Goal: Transaction & Acquisition: Book appointment/travel/reservation

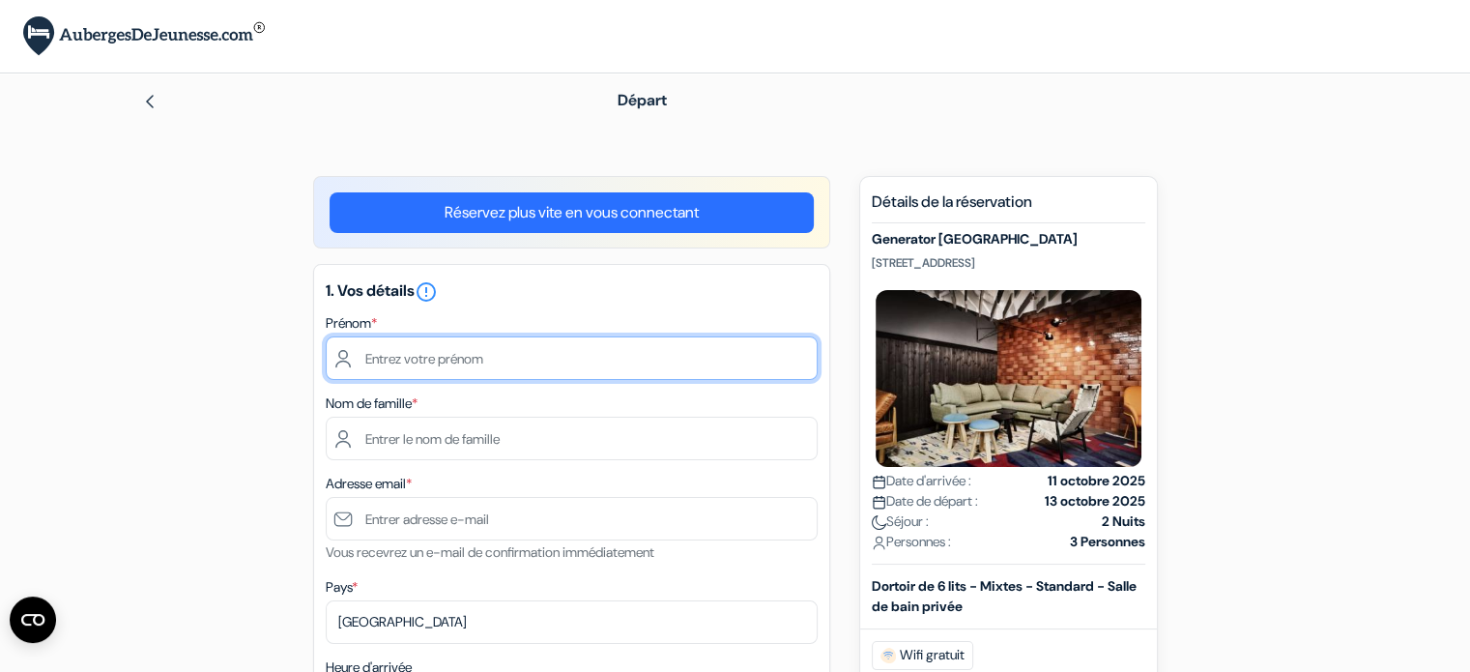
click at [526, 363] on input "text" at bounding box center [572, 357] width 492 height 43
type input "[PERSON_NAME][DATE] [PERSON_NAME]"
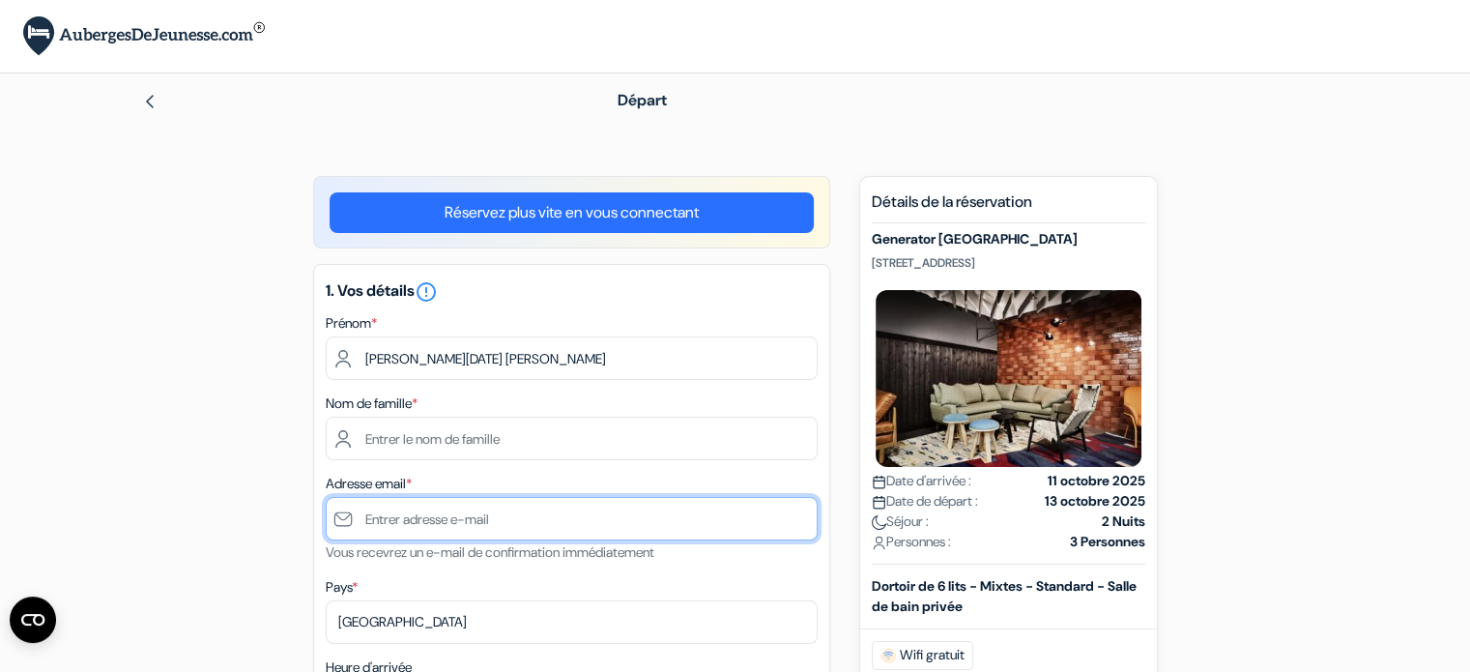
type input "[EMAIL_ADDRESS][DOMAIN_NAME]"
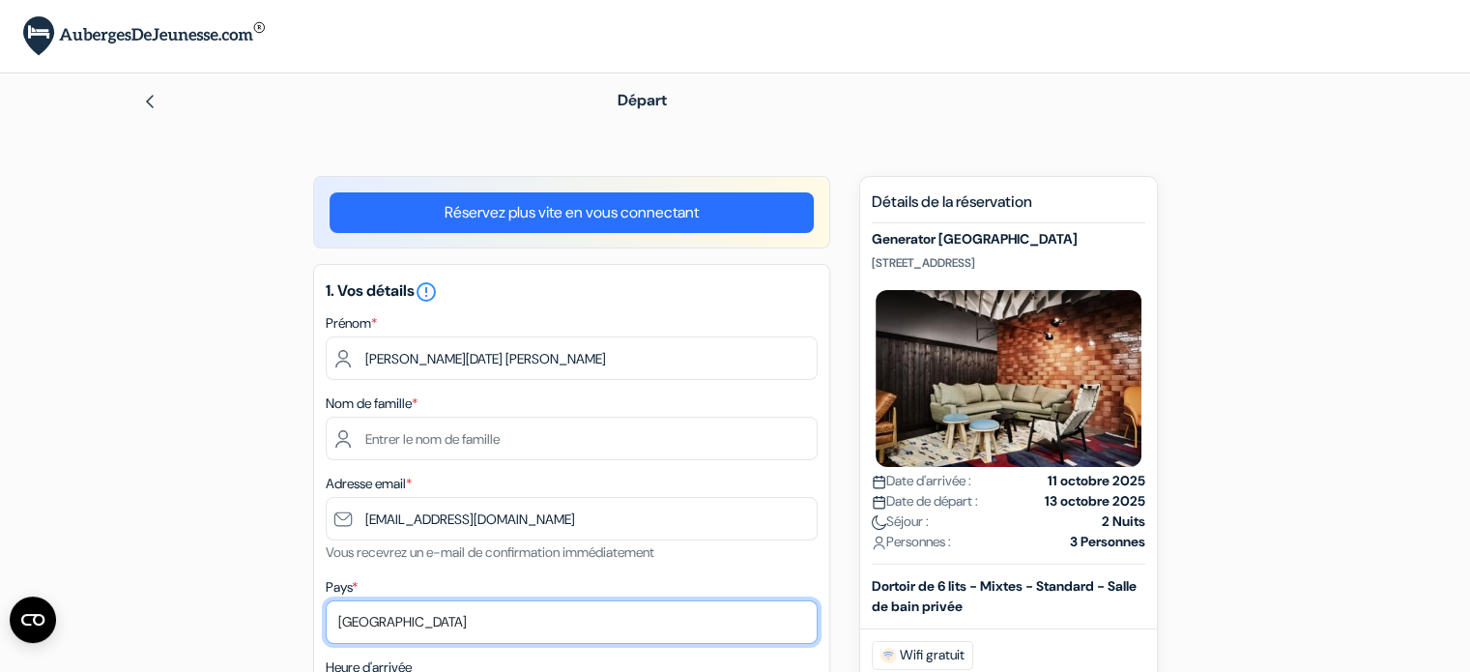
select select "67"
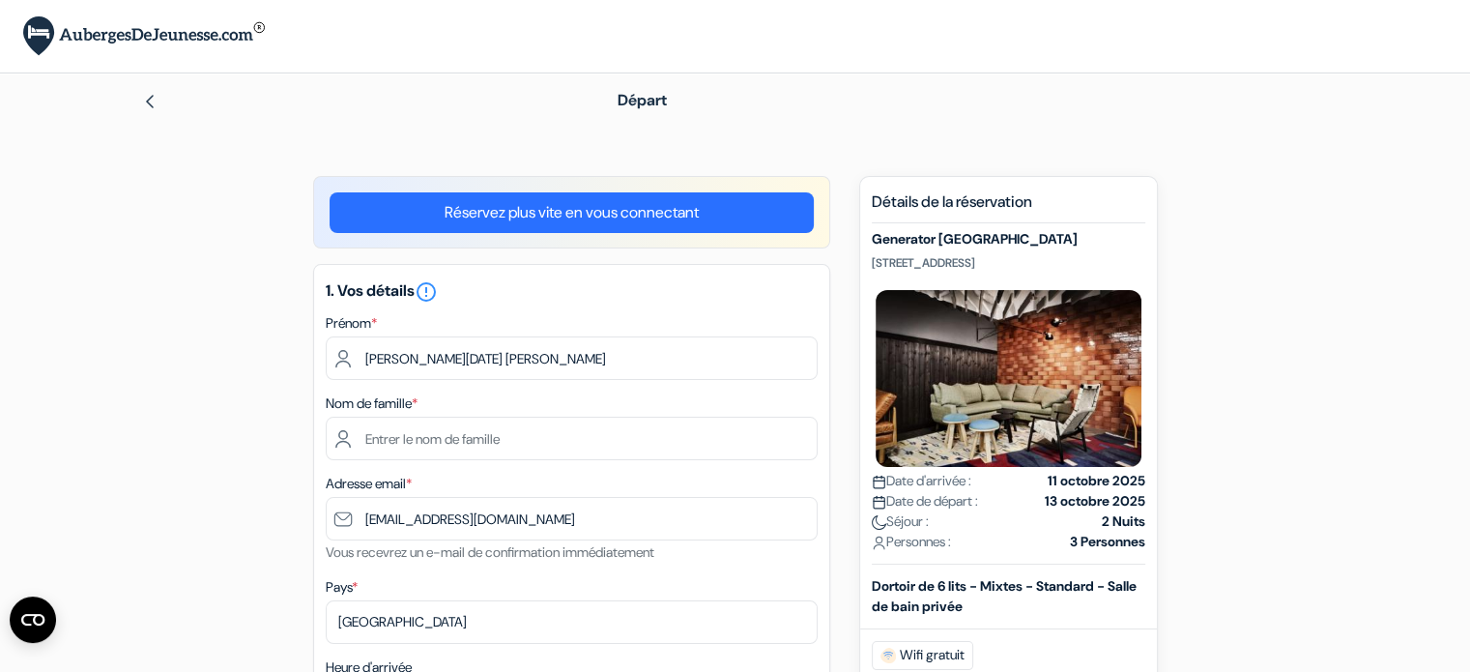
type input "0676459842"
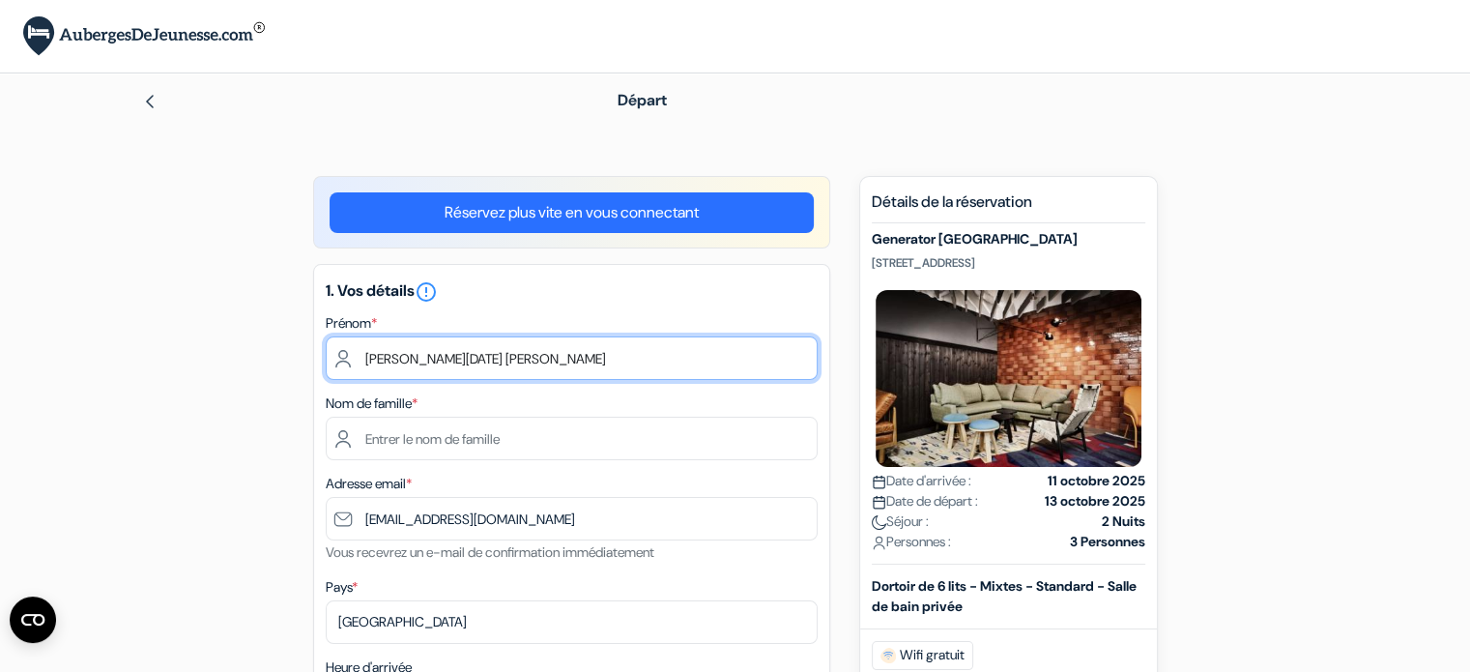
drag, startPoint x: 477, startPoint y: 363, endPoint x: 405, endPoint y: 361, distance: 72.5
click at [405, 361] on input "[PERSON_NAME][DATE] [PERSON_NAME]" at bounding box center [572, 357] width 492 height 43
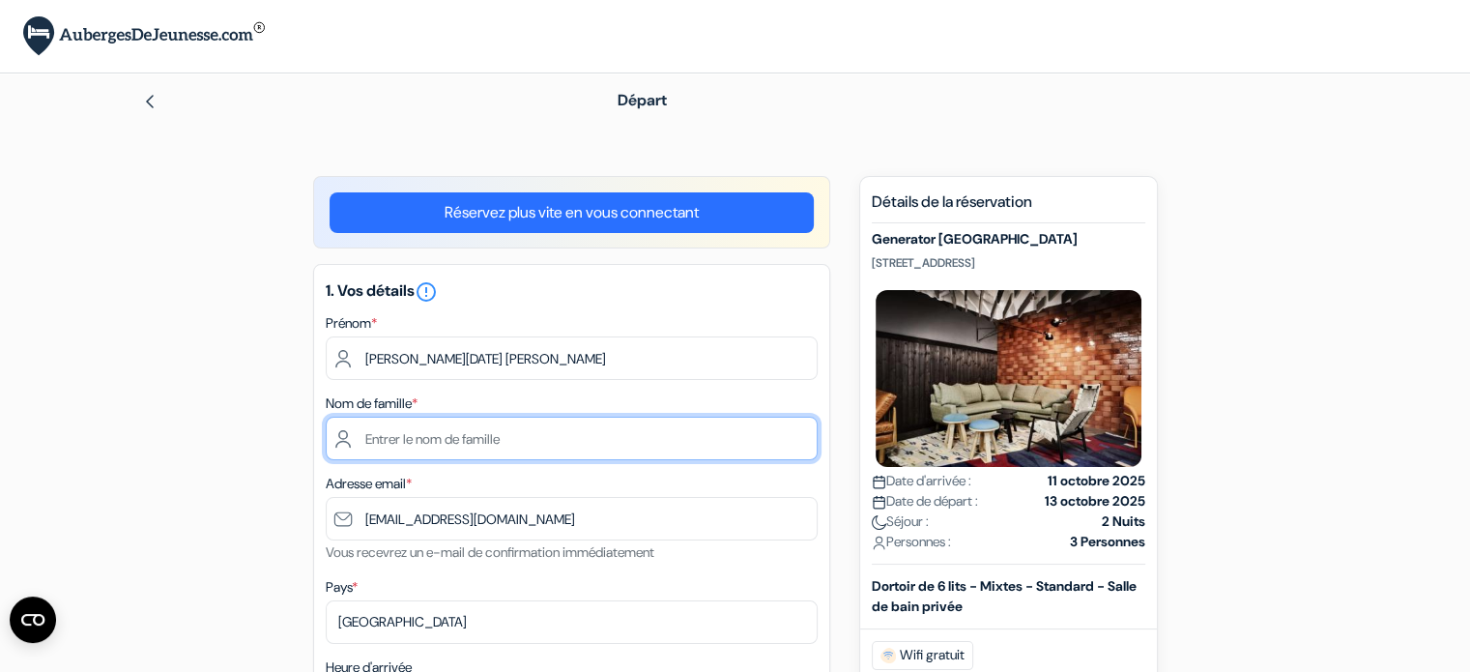
click at [397, 437] on input "text" at bounding box center [572, 437] width 492 height 43
type input "Bos"
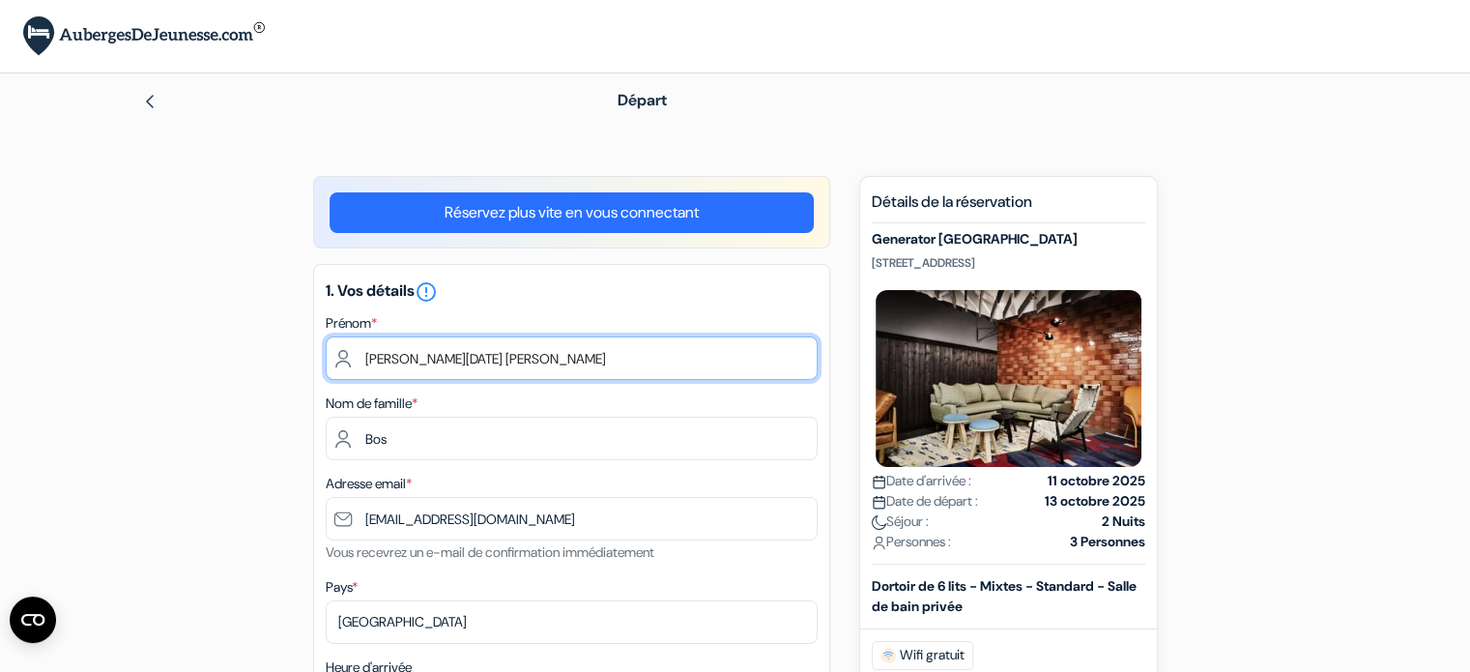
click at [507, 337] on input "[PERSON_NAME][DATE] [PERSON_NAME]" at bounding box center [572, 357] width 492 height 43
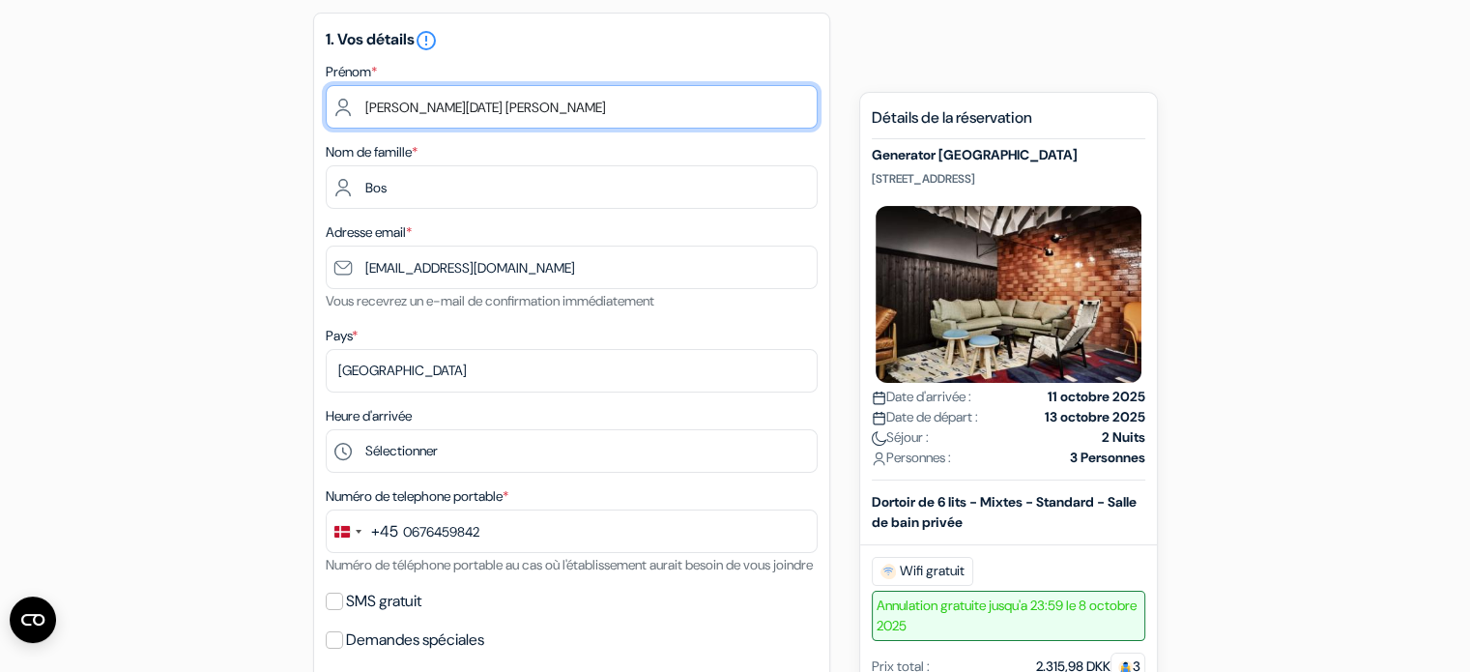
scroll to position [250, 0]
drag, startPoint x: 483, startPoint y: 119, endPoint x: 398, endPoint y: 109, distance: 85.6
click at [398, 109] on input "[PERSON_NAME][DATE] [PERSON_NAME]" at bounding box center [572, 107] width 492 height 43
type input "[PERSON_NAME]"
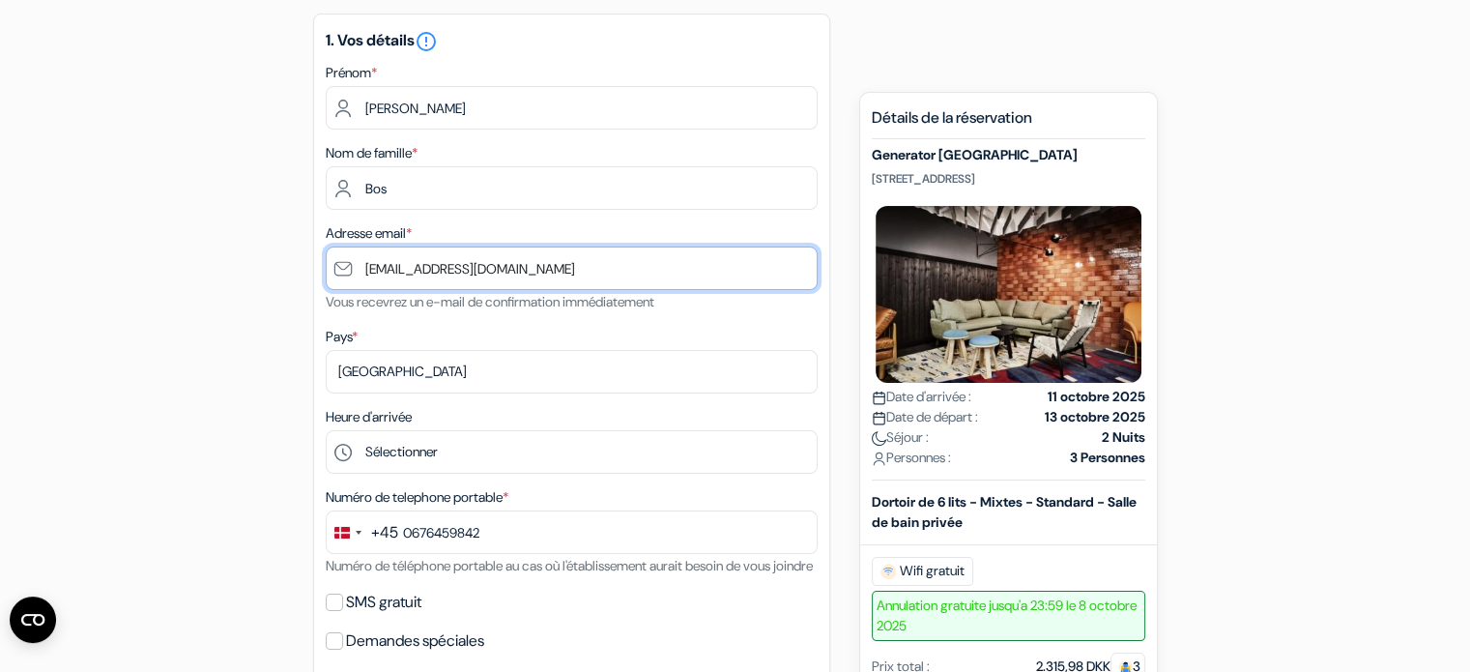
click at [551, 250] on input "[EMAIL_ADDRESS][DOMAIN_NAME]" at bounding box center [572, 267] width 492 height 43
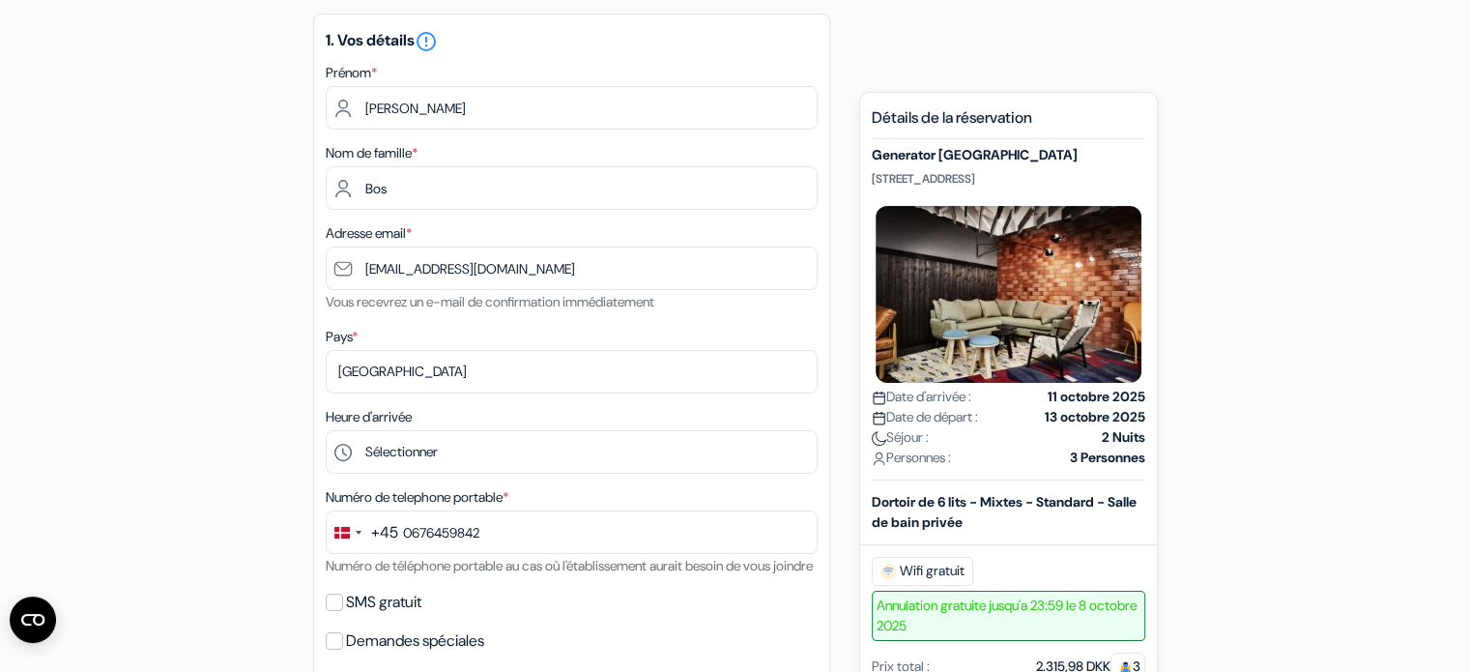
click at [566, 233] on div "Adresse email * justin.bos34@gmail.com Vous recevrez un e-mail de confirmation …" at bounding box center [572, 267] width 492 height 92
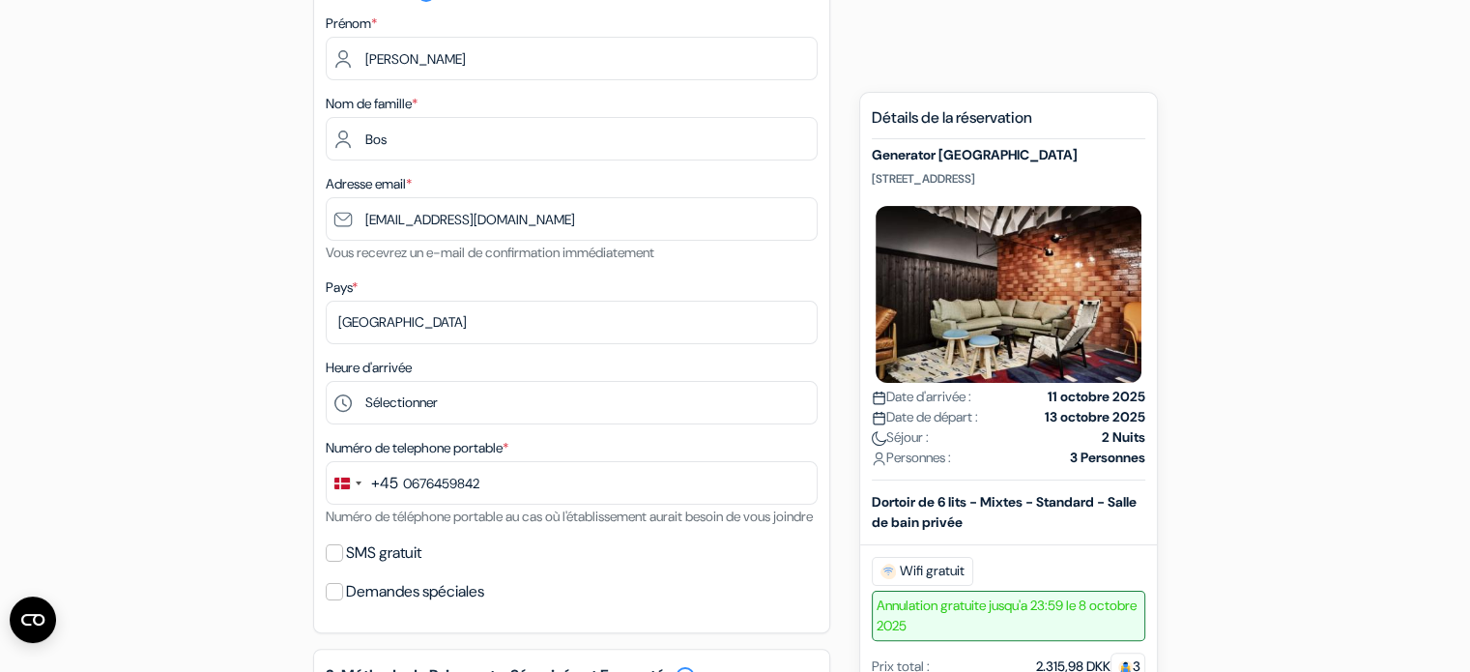
scroll to position [298, 0]
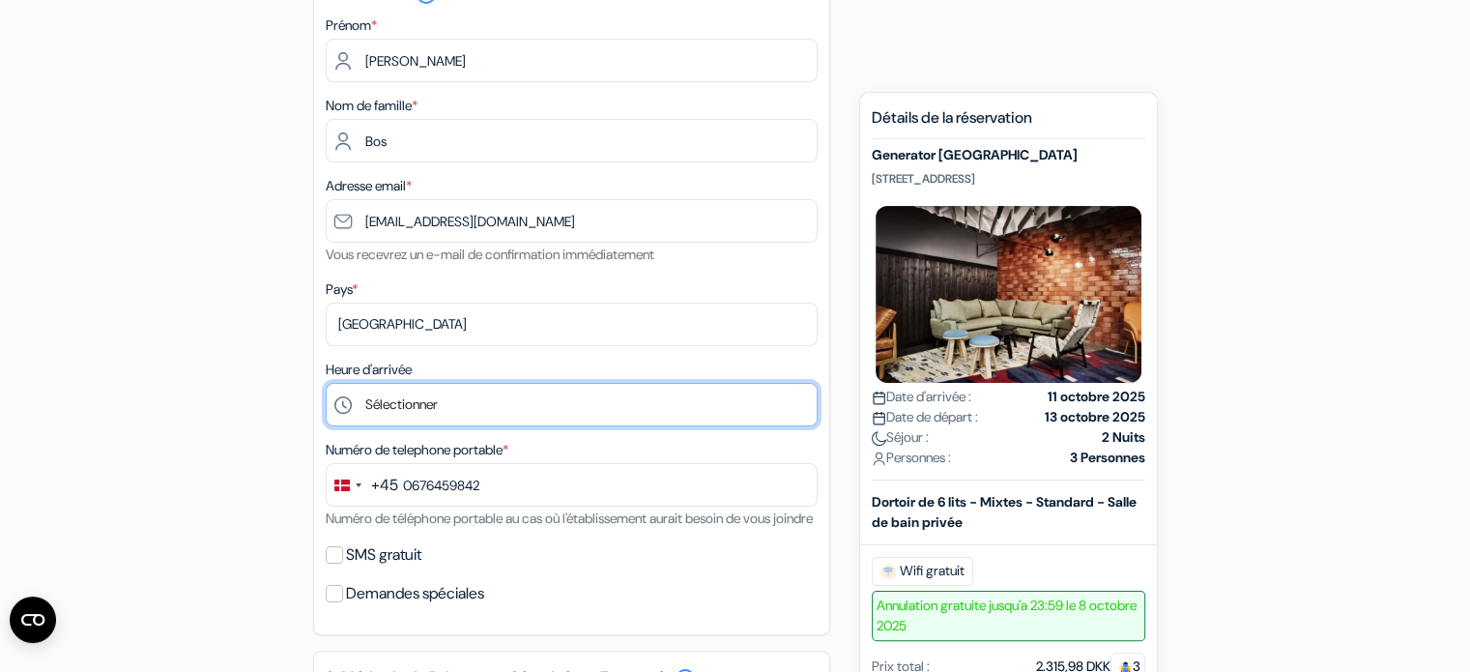
click at [437, 393] on select "Sélectionner 1:00 2:00 3:00 4:00 5:00 6:00 7:00 8:00 9:00 10:00 11:00 12:00 13:…" at bounding box center [572, 404] width 492 height 43
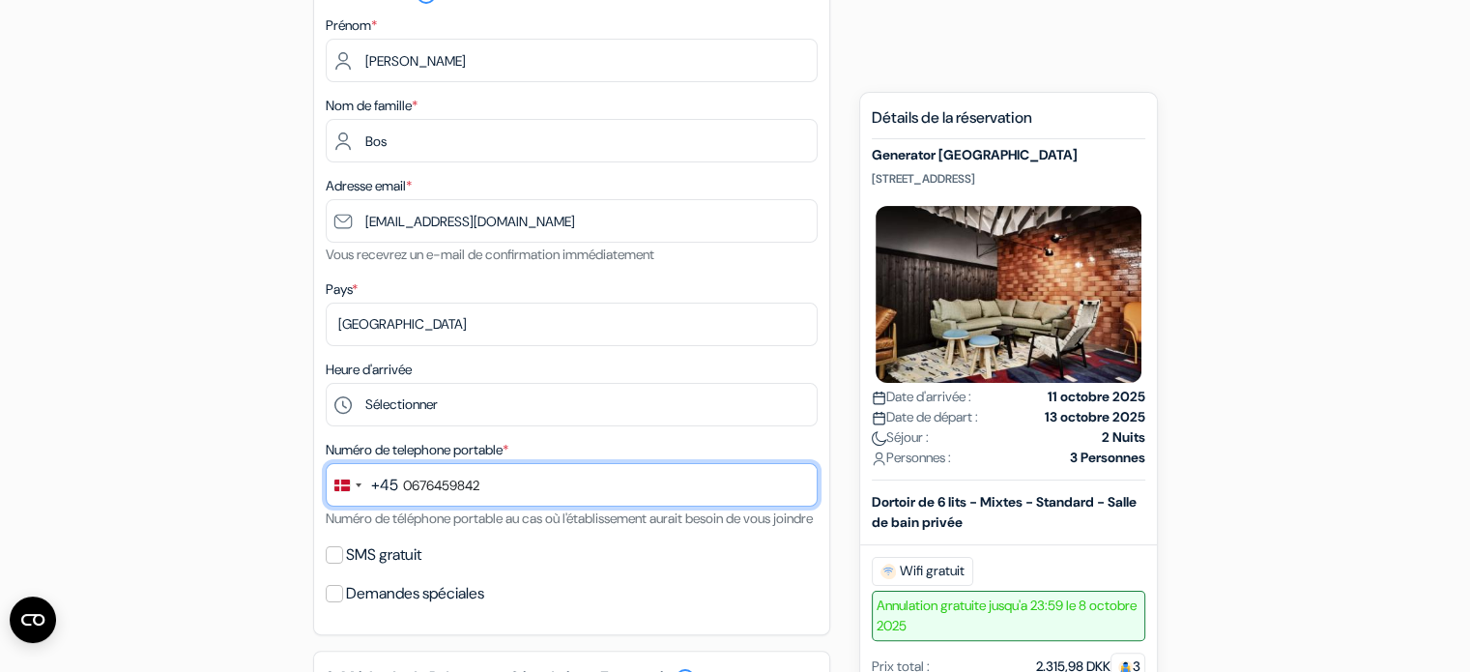
click at [497, 497] on input "0676459842" at bounding box center [572, 484] width 492 height 43
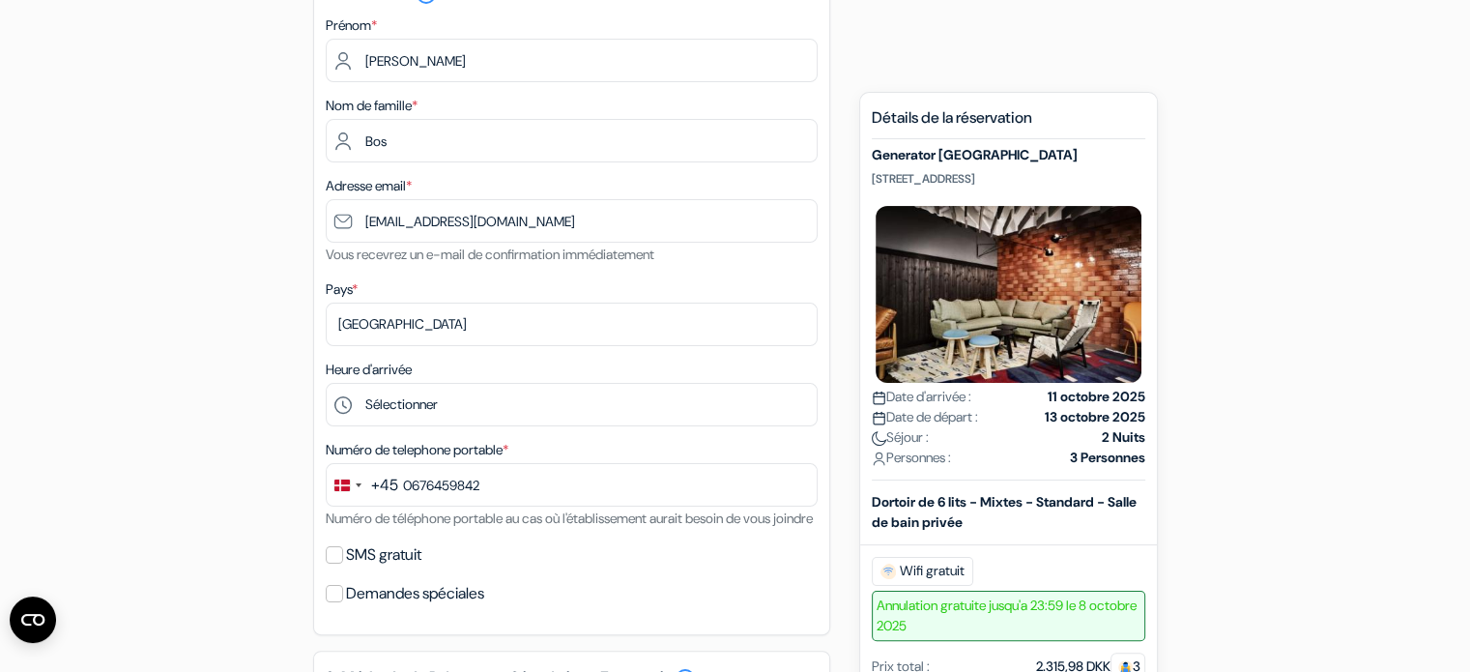
click at [382, 482] on div "+45" at bounding box center [384, 484] width 27 height 23
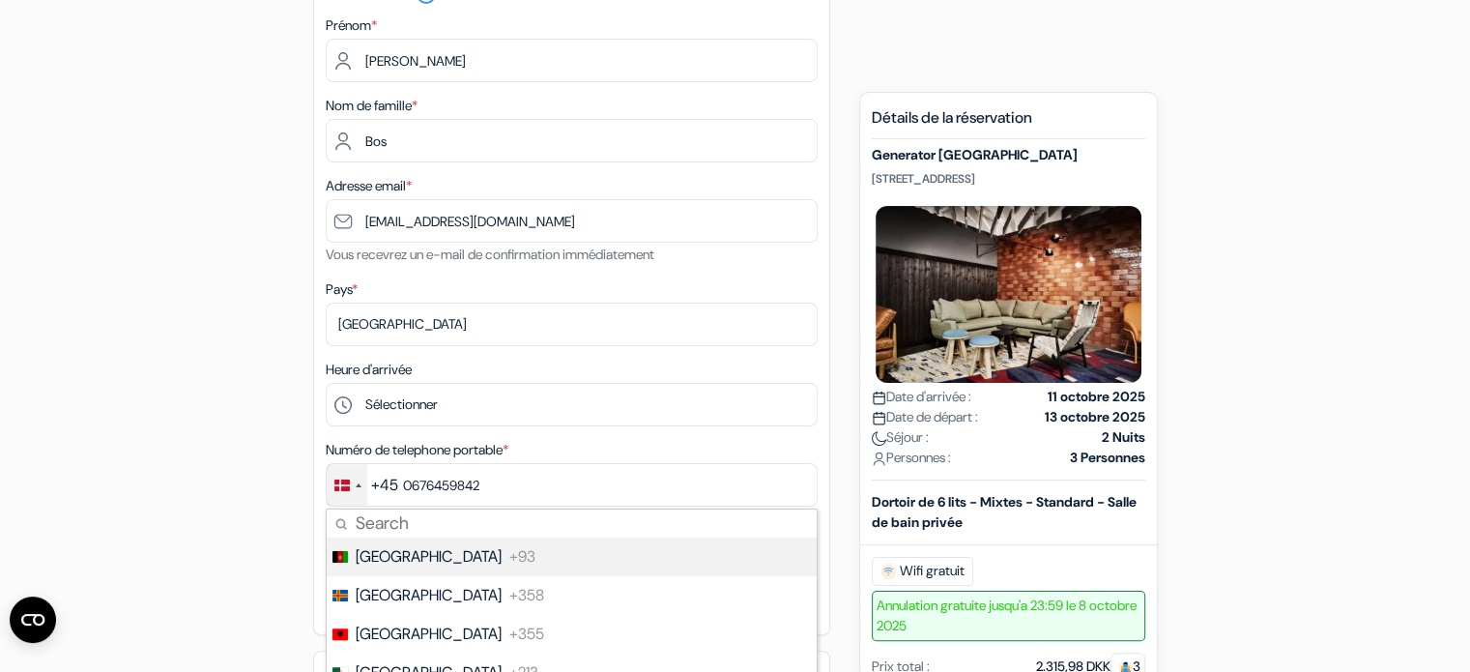
click at [405, 519] on input "Search" at bounding box center [572, 523] width 490 height 28
type input "fr"
click at [383, 559] on span "[GEOGRAPHIC_DATA]" at bounding box center [429, 556] width 146 height 23
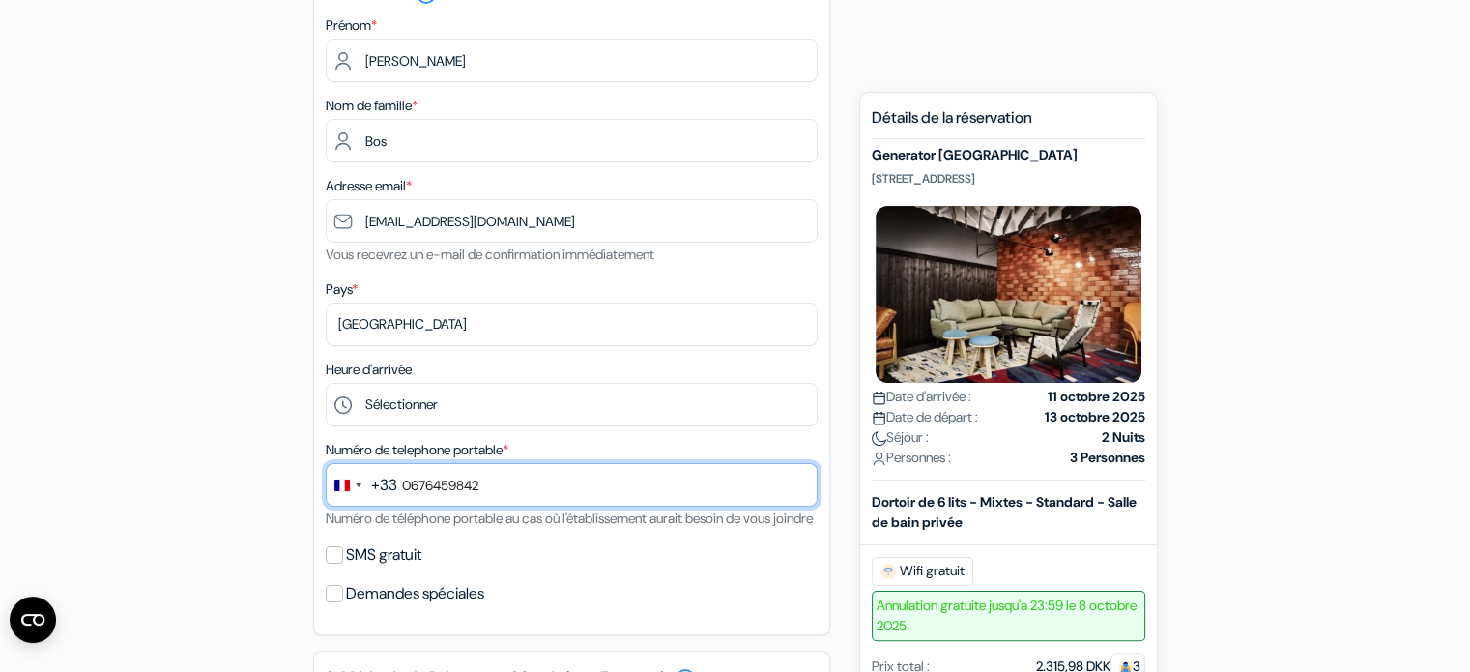
click at [410, 486] on input "0676459842" at bounding box center [572, 484] width 492 height 43
drag, startPoint x: 410, startPoint y: 486, endPoint x: 553, endPoint y: 487, distance: 143.0
click at [553, 487] on input "676459842" at bounding box center [572, 484] width 492 height 43
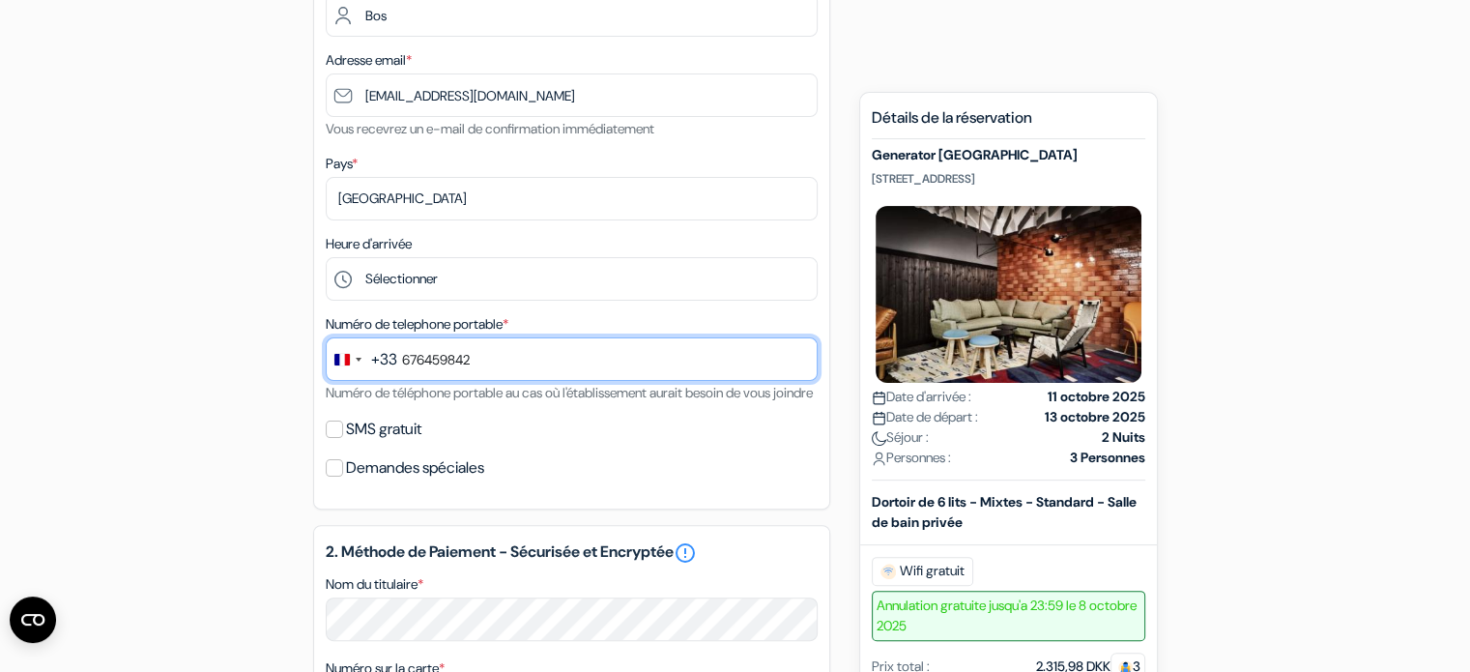
type input "676459842"
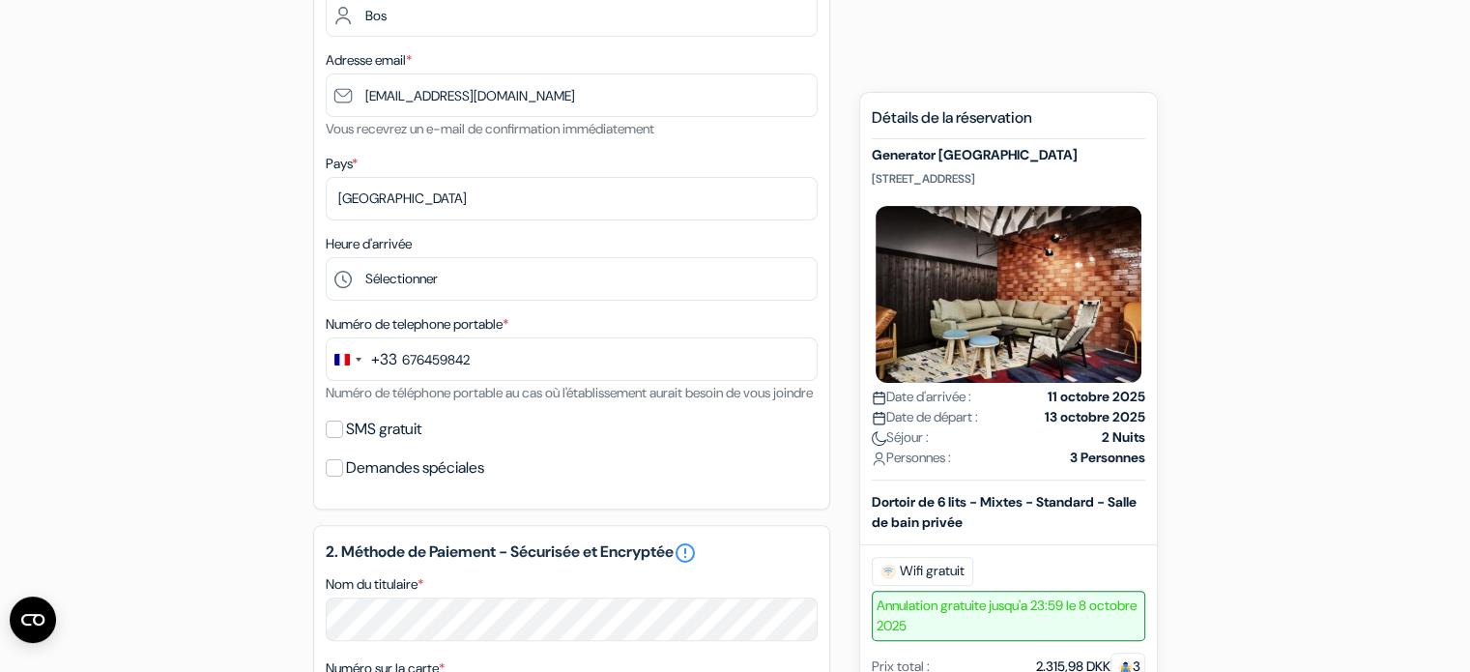
click at [370, 443] on label "SMS gratuit" at bounding box center [383, 429] width 75 height 27
click at [343, 438] on input "SMS gratuit" at bounding box center [334, 428] width 17 height 17
checkbox input "true"
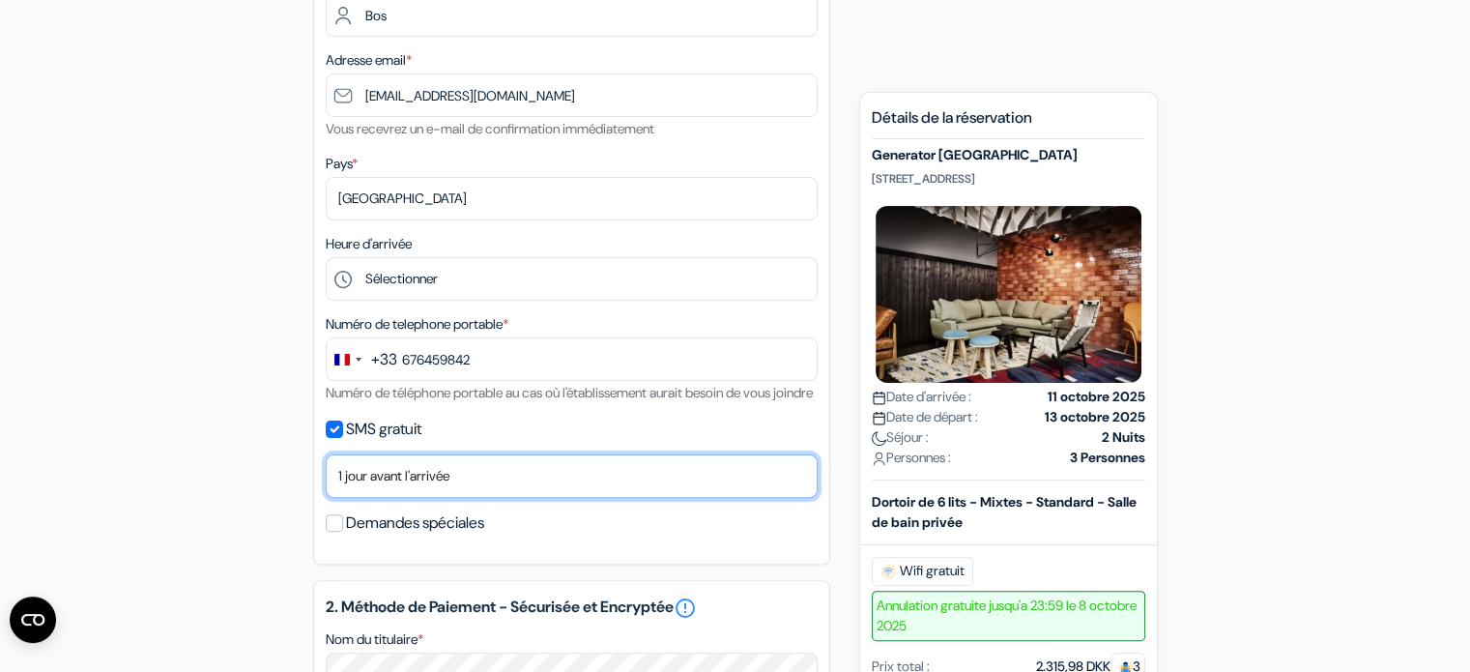
click at [410, 498] on select "Non merci Maintenant Le jour de votre arrivée 1 jour avant l'arrivée 2 jours av…" at bounding box center [572, 475] width 492 height 43
click at [441, 492] on select "Non merci Maintenant Le jour de votre arrivée 1 jour avant l'arrivée 2 jours av…" at bounding box center [572, 475] width 492 height 43
click at [326, 478] on select "Non merci Maintenant Le jour de votre arrivée 1 jour avant l'arrivée 2 jours av…" at bounding box center [572, 475] width 492 height 43
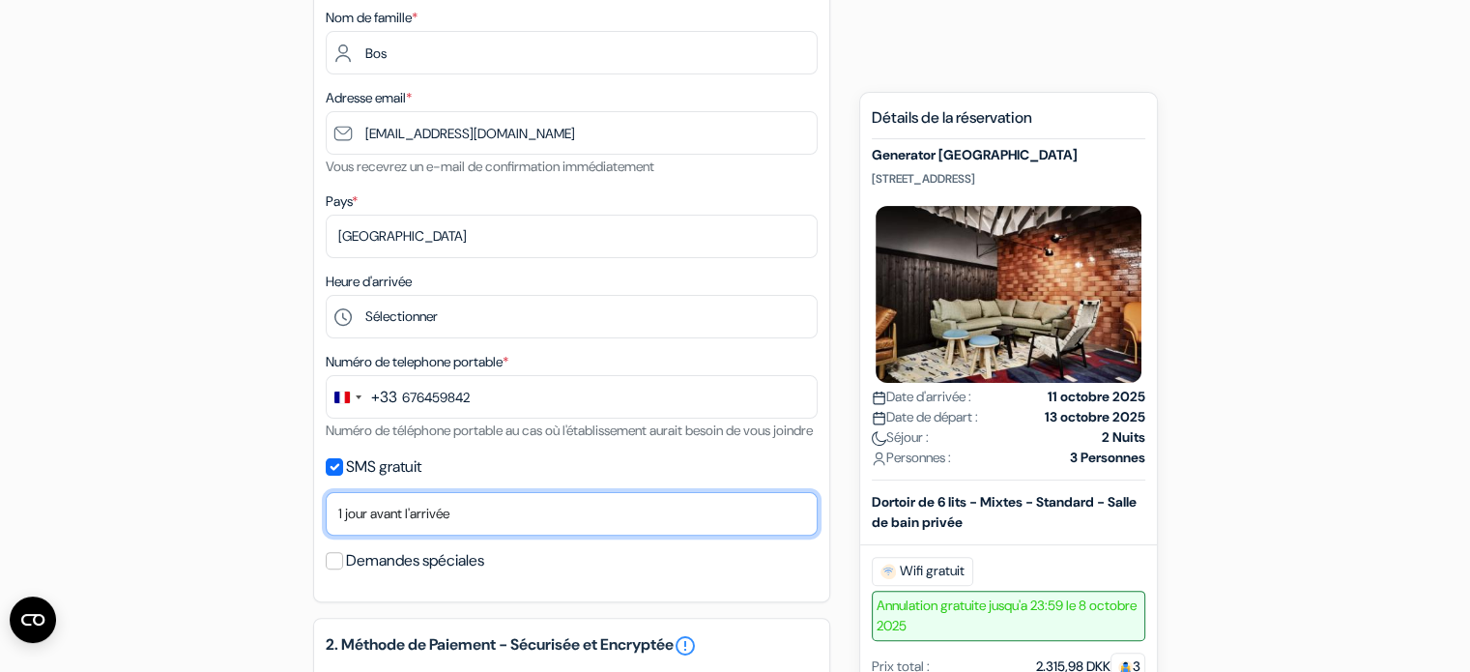
scroll to position [381, 0]
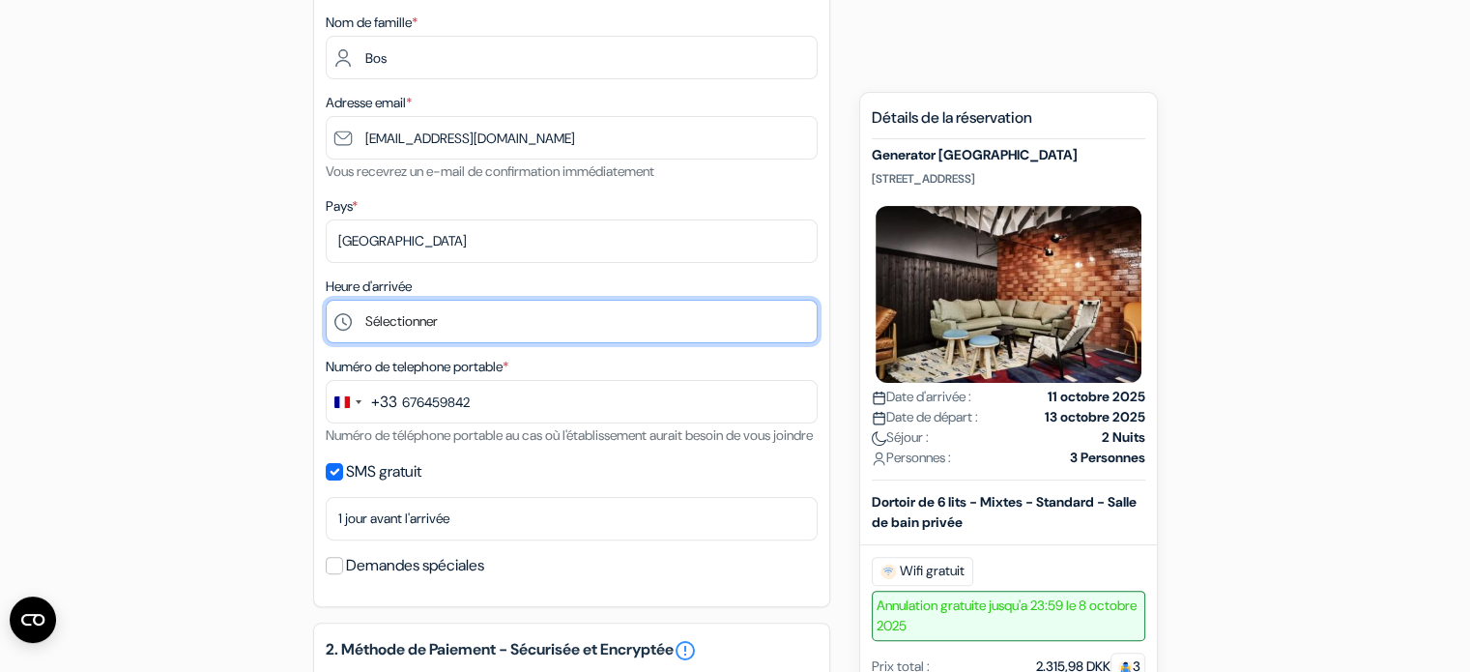
click at [466, 320] on select "Sélectionner 1:00 2:00 3:00 4:00 5:00 6:00 7:00 8:00 9:00 10:00 11:00 12:00 13:…" at bounding box center [572, 321] width 492 height 43
click at [460, 314] on select "Sélectionner 1:00 2:00 3:00 4:00 5:00 6:00 7:00 8:00 9:00 10:00 11:00 12:00 13:…" at bounding box center [572, 321] width 492 height 43
click at [326, 301] on select "Sélectionner 1:00 2:00 3:00 4:00 5:00 6:00 7:00 8:00 9:00 10:00 11:00 12:00 13:…" at bounding box center [572, 321] width 492 height 43
click at [506, 309] on select "Sélectionner 1:00 2:00 3:00 4:00 5:00 6:00 7:00 8:00 9:00 10:00 11:00 12:00 13:…" at bounding box center [572, 321] width 492 height 43
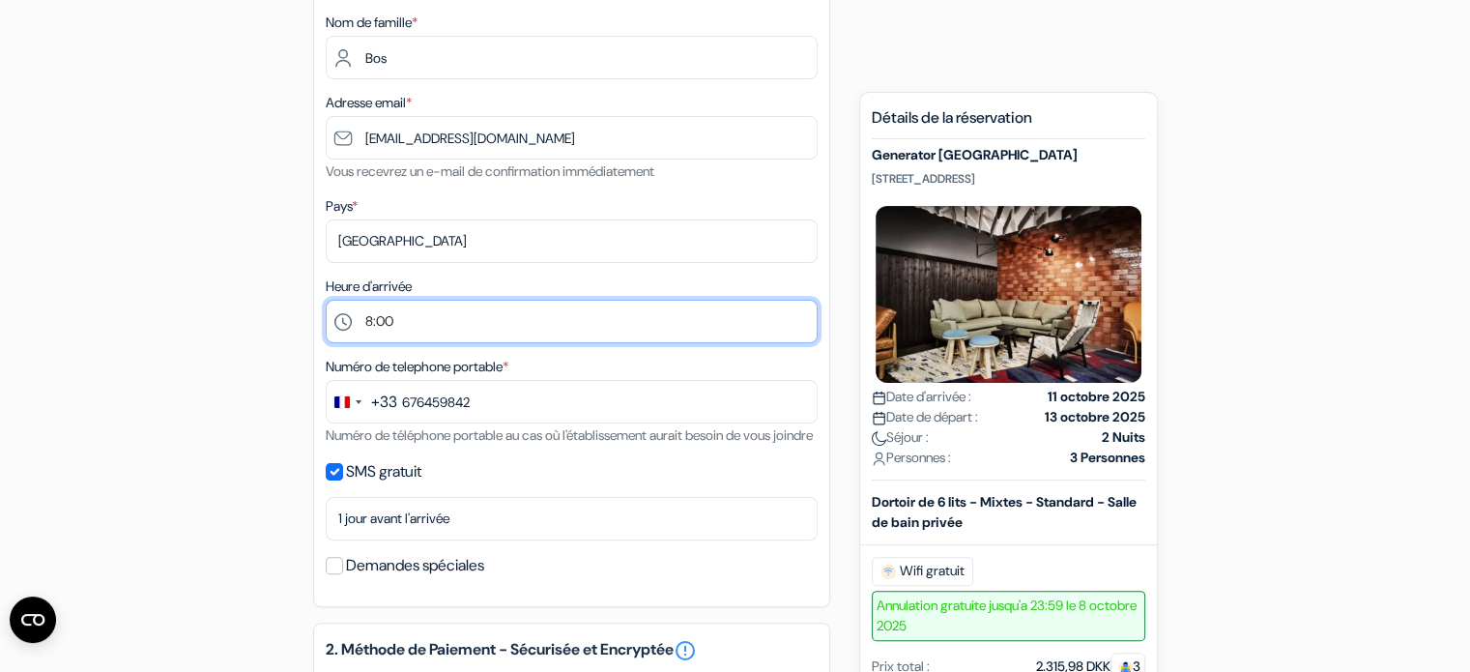
click at [425, 333] on select "Sélectionner 1:00 2:00 3:00 4:00 5:00 6:00 7:00 8:00 9:00 10:00 11:00 12:00 13:…" at bounding box center [572, 321] width 492 height 43
click at [326, 301] on select "Sélectionner 1:00 2:00 3:00 4:00 5:00 6:00 7:00 8:00 9:00 10:00 11:00 12:00 13:…" at bounding box center [572, 321] width 492 height 43
click at [475, 315] on select "Sélectionner 1:00 2:00 3:00 4:00 5:00 6:00 7:00 8:00 9:00 10:00 11:00 12:00 13:…" at bounding box center [572, 321] width 492 height 43
click at [326, 301] on select "Sélectionner 1:00 2:00 3:00 4:00 5:00 6:00 7:00 8:00 9:00 10:00 11:00 12:00 13:…" at bounding box center [572, 321] width 492 height 43
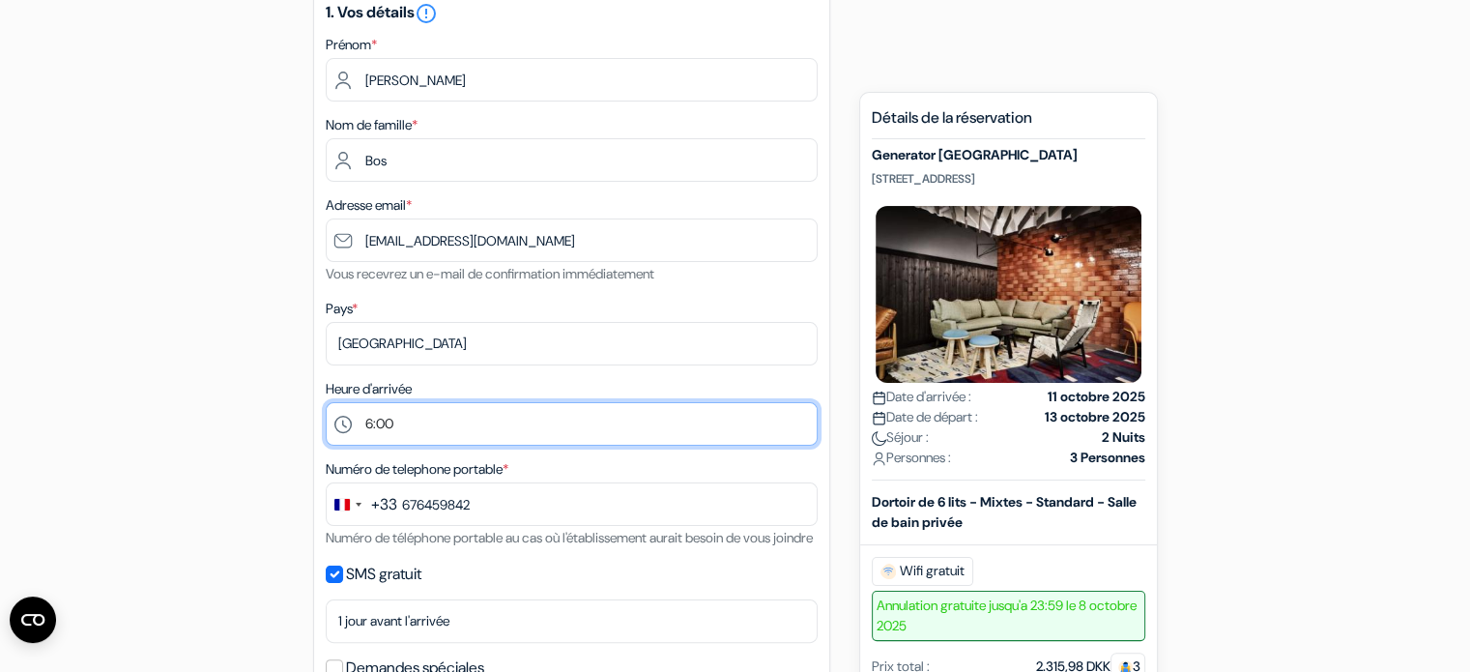
scroll to position [278, 0]
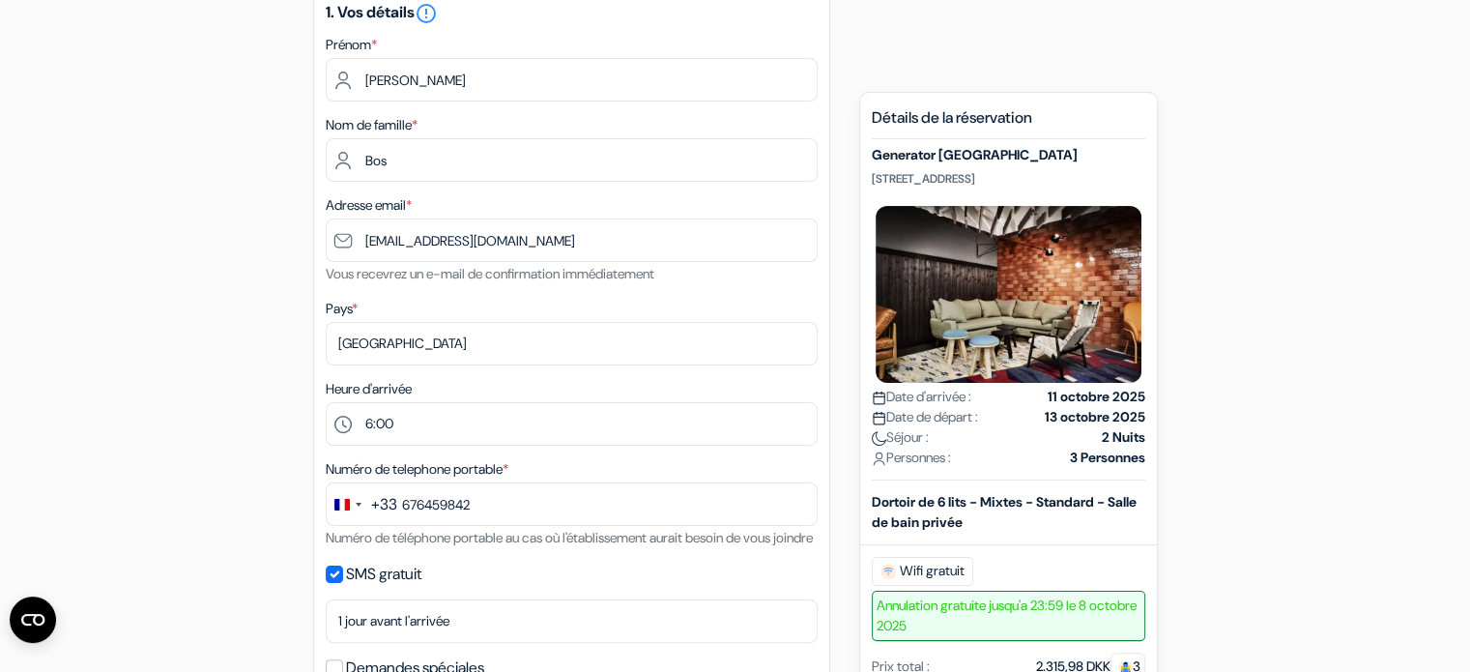
drag, startPoint x: 872, startPoint y: 180, endPoint x: 1055, endPoint y: 176, distance: 183.6
click at [1055, 176] on p "[STREET_ADDRESS]" at bounding box center [1008, 178] width 273 height 15
copy p "[STREET_ADDRESS]"
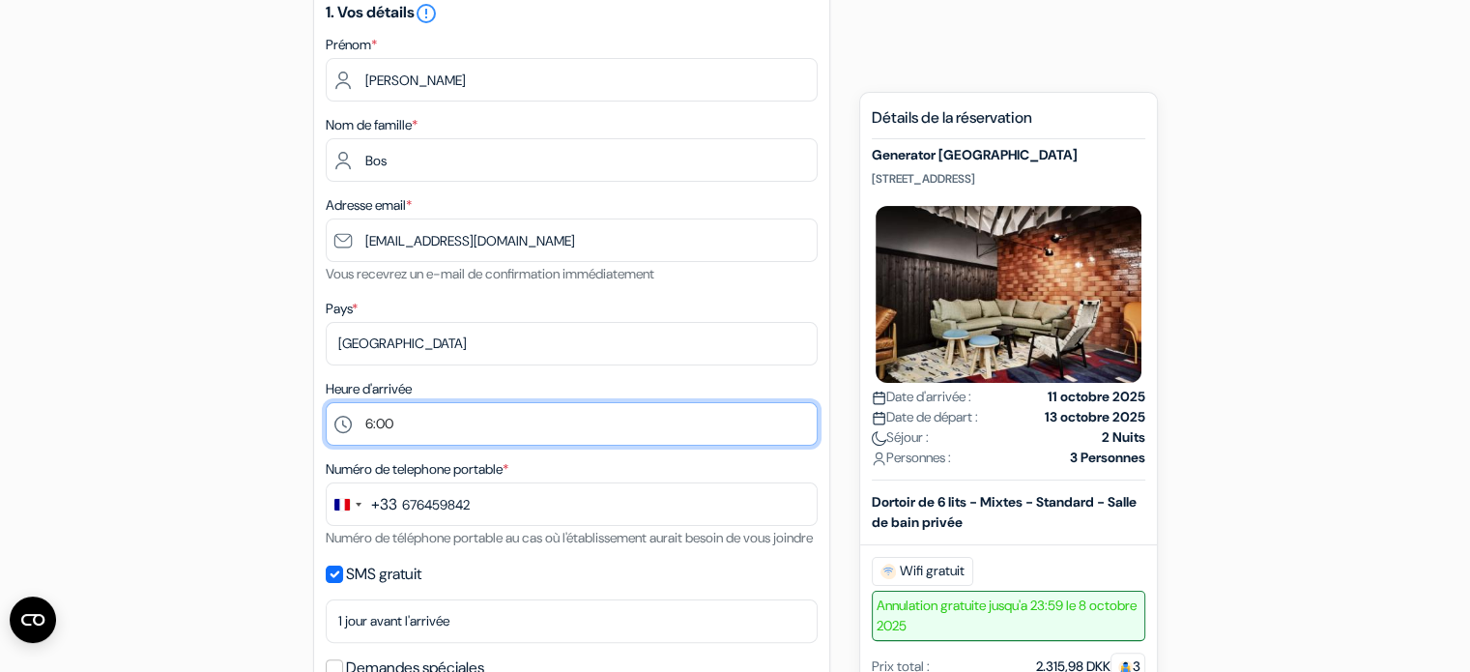
click at [429, 413] on select "Sélectionner 1:00 2:00 3:00 4:00 5:00 6:00 7:00 8:00 9:00 10:00 11:00 12:00 13:…" at bounding box center [572, 423] width 492 height 43
select select "7"
click at [326, 403] on select "Sélectionner 1:00 2:00 3:00 4:00 5:00 6:00 7:00 8:00 9:00 10:00 11:00 12:00 13:…" at bounding box center [572, 423] width 492 height 43
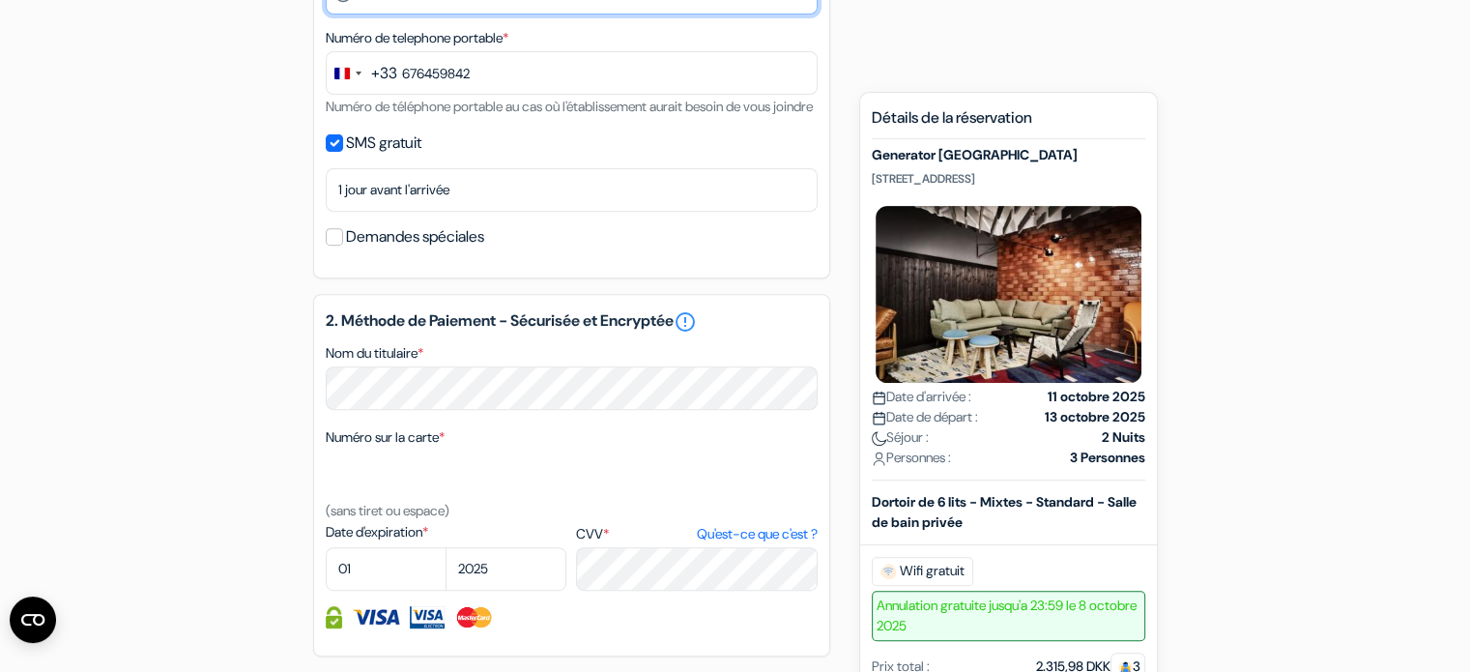
scroll to position [713, 0]
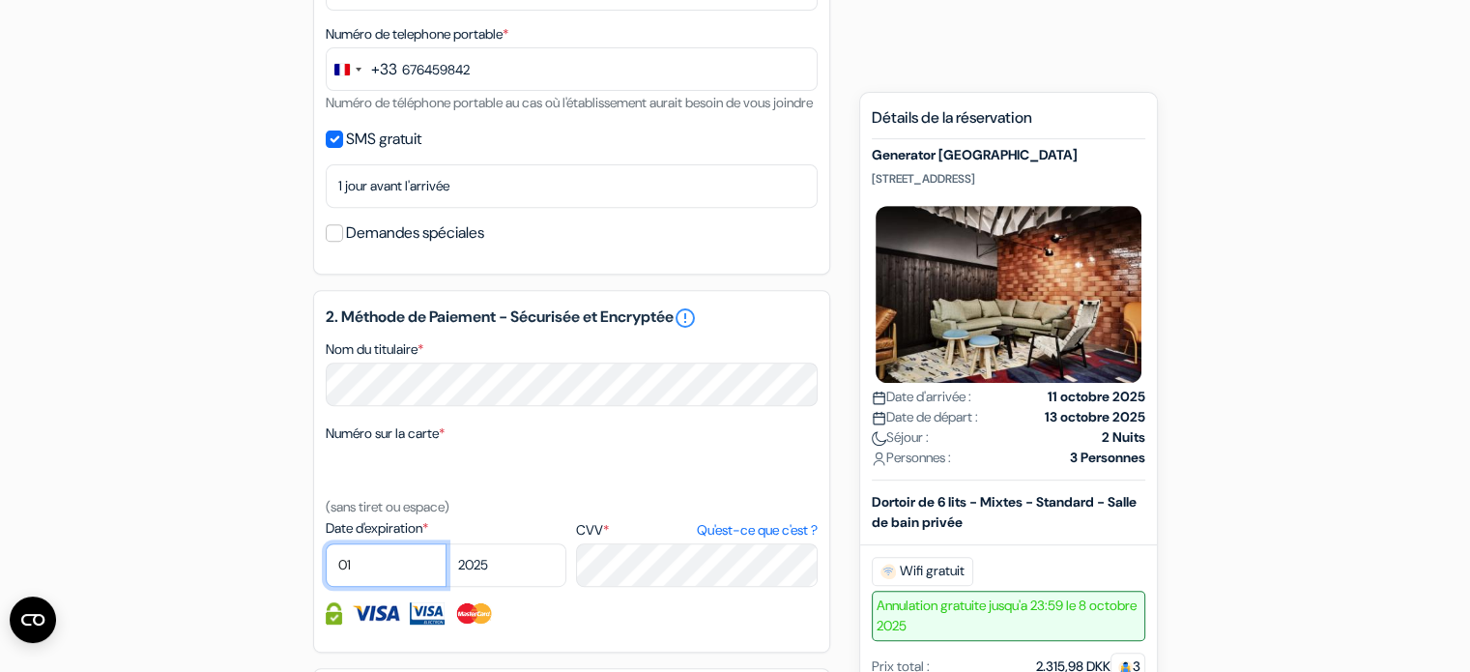
click at [358, 587] on select "01 02 03 04 05 06 07 08 09 10 11 12" at bounding box center [386, 564] width 121 height 43
select select "02"
click at [326, 568] on select "01 02 03 04 05 06 07 08 09 10 11 12" at bounding box center [386, 564] width 121 height 43
click at [465, 587] on select "2025 2026 2027 2028 2029 2030 2031 2032 2033 2034 2035 2036 2037 2038 2039 2040…" at bounding box center [505, 564] width 121 height 43
select select "2026"
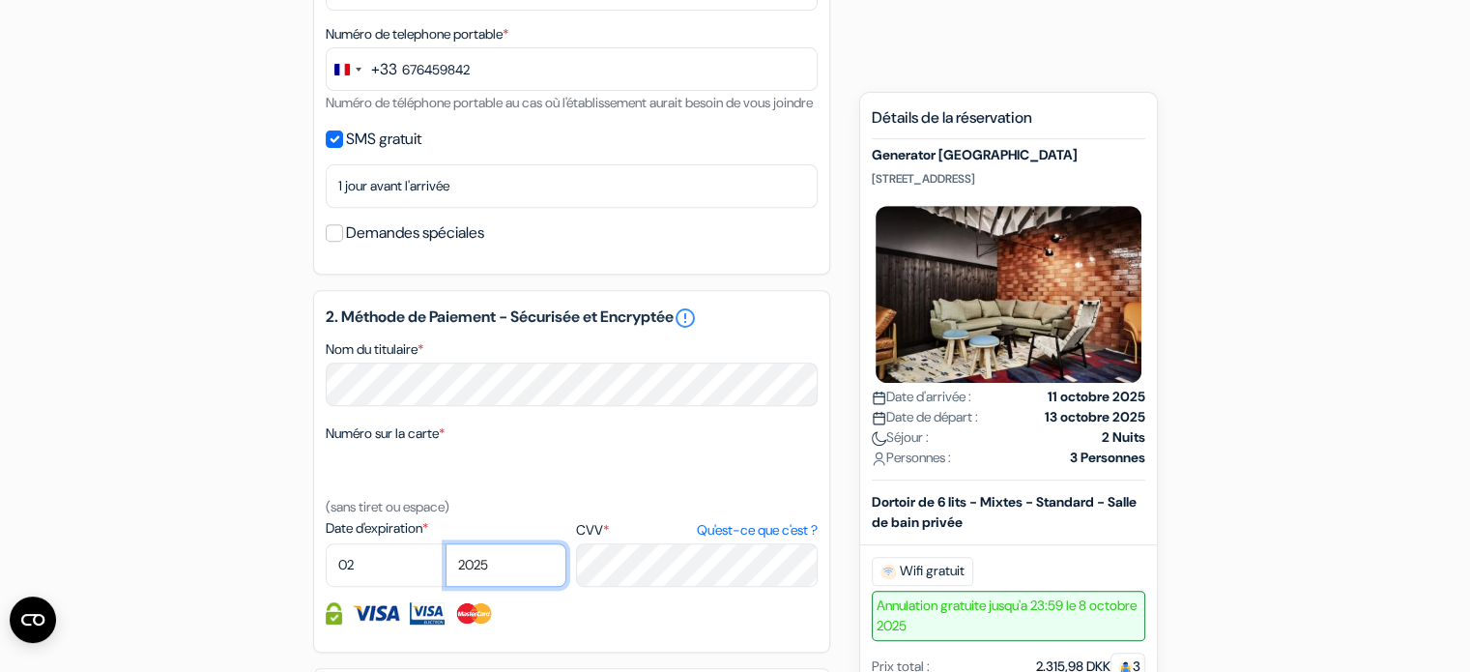
click at [445, 568] on select "2025 2026 2027 2028 2029 2030 2031 2032 2033 2034 2035 2036 2037 2038 2039 2040…" at bounding box center [505, 564] width 121 height 43
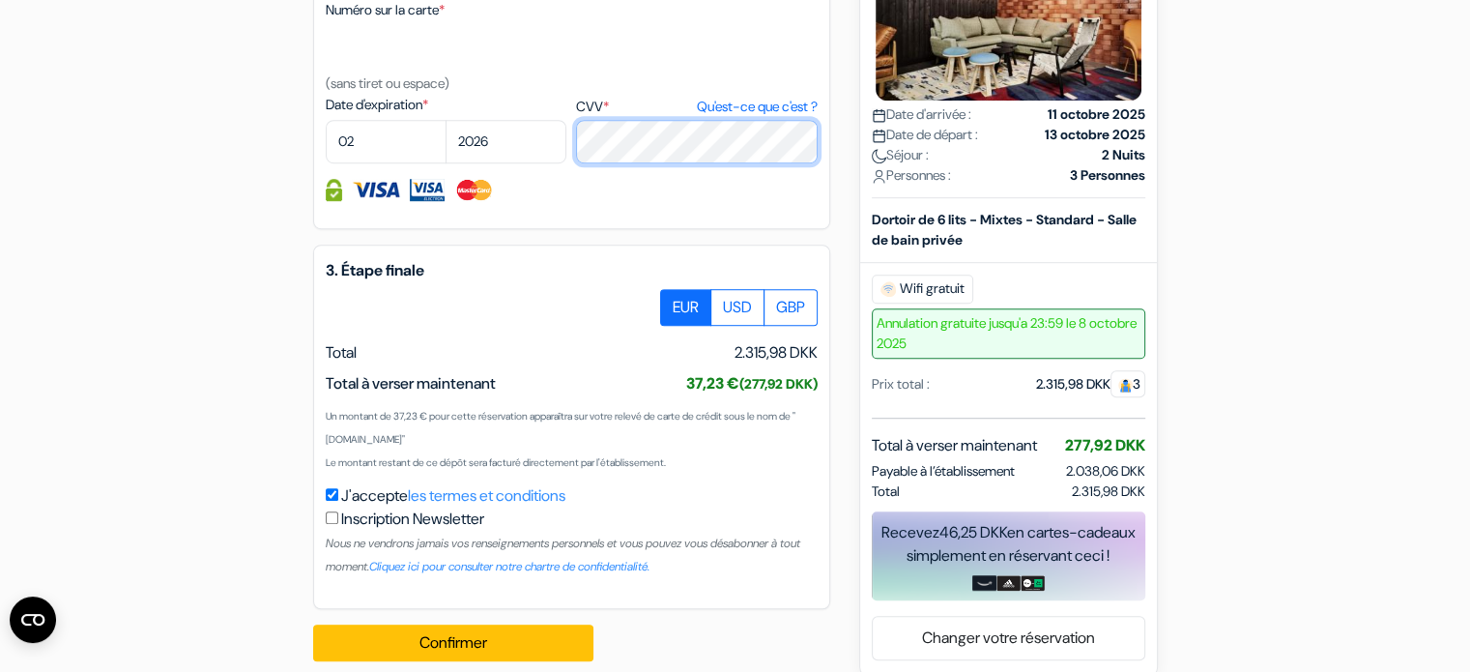
scroll to position [1139, 0]
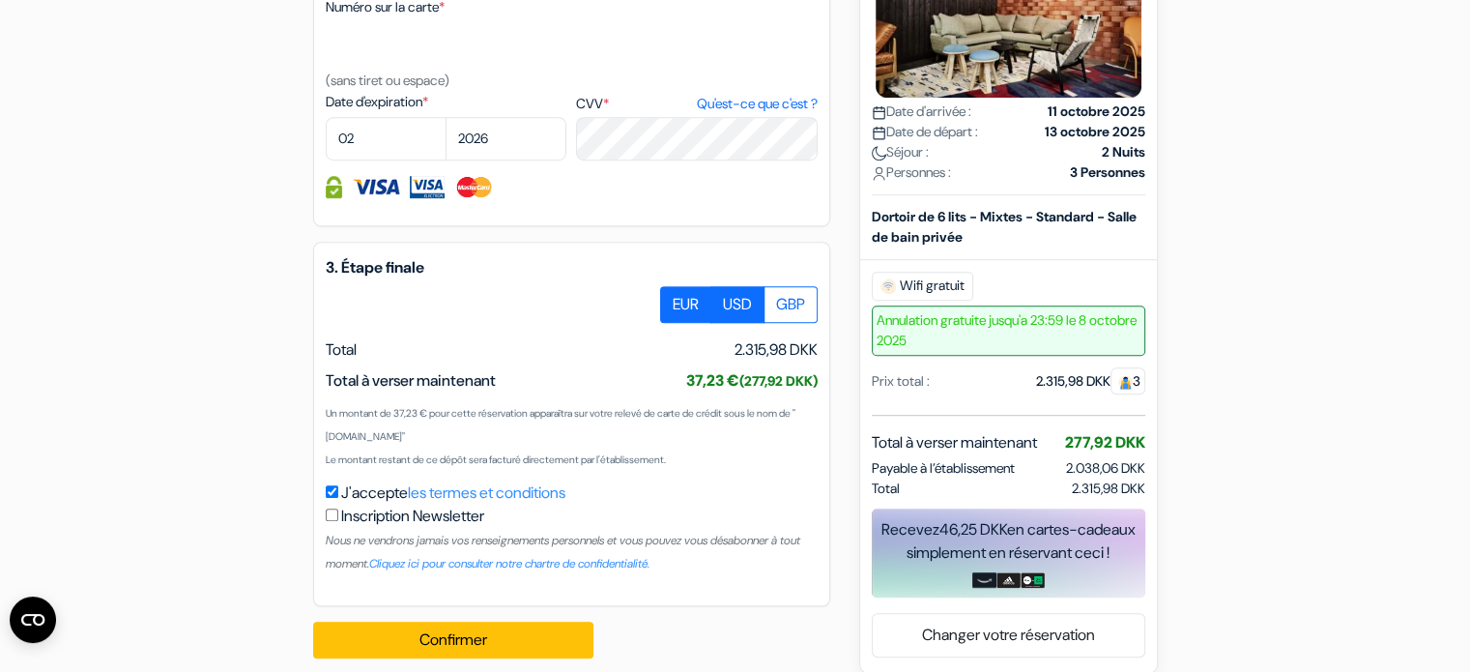
click at [727, 316] on label "USD" at bounding box center [737, 304] width 54 height 37
click at [674, 299] on input "USD" at bounding box center [667, 292] width 13 height 13
radio input "true"
click at [781, 323] on label "GBP" at bounding box center [790, 304] width 54 height 37
click at [674, 299] on input "GBP" at bounding box center [667, 292] width 13 height 13
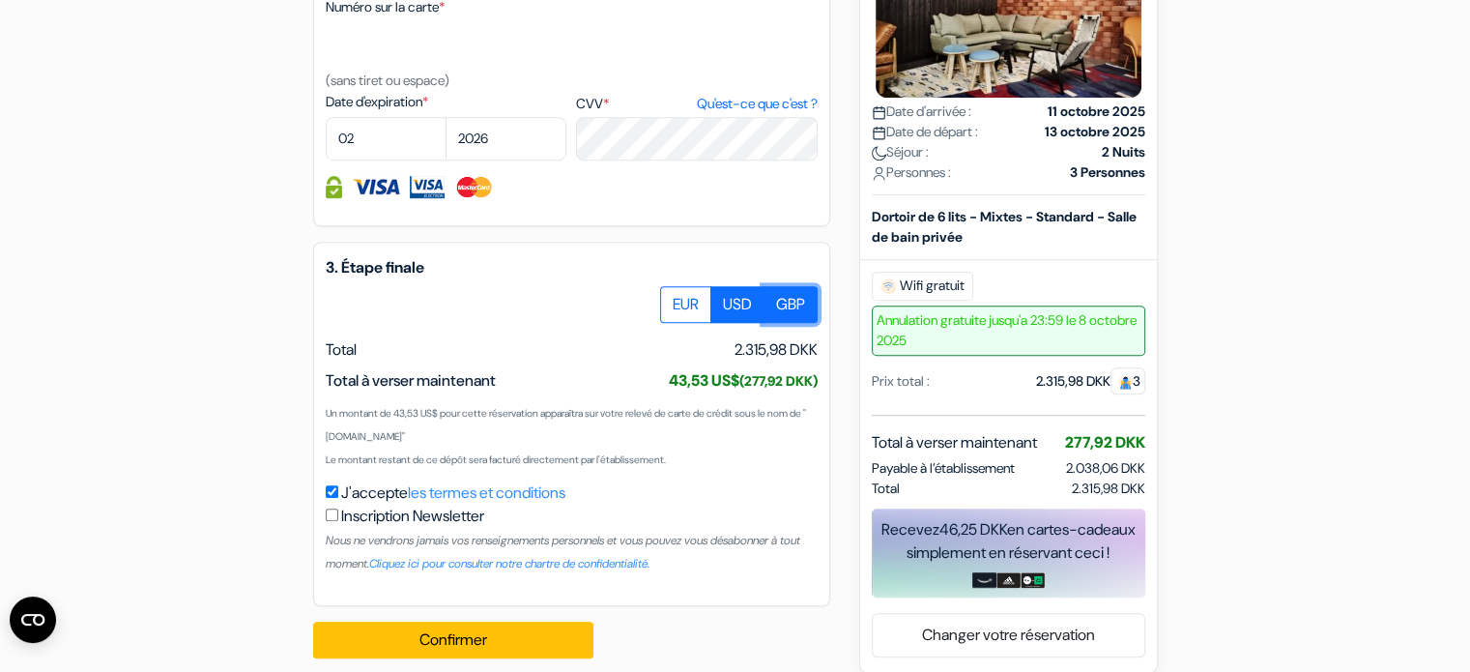
radio input "true"
click at [715, 323] on label "USD" at bounding box center [737, 304] width 54 height 37
click at [674, 299] on input "USD" at bounding box center [667, 292] width 13 height 13
radio input "true"
click at [688, 323] on label "EUR" at bounding box center [685, 304] width 51 height 37
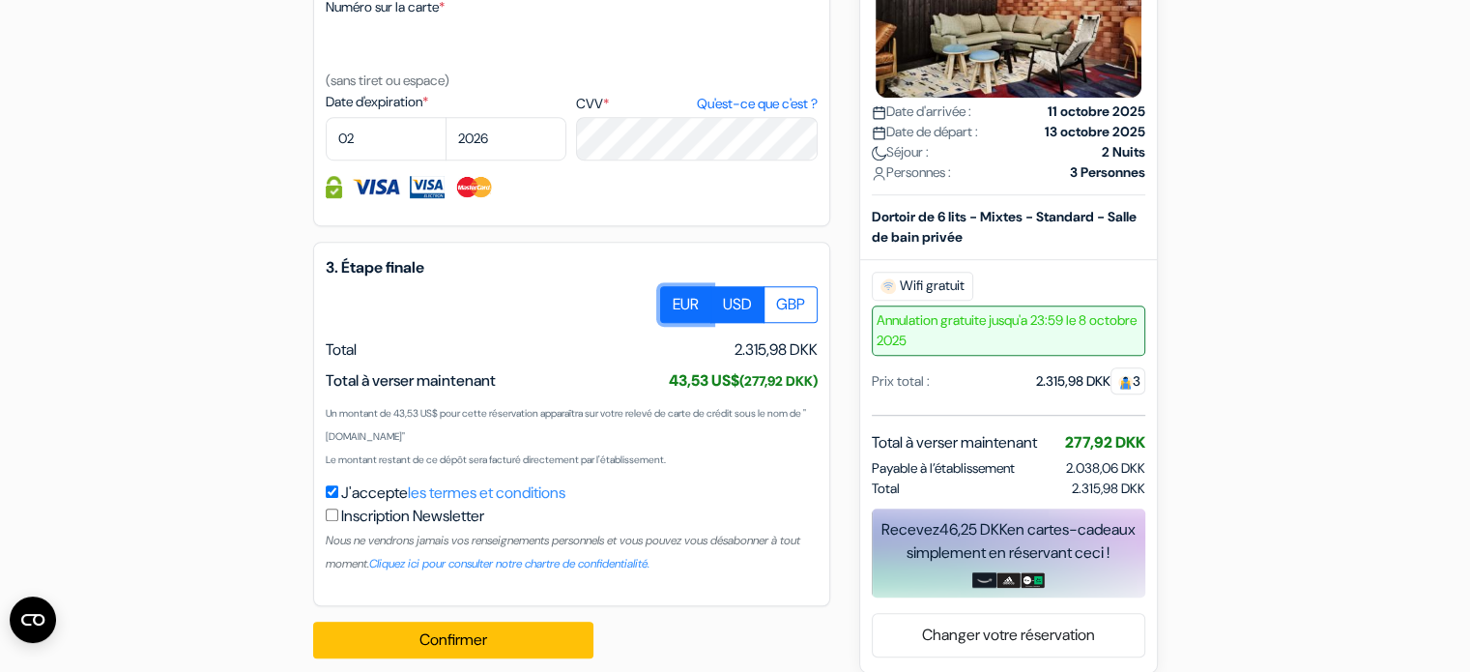
click at [674, 299] on input "EUR" at bounding box center [667, 292] width 13 height 13
radio input "true"
drag, startPoint x: 385, startPoint y: 488, endPoint x: 567, endPoint y: 487, distance: 182.6
click at [567, 466] on small "Le montant restant de ce dépôt sera facturé directement par l'établissement." at bounding box center [496, 459] width 340 height 13
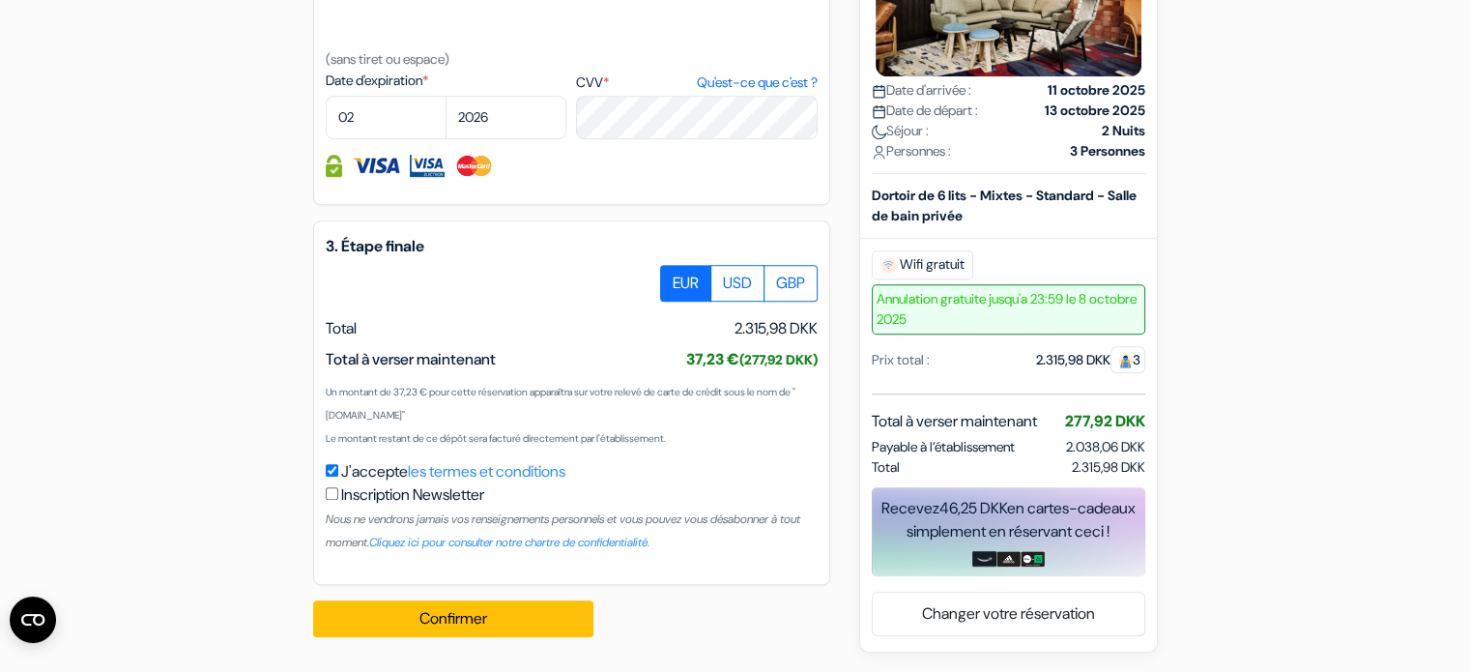
scroll to position [1185, 0]
click at [542, 607] on button "Confirmer Loading..." at bounding box center [453, 618] width 280 height 37
click at [564, 619] on button "Confirmer Loading..." at bounding box center [453, 618] width 280 height 37
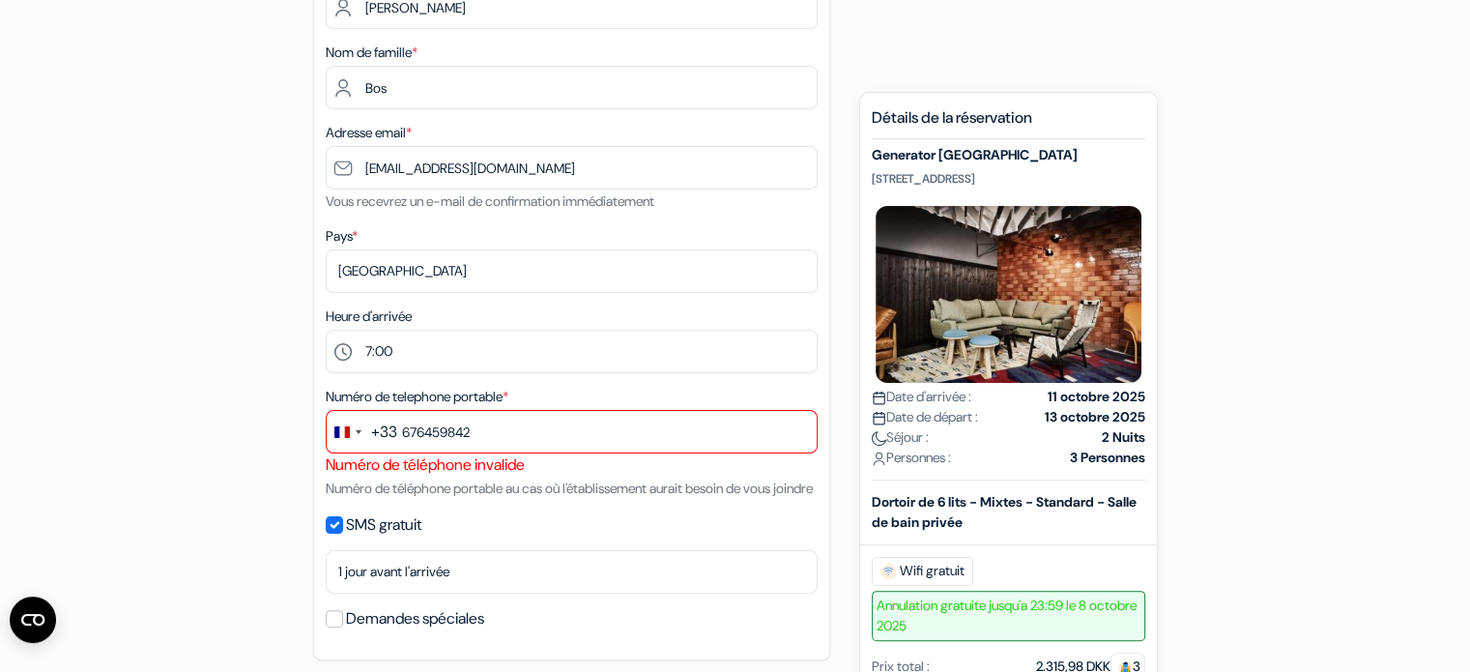
scroll to position [350, 0]
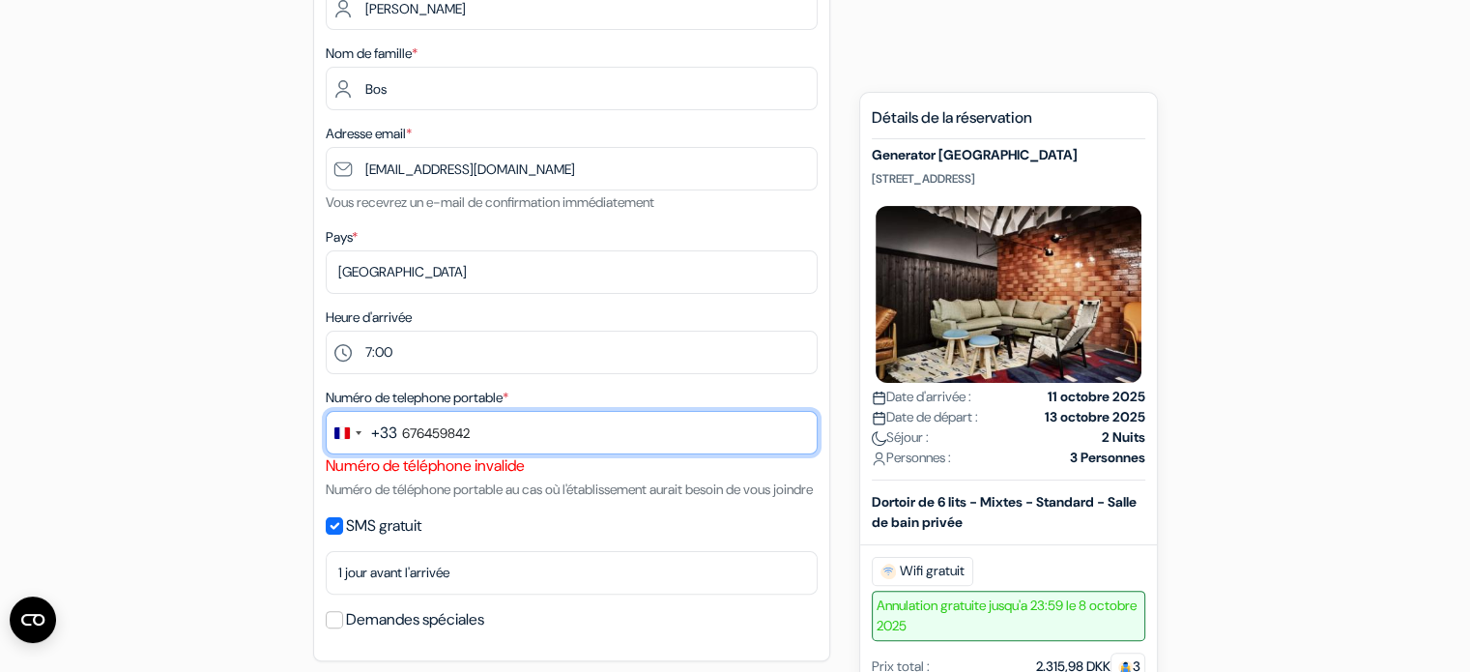
click at [533, 441] on input "676459842" at bounding box center [572, 432] width 492 height 43
click at [400, 433] on input "676459842" at bounding box center [572, 432] width 492 height 43
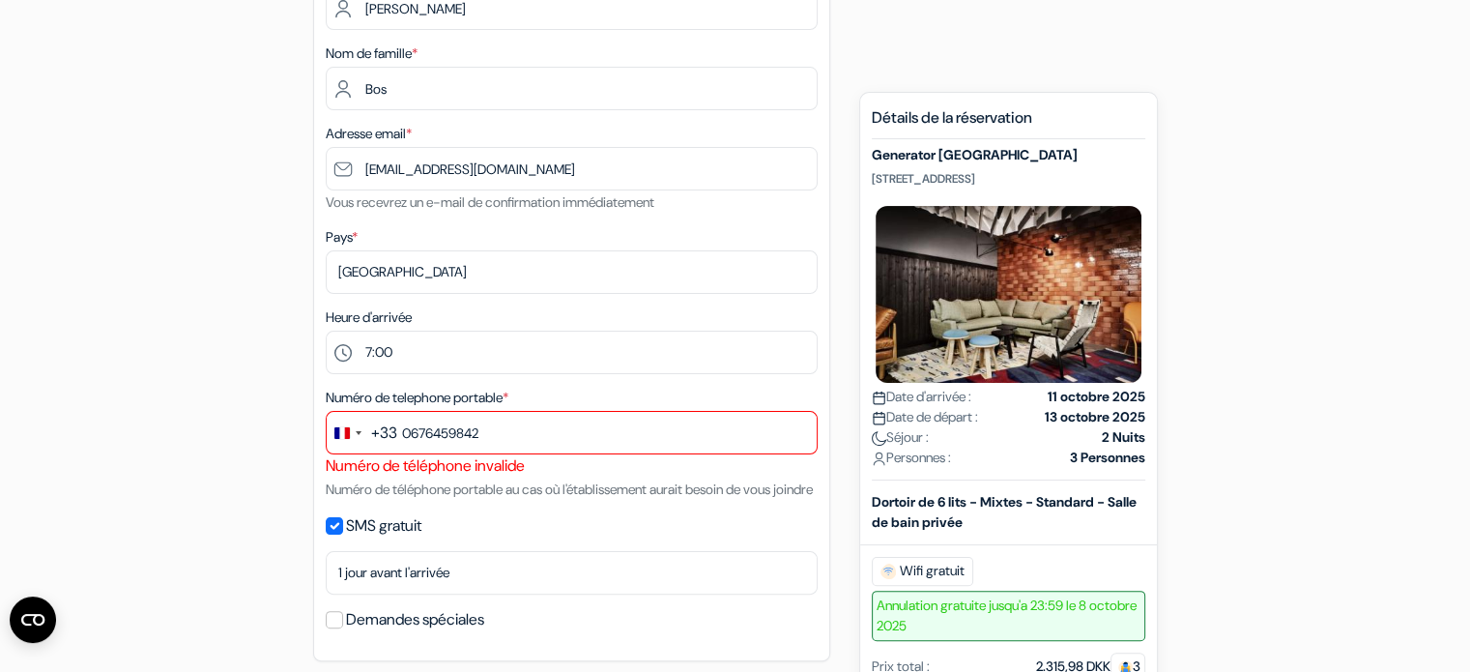
click at [484, 475] on div "Numéro de téléphone invalide" at bounding box center [572, 465] width 492 height 23
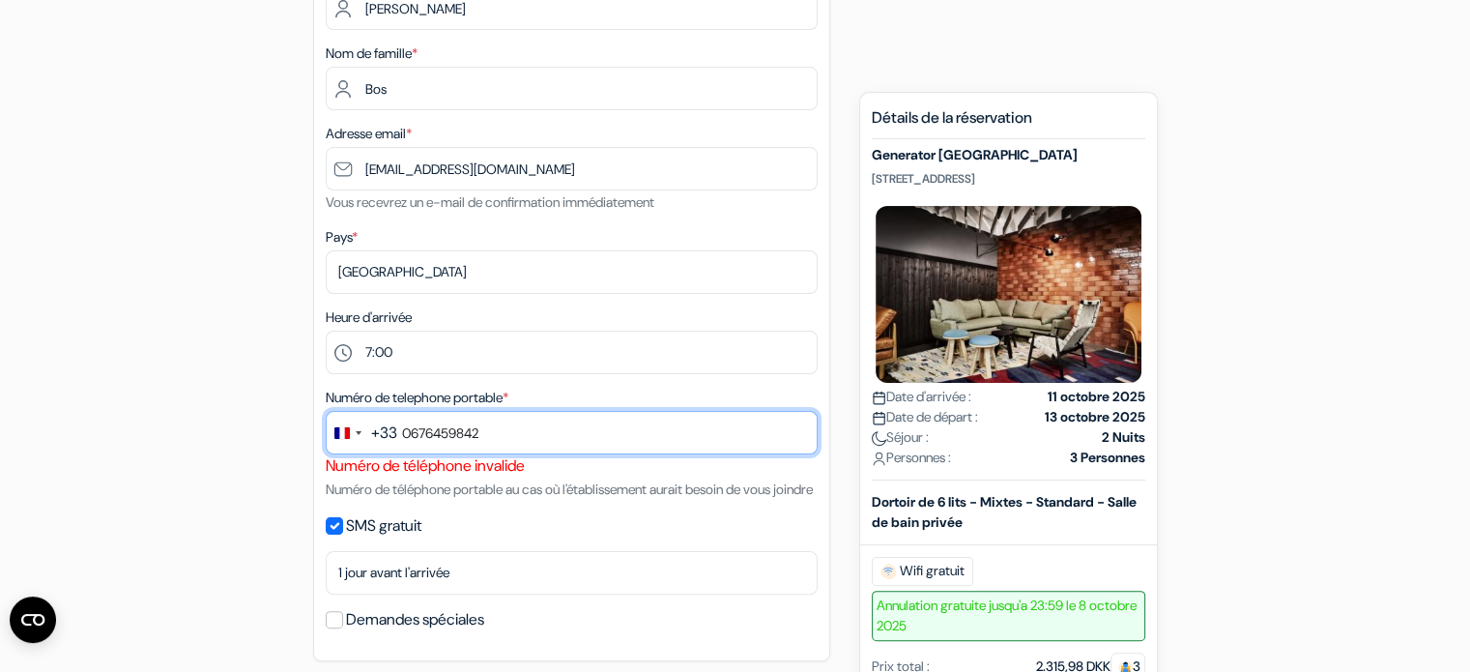
click at [406, 439] on input "0676459842" at bounding box center [572, 432] width 492 height 43
drag, startPoint x: 396, startPoint y: 435, endPoint x: 593, endPoint y: 423, distance: 197.5
click at [593, 423] on input "0676459842" at bounding box center [572, 432] width 492 height 43
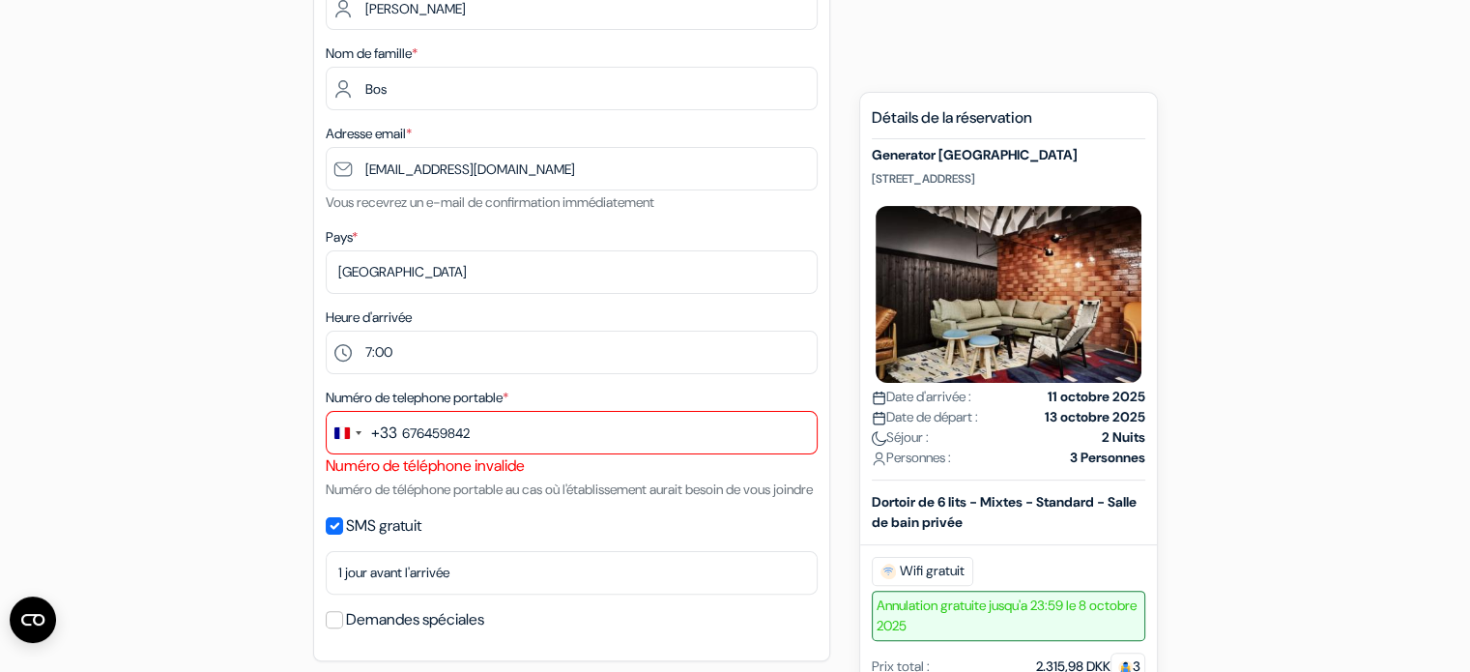
click at [622, 471] on div "Numéro de téléphone invalide" at bounding box center [572, 465] width 492 height 23
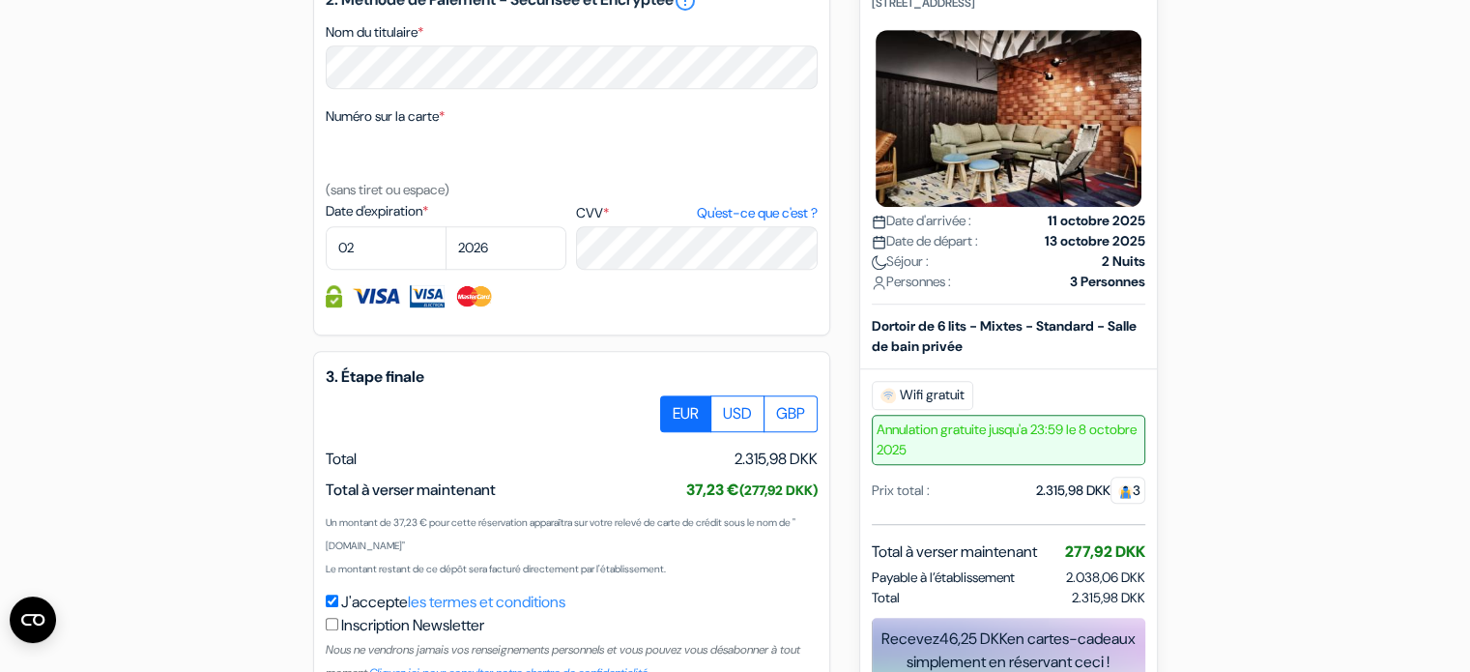
scroll to position [1208, 0]
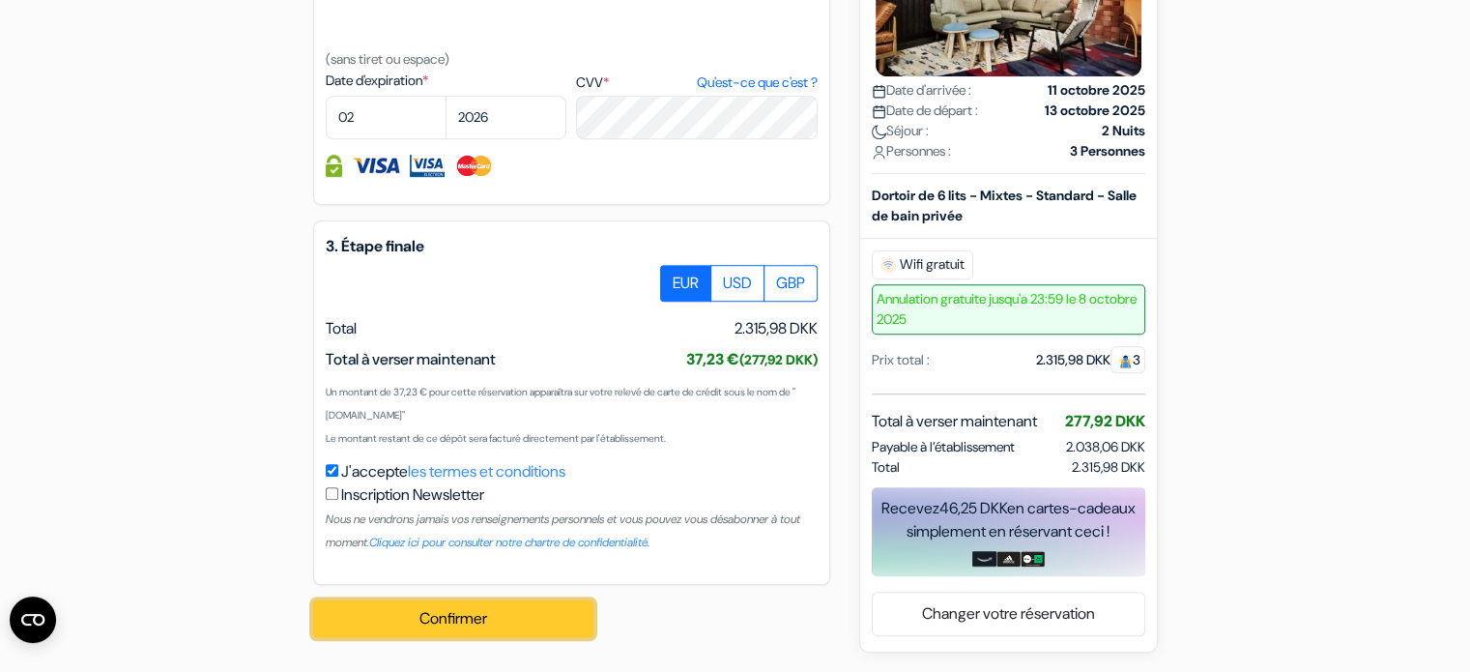
click at [498, 625] on button "Confirmer Loading..." at bounding box center [453, 618] width 280 height 37
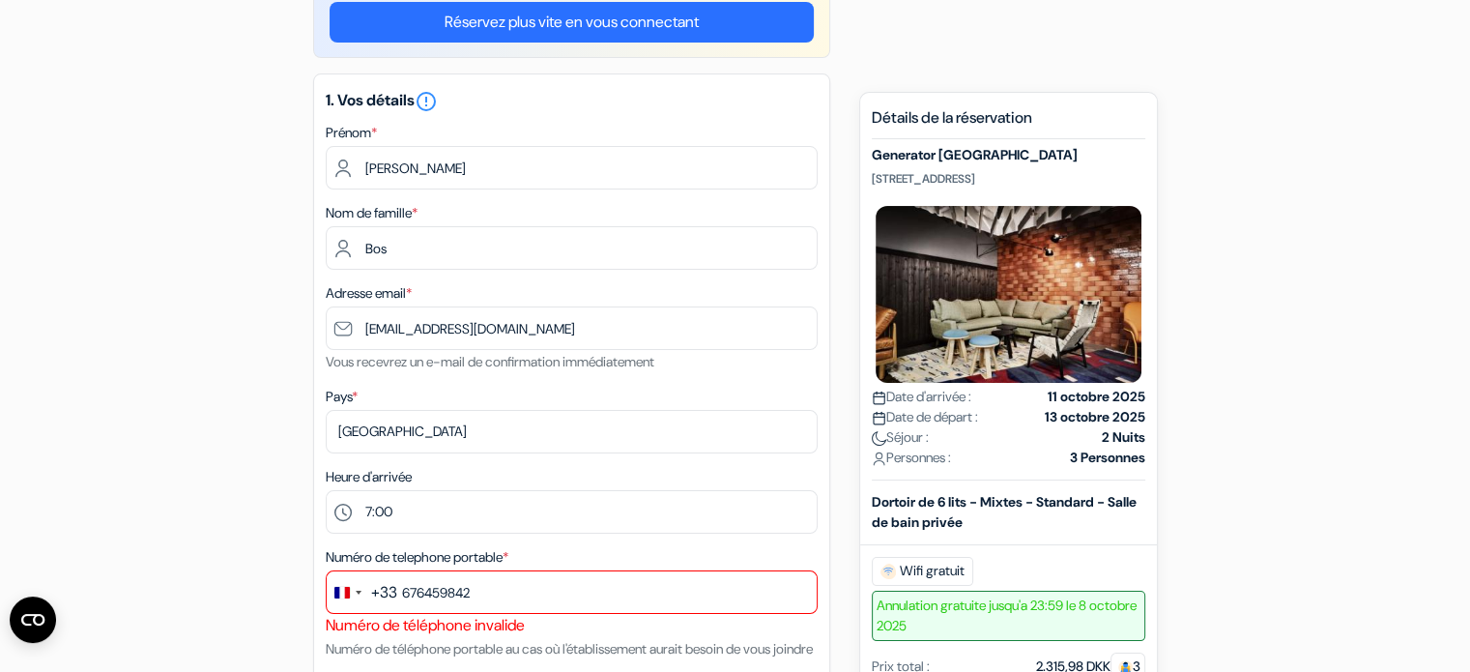
scroll to position [191, 0]
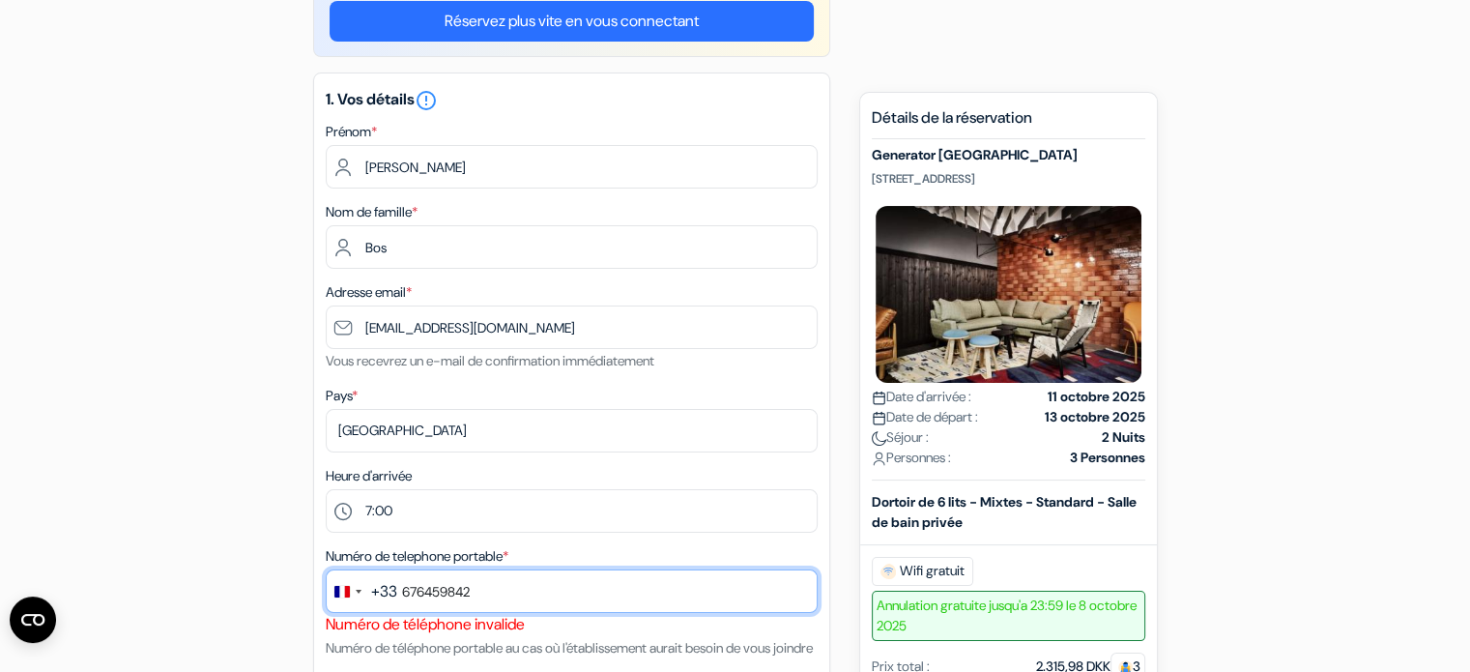
click at [401, 593] on input "676459842" at bounding box center [572, 590] width 492 height 43
type input "0676459842"
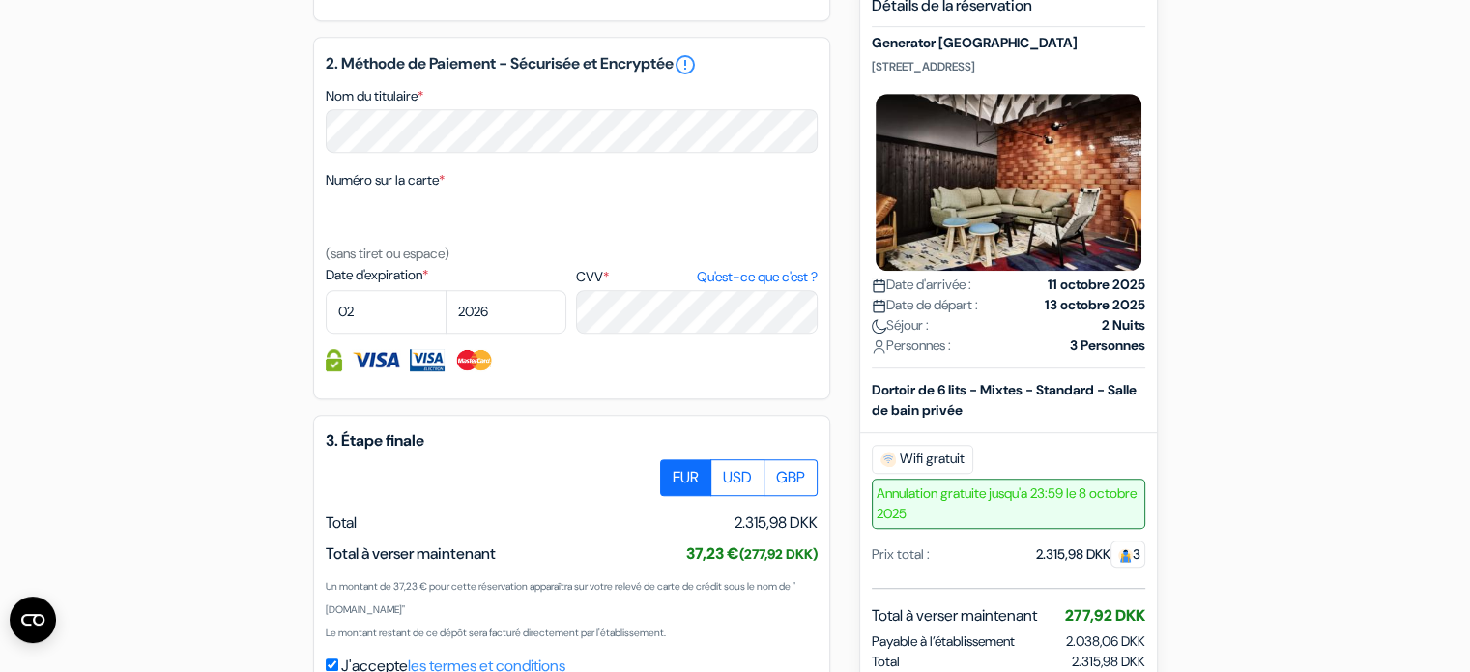
scroll to position [1208, 0]
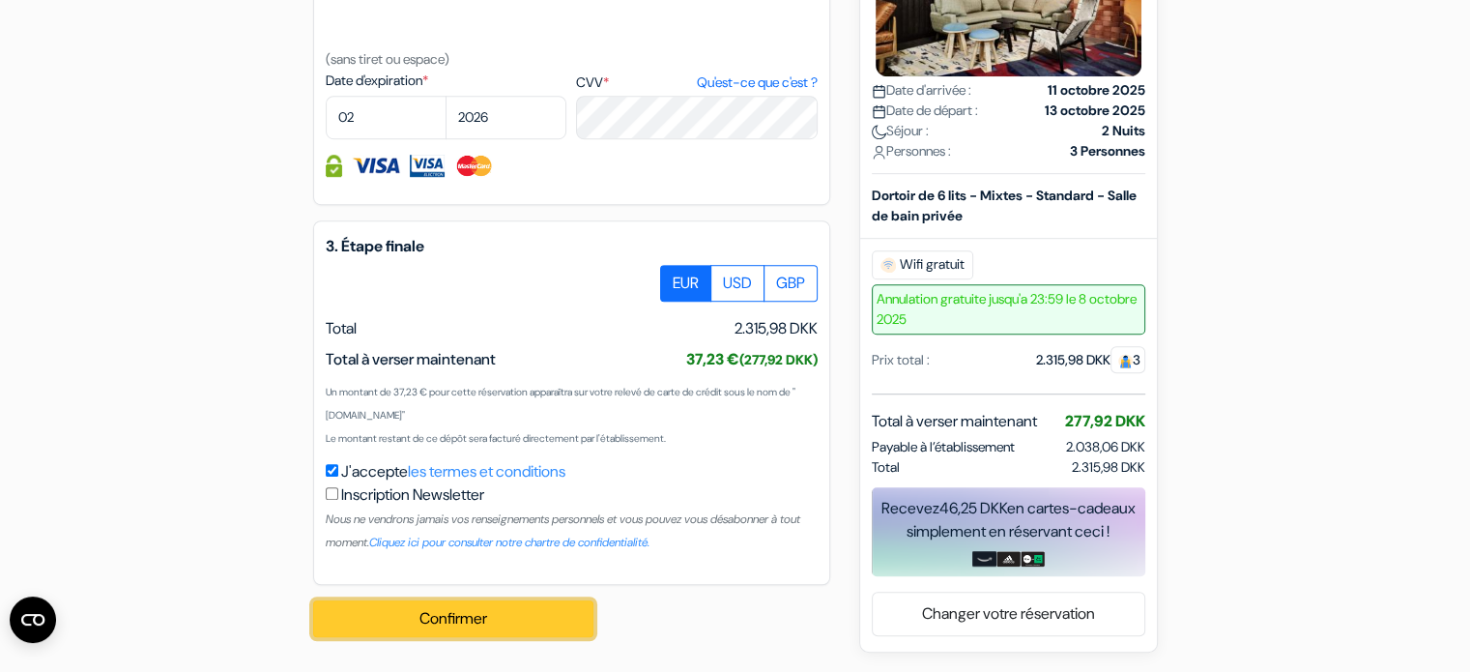
click at [439, 622] on button "Confirmer Loading..." at bounding box center [453, 618] width 280 height 37
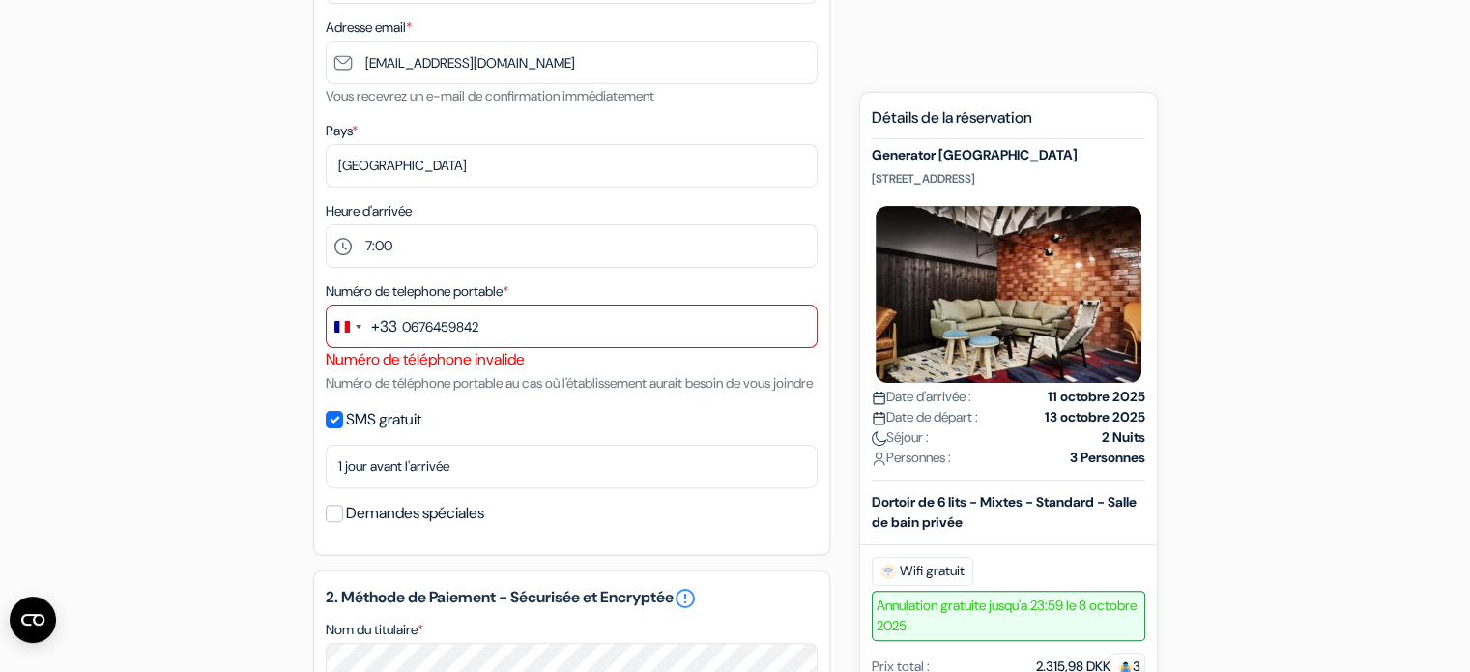
scroll to position [452, 0]
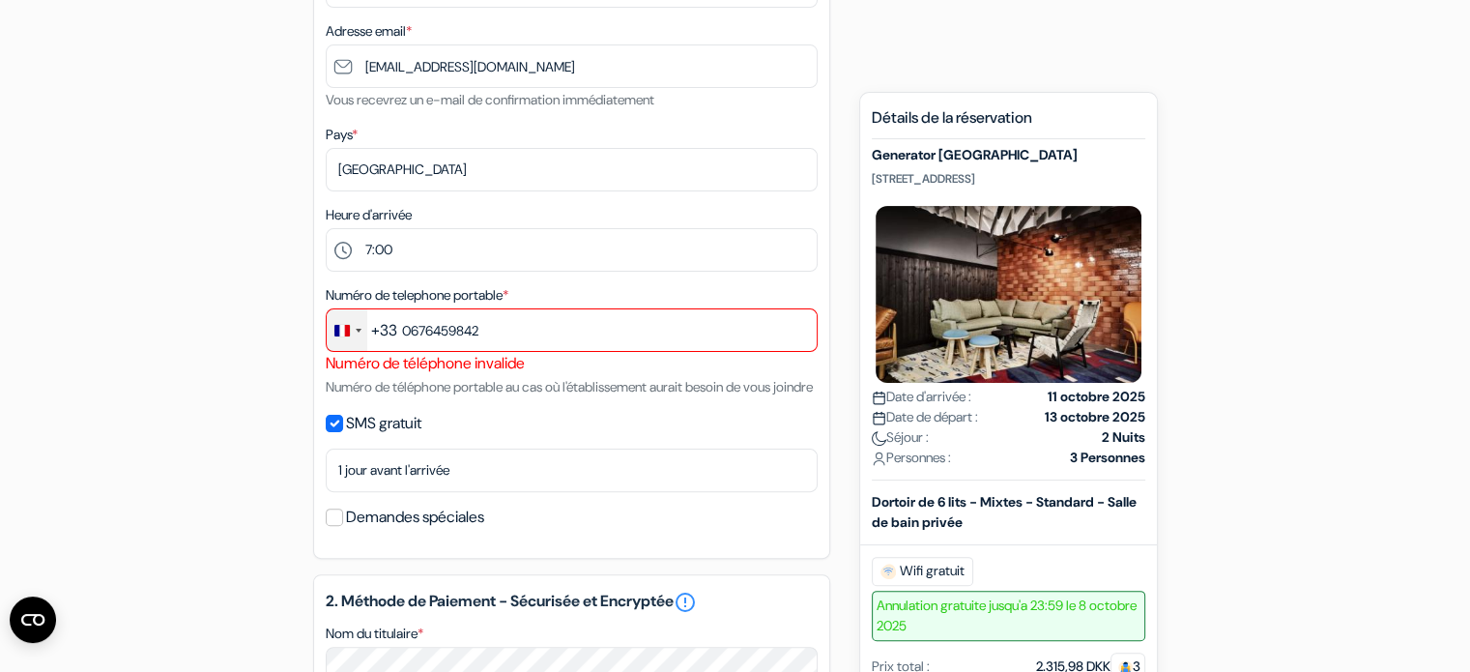
click at [364, 334] on div "Change country, selected France (+33)" at bounding box center [347, 330] width 41 height 42
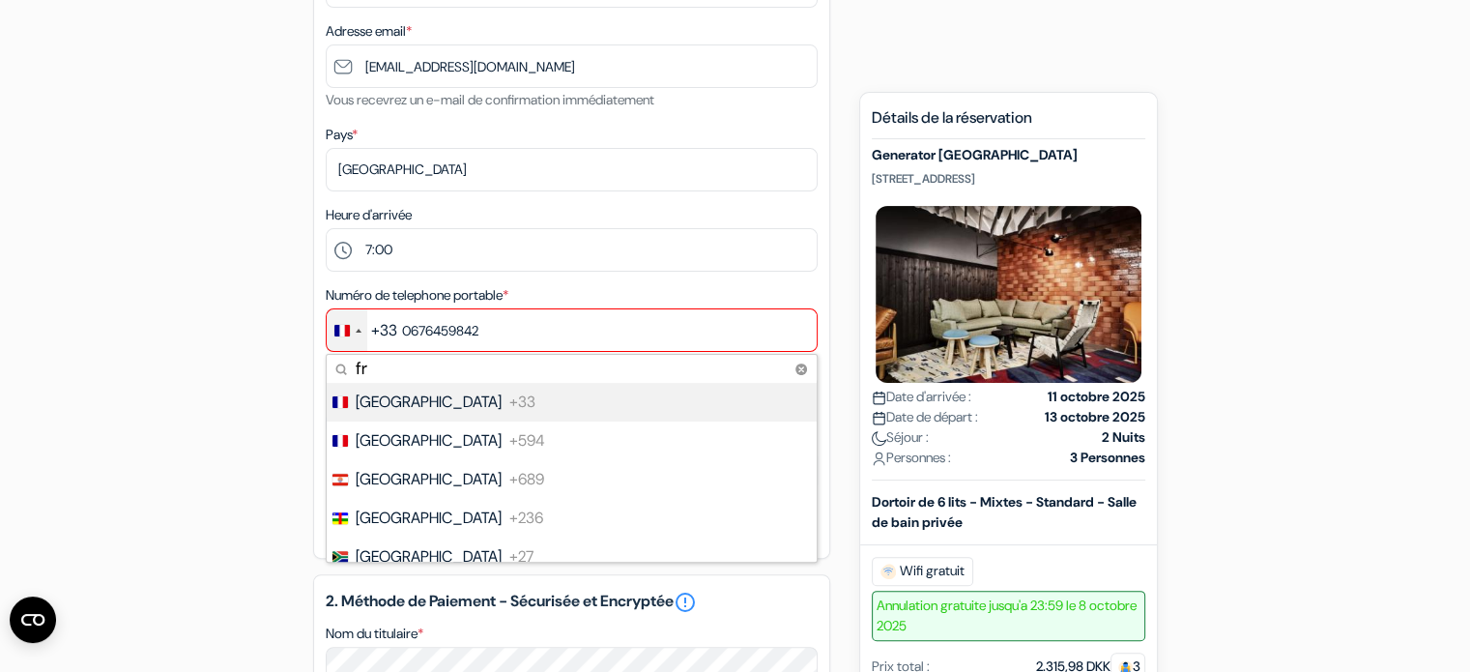
click at [403, 402] on li "France +33" at bounding box center [571, 402] width 492 height 39
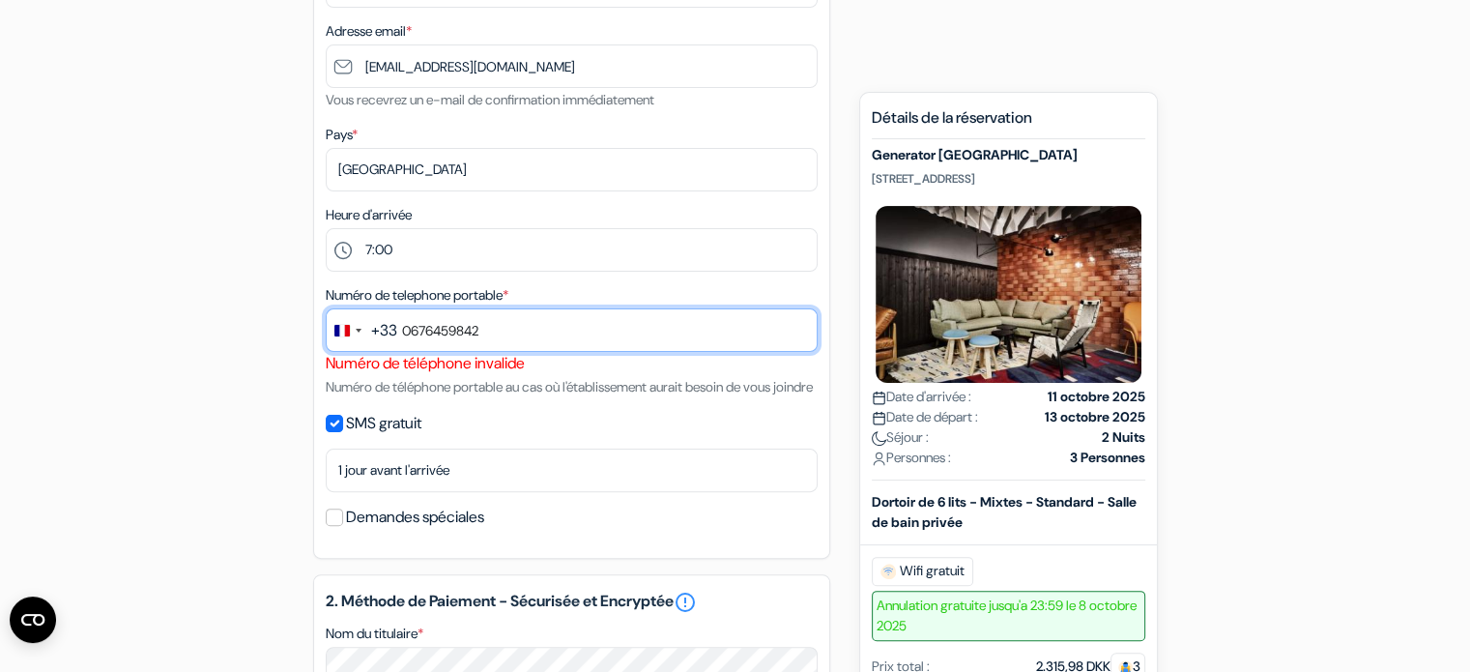
drag, startPoint x: 403, startPoint y: 328, endPoint x: 594, endPoint y: 331, distance: 191.4
click at [594, 331] on input "0676459842" at bounding box center [572, 329] width 492 height 43
click at [441, 326] on input "text" at bounding box center [572, 329] width 492 height 43
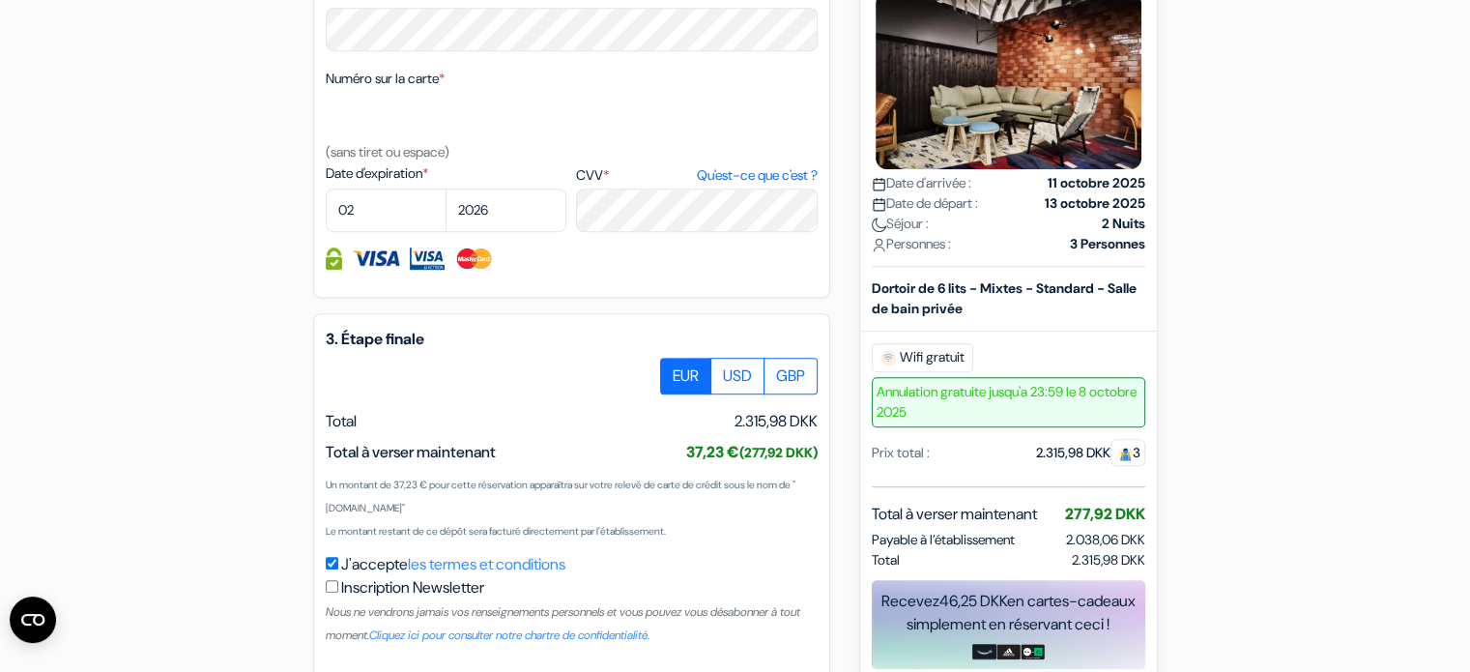
scroll to position [1208, 0]
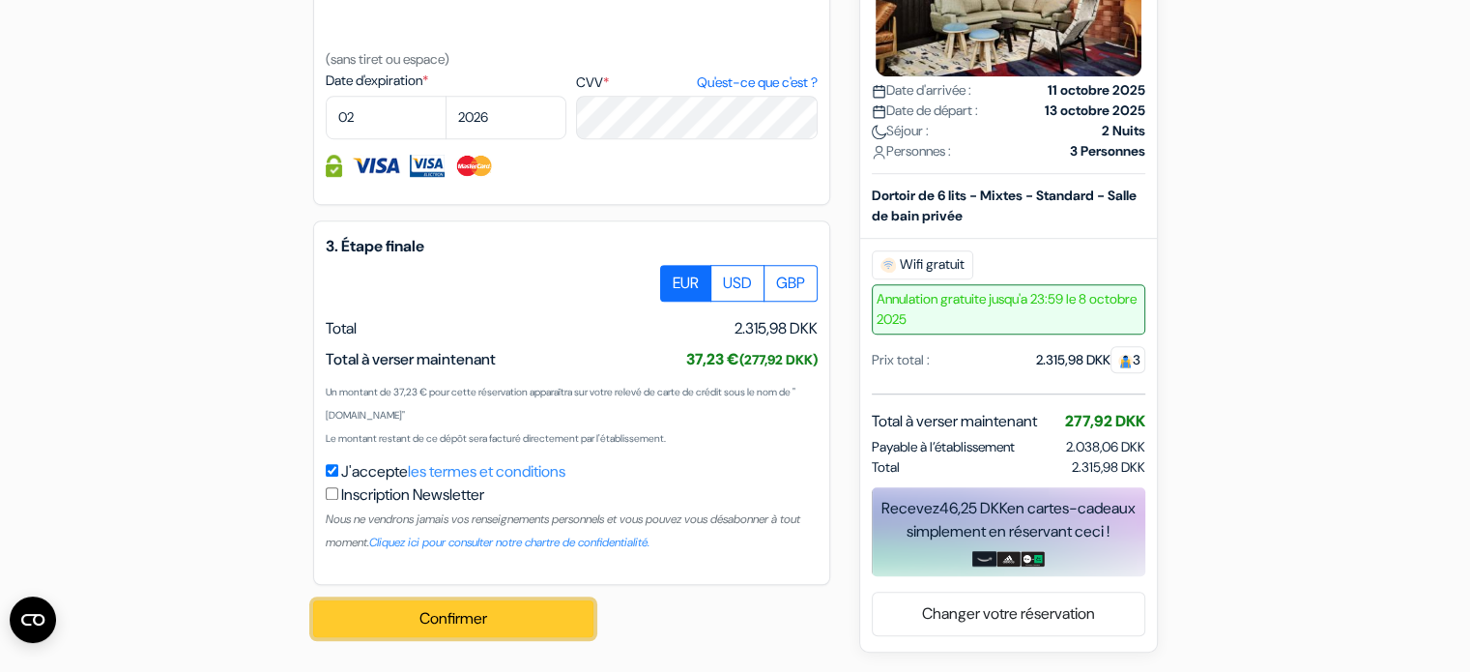
click at [446, 606] on button "Confirmer Loading..." at bounding box center [453, 618] width 280 height 37
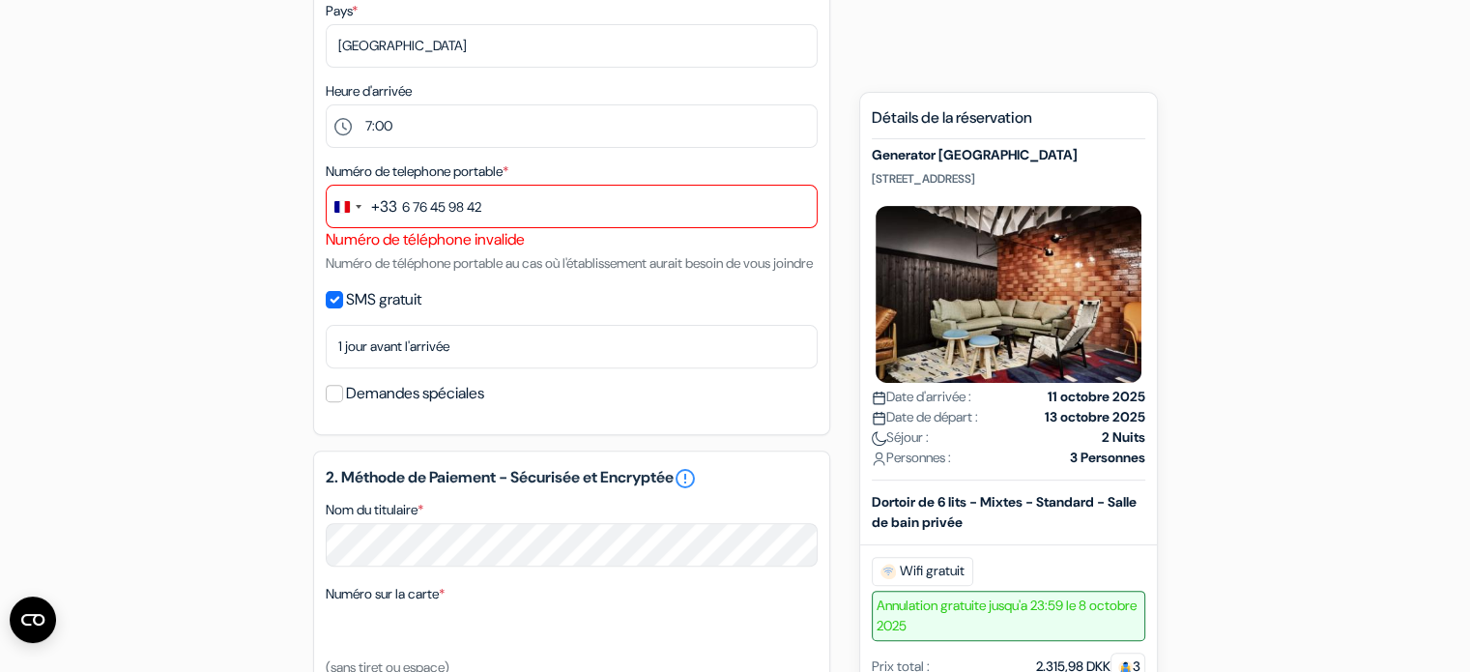
scroll to position [533, 0]
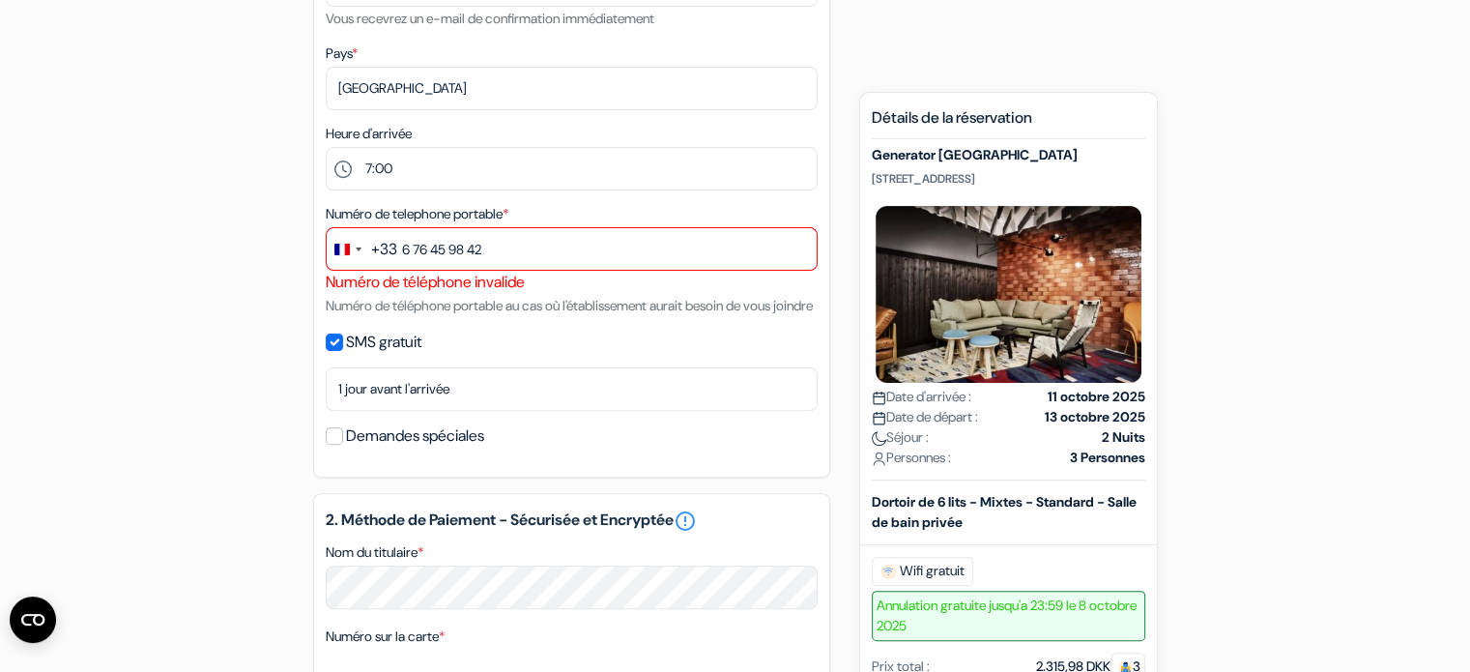
click at [460, 281] on div "Numéro de téléphone invalide" at bounding box center [572, 282] width 492 height 23
drag, startPoint x: 433, startPoint y: 301, endPoint x: 664, endPoint y: 295, distance: 231.0
click at [664, 295] on div "Numéro de telephone portable * +33 fr 5 results found No results found France +…" at bounding box center [572, 259] width 492 height 115
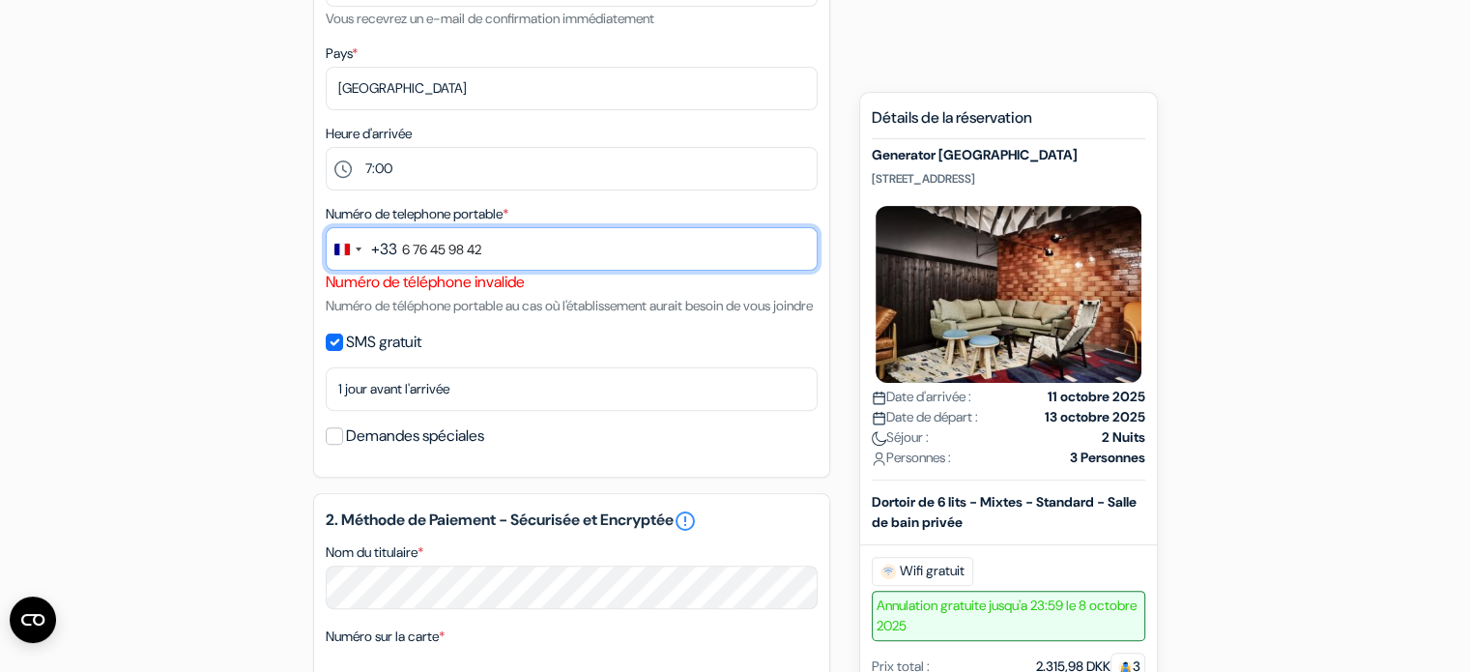
click at [399, 252] on input "6 76 45 98 42" at bounding box center [572, 248] width 492 height 43
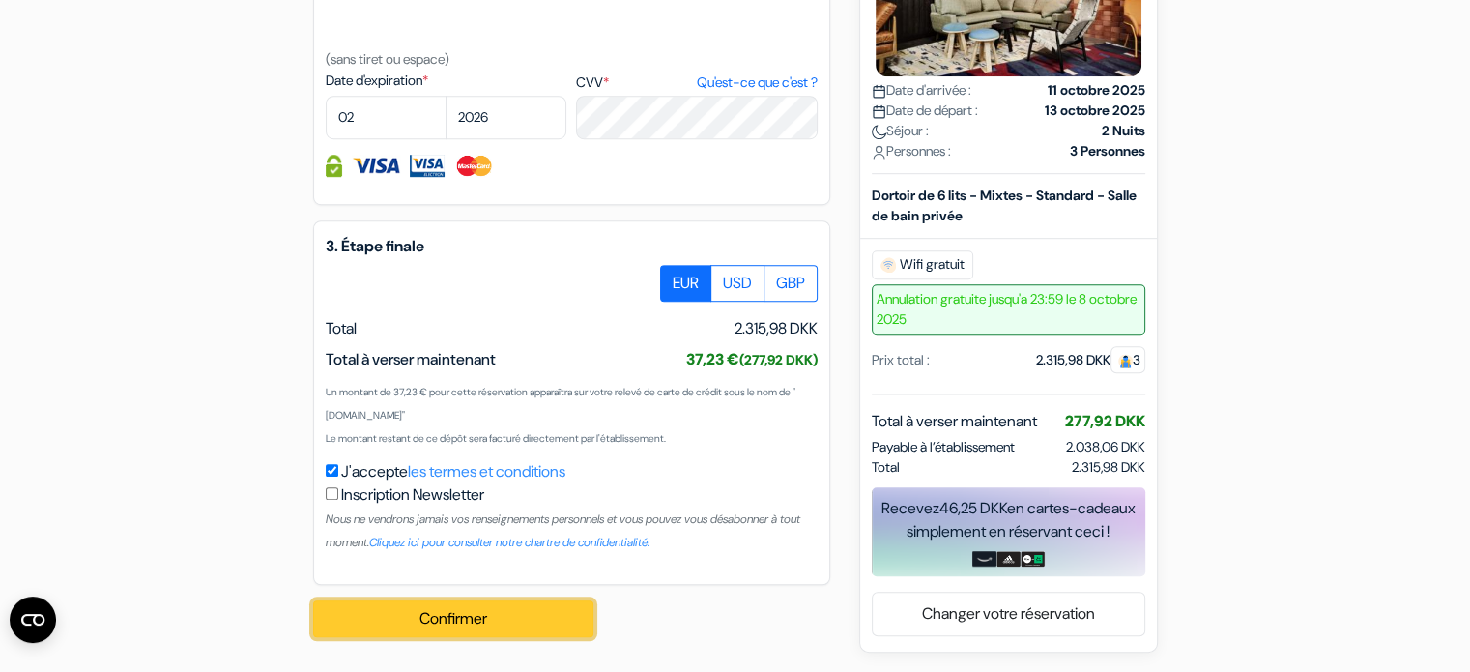
click at [471, 625] on button "Confirmer Loading..." at bounding box center [453, 618] width 280 height 37
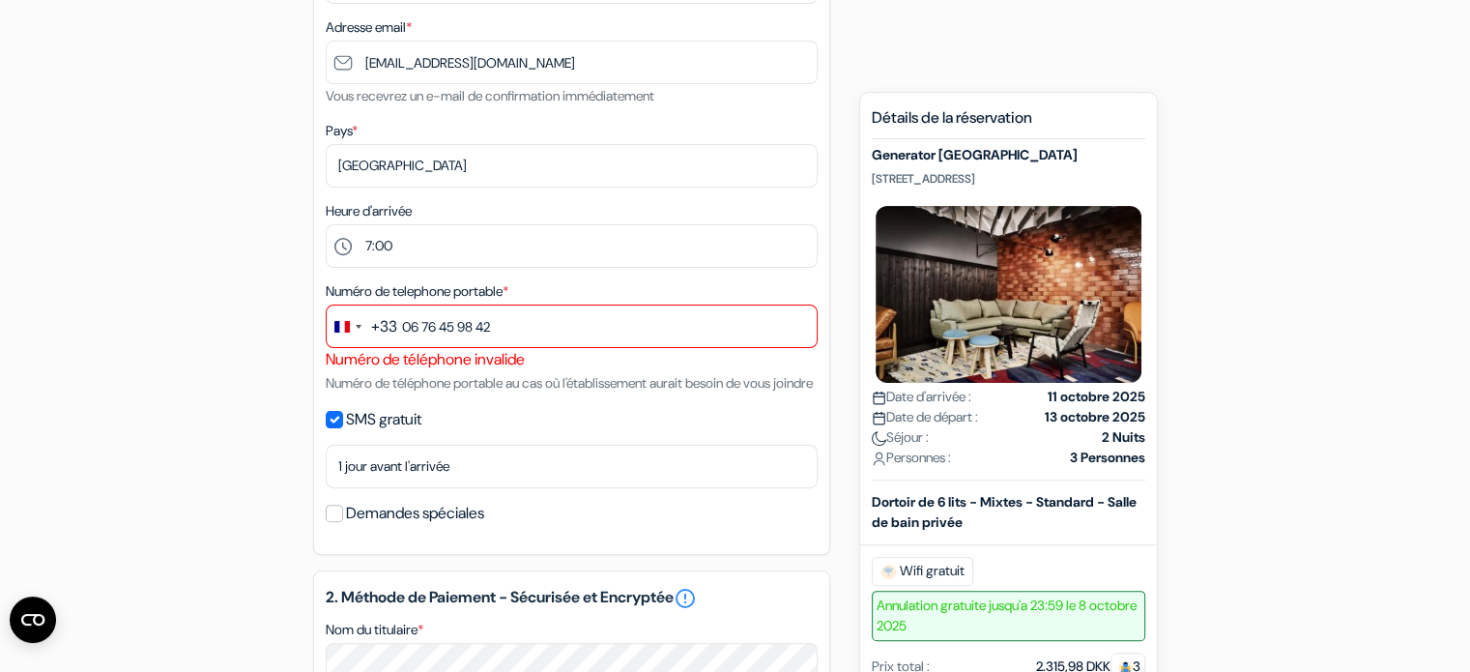
scroll to position [439, 0]
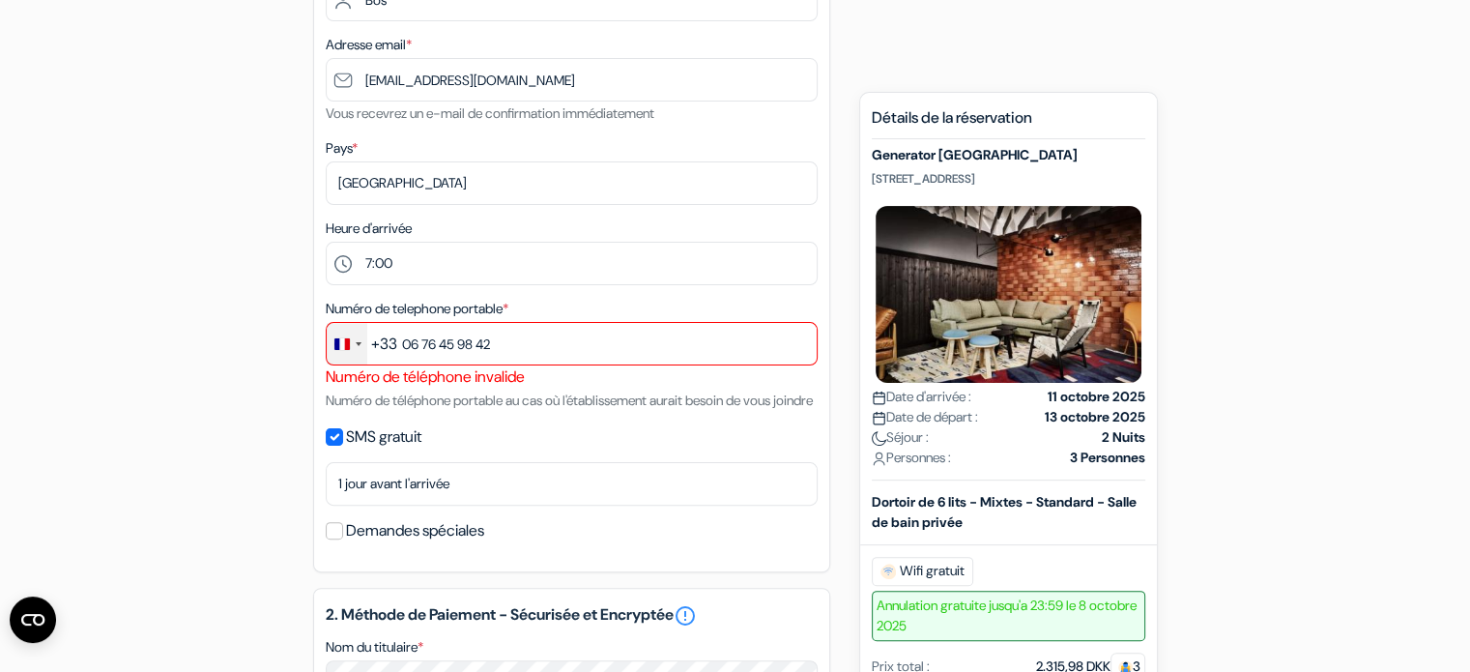
click at [355, 351] on div "Change country, selected France (+33)" at bounding box center [347, 344] width 41 height 42
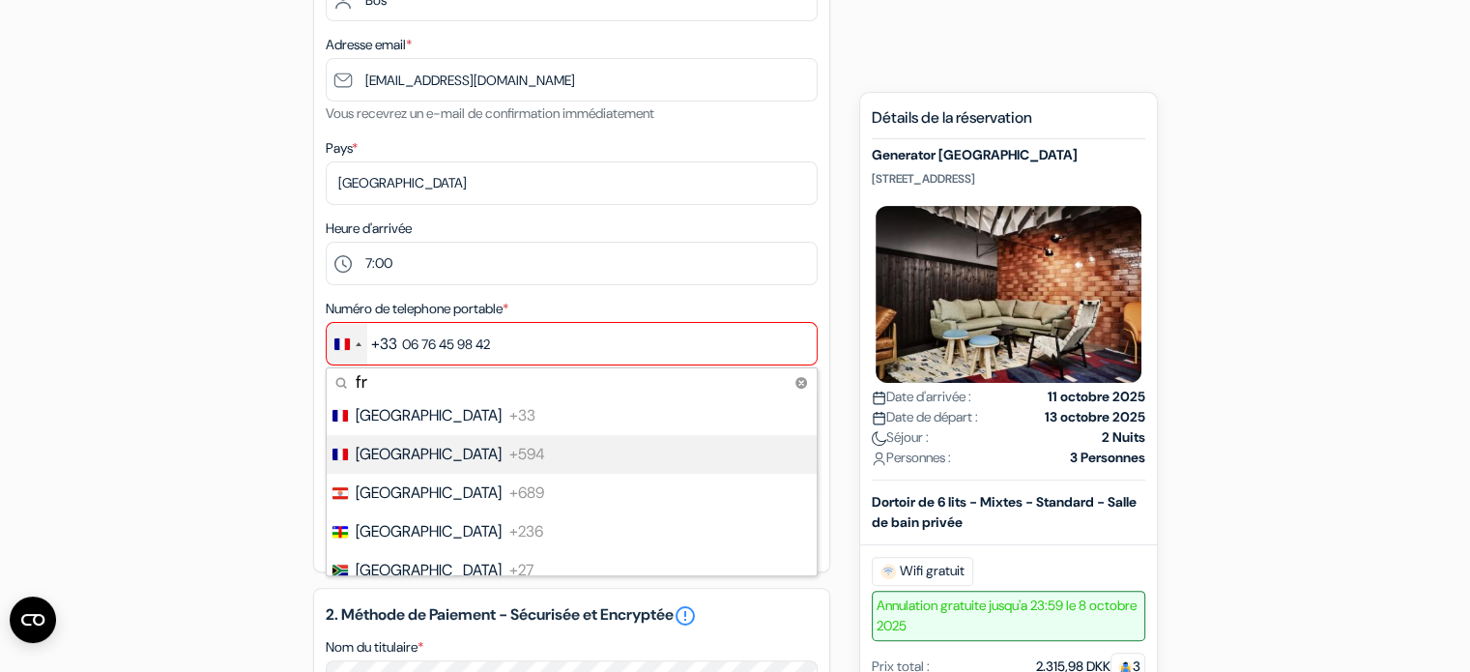
click at [431, 451] on span "[GEOGRAPHIC_DATA]" at bounding box center [429, 454] width 146 height 23
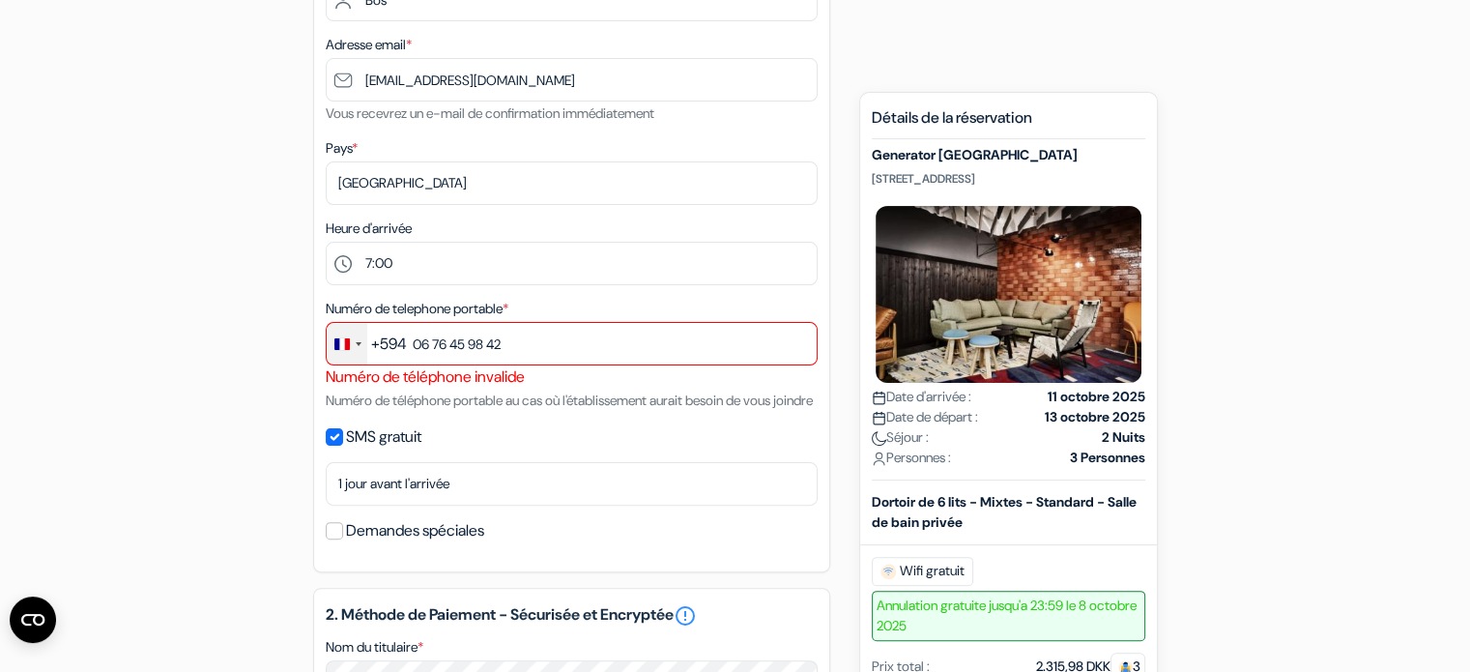
click at [362, 345] on div "Change country, selected French Guiana (+594)" at bounding box center [347, 344] width 41 height 42
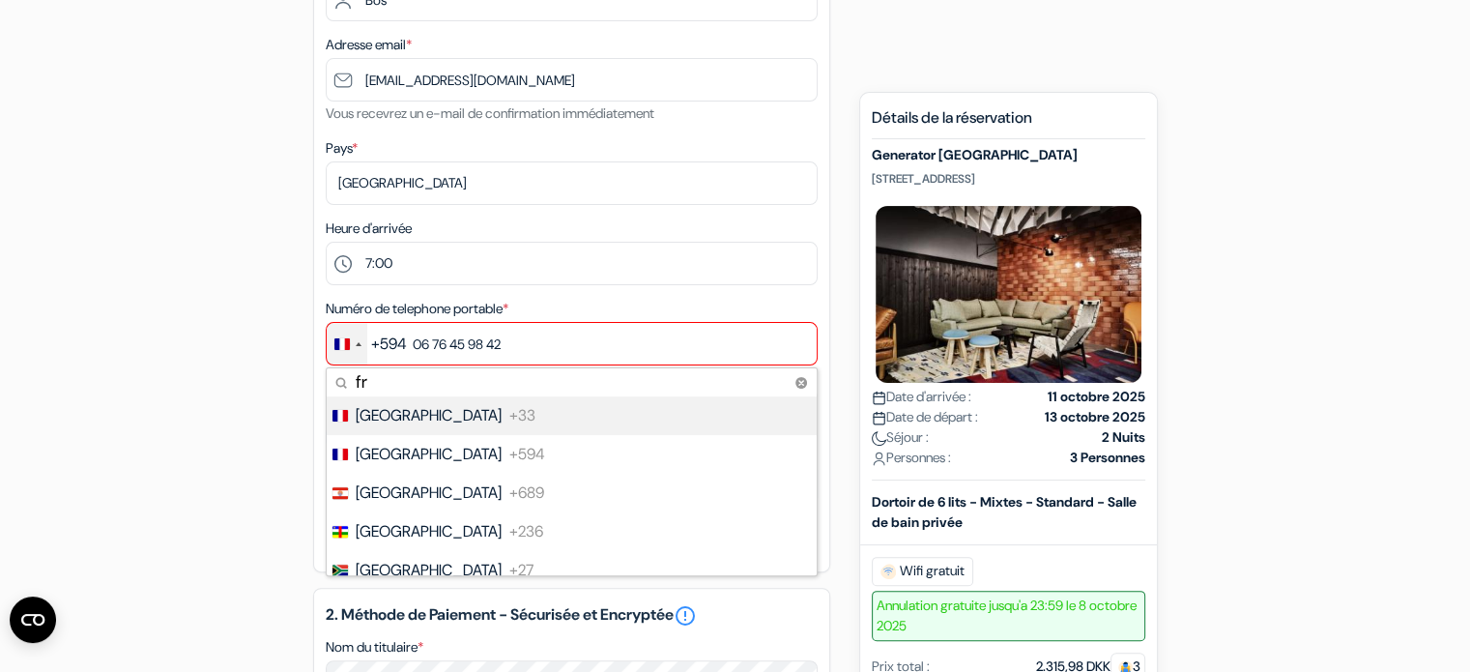
click at [462, 420] on li "France +33" at bounding box center [571, 415] width 492 height 39
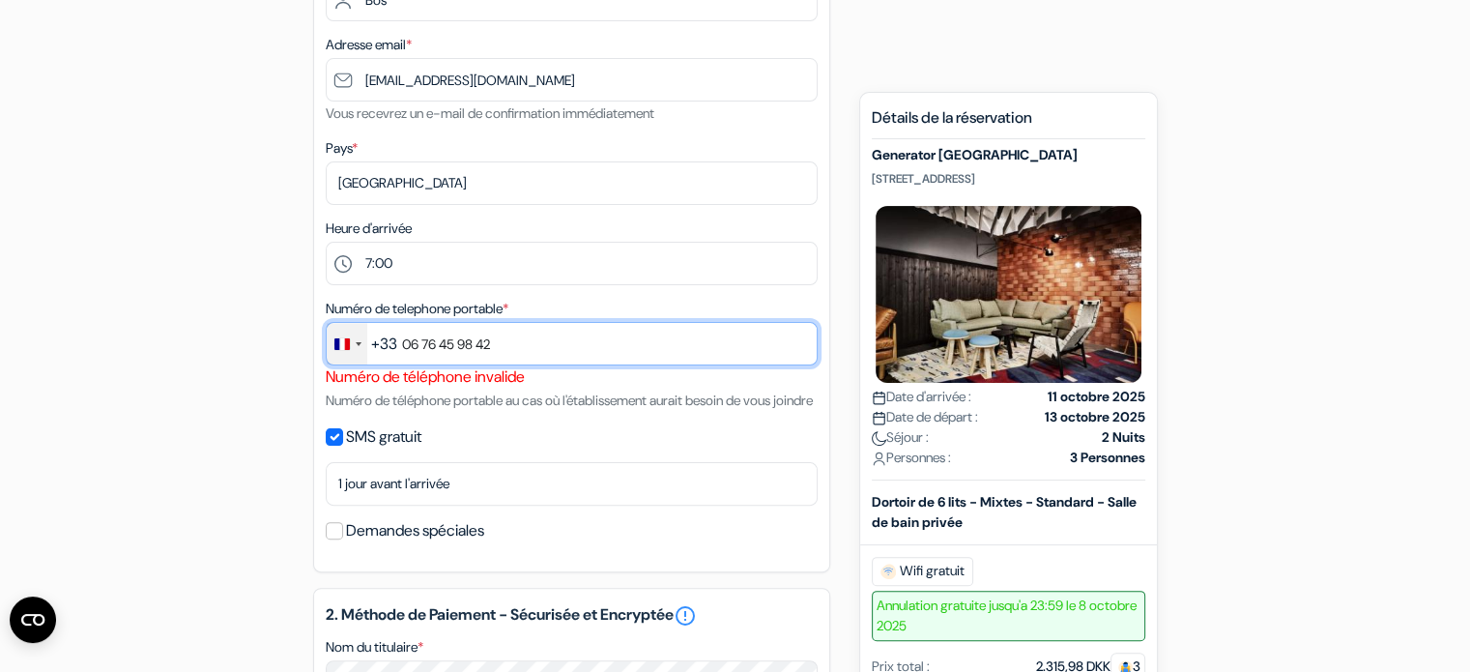
drag, startPoint x: 560, startPoint y: 331, endPoint x: 358, endPoint y: 358, distance: 204.7
click at [358, 358] on div "+33 fr 5 results found No results found France +33 French Guiana +594 French Po…" at bounding box center [572, 343] width 492 height 43
click at [514, 344] on input "06 76 45 98 42" at bounding box center [572, 343] width 492 height 43
drag, startPoint x: 514, startPoint y: 344, endPoint x: 321, endPoint y: 357, distance: 193.7
click at [321, 357] on div "1. Vos détails error_outline Prénom * Justin Nom de famille * Bos Adresse email…" at bounding box center [571, 198] width 517 height 747
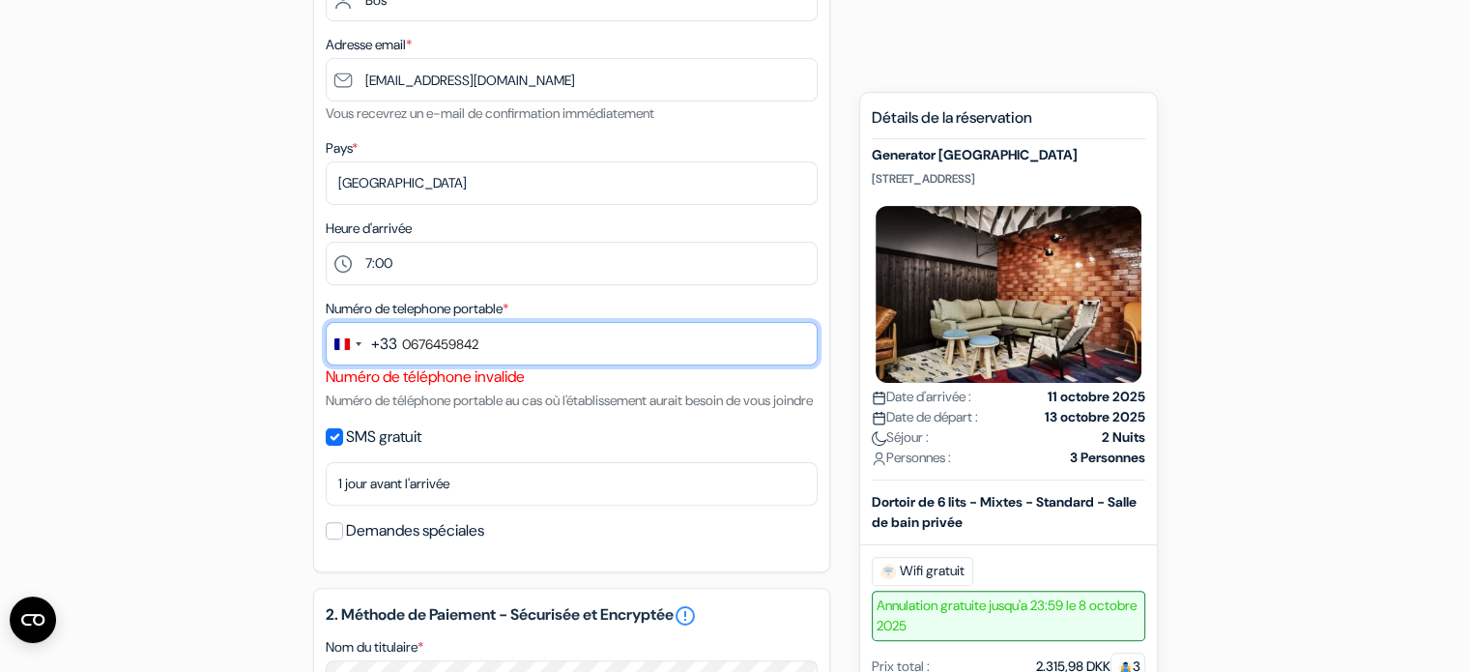
scroll to position [1208, 0]
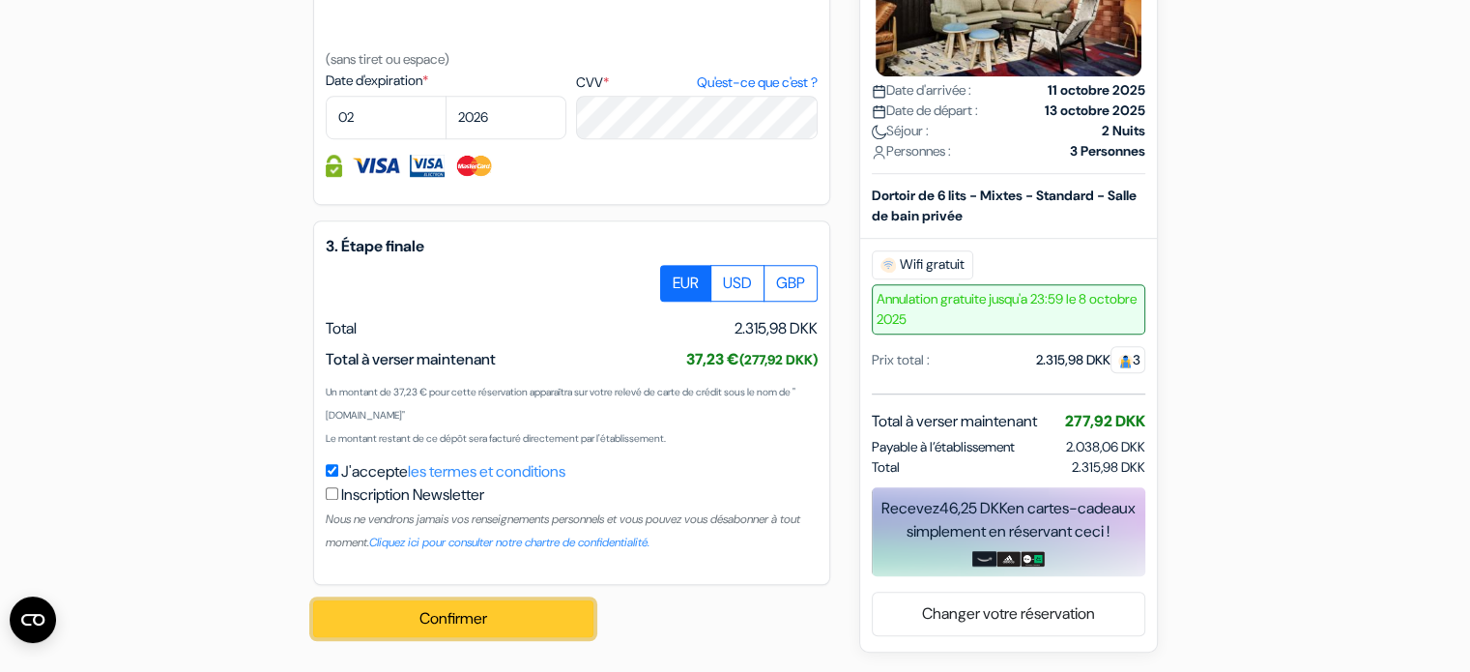
click at [507, 606] on button "Confirmer Loading..." at bounding box center [453, 618] width 280 height 37
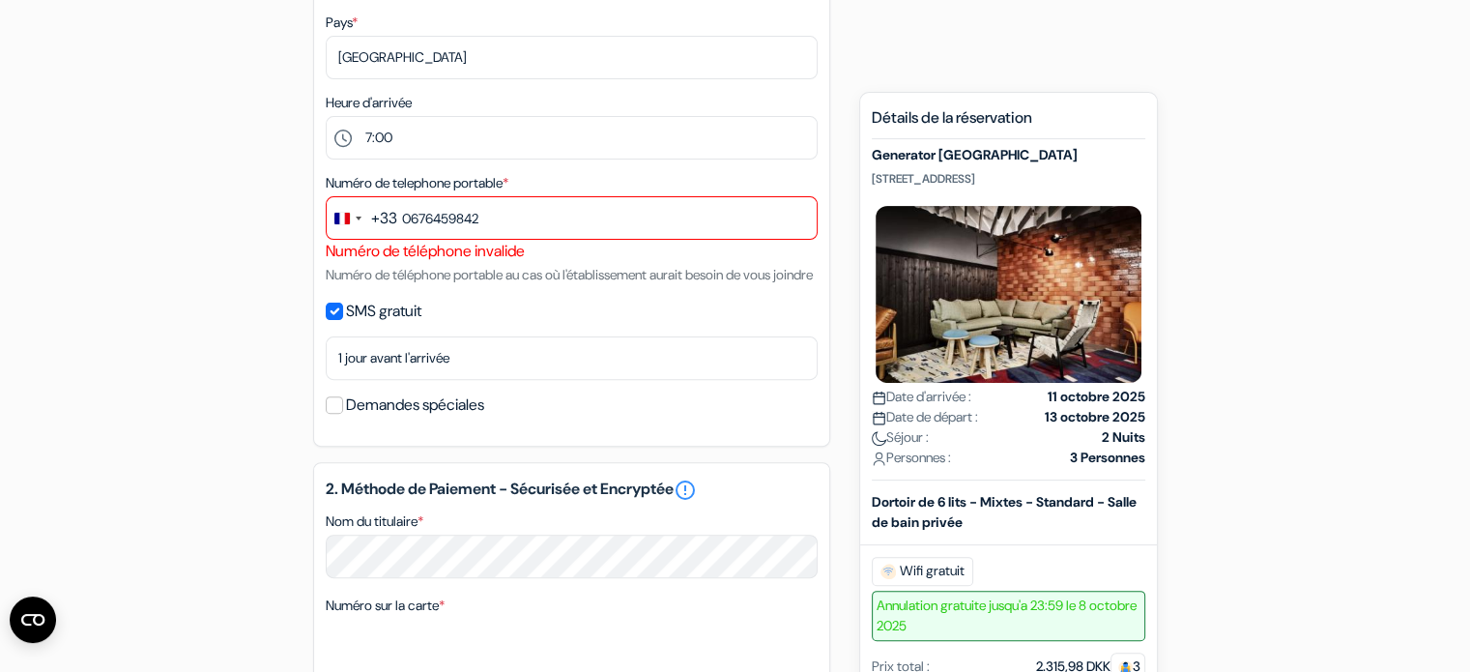
scroll to position [563, 0]
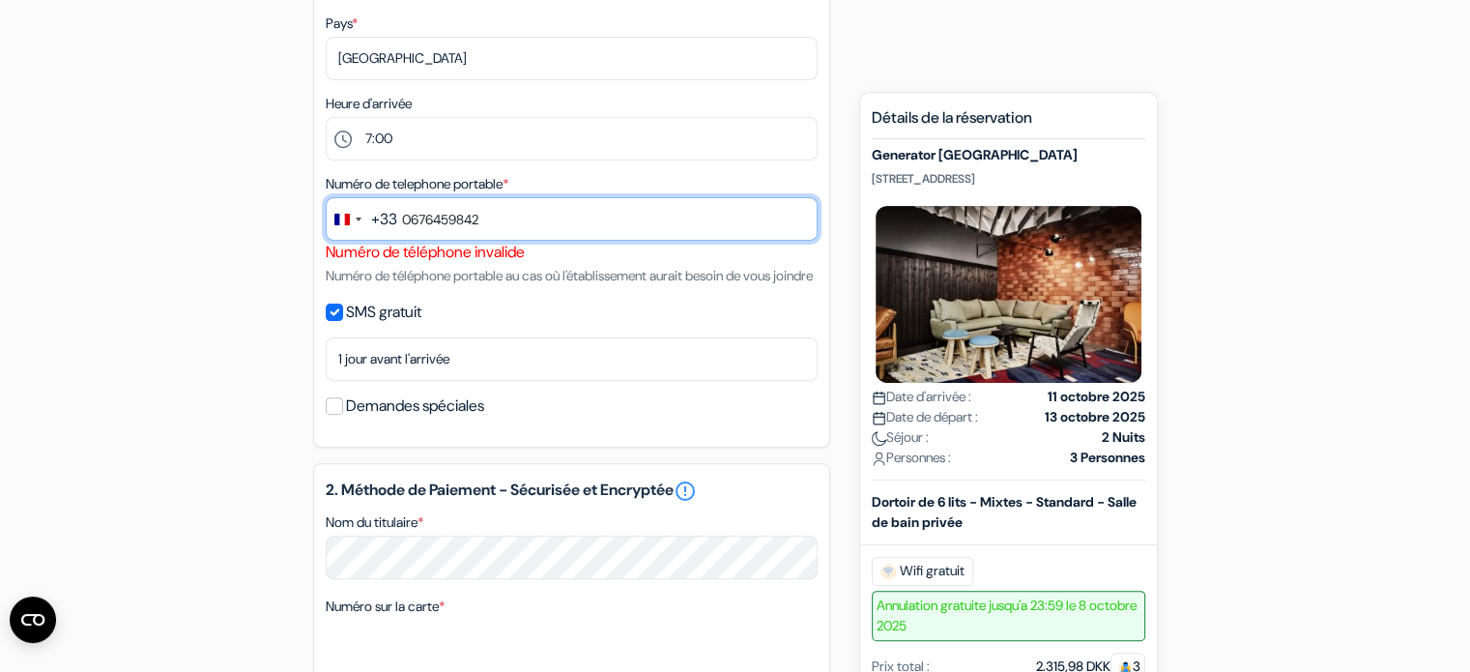
click at [400, 223] on input "0676459842" at bounding box center [572, 218] width 492 height 43
click at [406, 214] on input "0676459842" at bounding box center [572, 218] width 492 height 43
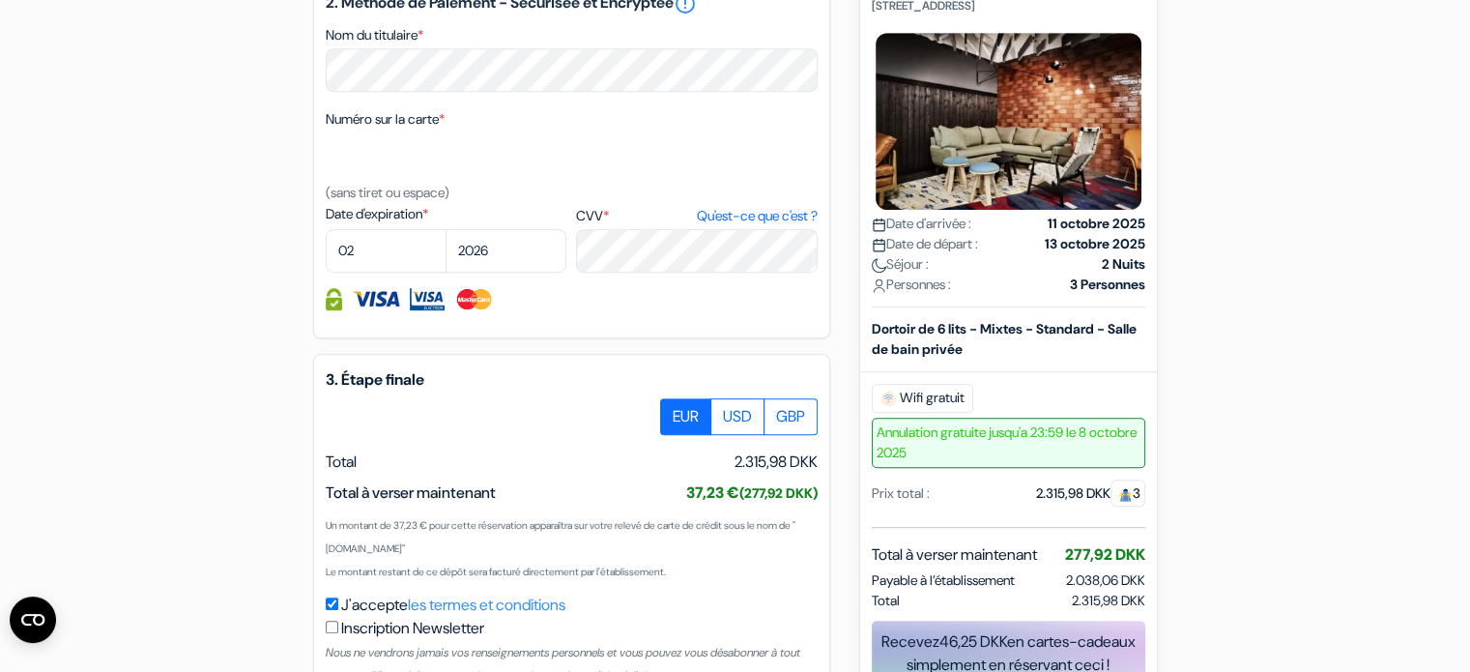
scroll to position [1208, 0]
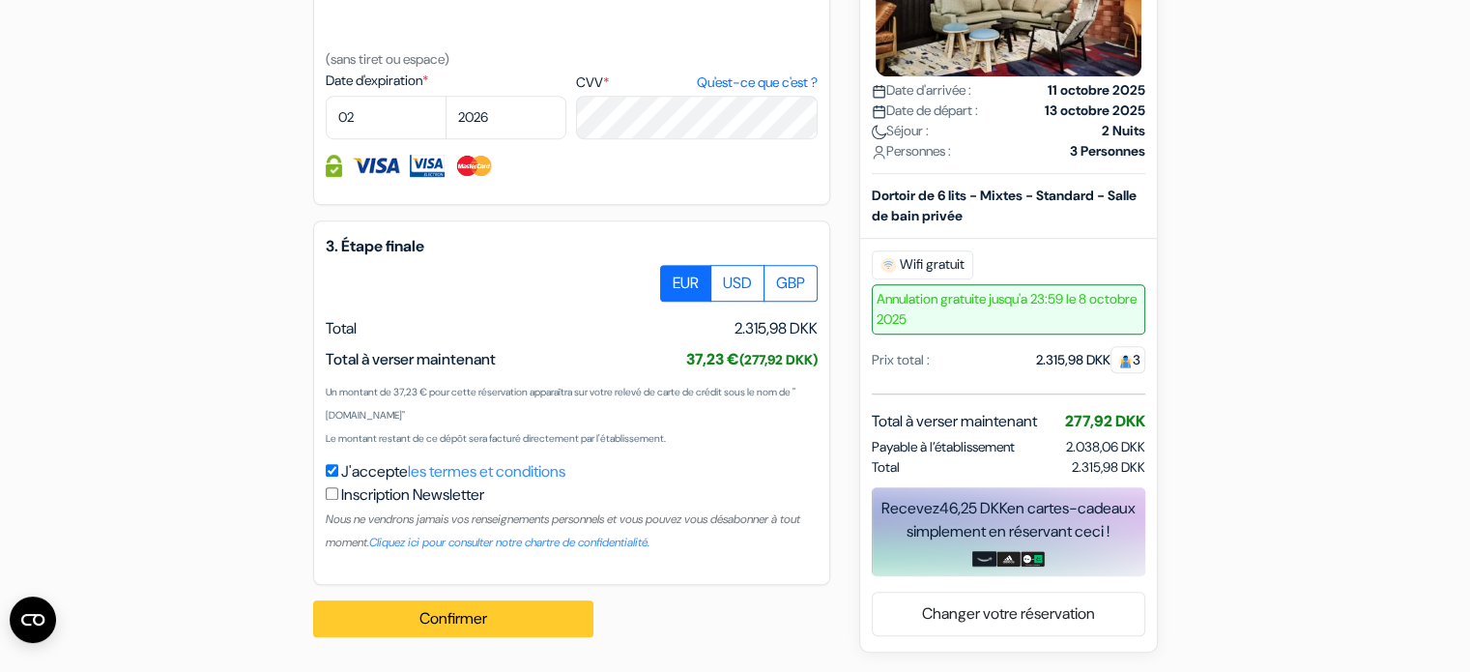
type input "676459842"
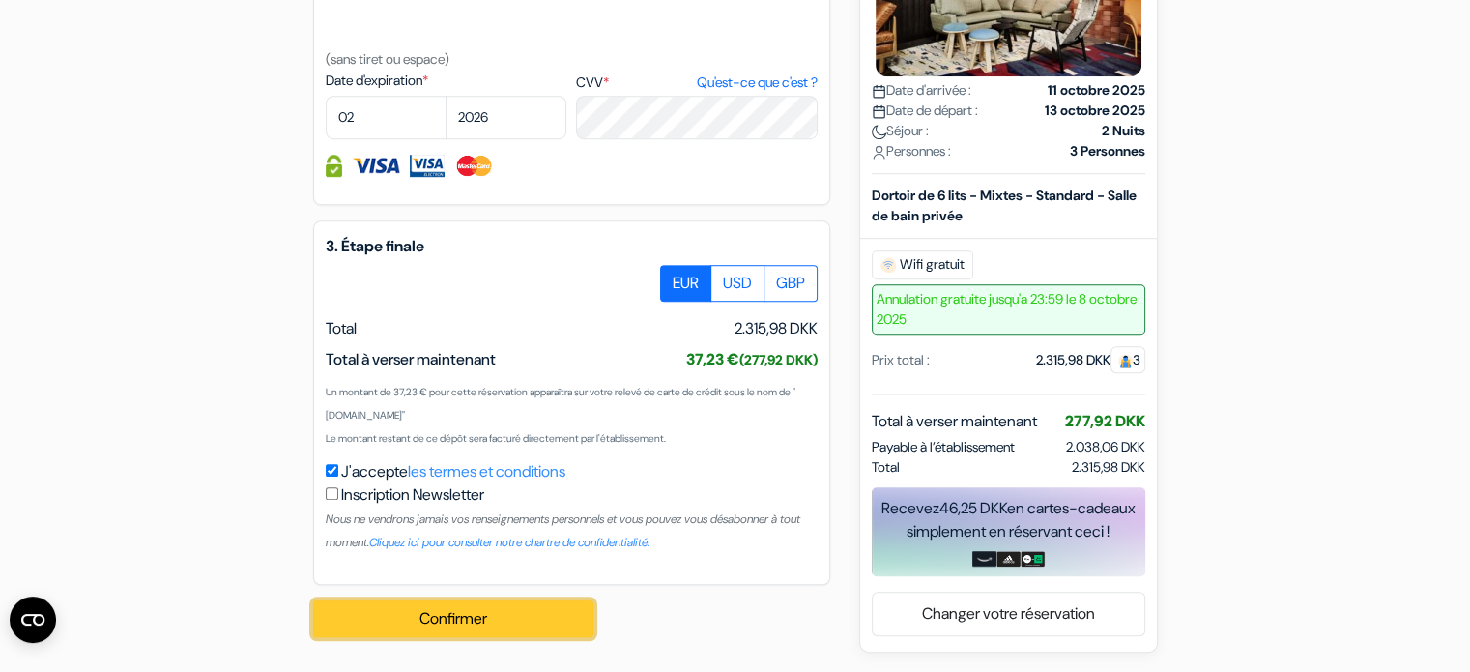
click at [515, 628] on button "Confirmer Loading..." at bounding box center [453, 618] width 280 height 37
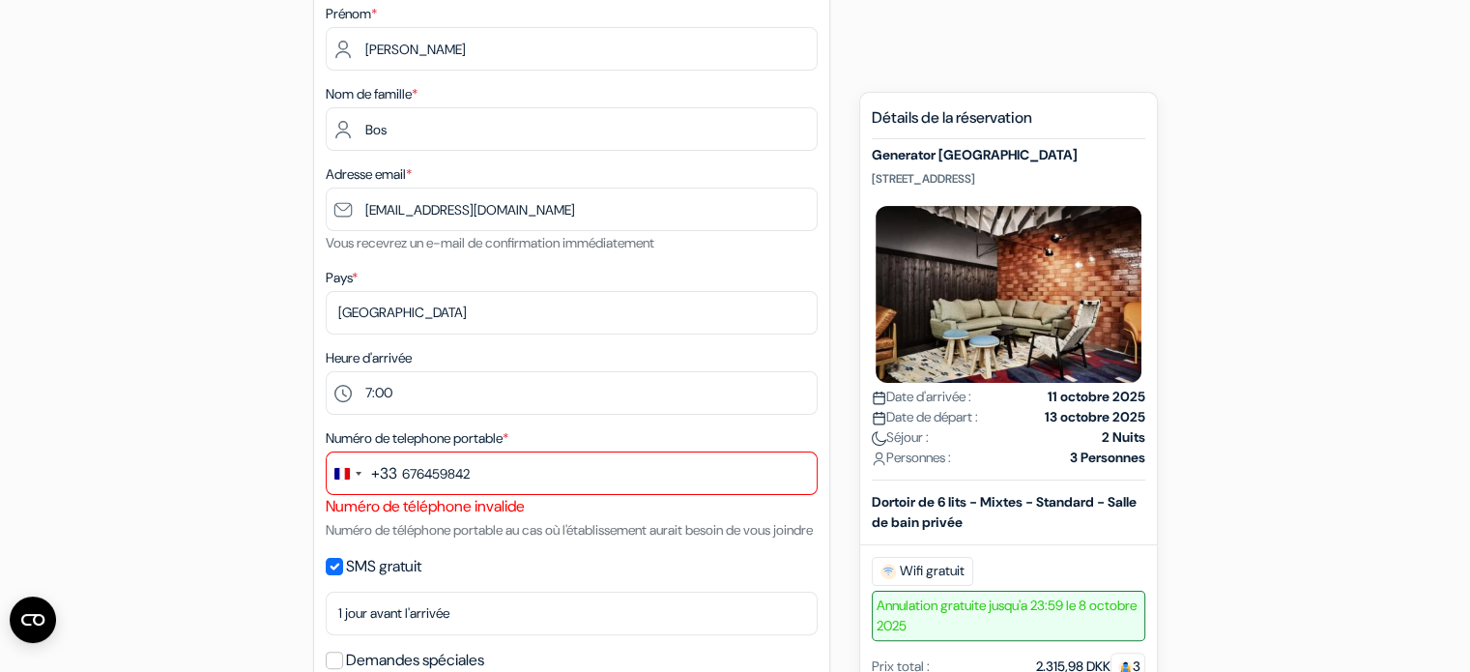
scroll to position [313, 0]
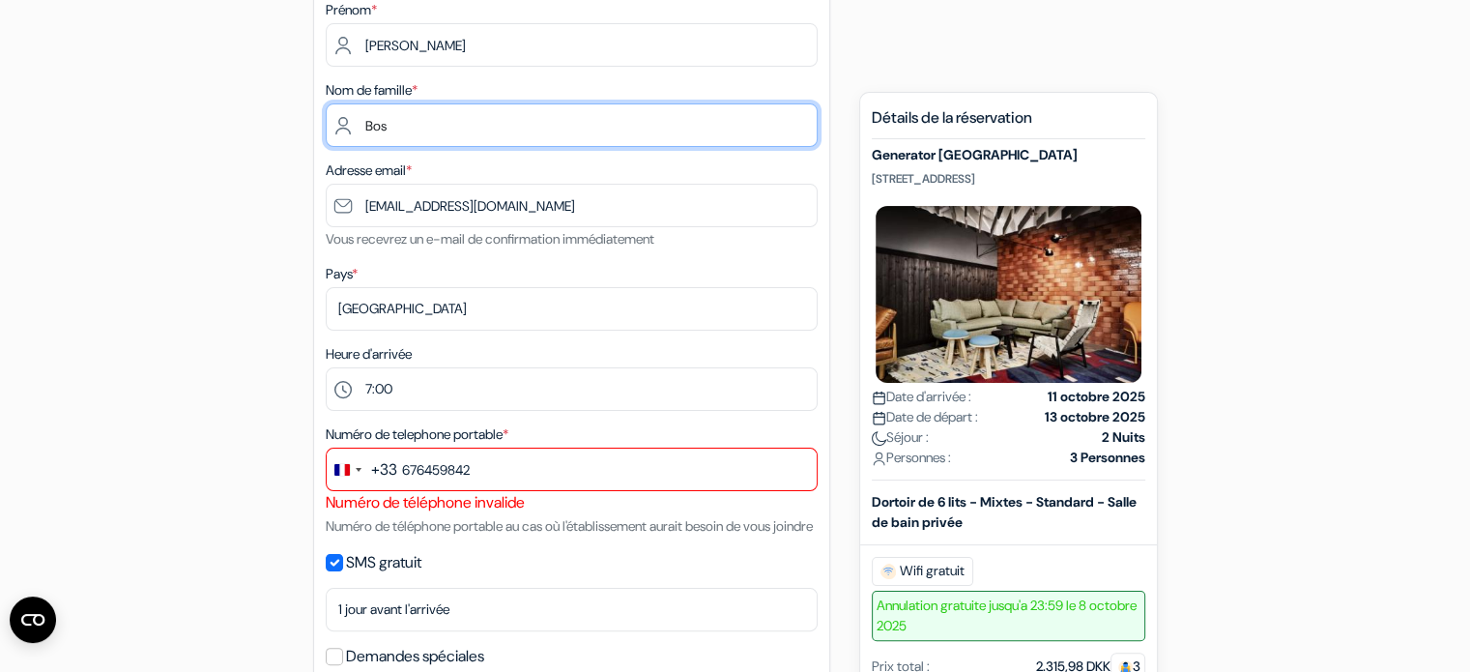
click at [405, 135] on input "Bos" at bounding box center [572, 124] width 492 height 43
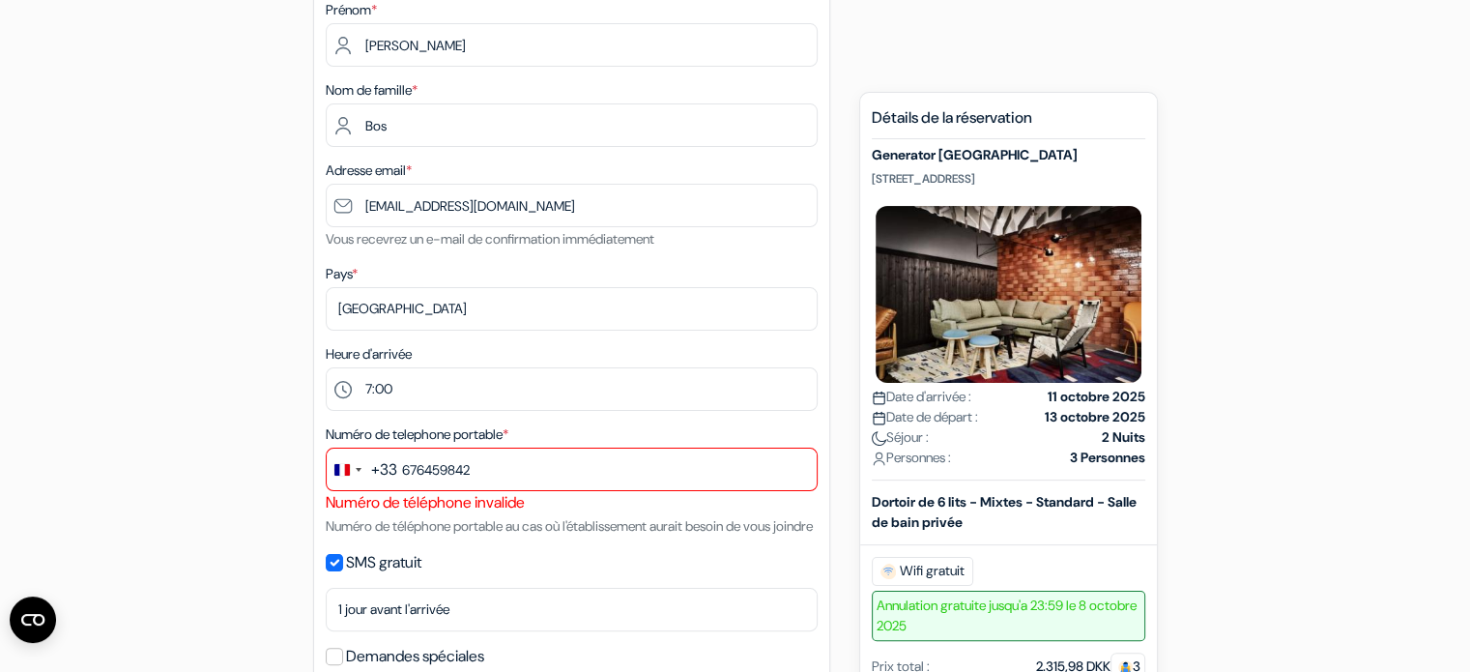
click at [470, 231] on small "Vous recevrez un e-mail de confirmation immédiatement" at bounding box center [490, 238] width 329 height 17
click at [415, 285] on div "Pays * Selectionner le pays Abkhazie Afghanistan Afrique Du sud Albanie Algérie…" at bounding box center [572, 296] width 492 height 69
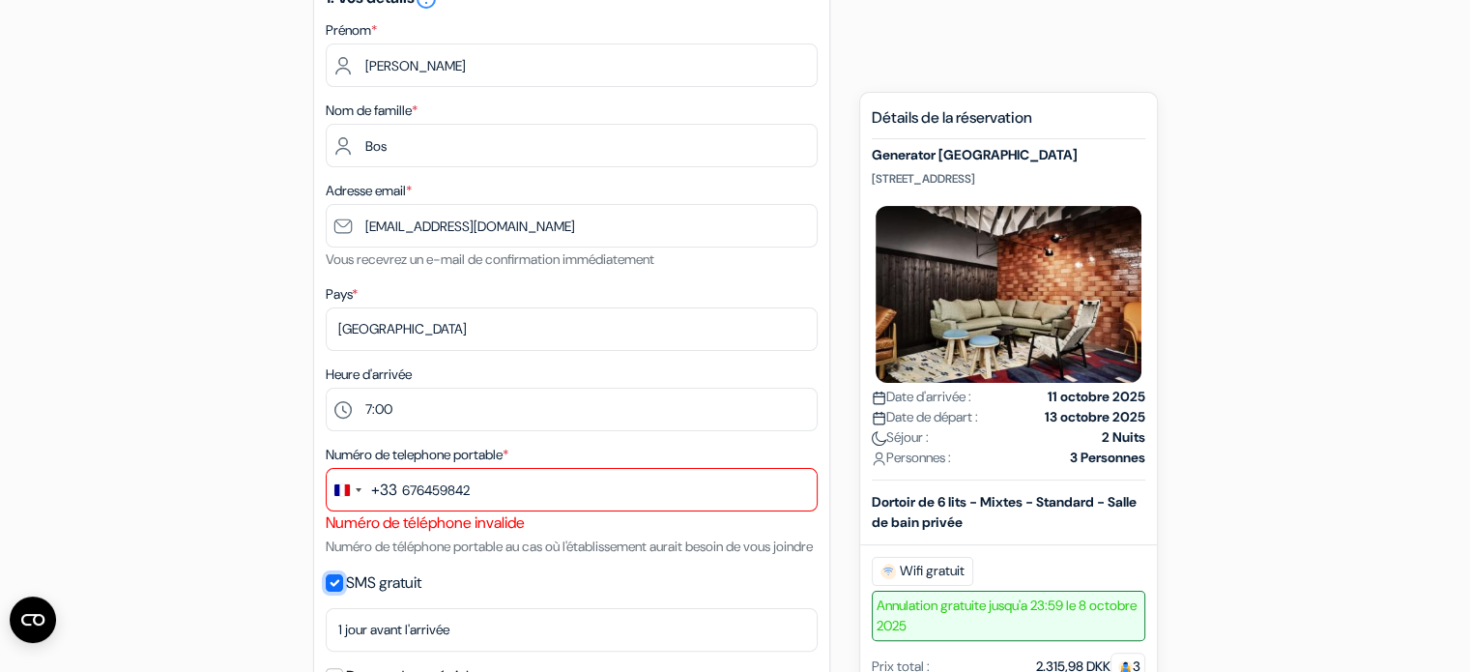
click at [340, 591] on input "SMS gratuit" at bounding box center [334, 582] width 17 height 17
checkbox input "false"
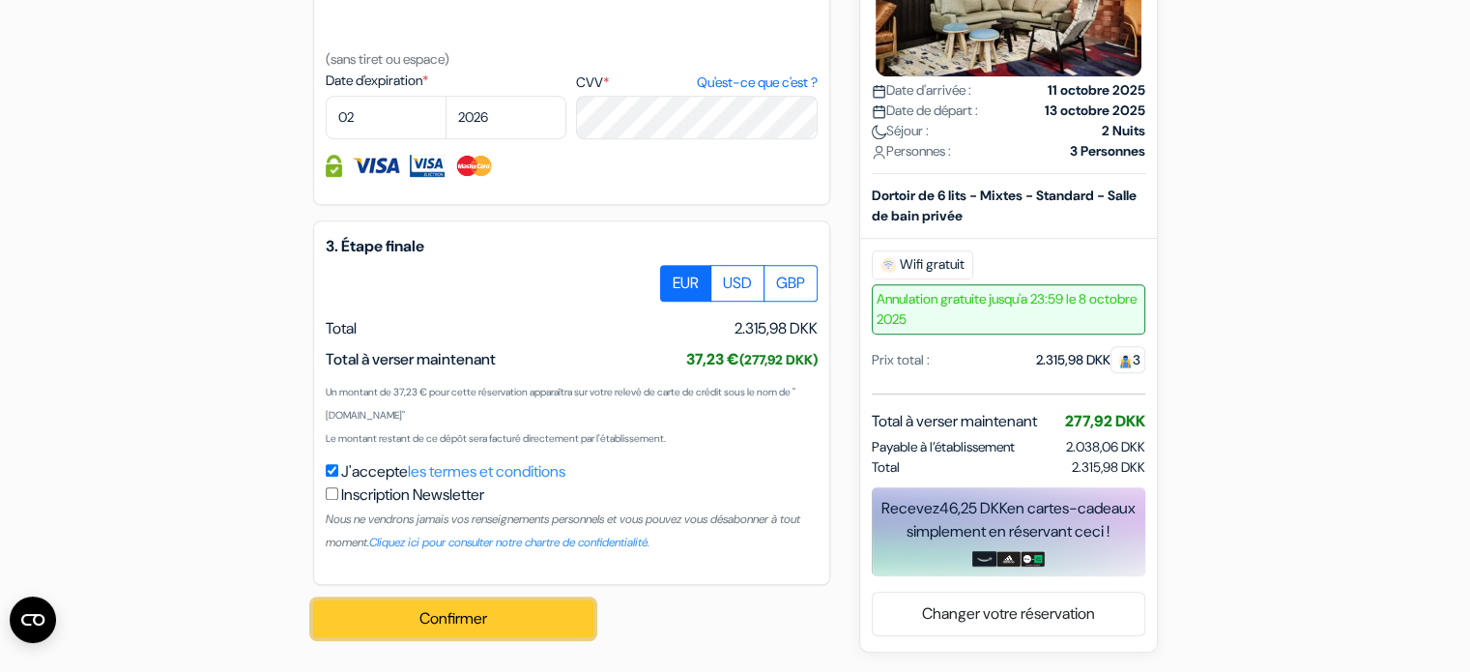
click at [479, 625] on button "Confirmer Loading..." at bounding box center [453, 618] width 280 height 37
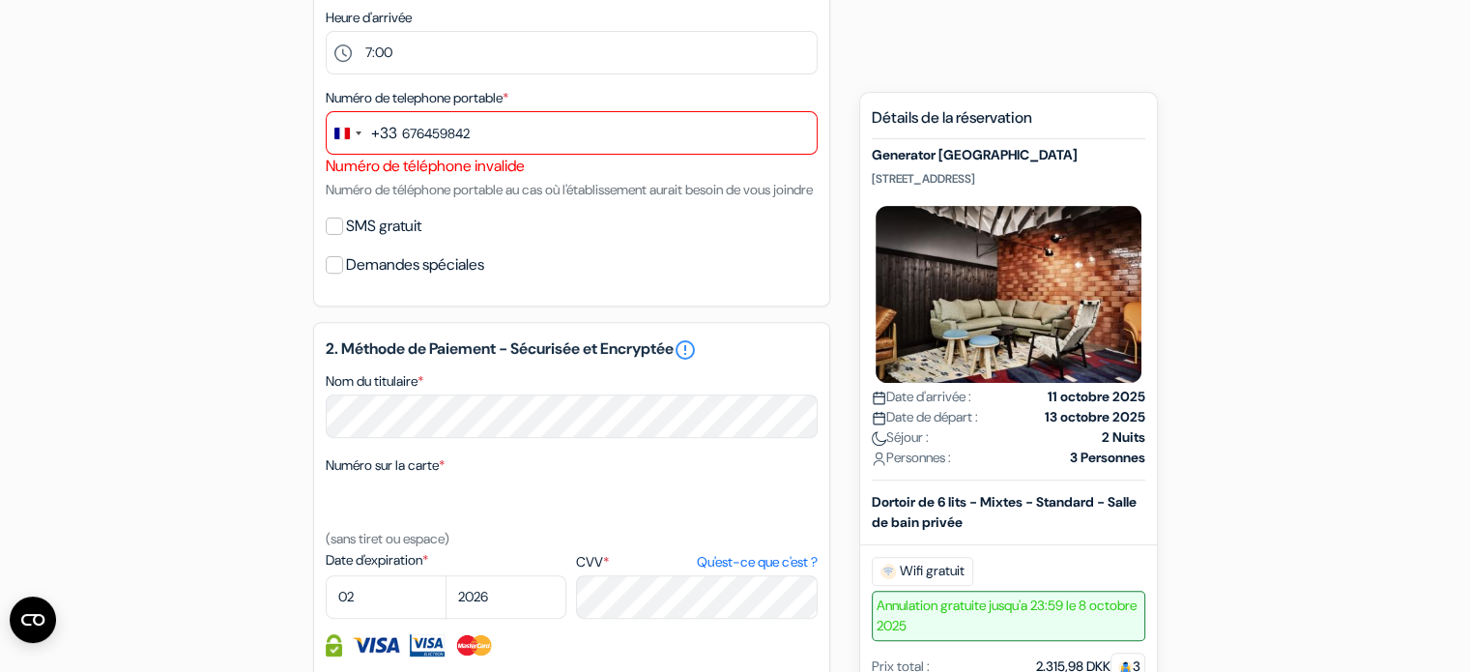
scroll to position [647, 0]
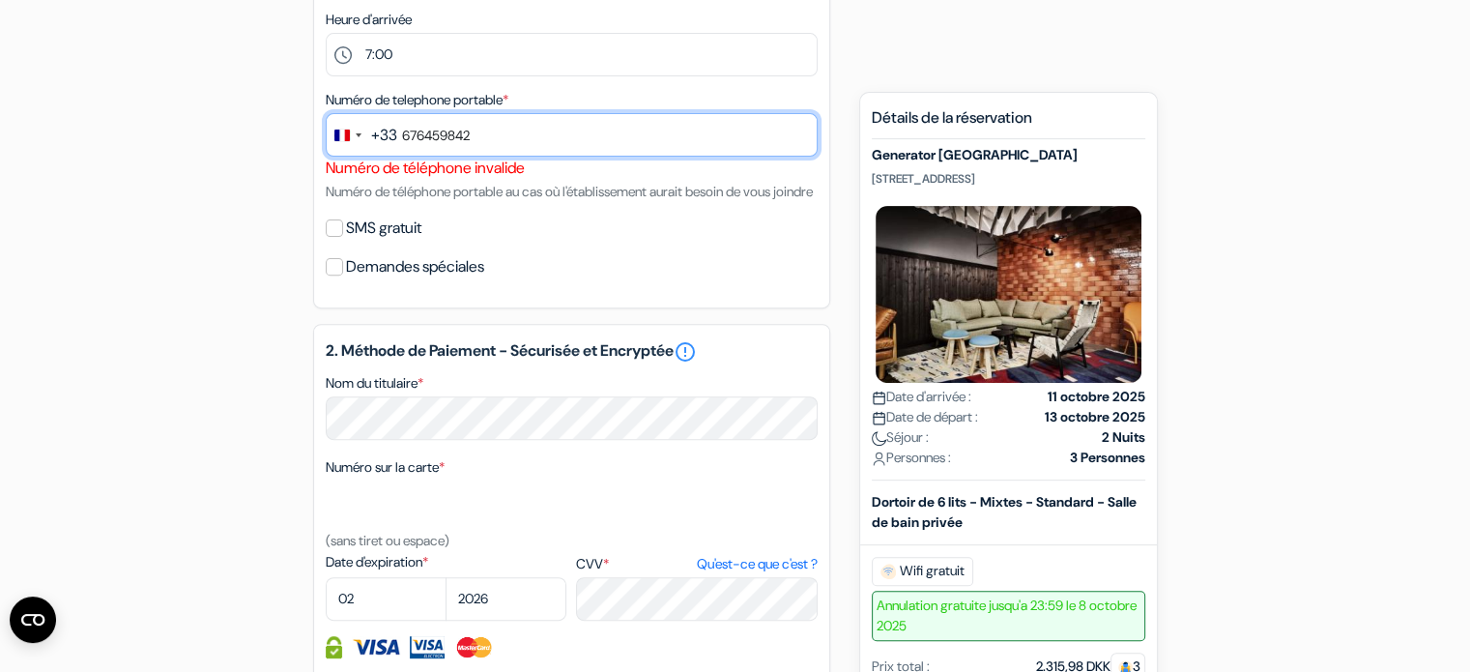
drag, startPoint x: 481, startPoint y: 131, endPoint x: 317, endPoint y: 134, distance: 164.3
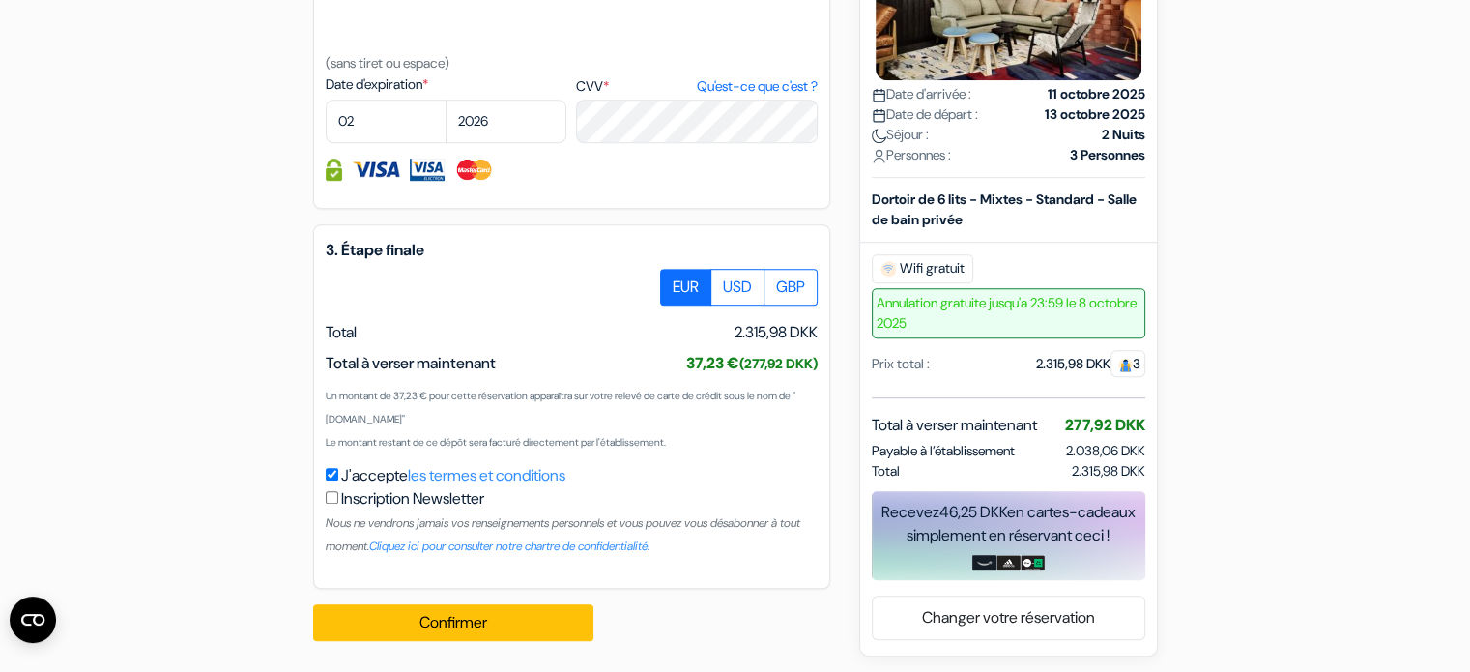
scroll to position [1153, 0]
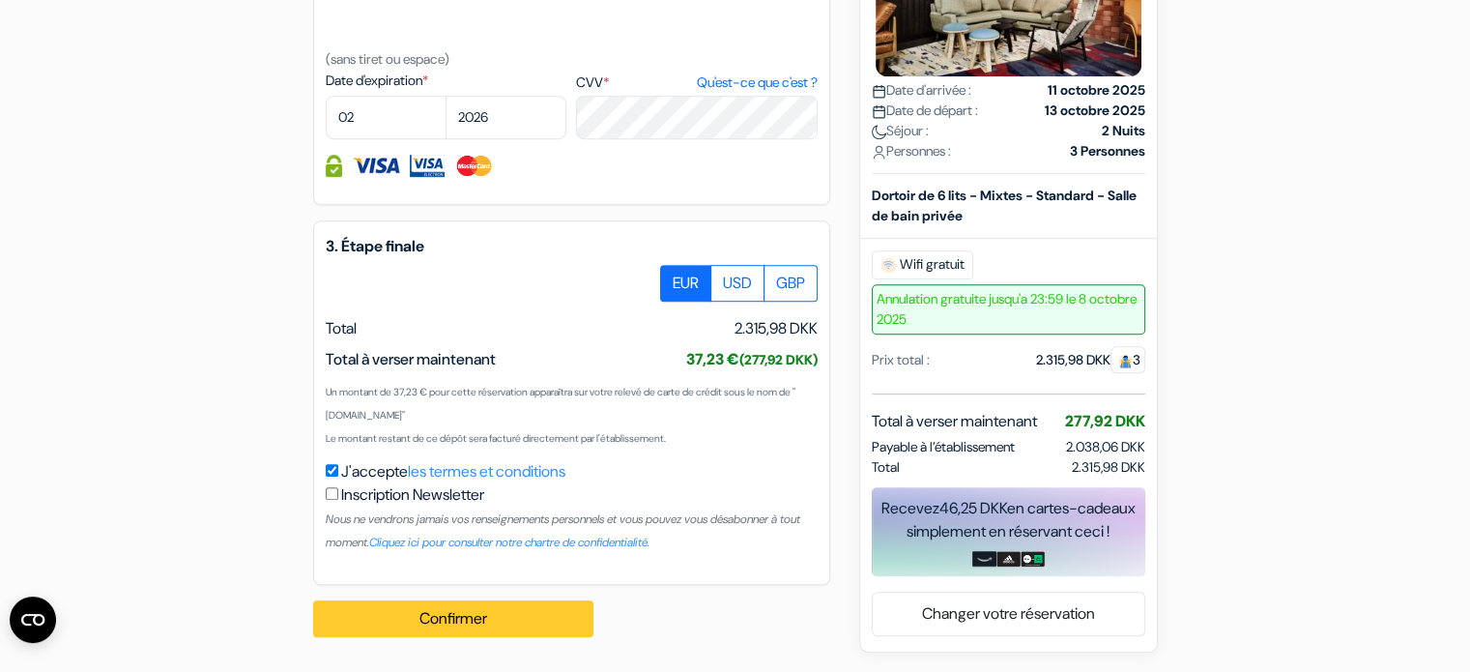
type input "630761501"
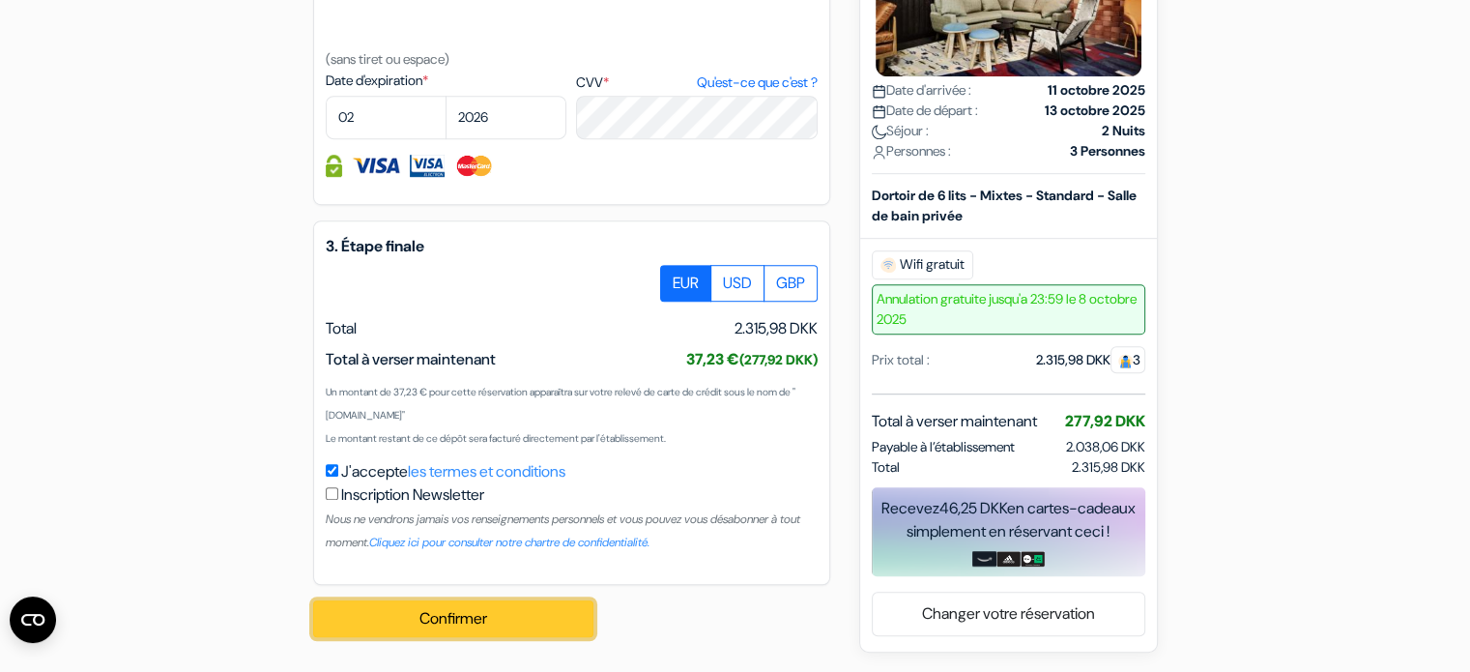
click at [429, 616] on button "Confirmer Loading..." at bounding box center [453, 618] width 280 height 37
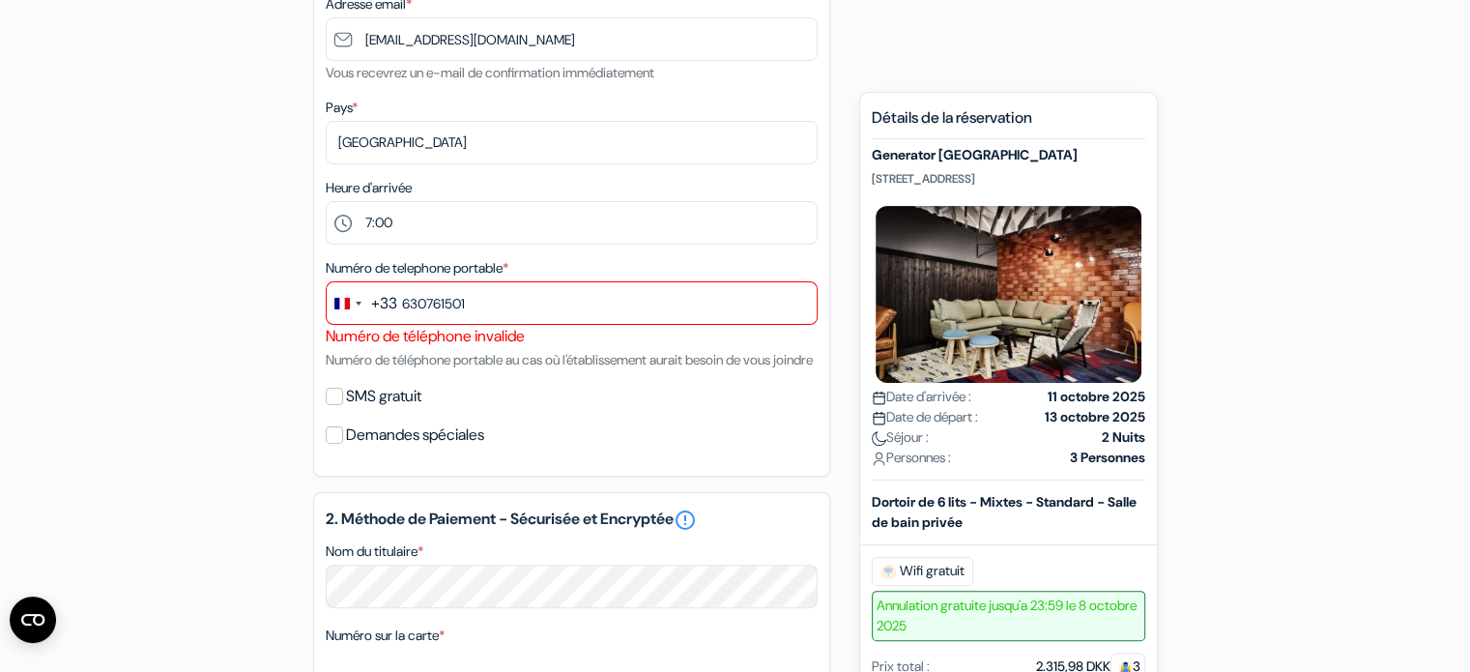
scroll to position [479, 0]
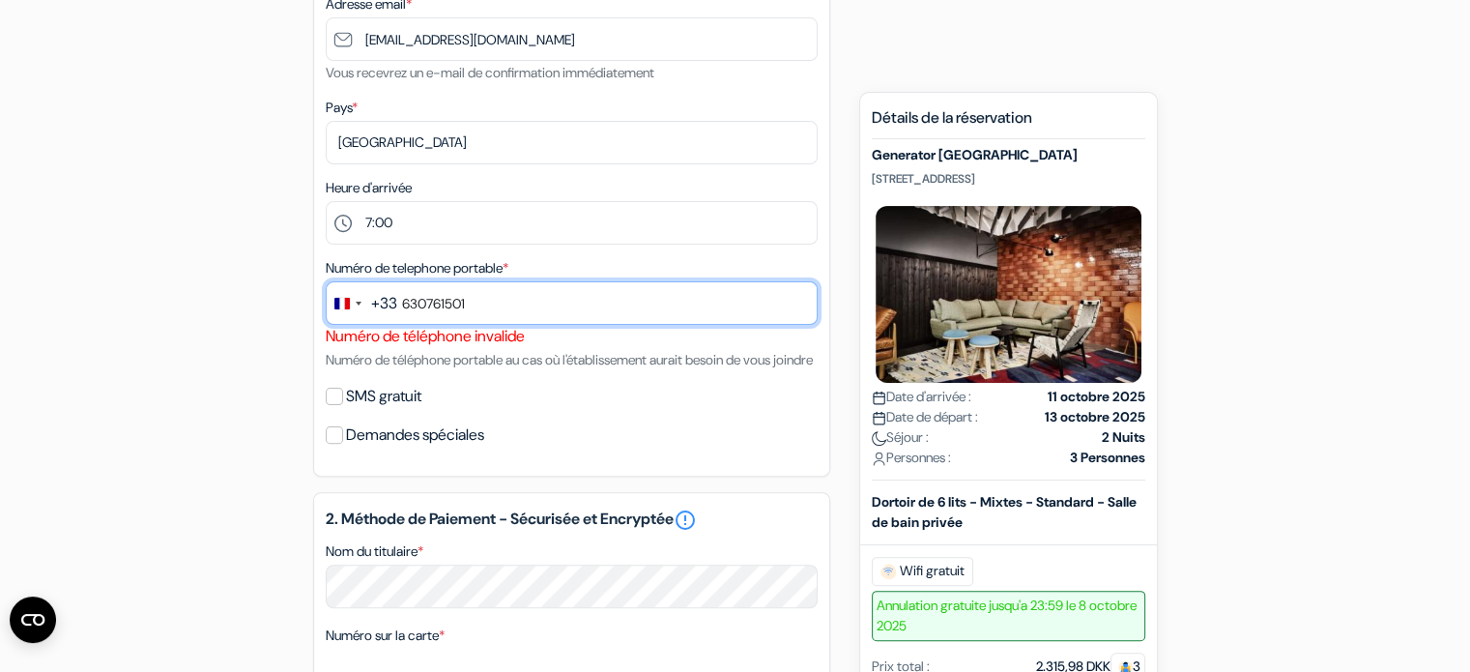
click at [414, 290] on input "630761501" at bounding box center [572, 302] width 492 height 43
click at [445, 300] on input "630761501" at bounding box center [572, 302] width 492 height 43
click at [445, 301] on input "630761501" at bounding box center [572, 302] width 492 height 43
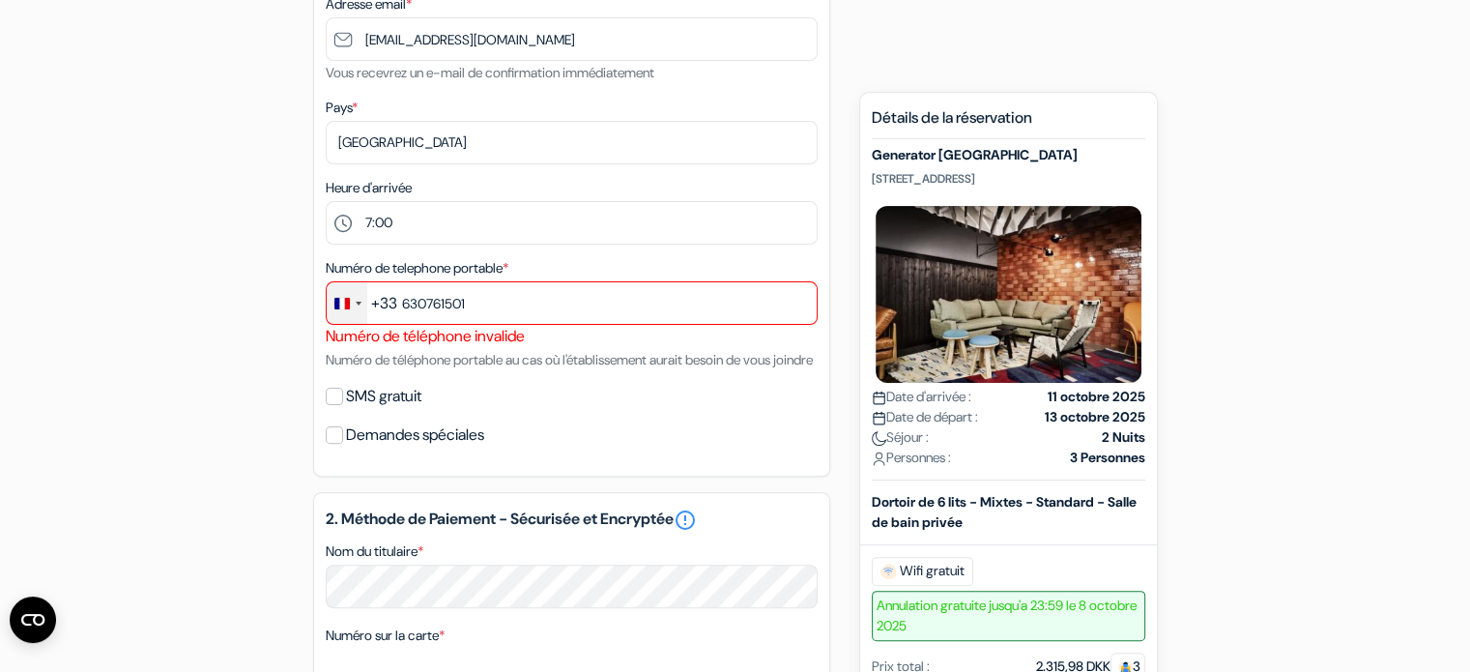
click at [363, 304] on div "Change country, selected France (+33)" at bounding box center [347, 303] width 41 height 42
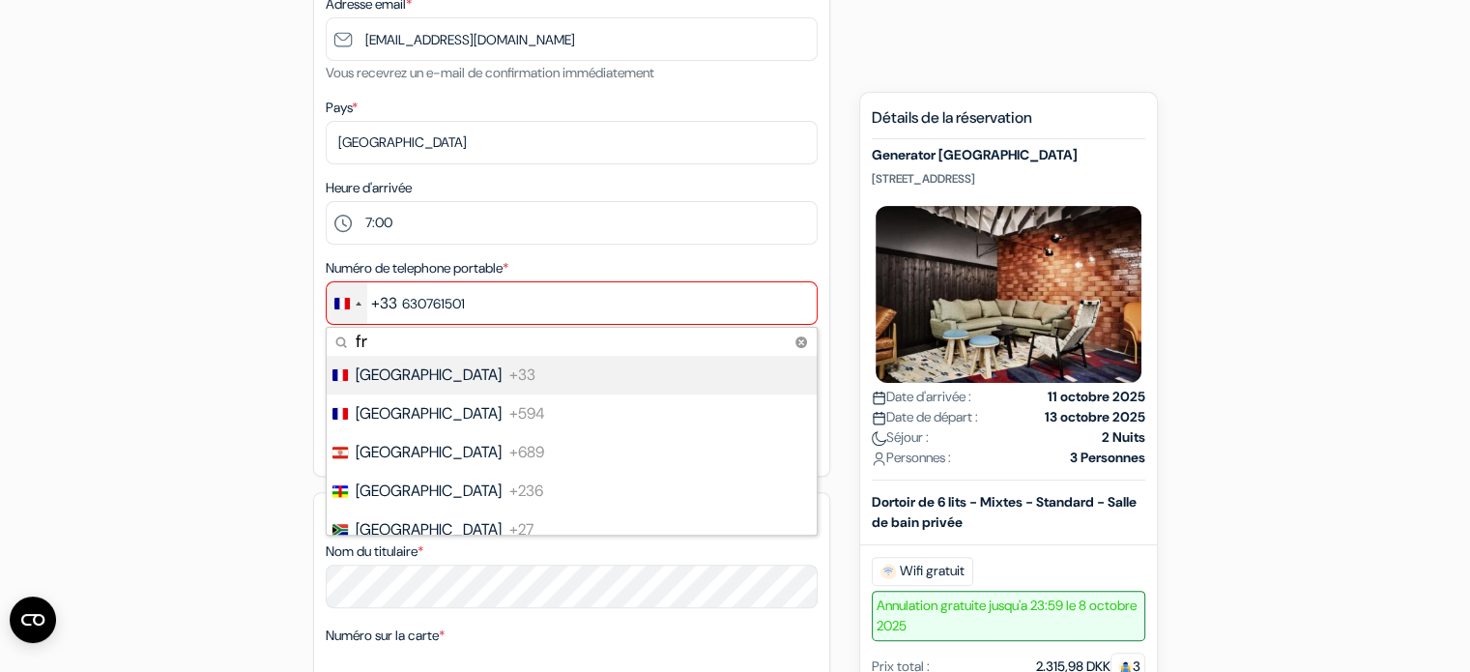
click at [340, 295] on div "Change country, selected France (+33)" at bounding box center [347, 303] width 41 height 42
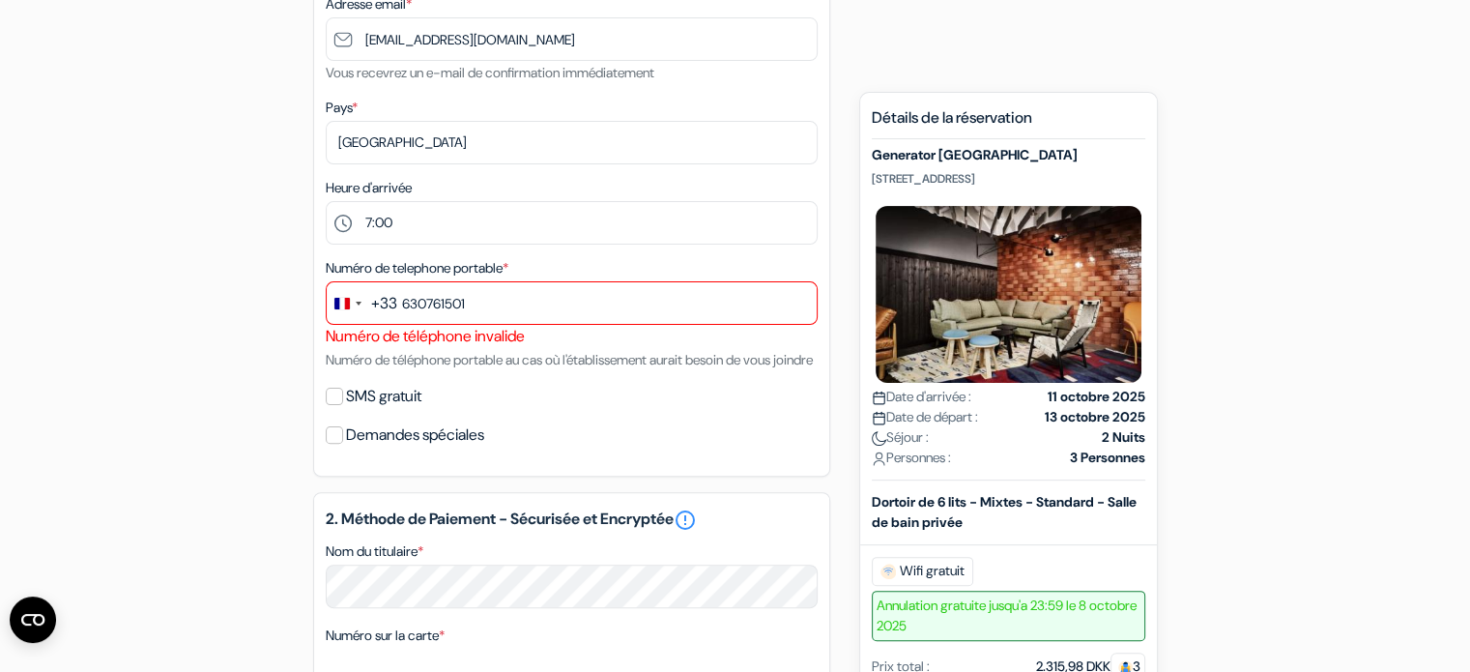
click at [363, 448] on label "Demandes spéciales" at bounding box center [415, 434] width 138 height 27
click at [343, 444] on input "Demandes spéciales" at bounding box center [334, 434] width 17 height 17
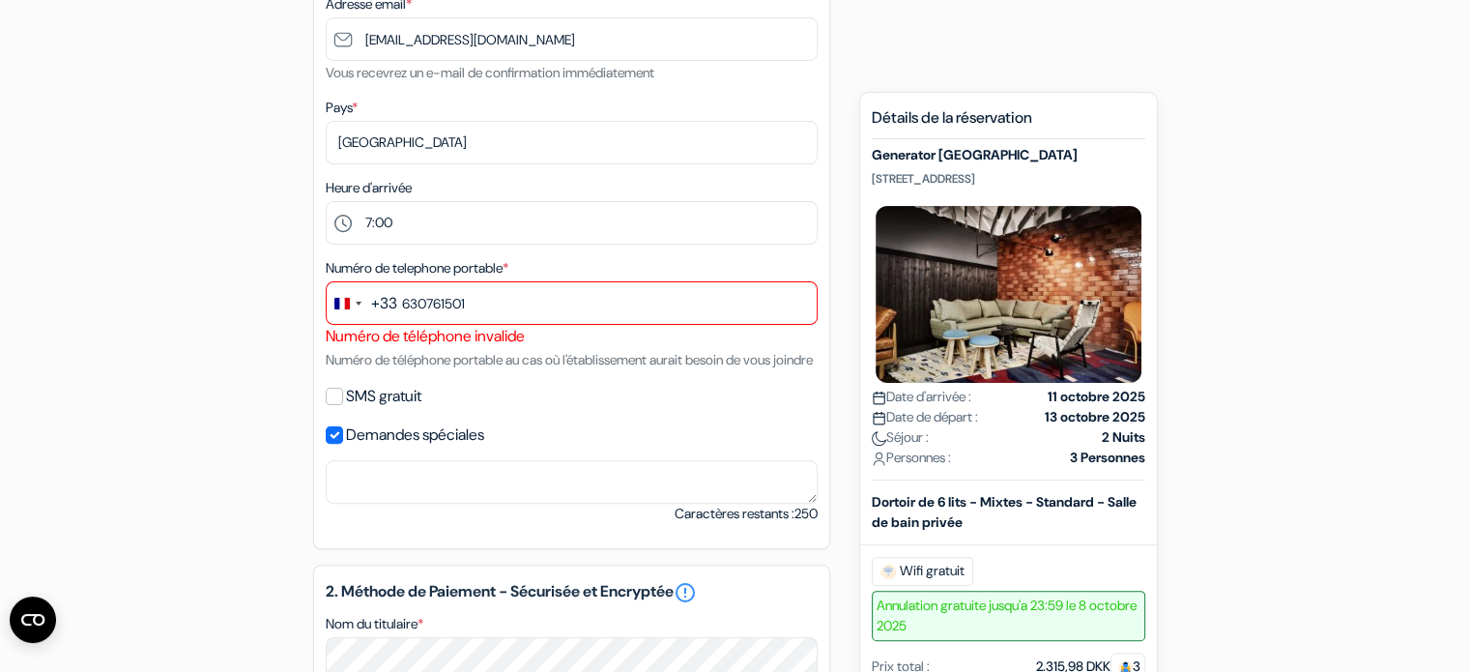
click at [361, 447] on label "Demandes spéciales" at bounding box center [415, 434] width 138 height 27
click at [343, 444] on input "Demandes spéciales" at bounding box center [334, 434] width 17 height 17
checkbox input "false"
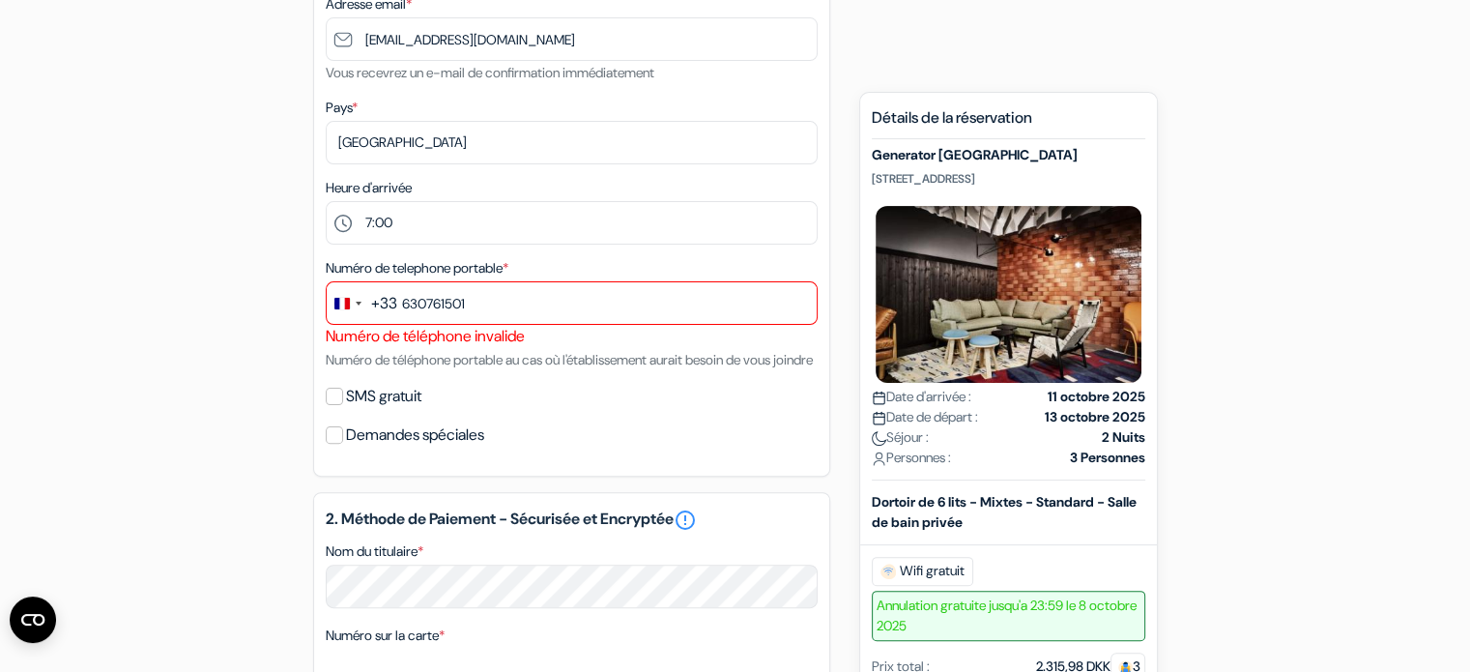
click at [383, 410] on label "SMS gratuit" at bounding box center [383, 396] width 75 height 27
click at [343, 405] on input "SMS gratuit" at bounding box center [334, 395] width 17 height 17
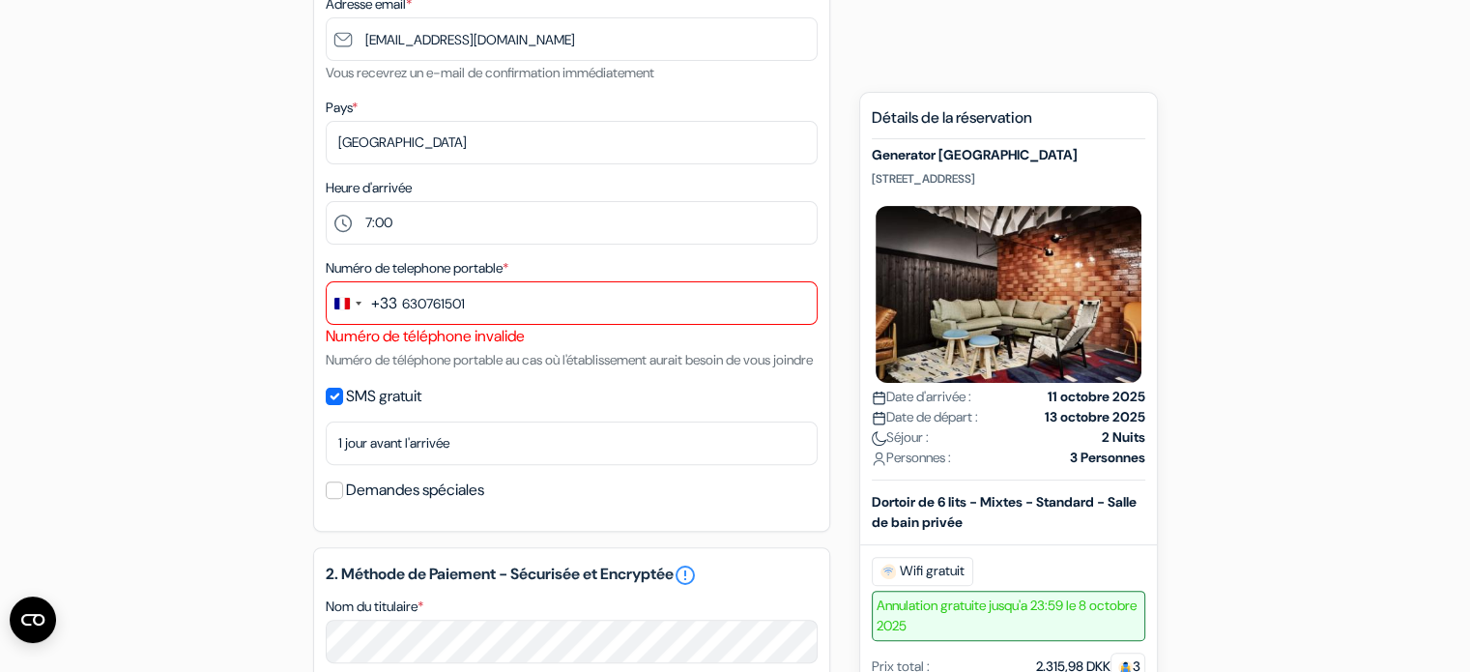
click at [383, 410] on label "SMS gratuit" at bounding box center [383, 396] width 75 height 27
click at [343, 405] on input "SMS gratuit" at bounding box center [334, 395] width 17 height 17
checkbox input "false"
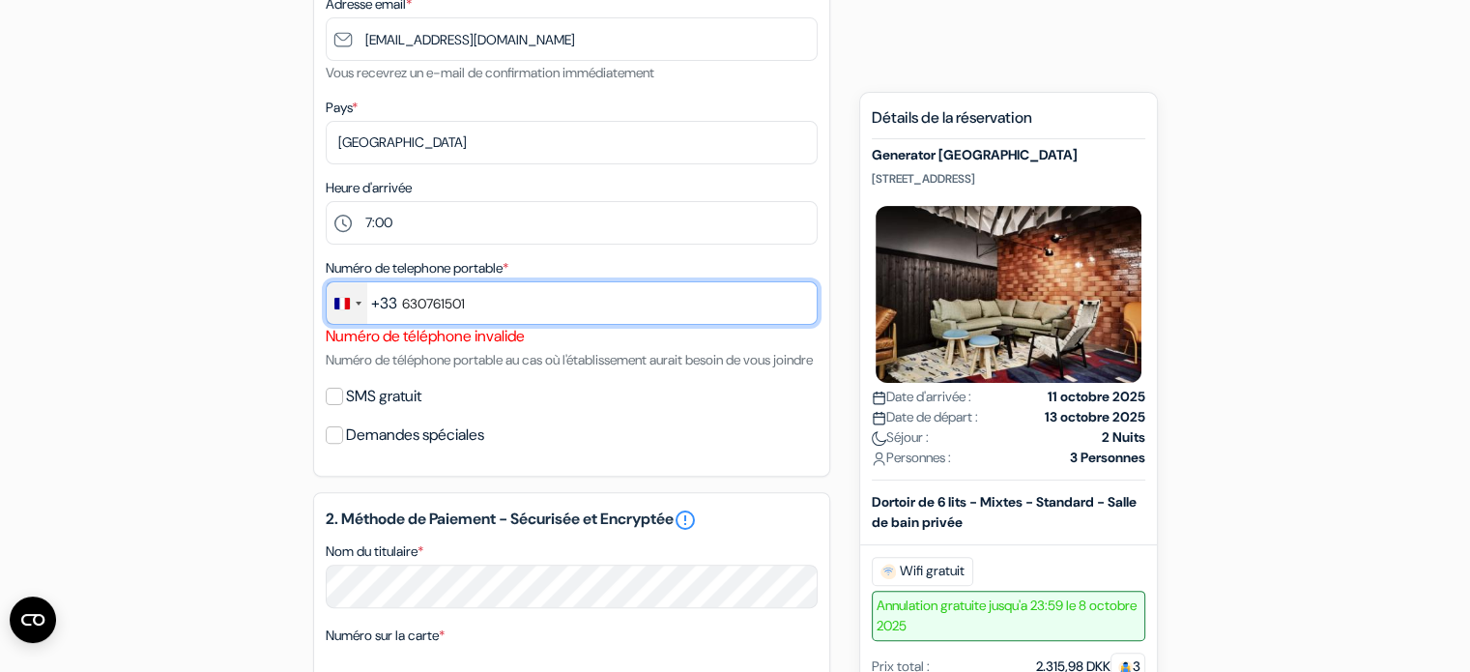
drag, startPoint x: 503, startPoint y: 293, endPoint x: 337, endPoint y: 299, distance: 166.3
click at [337, 299] on div "+33 fr 5 results found No results found France +33 French Guiana +594 French Po…" at bounding box center [572, 302] width 492 height 43
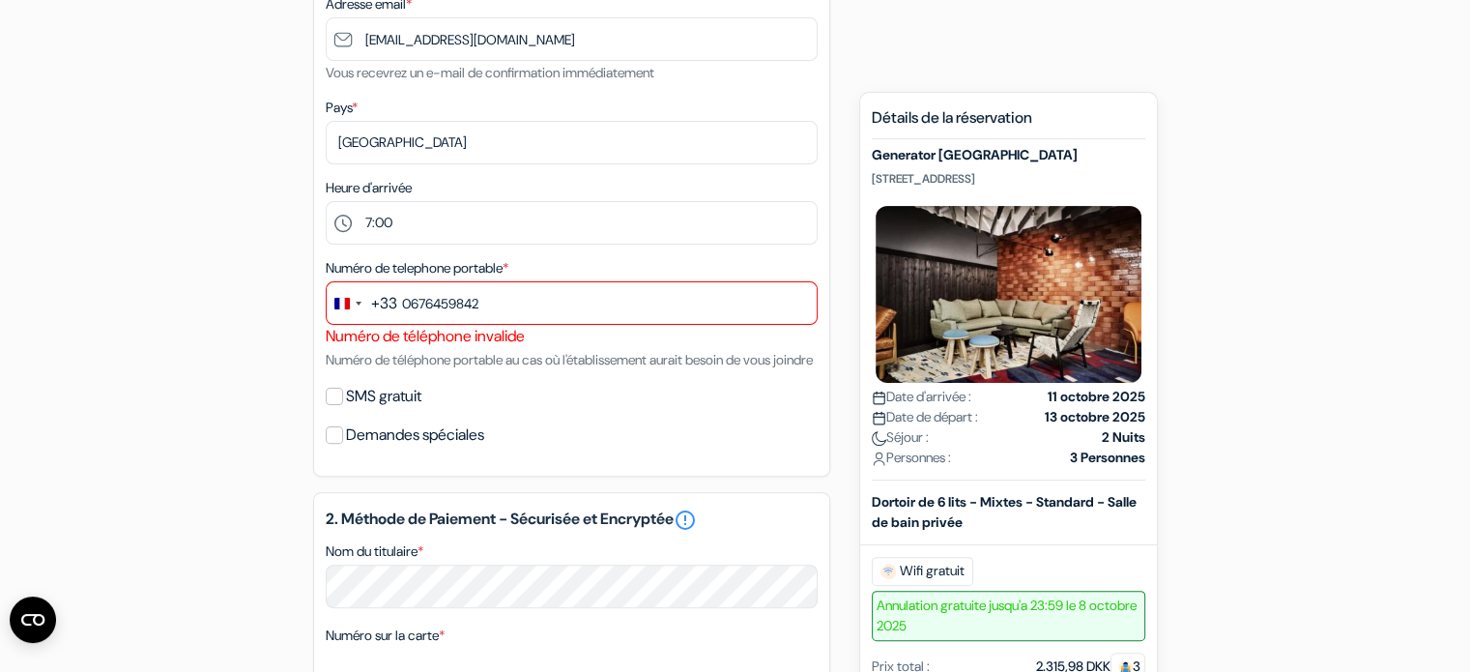
click at [387, 304] on div "+33" at bounding box center [384, 303] width 26 height 23
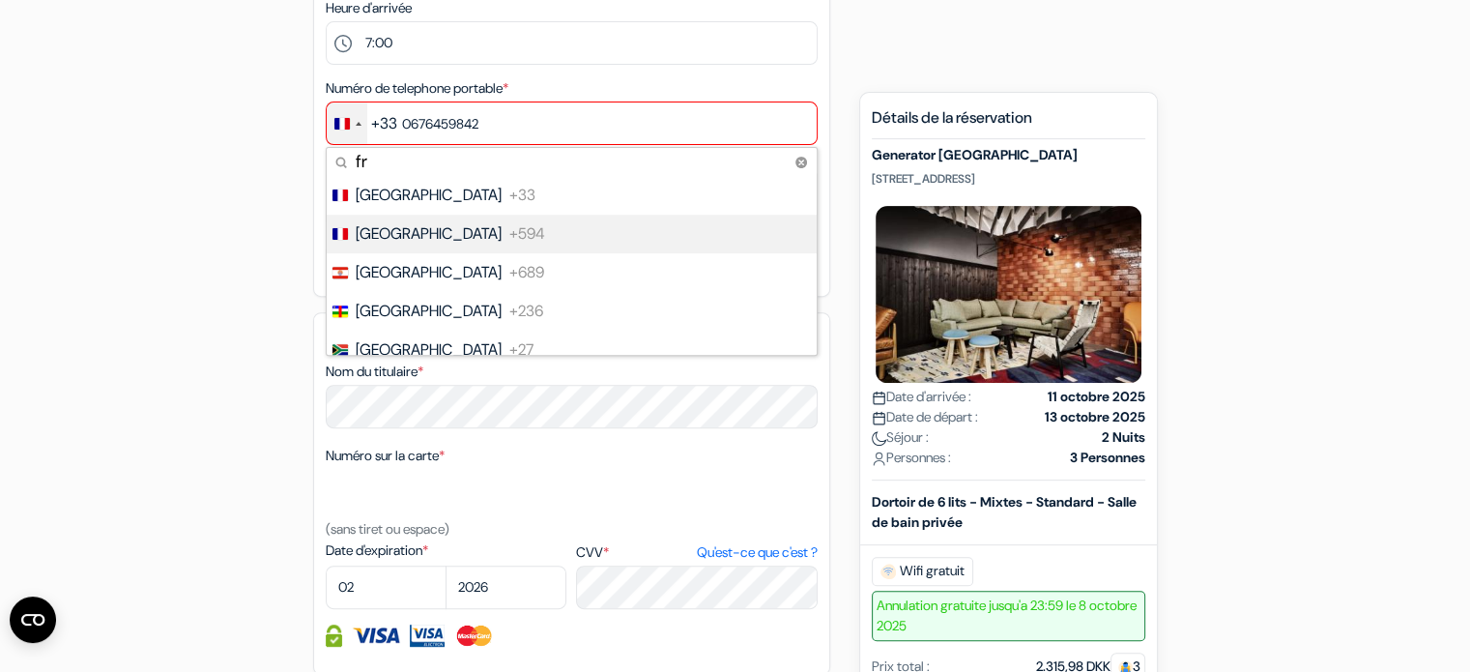
scroll to position [1153, 0]
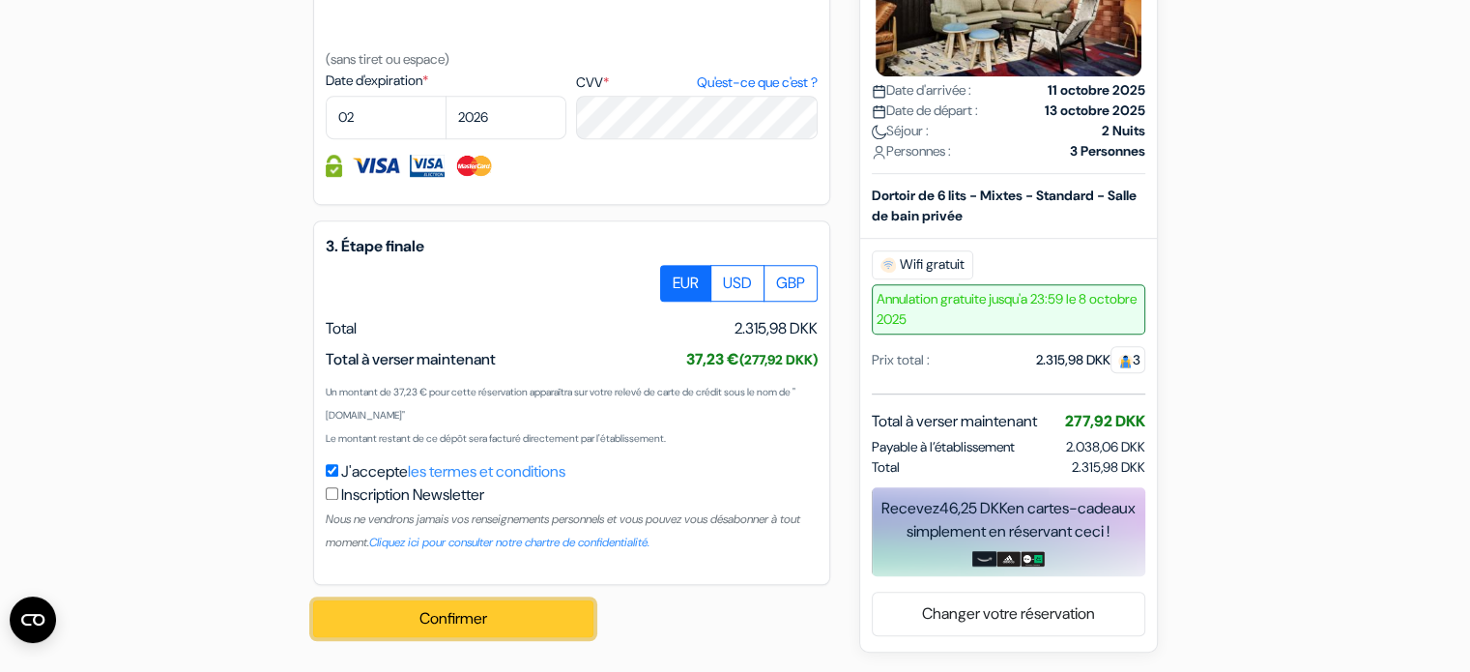
click at [430, 625] on button "Confirmer Loading..." at bounding box center [453, 618] width 280 height 37
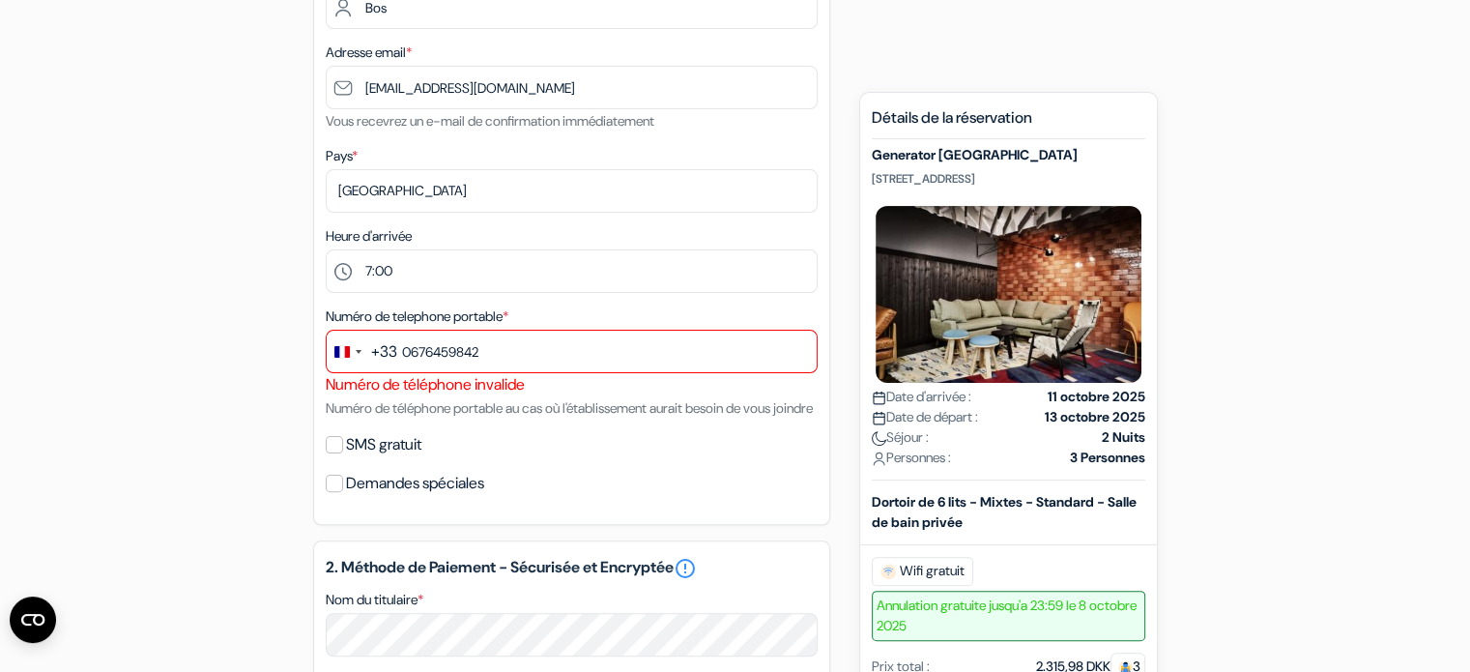
scroll to position [433, 0]
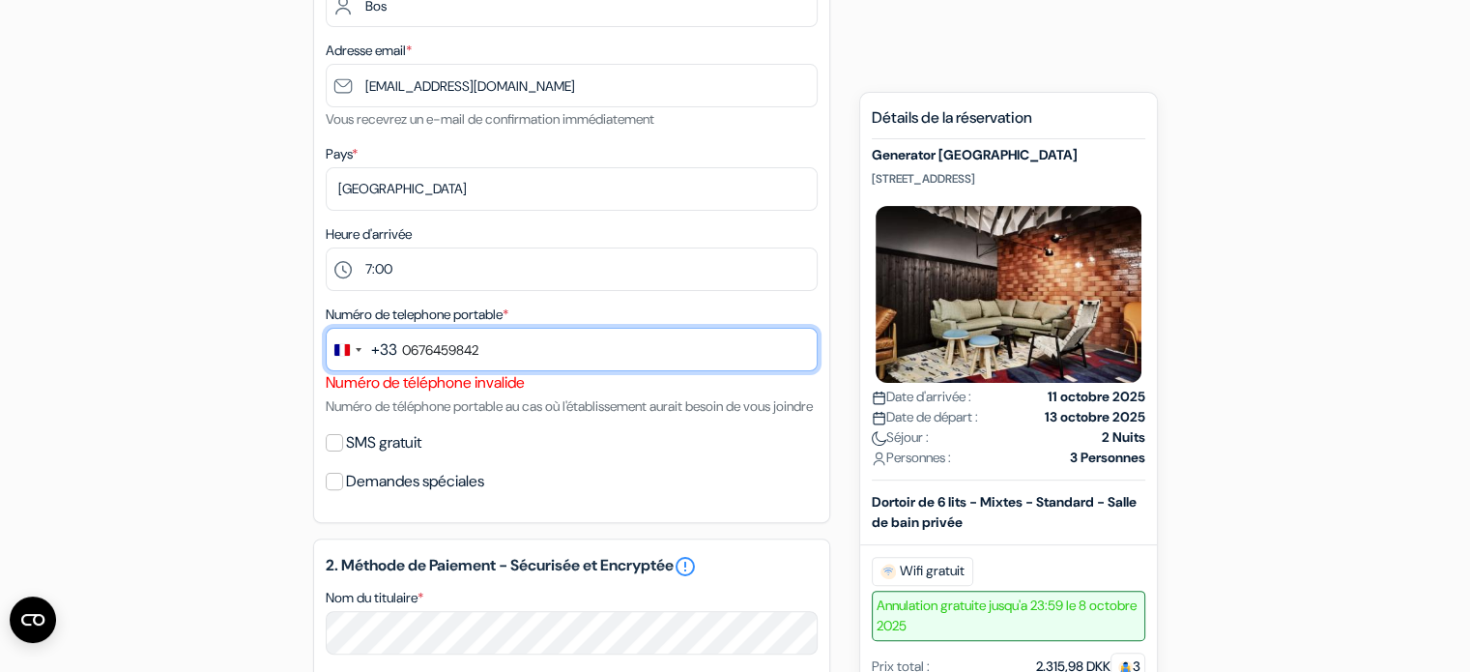
click at [410, 350] on input "0676459842" at bounding box center [572, 349] width 492 height 43
type input "06 76 45 98 42"
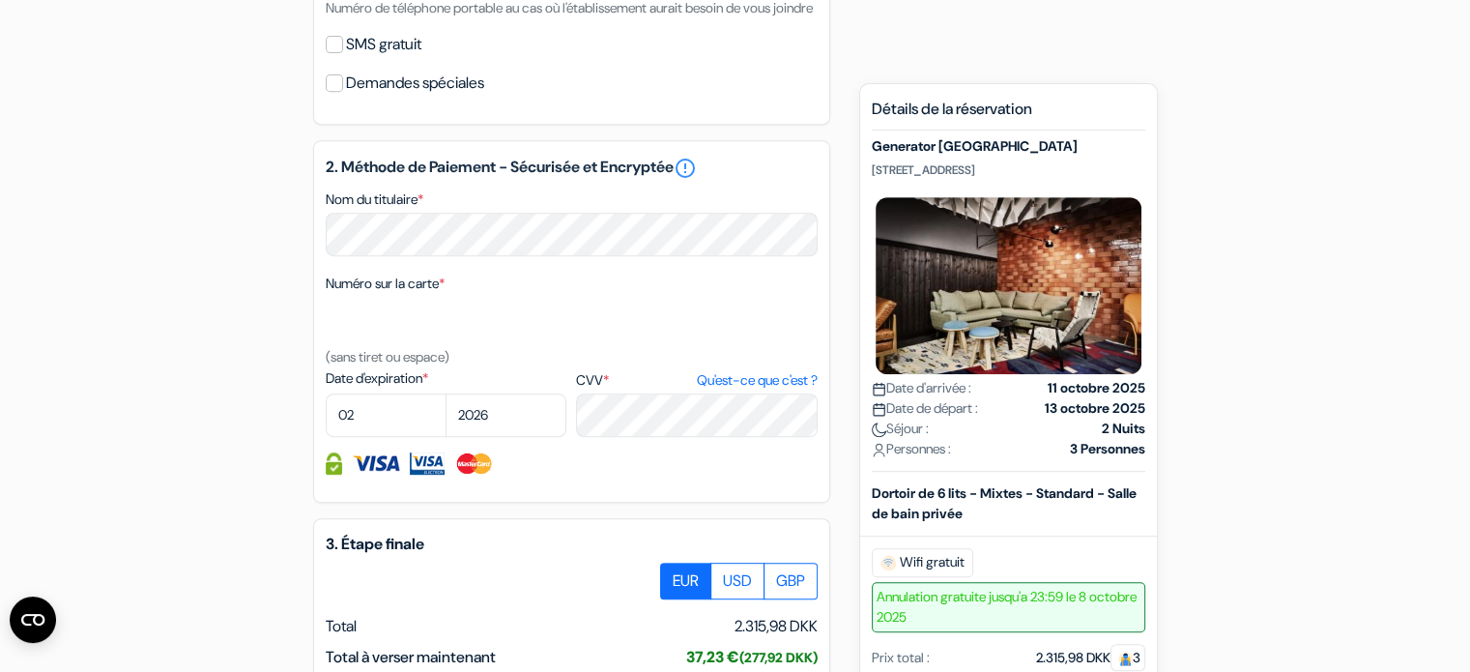
scroll to position [1153, 0]
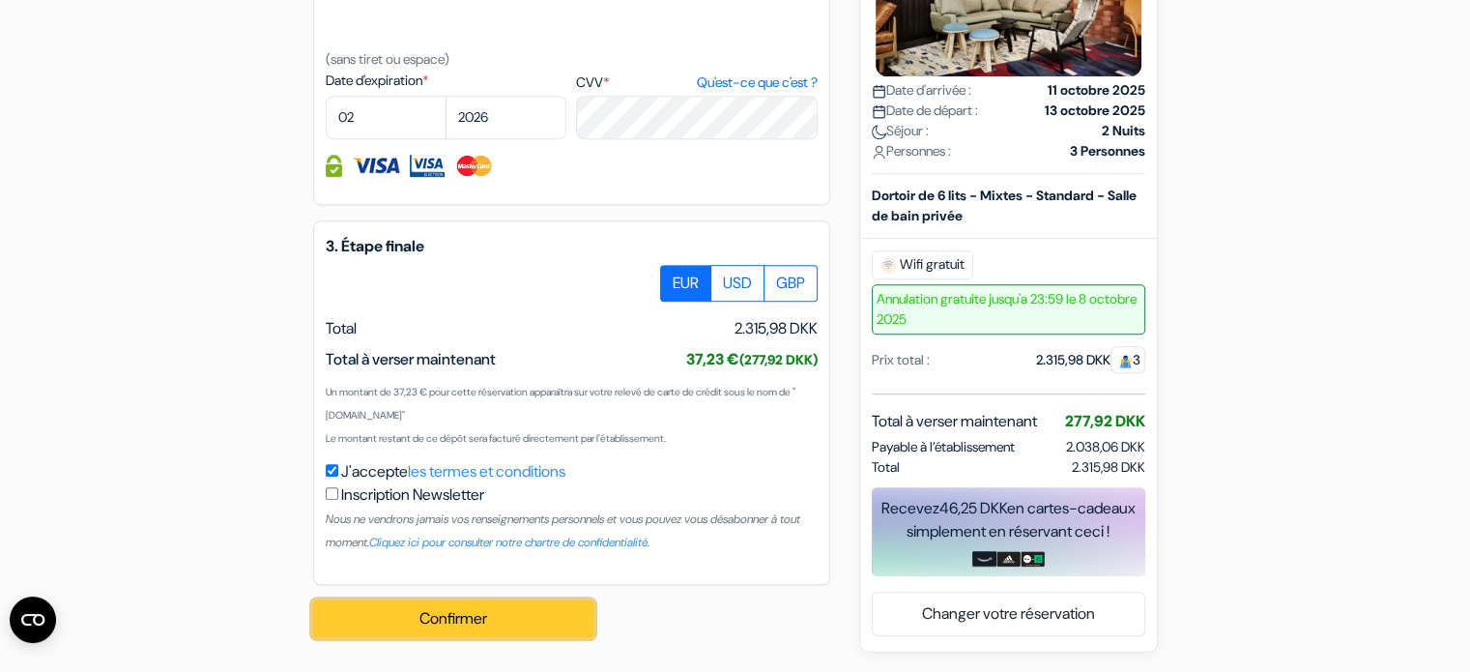
click at [435, 609] on button "Confirmer Loading..." at bounding box center [453, 618] width 280 height 37
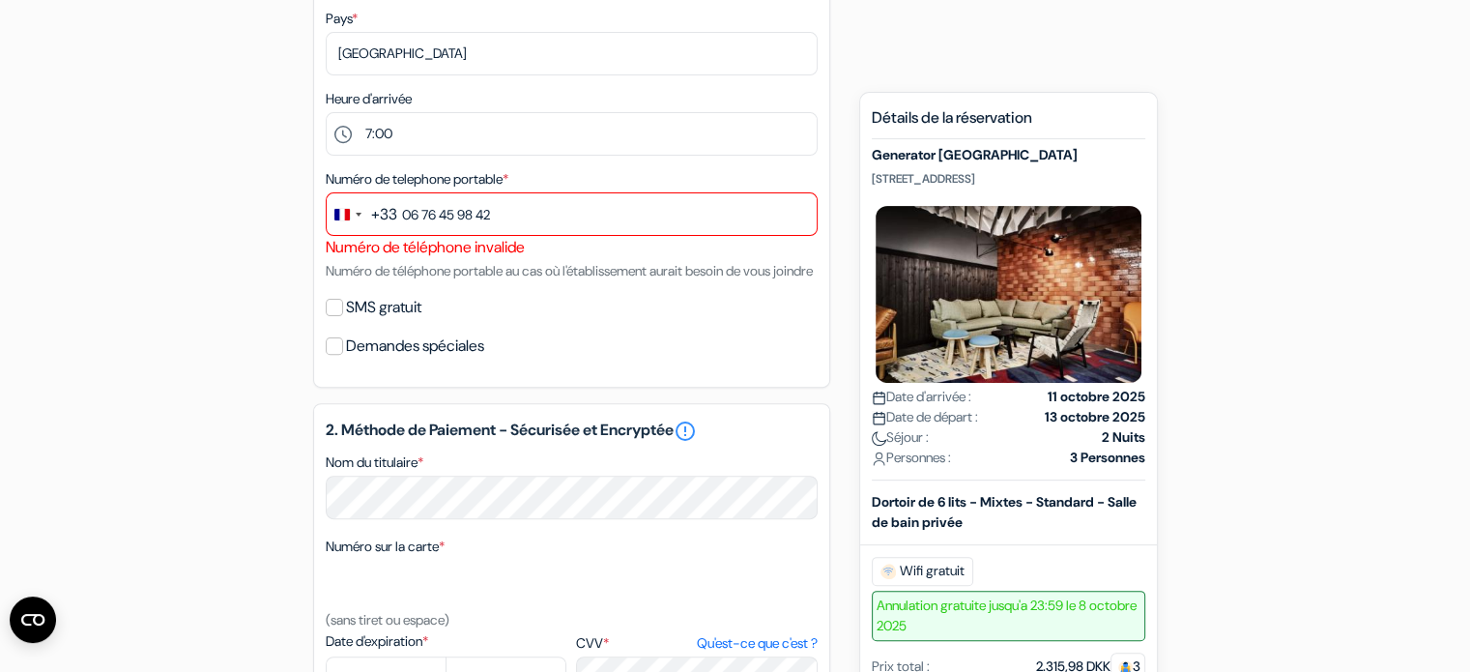
scroll to position [569, 0]
click at [390, 219] on div "+33" at bounding box center [384, 213] width 26 height 23
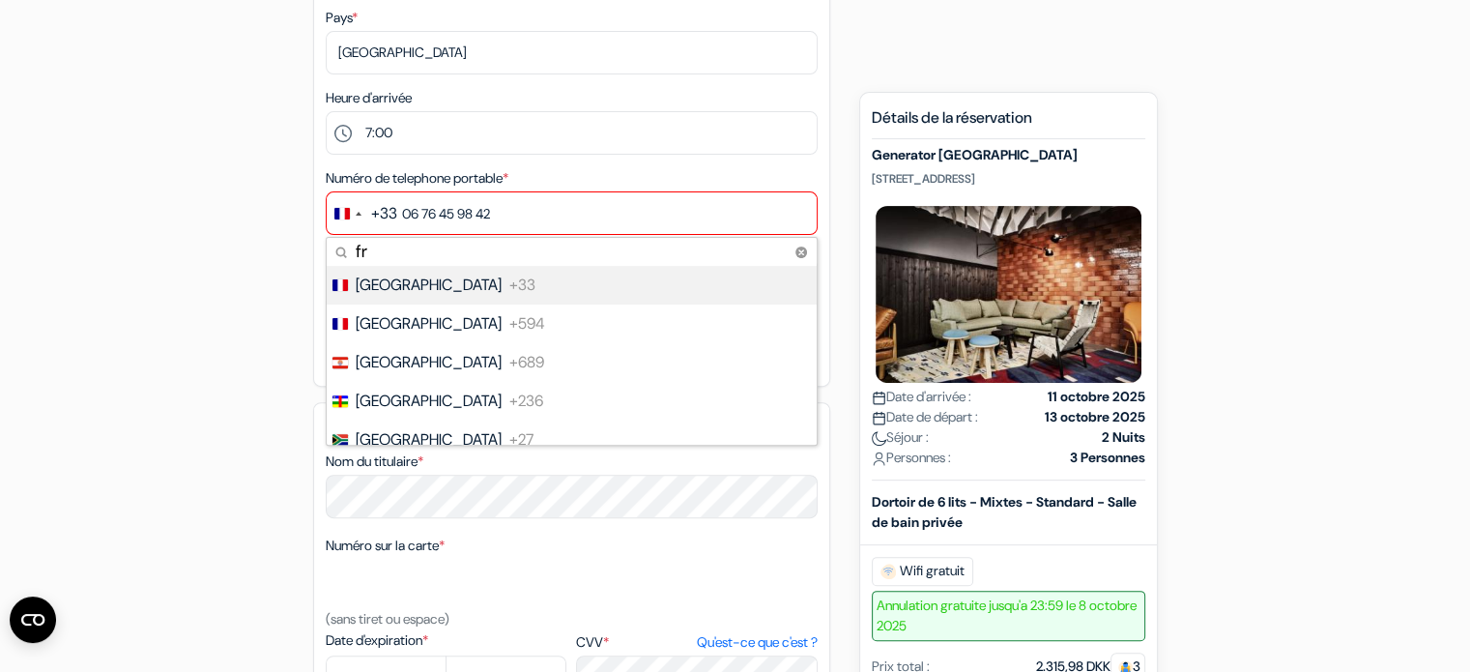
drag, startPoint x: 391, startPoint y: 251, endPoint x: 308, endPoint y: 258, distance: 83.4
click at [308, 258] on div "add_box Generator Stockholm Torsgatan 10, Stockholm, Suède Détails de l'établis…" at bounding box center [736, 409] width 1276 height 1605
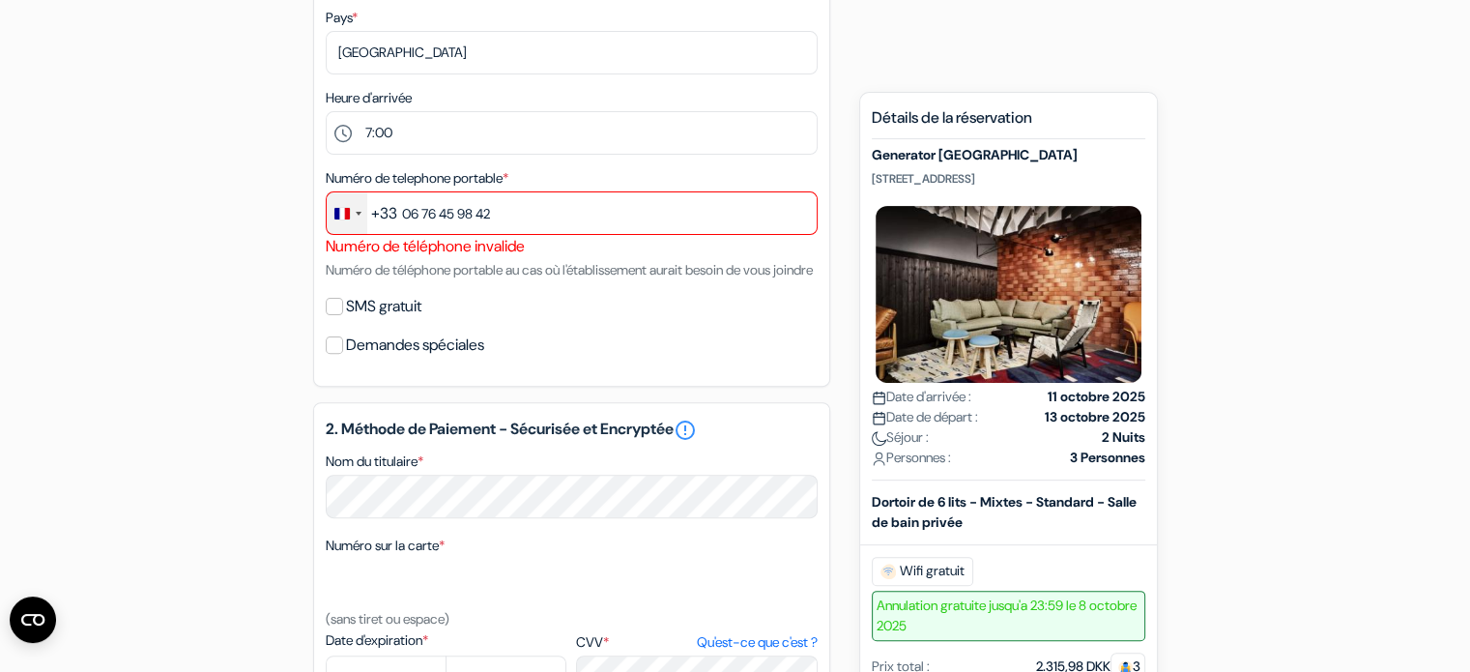
click at [335, 225] on div "Change country, selected France (+33)" at bounding box center [347, 213] width 41 height 42
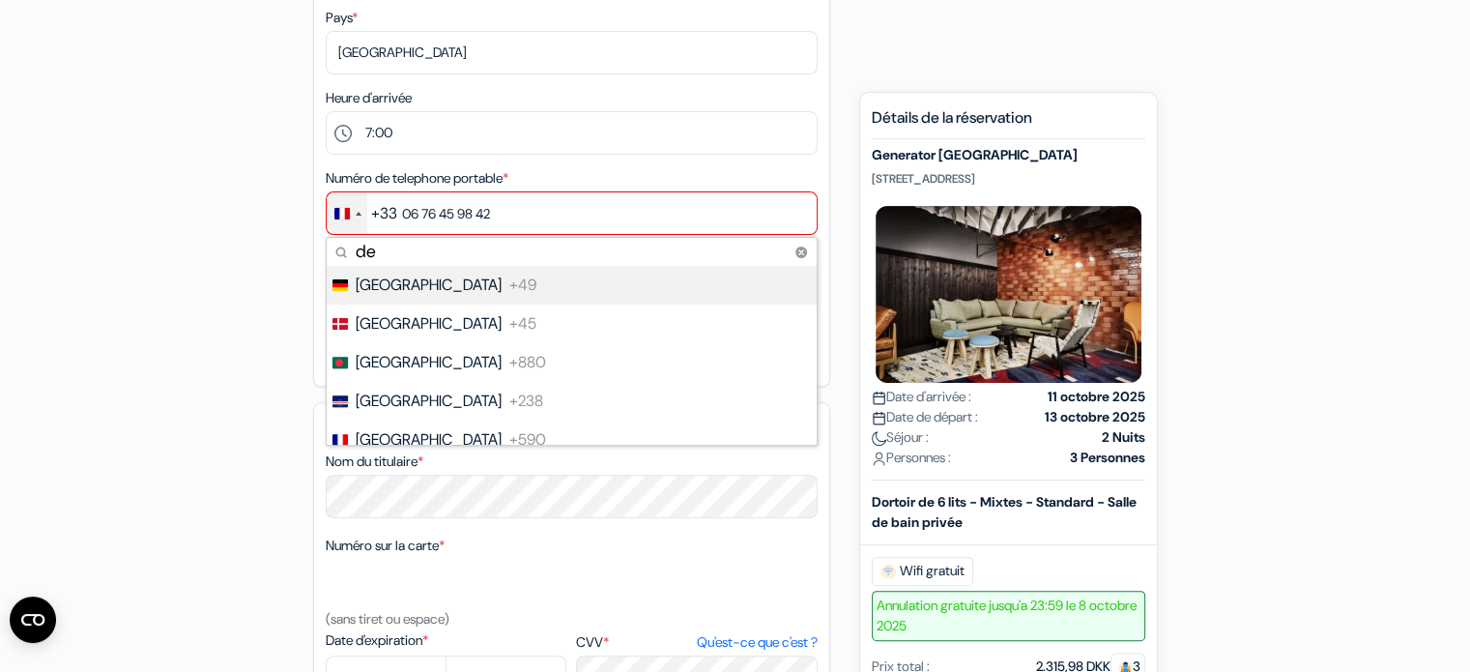
type input "den"
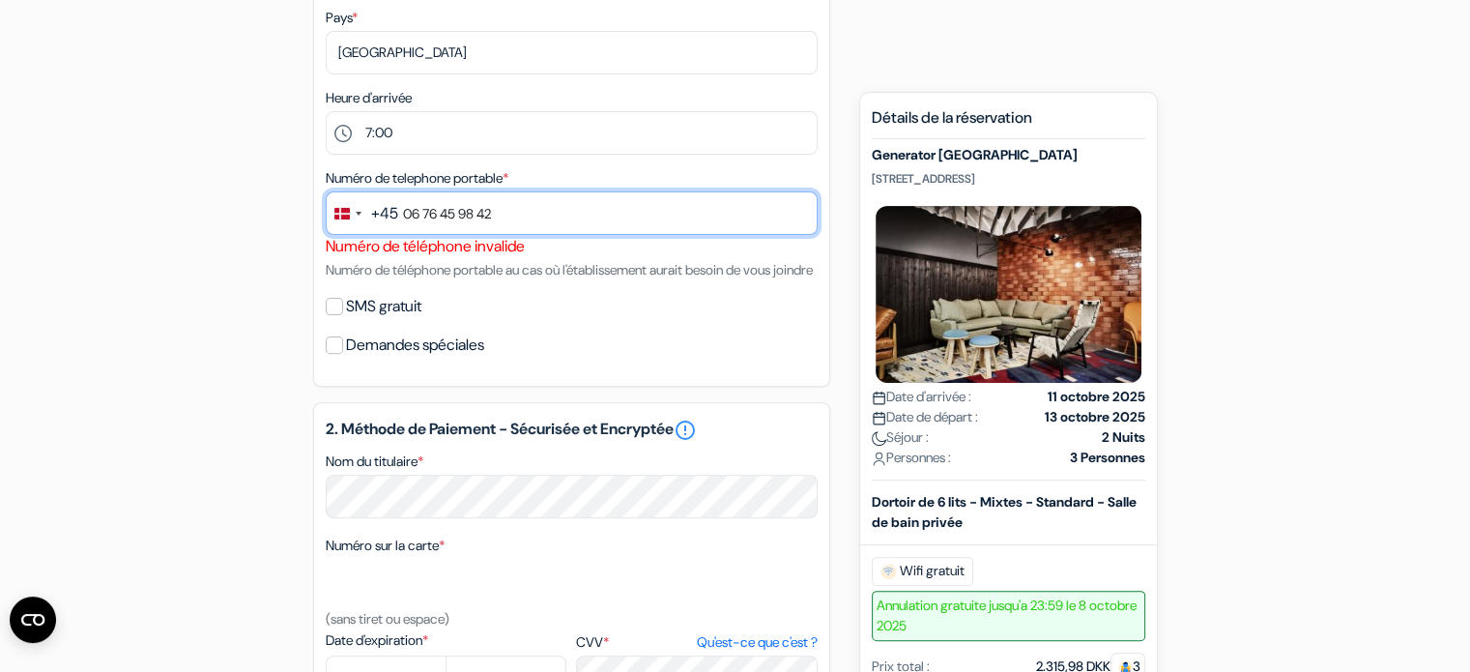
drag, startPoint x: 468, startPoint y: 223, endPoint x: 315, endPoint y: 232, distance: 152.9
click at [315, 232] on div "1. Vos détails error_outline Prénom * Justin Nom de famille * Bos Adresse email…" at bounding box center [571, 41] width 517 height 692
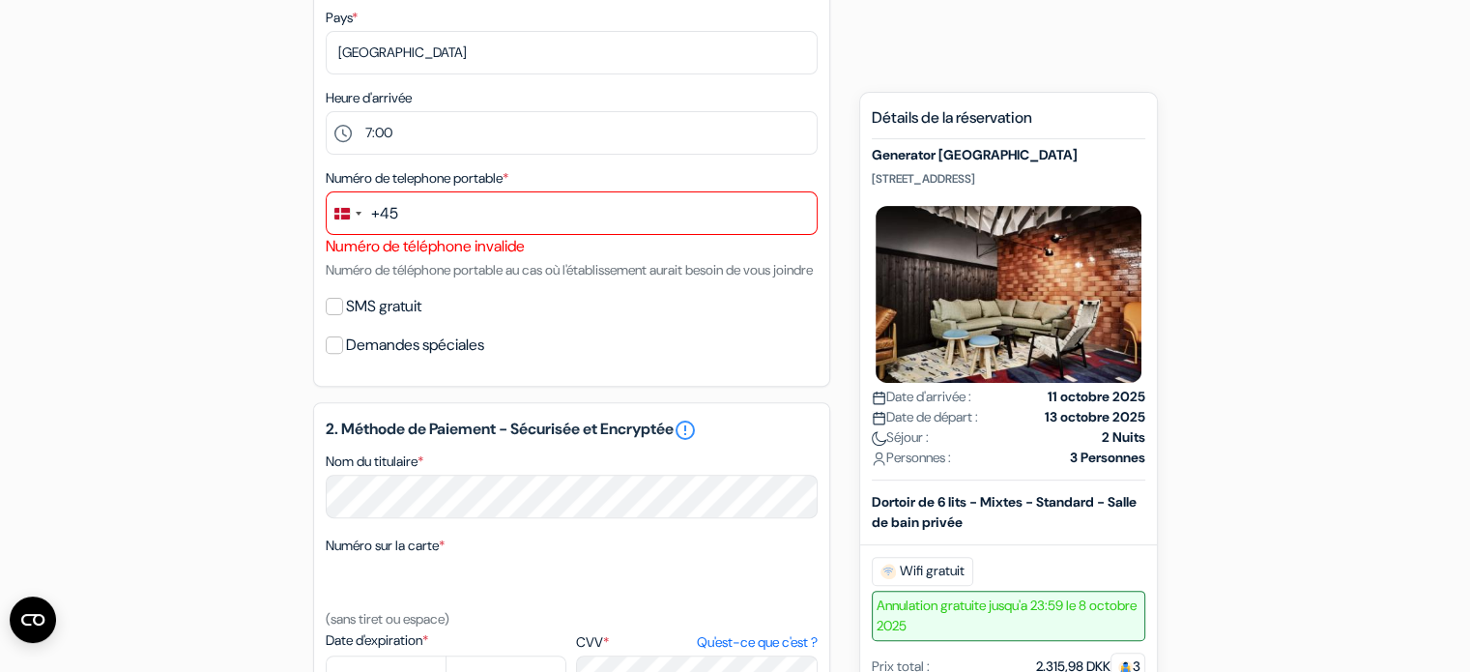
click at [425, 273] on small "Numéro de téléphone portable au cas où l'établissement aurait besoin de vous jo…" at bounding box center [569, 269] width 487 height 17
click at [362, 219] on div "Change country, selected Denmark (+45)" at bounding box center [347, 213] width 41 height 42
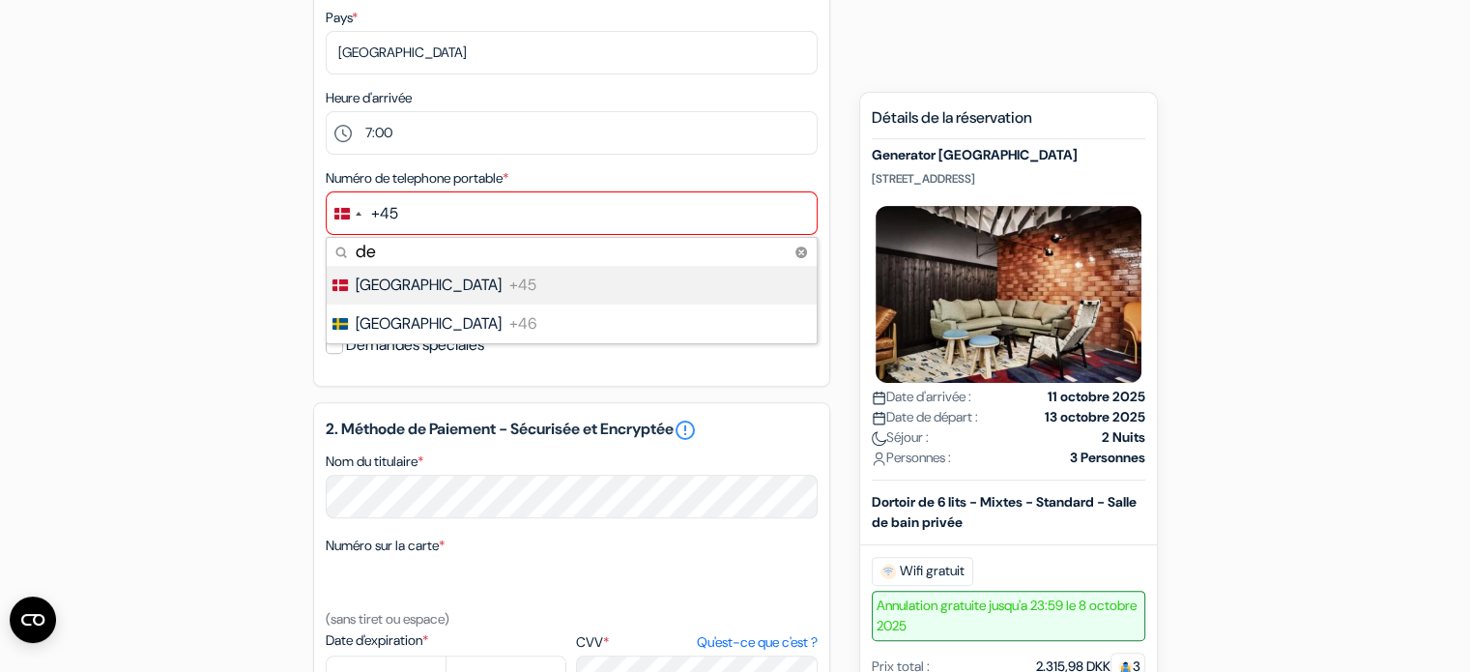
type input "d"
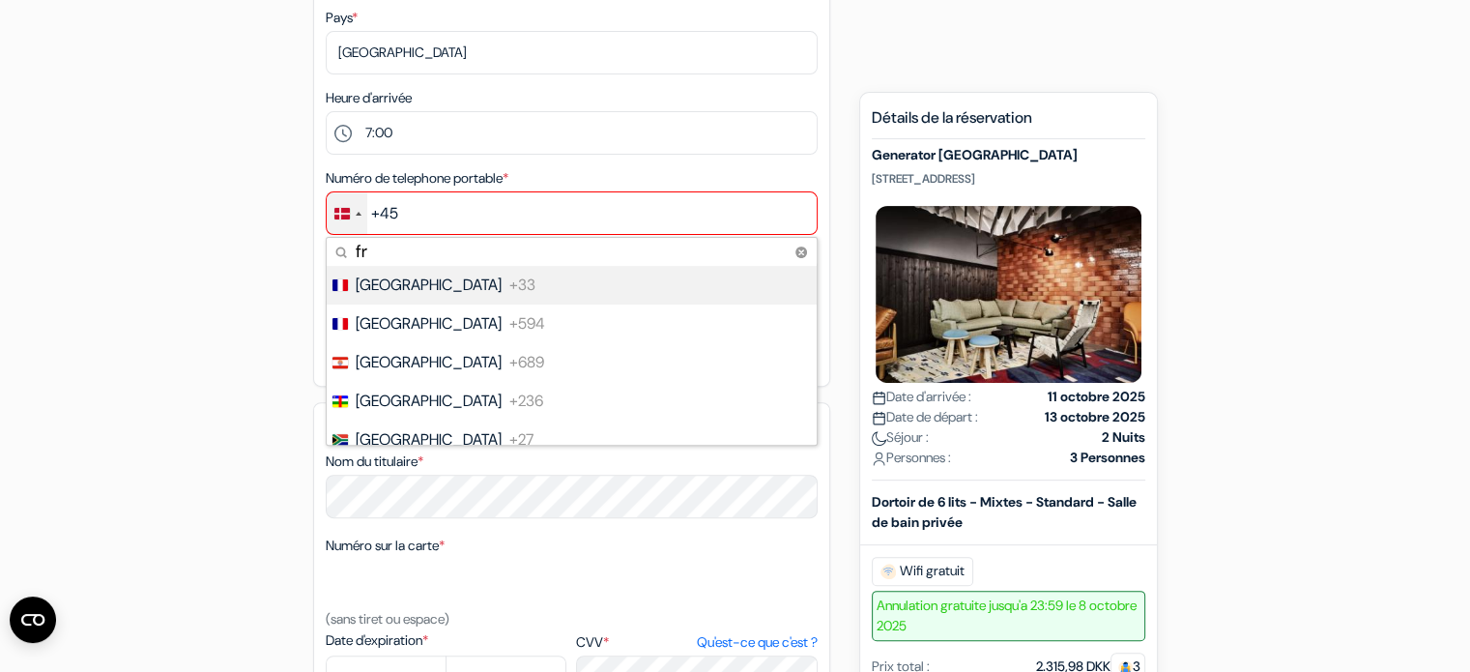
type input "fr"
click at [385, 285] on span "[GEOGRAPHIC_DATA]" at bounding box center [429, 284] width 146 height 23
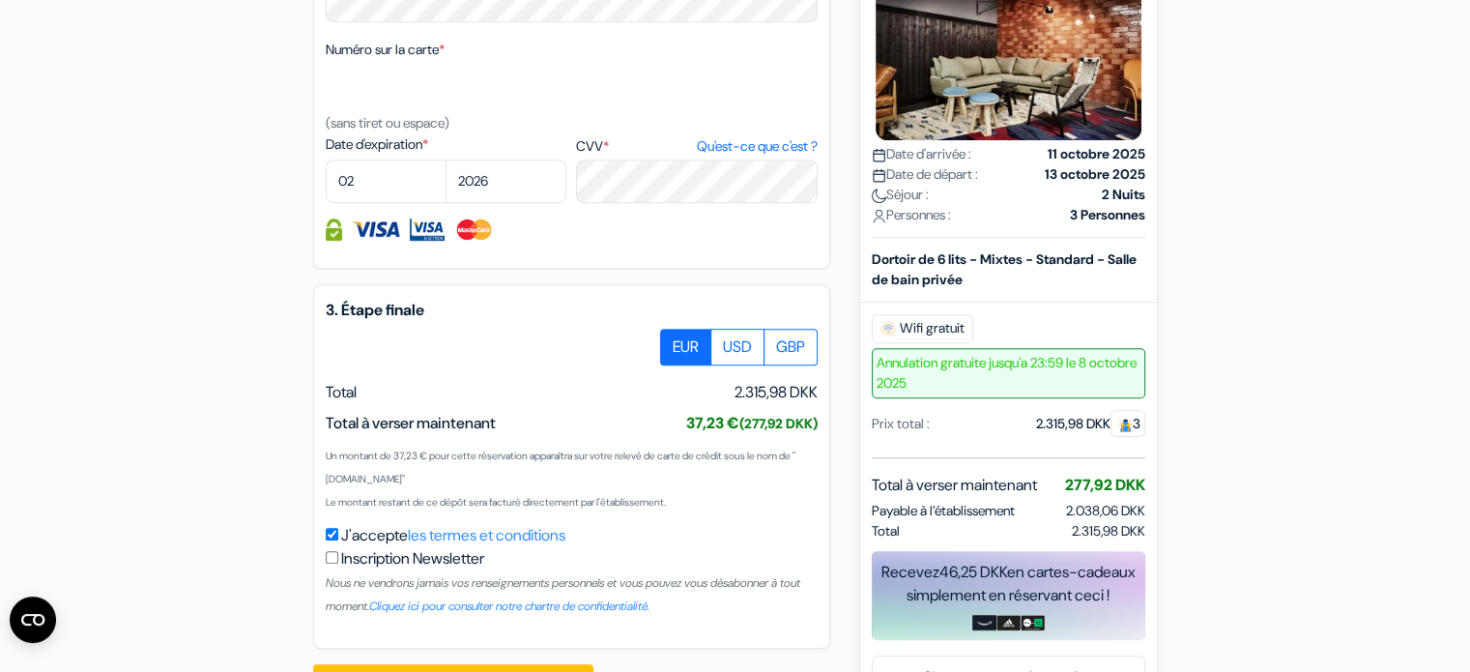
scroll to position [1153, 0]
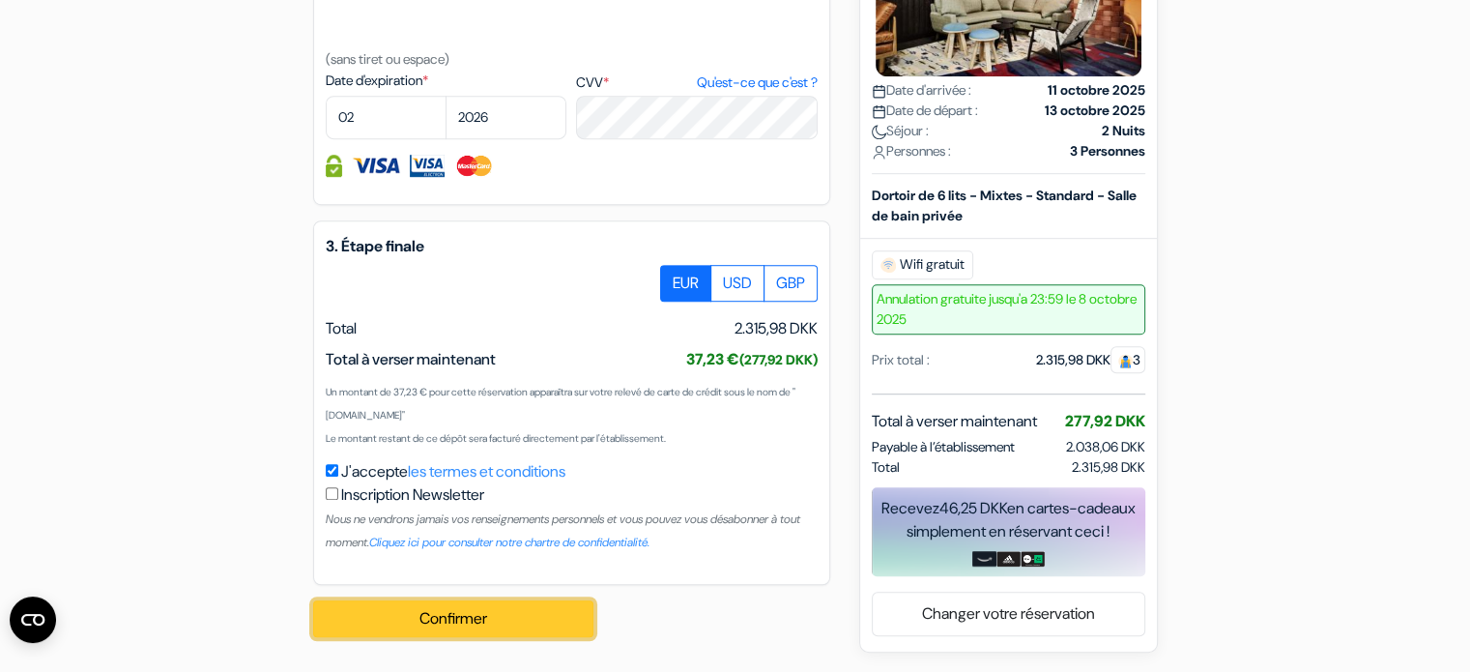
click at [475, 625] on button "Confirmer Loading..." at bounding box center [453, 618] width 280 height 37
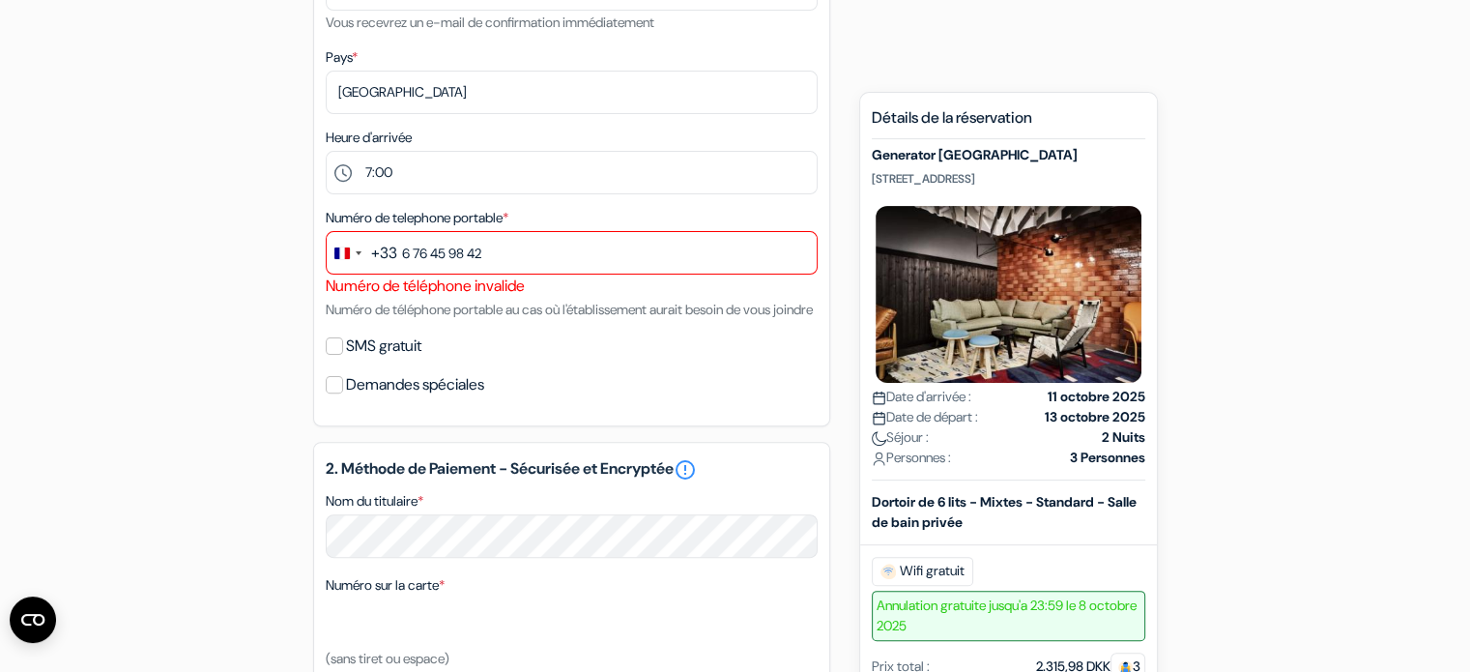
scroll to position [483, 0]
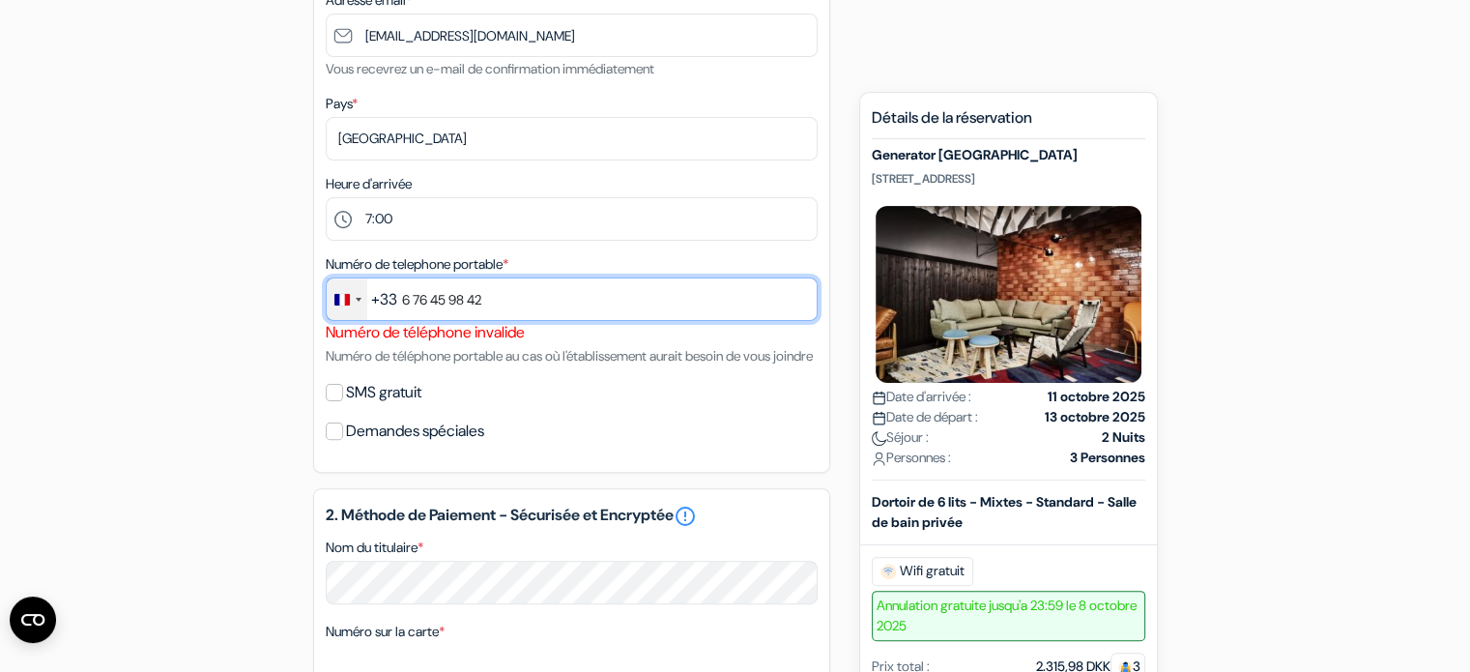
drag, startPoint x: 485, startPoint y: 294, endPoint x: 352, endPoint y: 298, distance: 133.4
click at [352, 298] on div "+33 fr 5 results found No results found France +33 French Guiana +594 French Po…" at bounding box center [572, 298] width 492 height 43
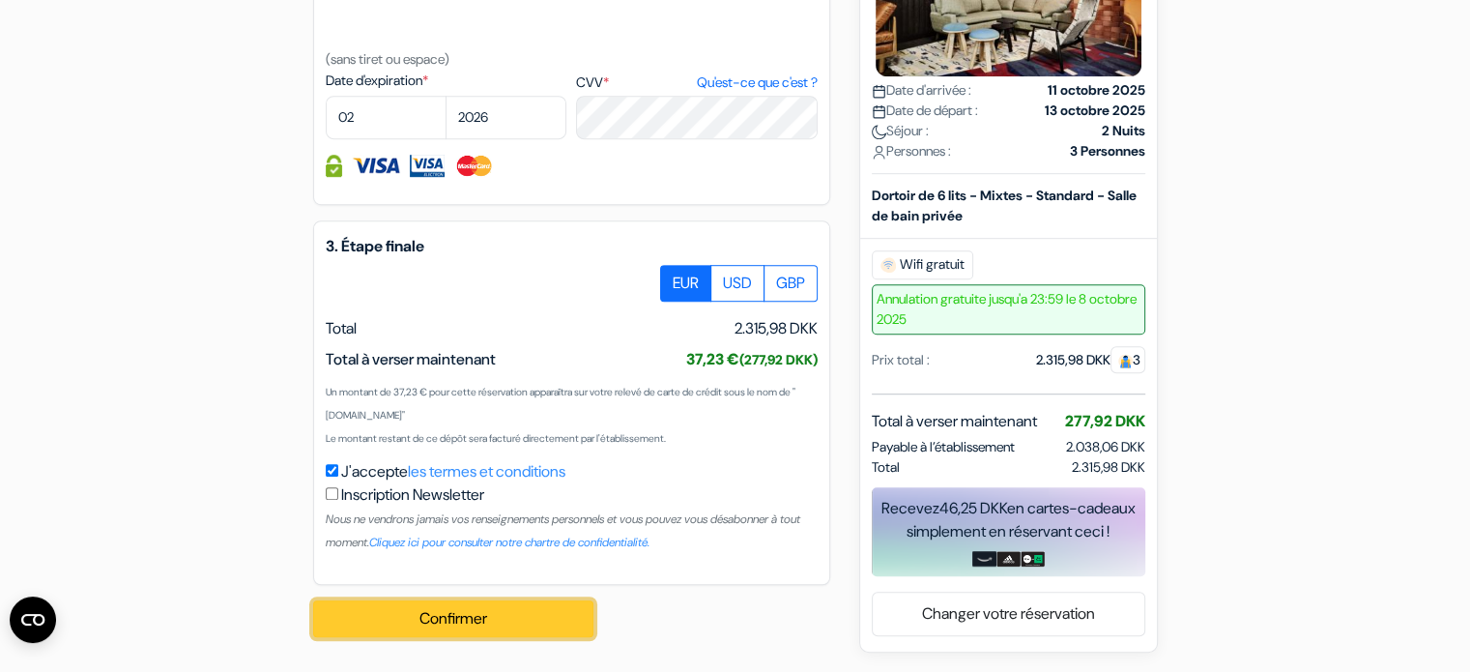
click at [456, 625] on button "Confirmer Loading..." at bounding box center [453, 618] width 280 height 37
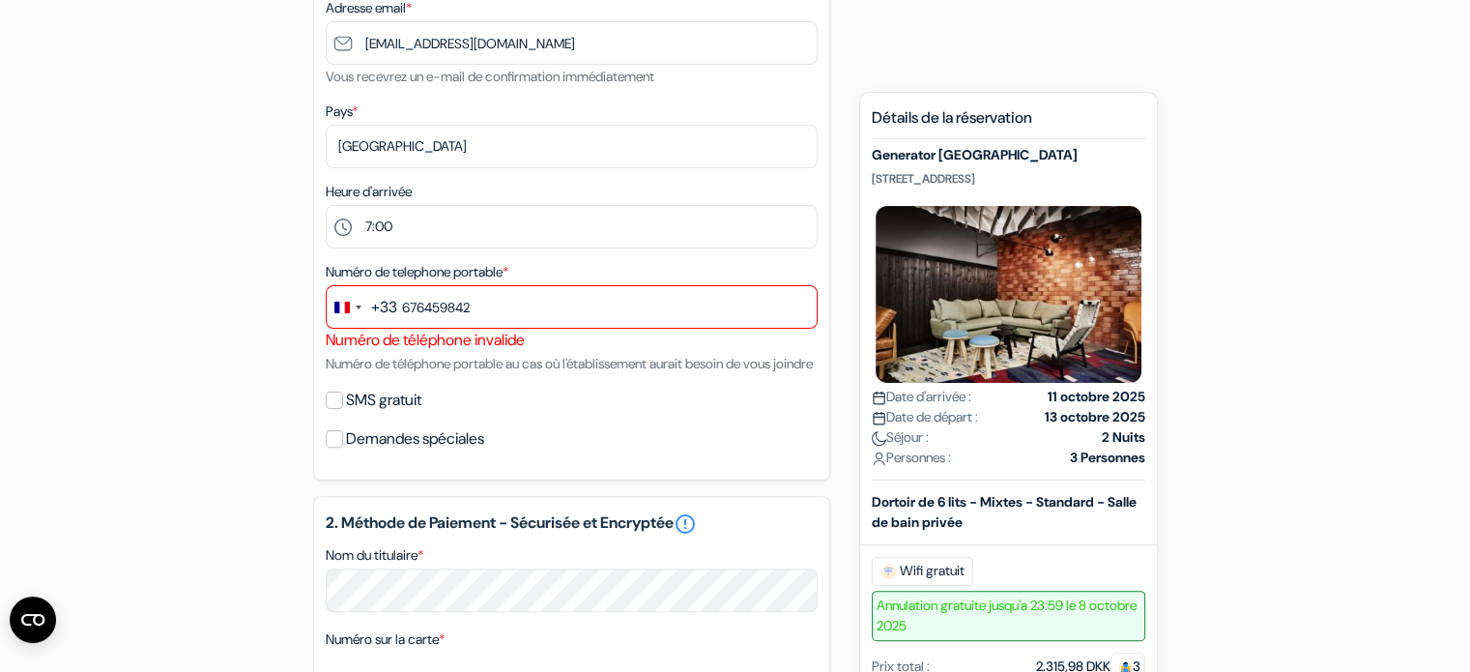
scroll to position [475, 0]
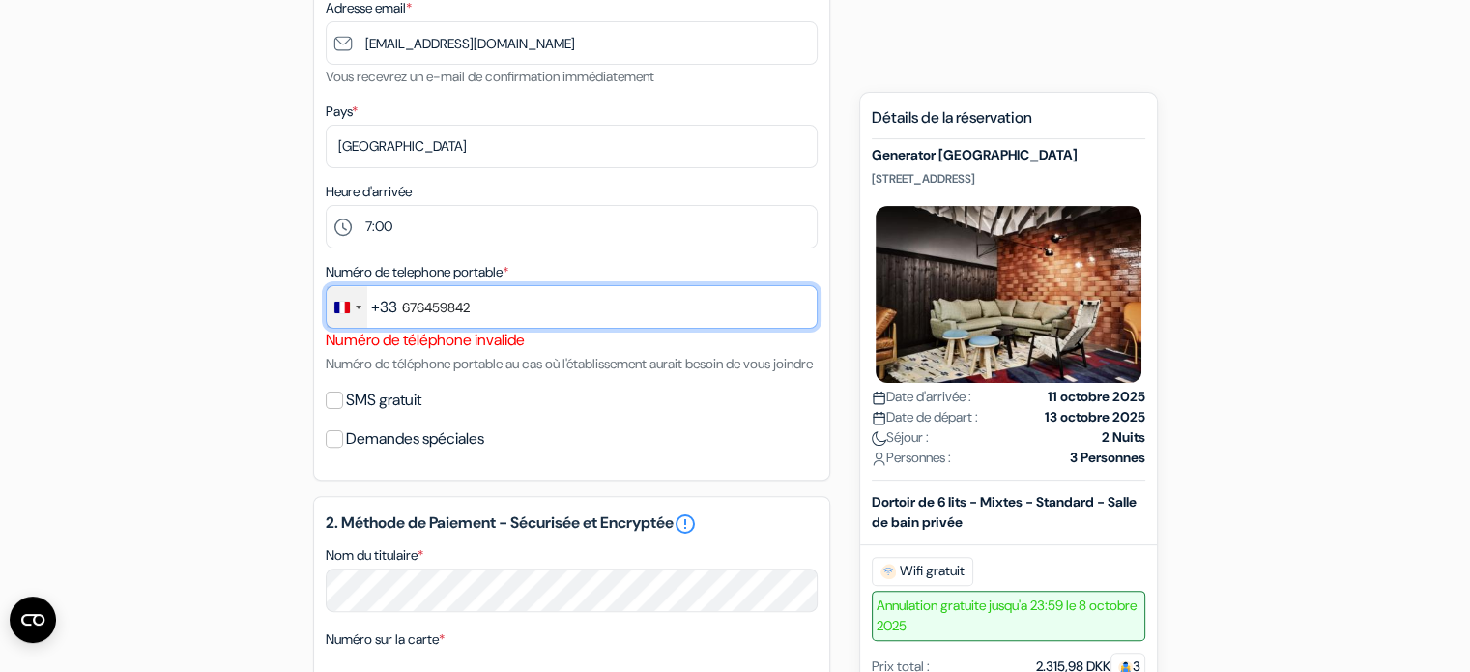
drag, startPoint x: 499, startPoint y: 301, endPoint x: 362, endPoint y: 312, distance: 136.7
click at [362, 312] on div "+33 fr 5 results found No results found France +33 French Guiana +594 French Po…" at bounding box center [572, 306] width 492 height 43
click at [491, 301] on input "676459842" at bounding box center [572, 306] width 492 height 43
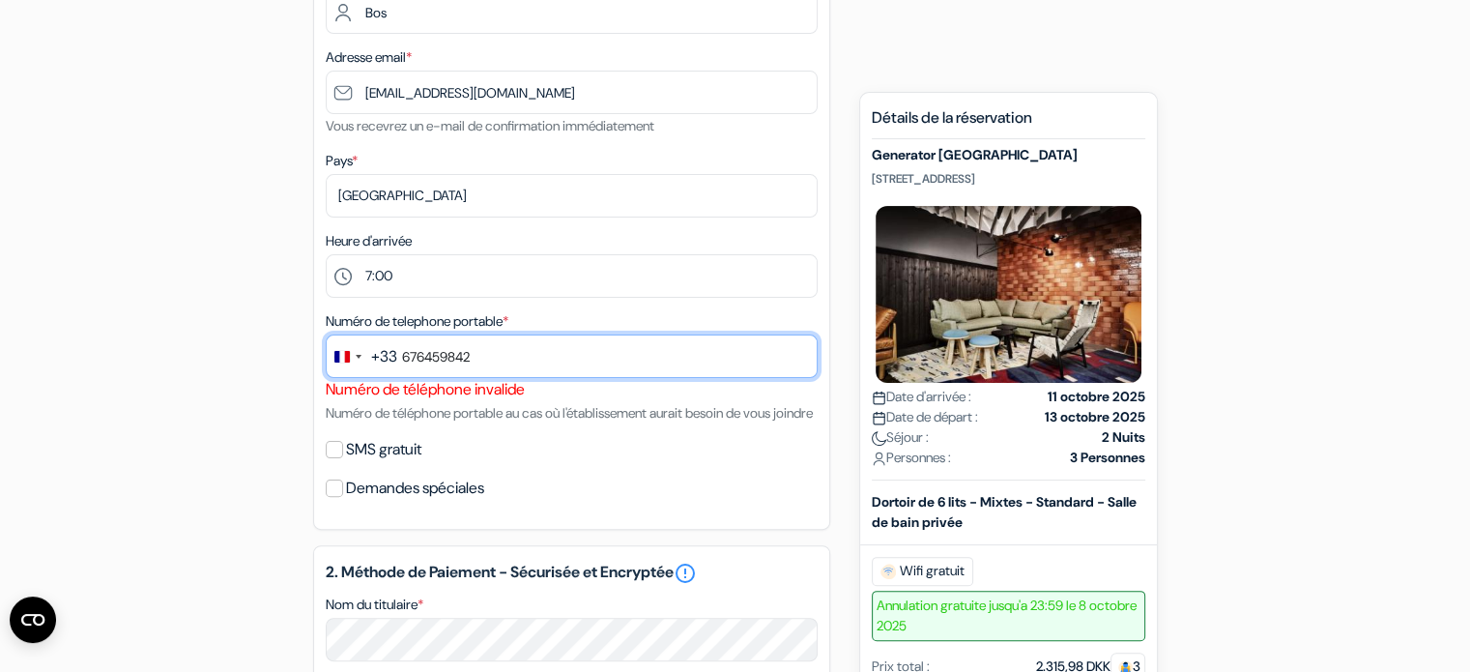
scroll to position [422, 0]
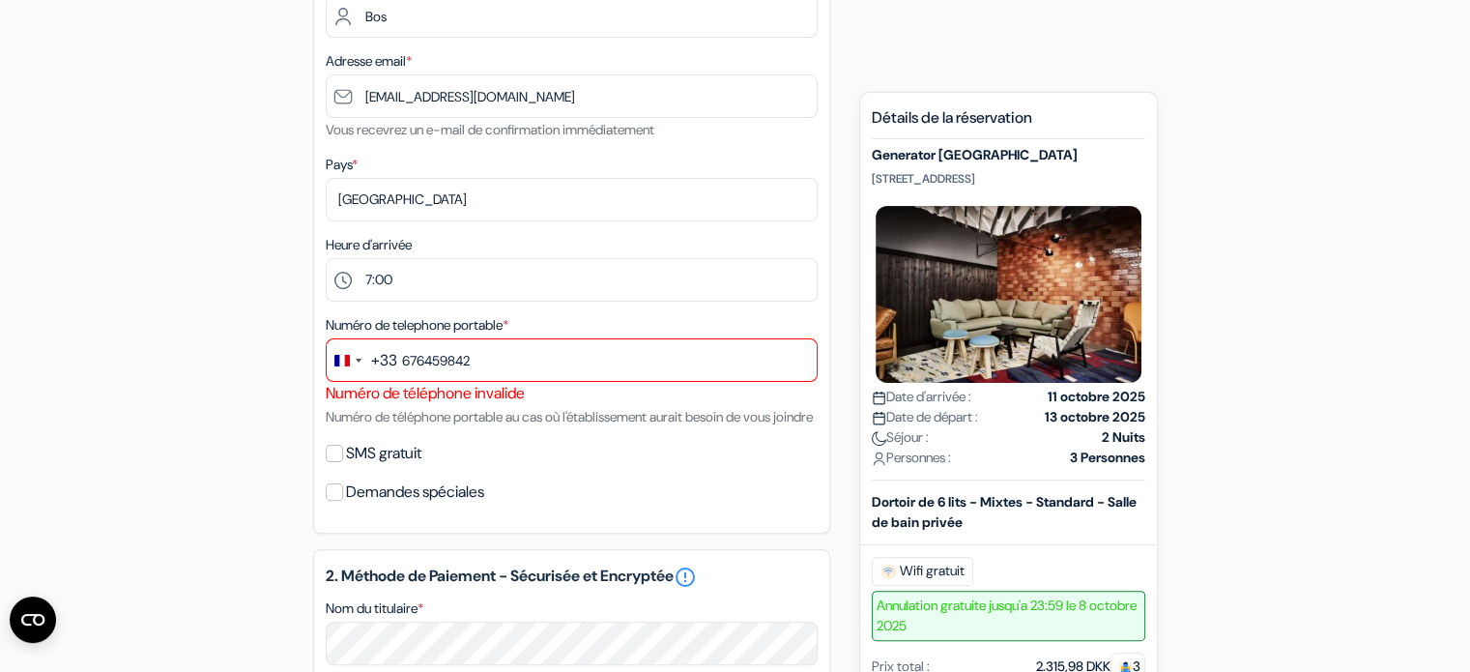
click at [508, 324] on label "Numéro de telephone portable *" at bounding box center [417, 325] width 183 height 20
click at [507, 324] on label "Numéro de telephone portable *" at bounding box center [417, 325] width 183 height 20
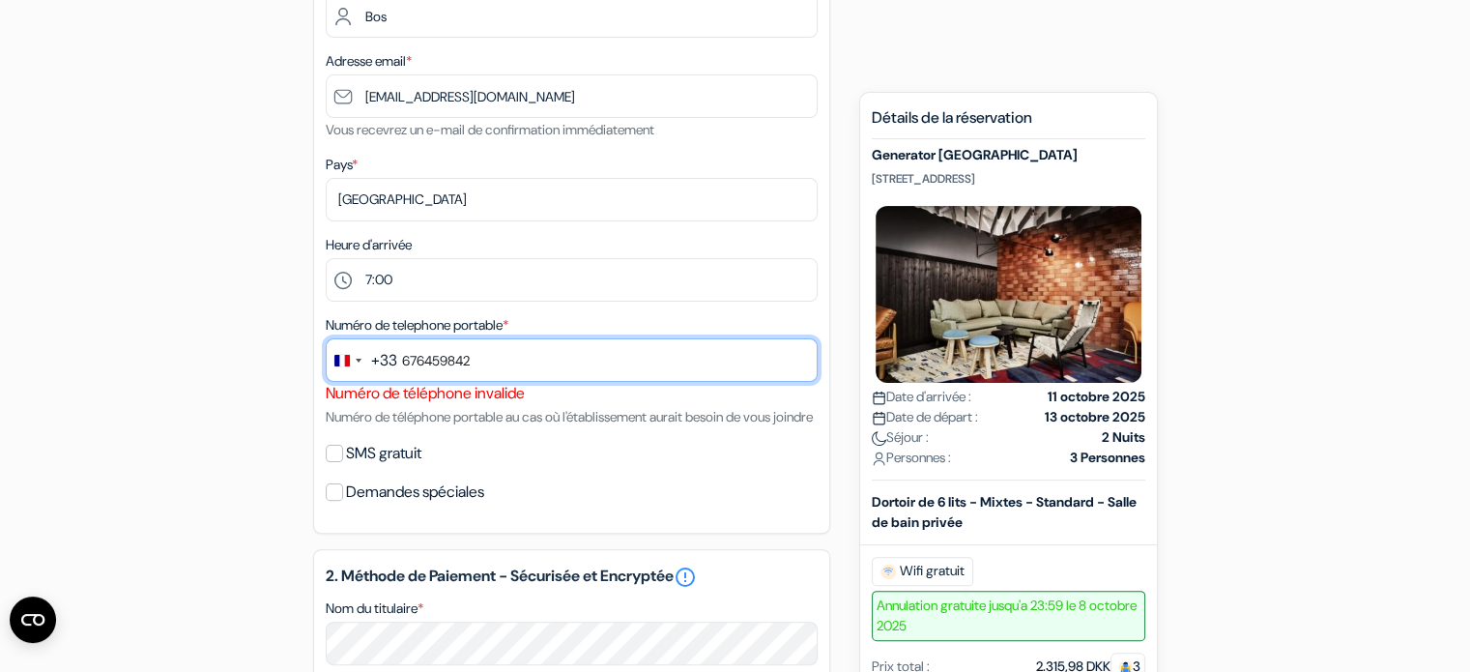
click at [499, 355] on input "676459842" at bounding box center [572, 359] width 492 height 43
drag, startPoint x: 486, startPoint y: 359, endPoint x: 352, endPoint y: 359, distance: 134.3
click at [352, 359] on div "+33 fr 5 results found No results found France +33 French Guiana +594 French Po…" at bounding box center [572, 359] width 492 height 43
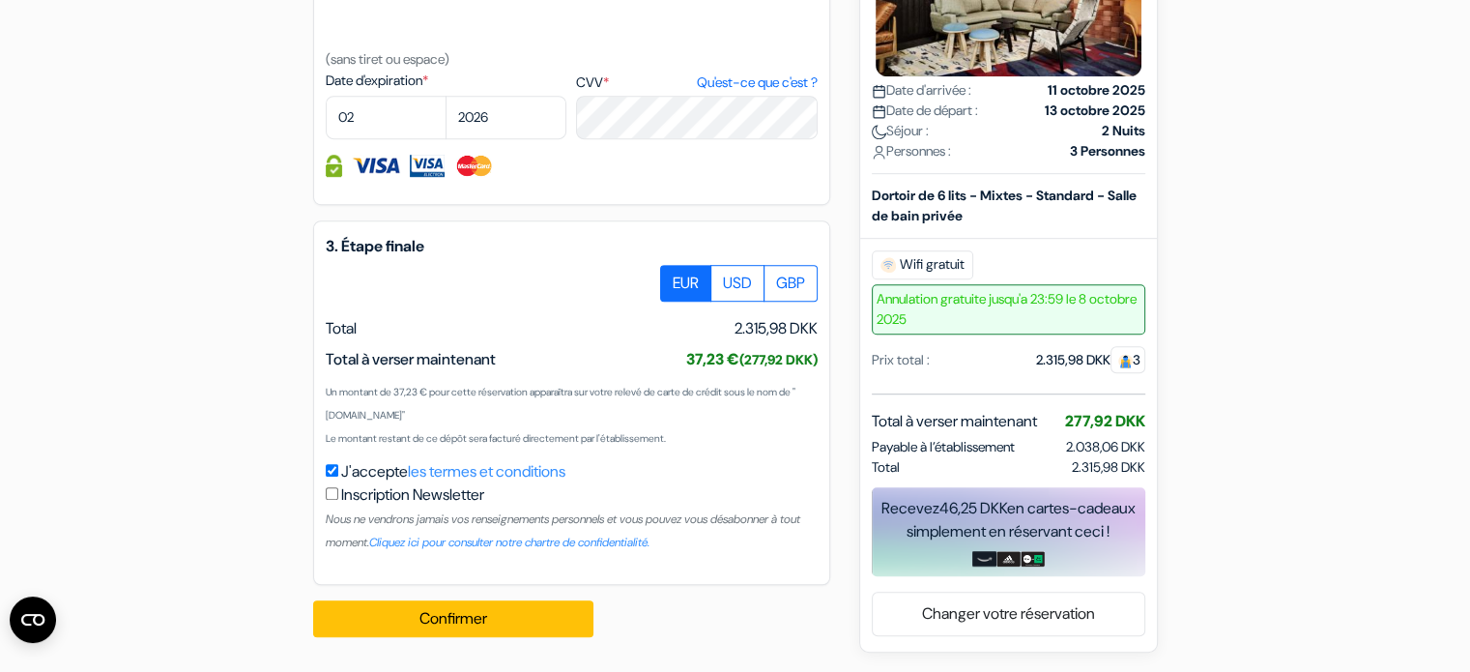
scroll to position [1153, 0]
type input "782536655"
click at [424, 625] on button "Confirmer Loading..." at bounding box center [453, 618] width 280 height 37
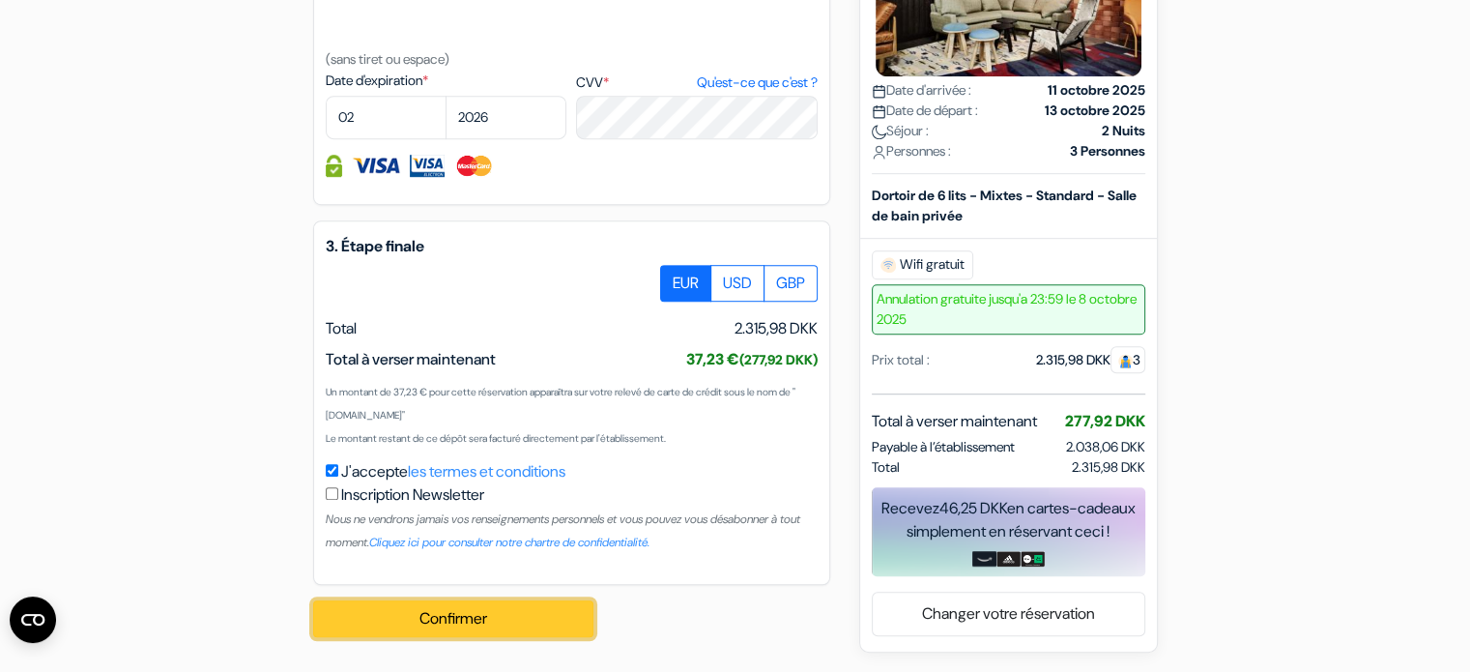
click at [424, 625] on button "Confirmer Loading..." at bounding box center [453, 618] width 280 height 37
click at [376, 472] on label "J'accepte les termes et conditions" at bounding box center [453, 471] width 224 height 23
click at [338, 472] on input "J'accepte les termes et conditions" at bounding box center [332, 470] width 13 height 13
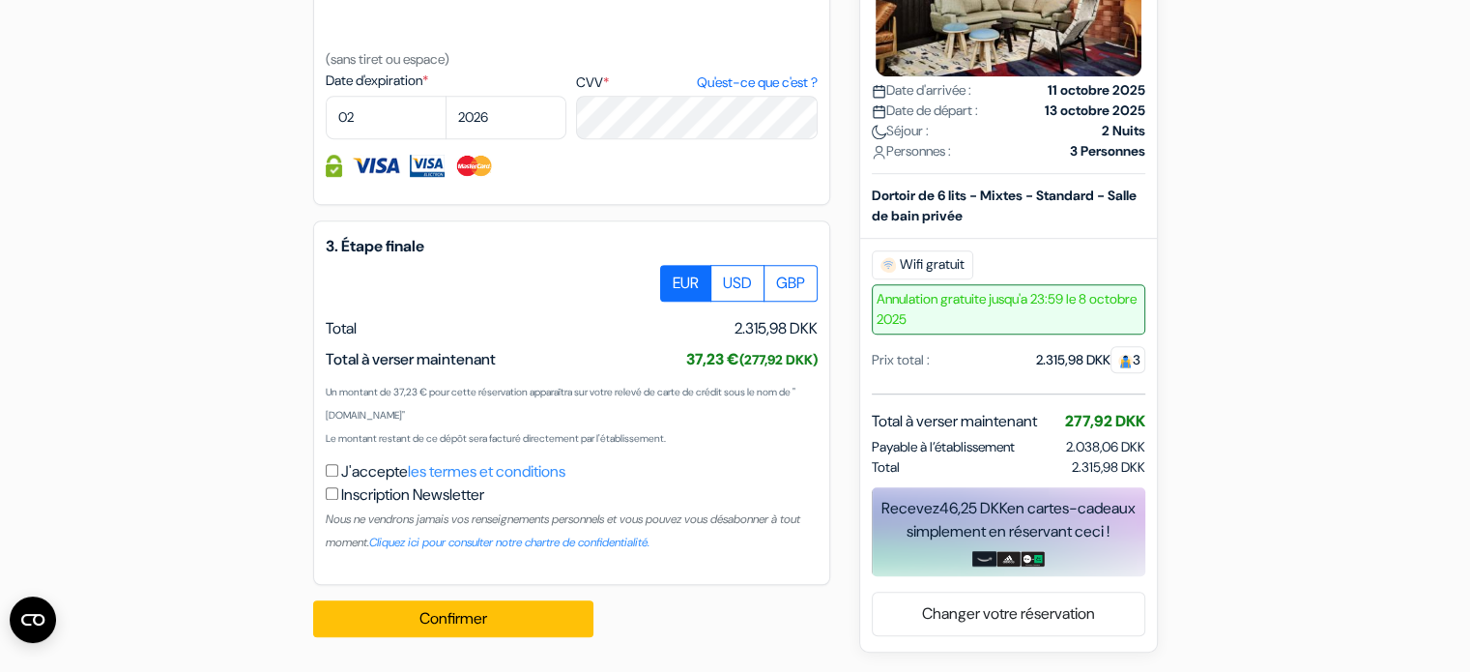
click at [376, 472] on label "J'accepte les termes et conditions" at bounding box center [453, 471] width 224 height 23
click at [338, 472] on input "J'accepte les termes et conditions" at bounding box center [332, 470] width 13 height 13
click at [376, 472] on label "J'accepte les termes et conditions" at bounding box center [453, 471] width 224 height 23
click at [338, 472] on input "J'accepte les termes et conditions" at bounding box center [332, 470] width 13 height 13
click at [376, 472] on label "J'accepte les termes et conditions" at bounding box center [453, 471] width 224 height 23
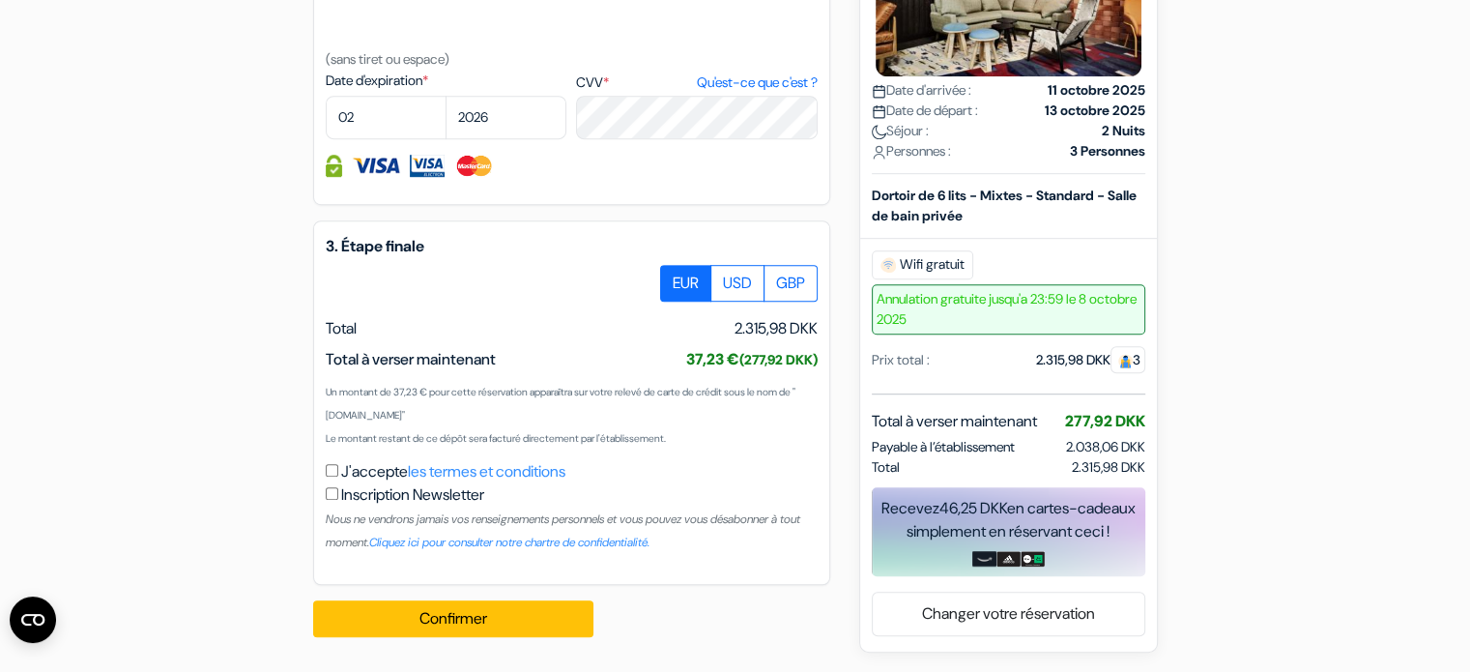
click at [338, 472] on input "J'accepte les termes et conditions" at bounding box center [332, 470] width 13 height 13
checkbox input "true"
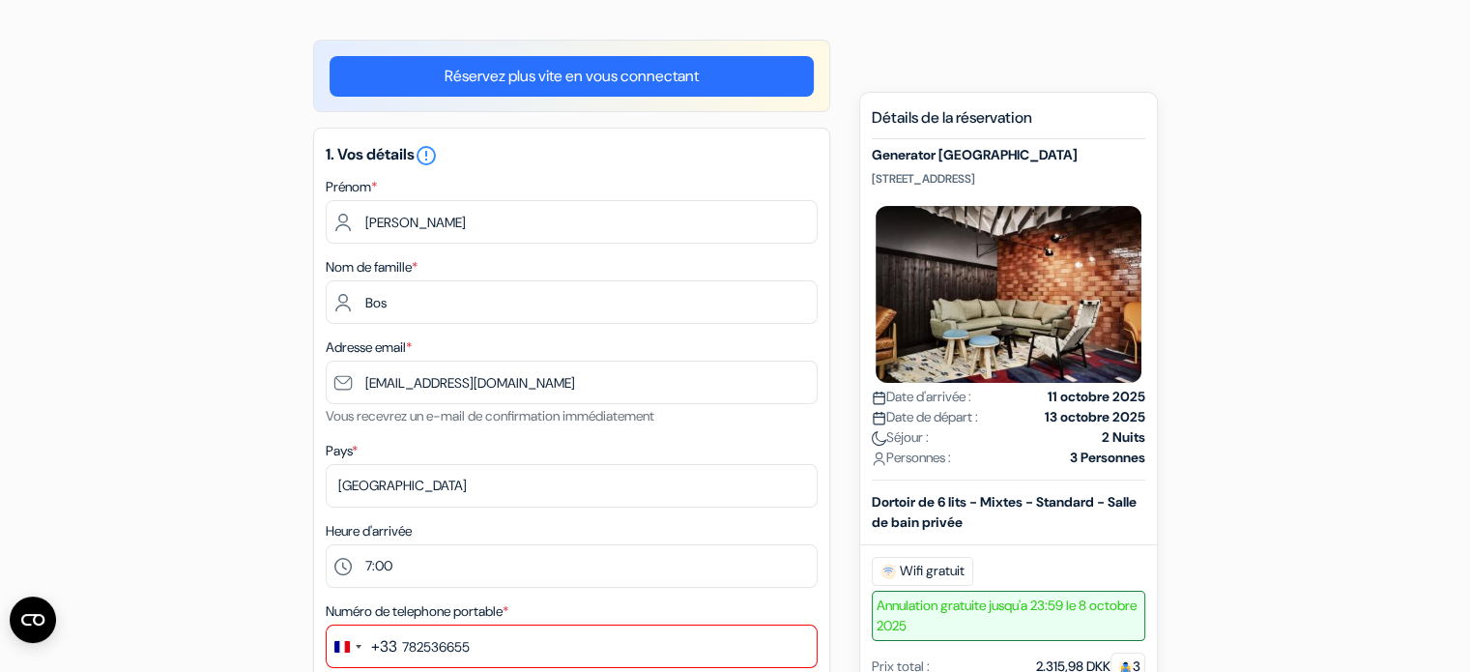
scroll to position [0, 0]
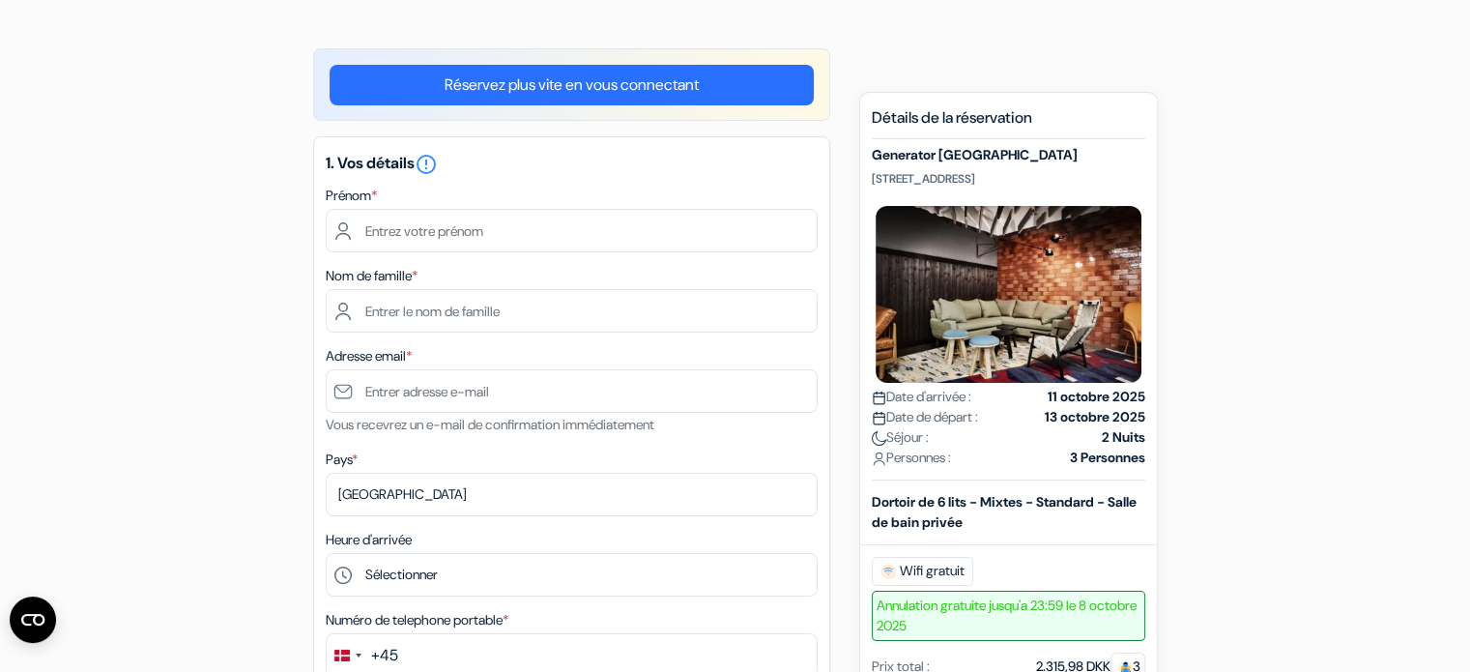
scroll to position [125, 0]
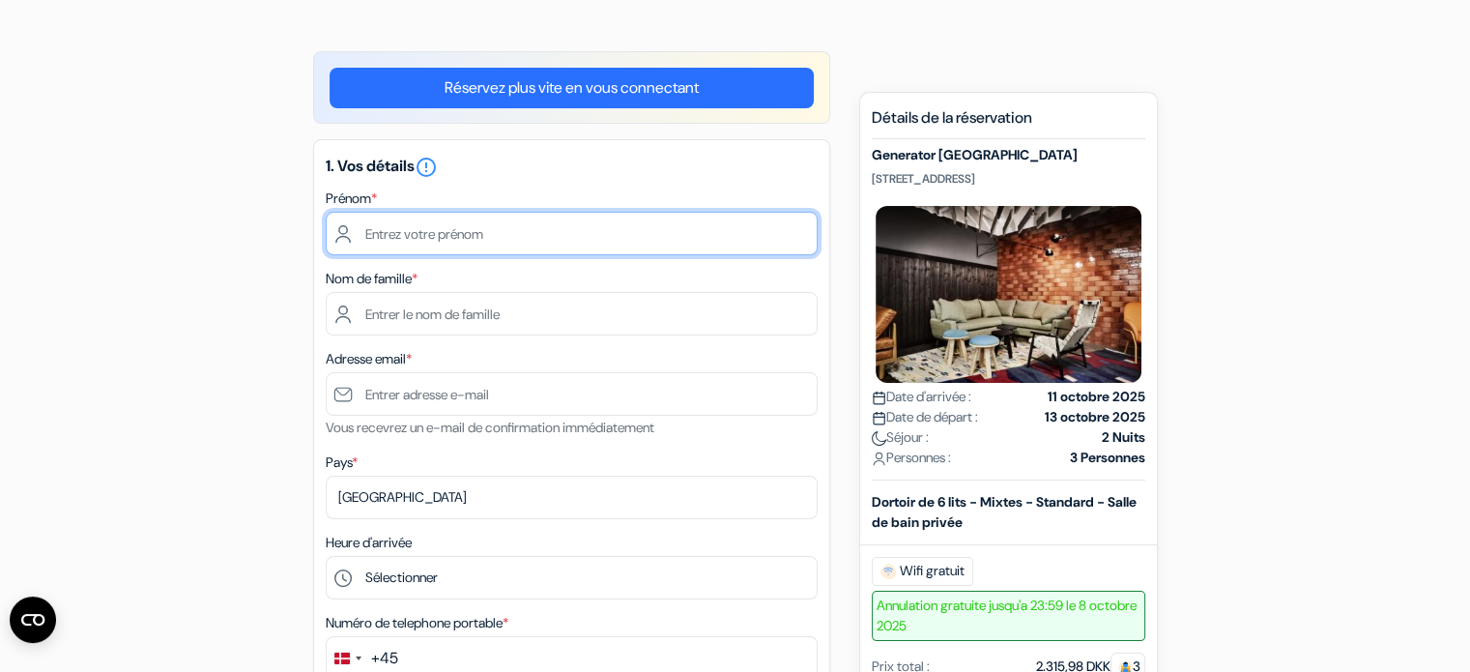
click at [433, 245] on input "text" at bounding box center [572, 233] width 492 height 43
type input "[PERSON_NAME][DATE] [PERSON_NAME]"
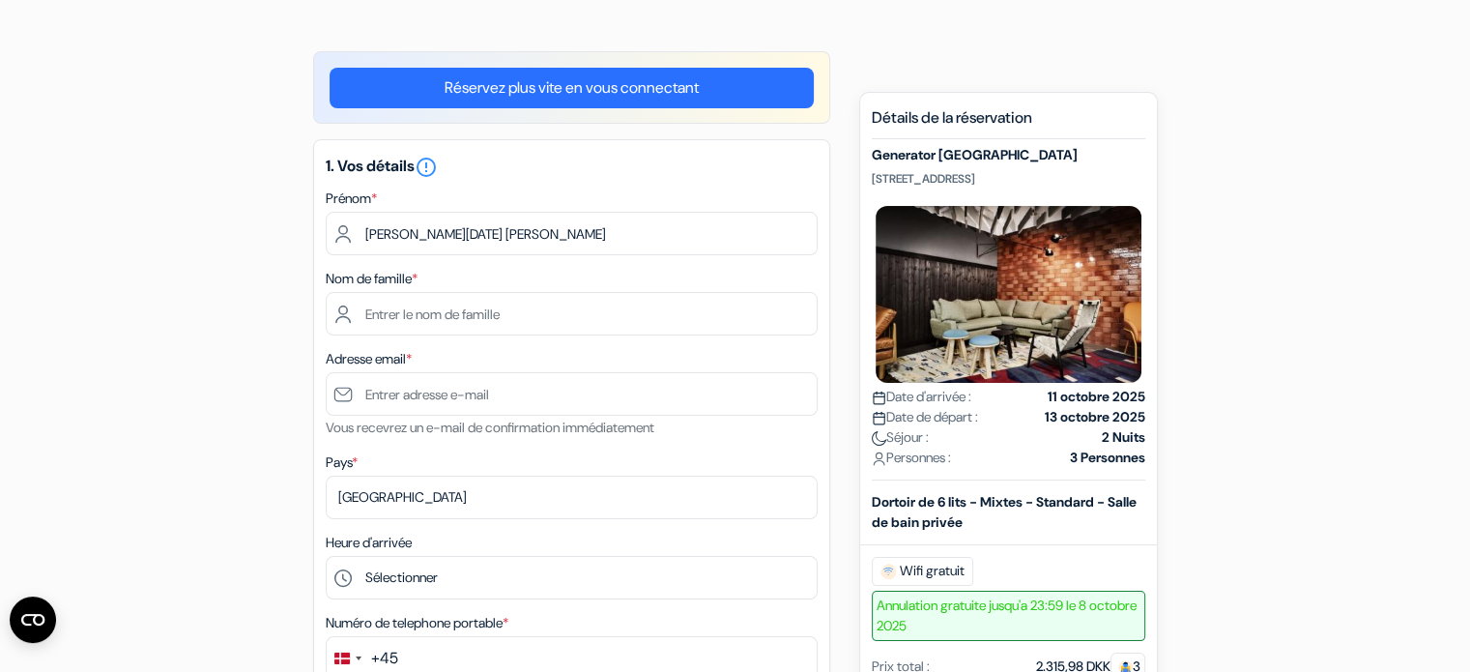
type input "[EMAIL_ADDRESS][DOMAIN_NAME]"
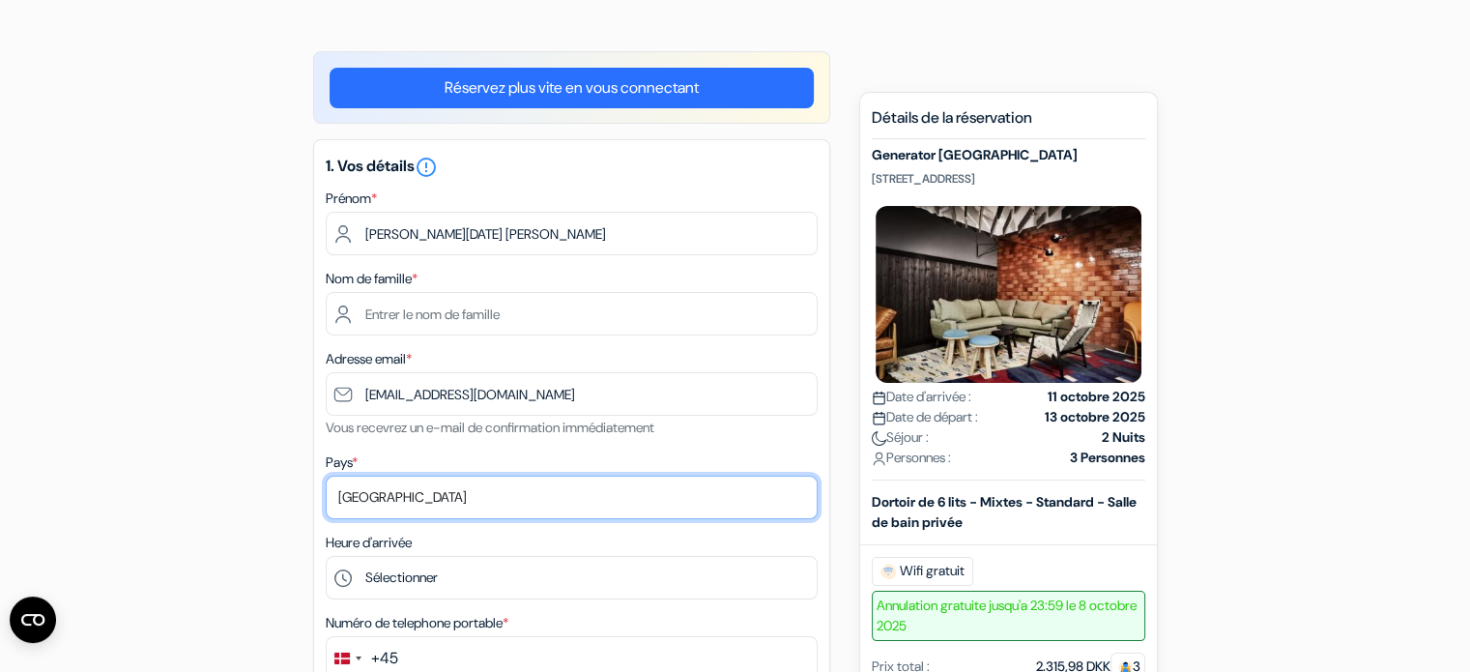
select select "67"
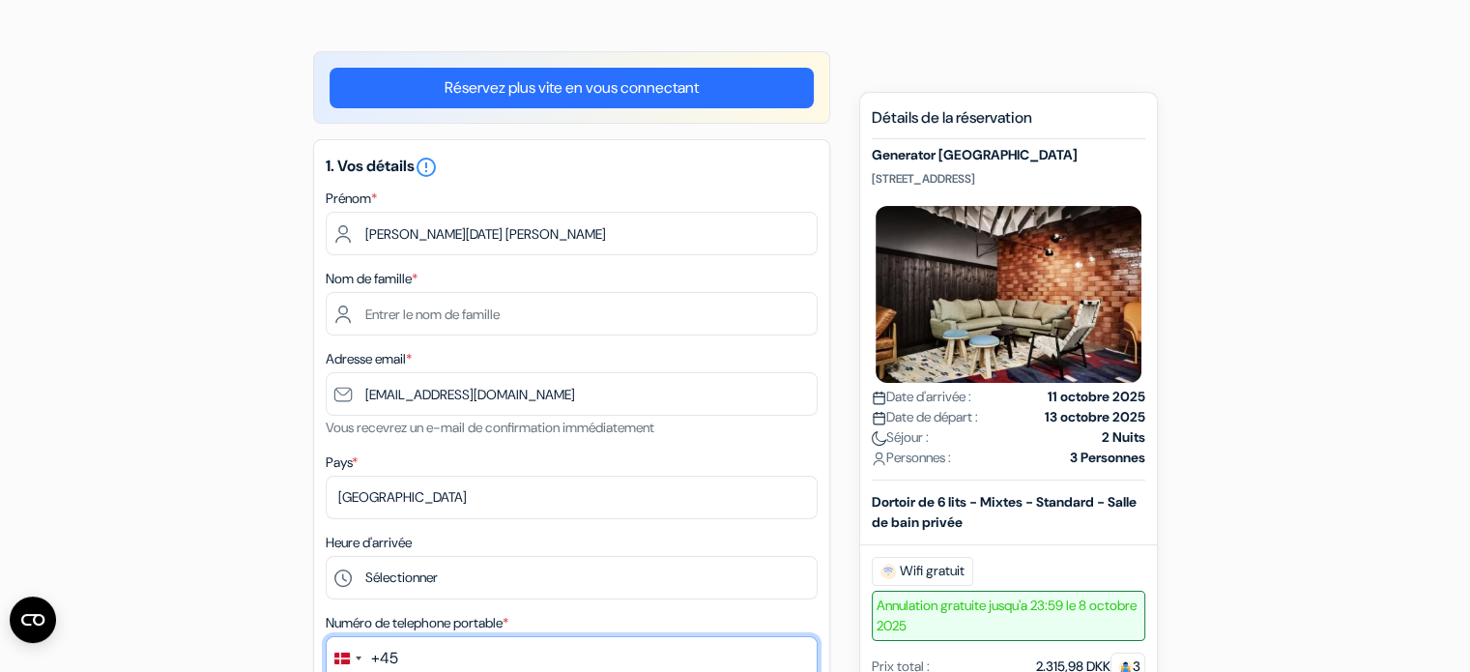
type input "0676459842"
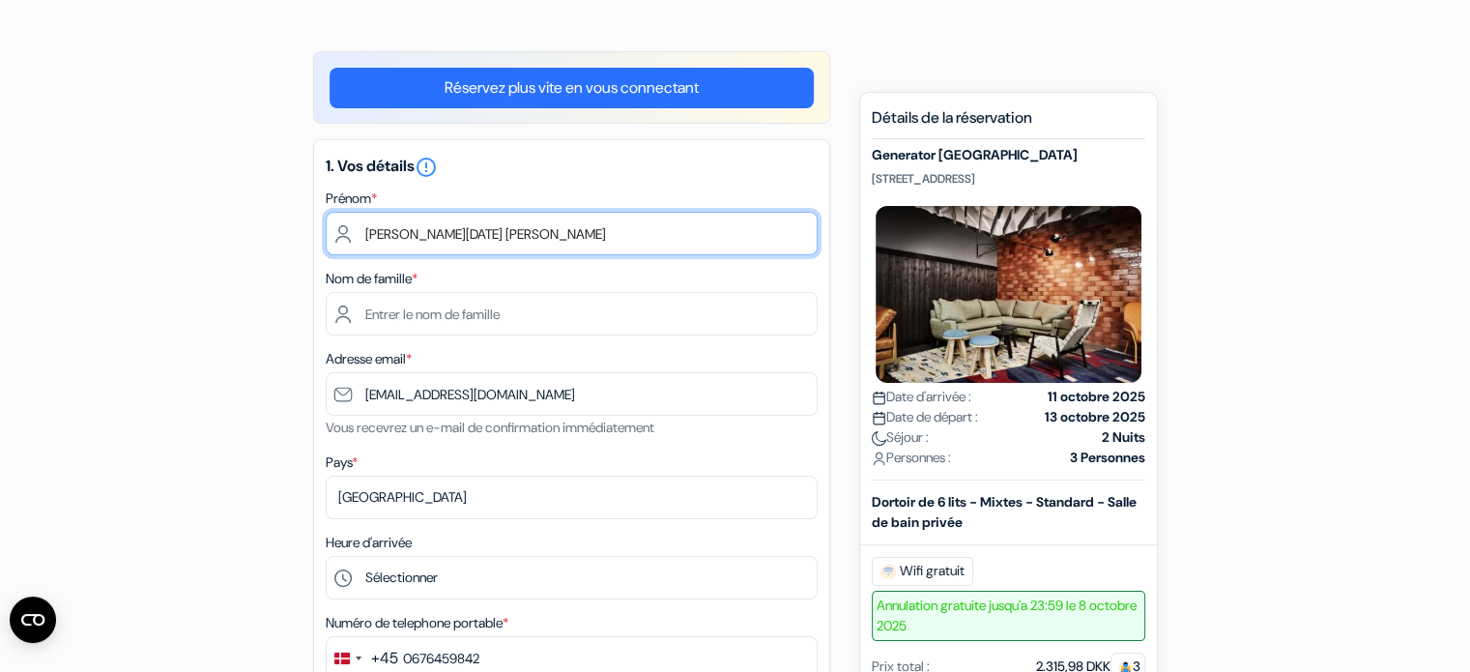
drag, startPoint x: 479, startPoint y: 231, endPoint x: 402, endPoint y: 234, distance: 77.4
click at [402, 234] on input "[PERSON_NAME][DATE] [PERSON_NAME]" at bounding box center [572, 233] width 492 height 43
type input "[PERSON_NAME]"
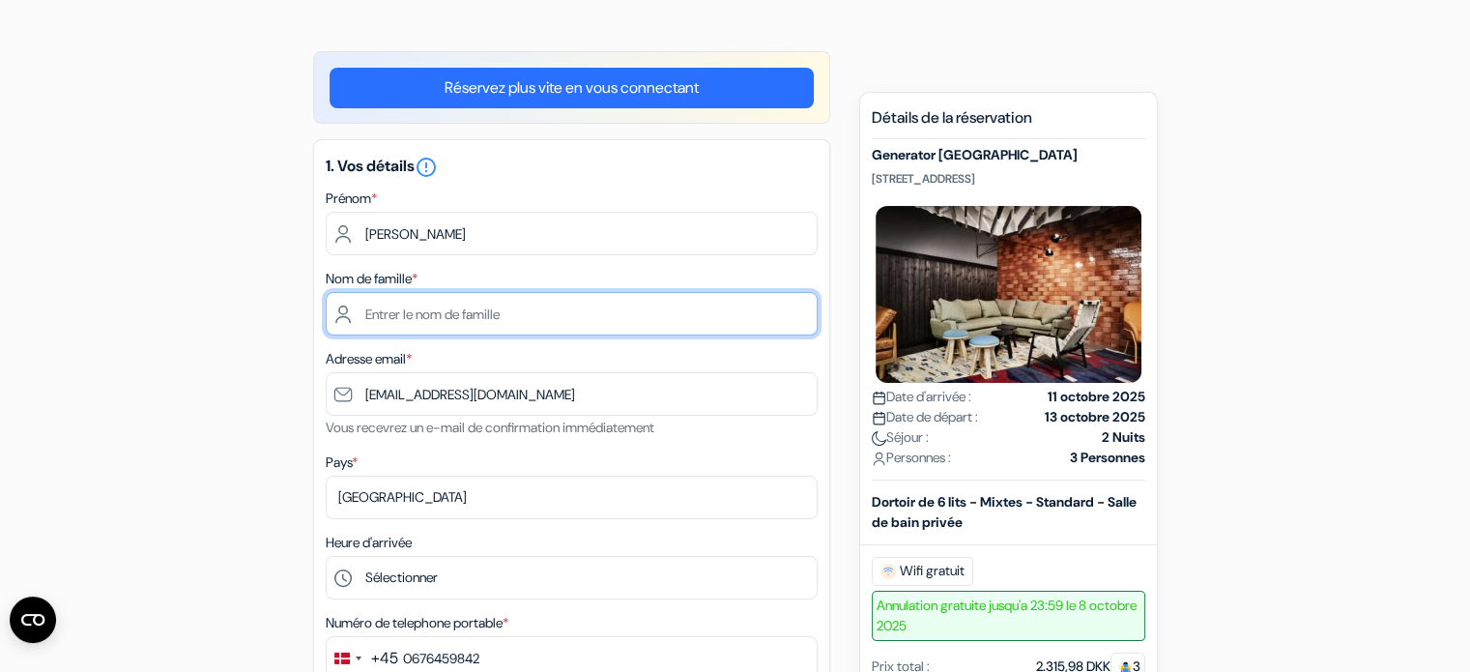
click at [388, 320] on input "text" at bounding box center [572, 313] width 492 height 43
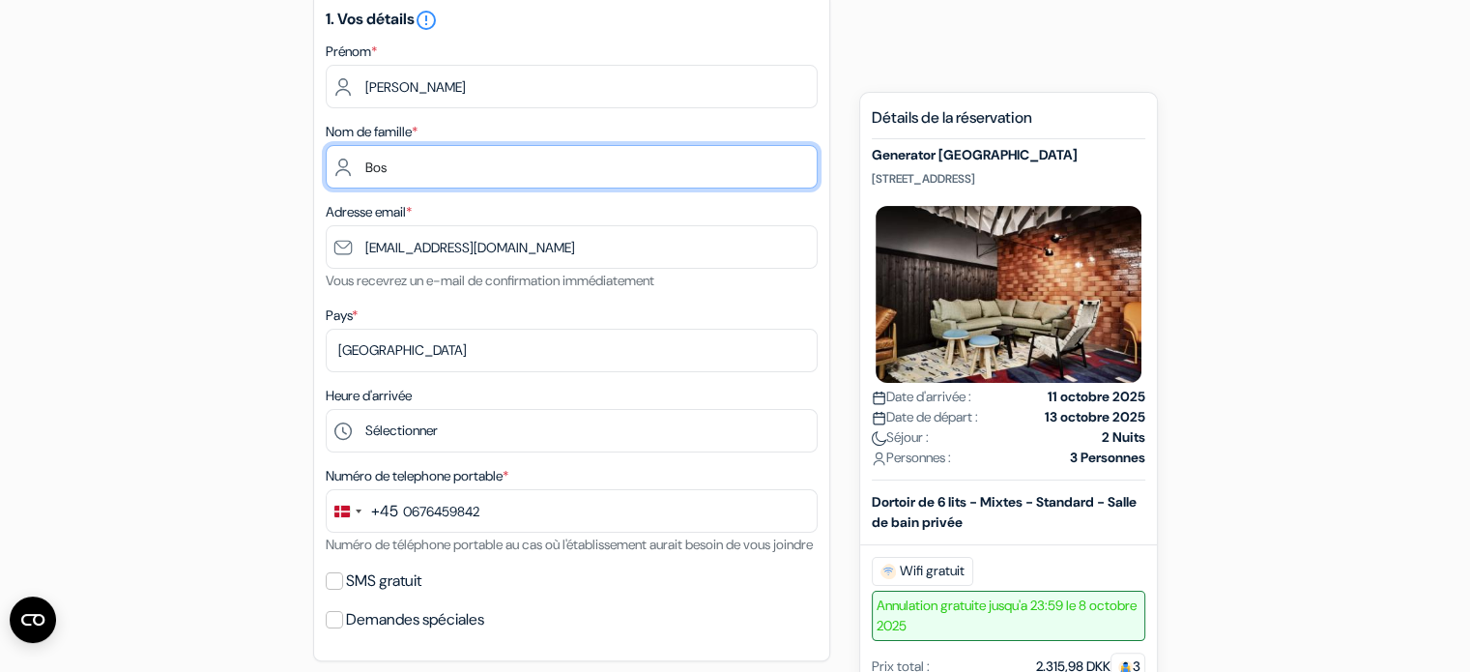
scroll to position [286, 0]
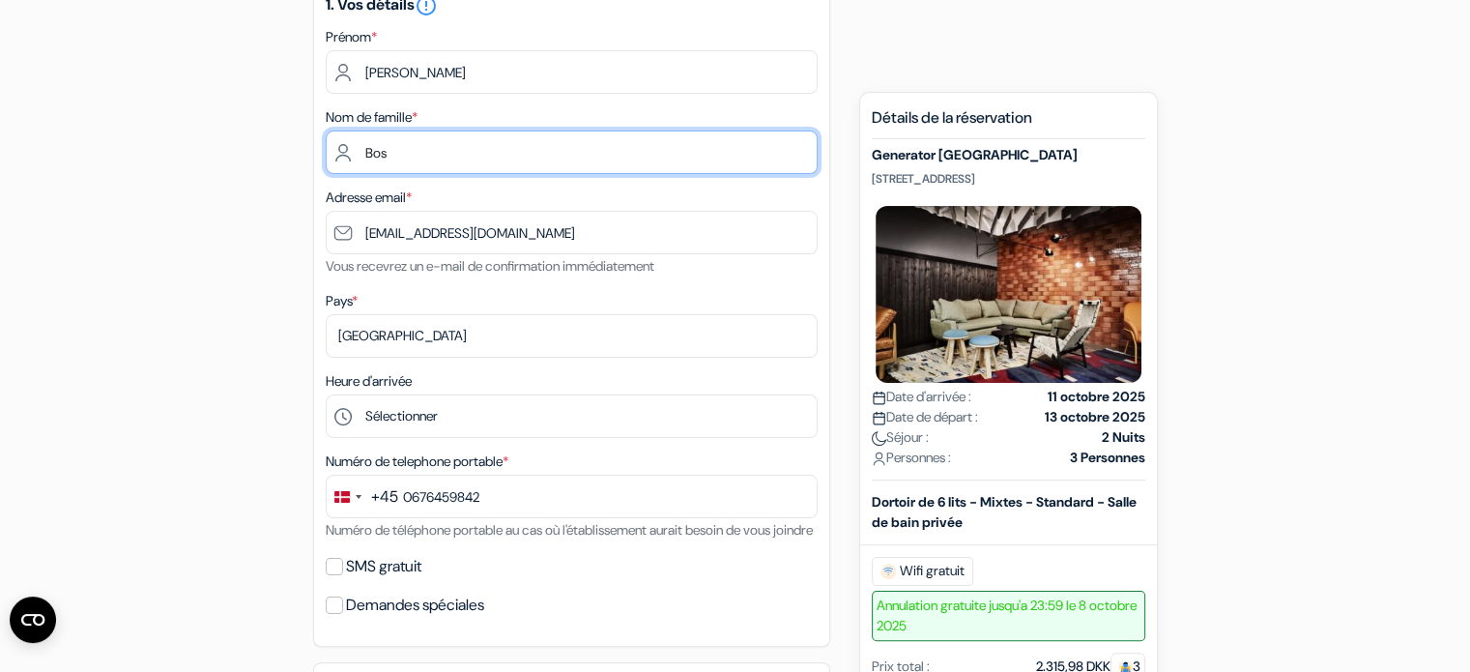
type input "Bos"
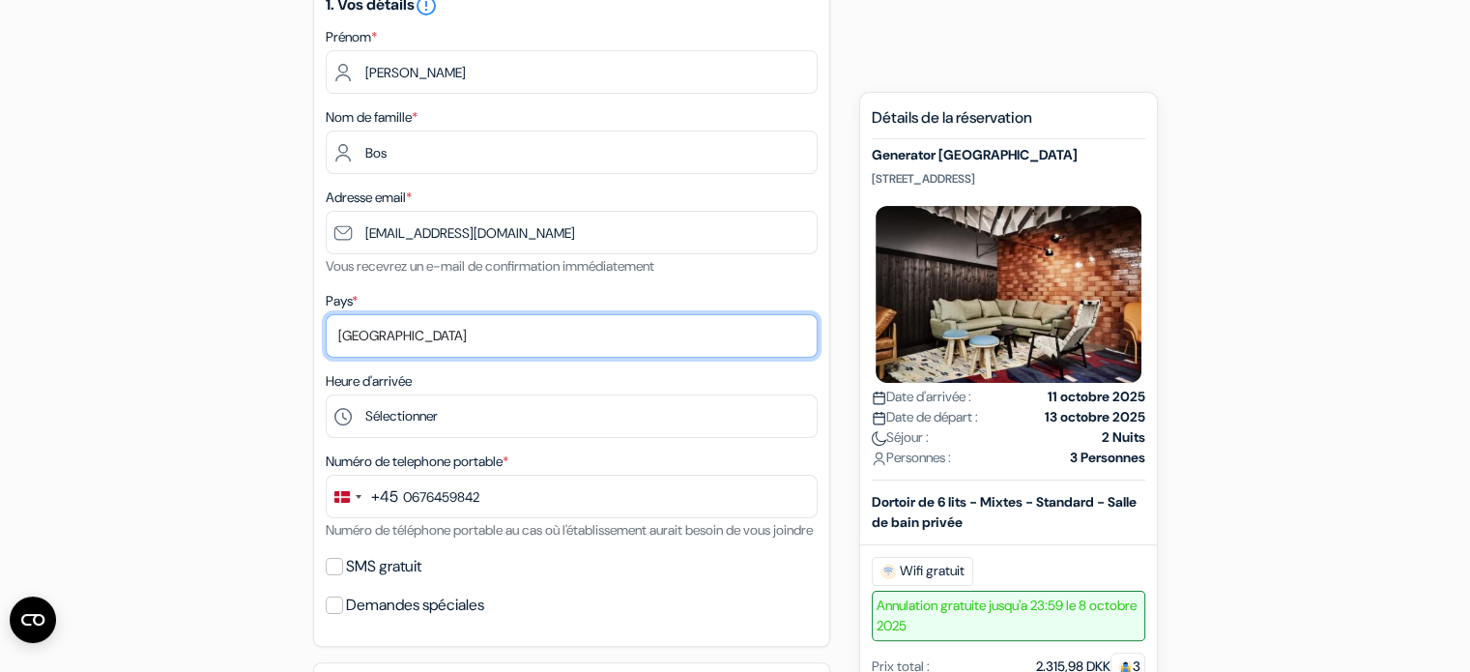
click at [431, 327] on select "Selectionner le pays Abkhazie [GEOGRAPHIC_DATA] [GEOGRAPHIC_DATA] Du [GEOGRAPHI…" at bounding box center [572, 335] width 492 height 43
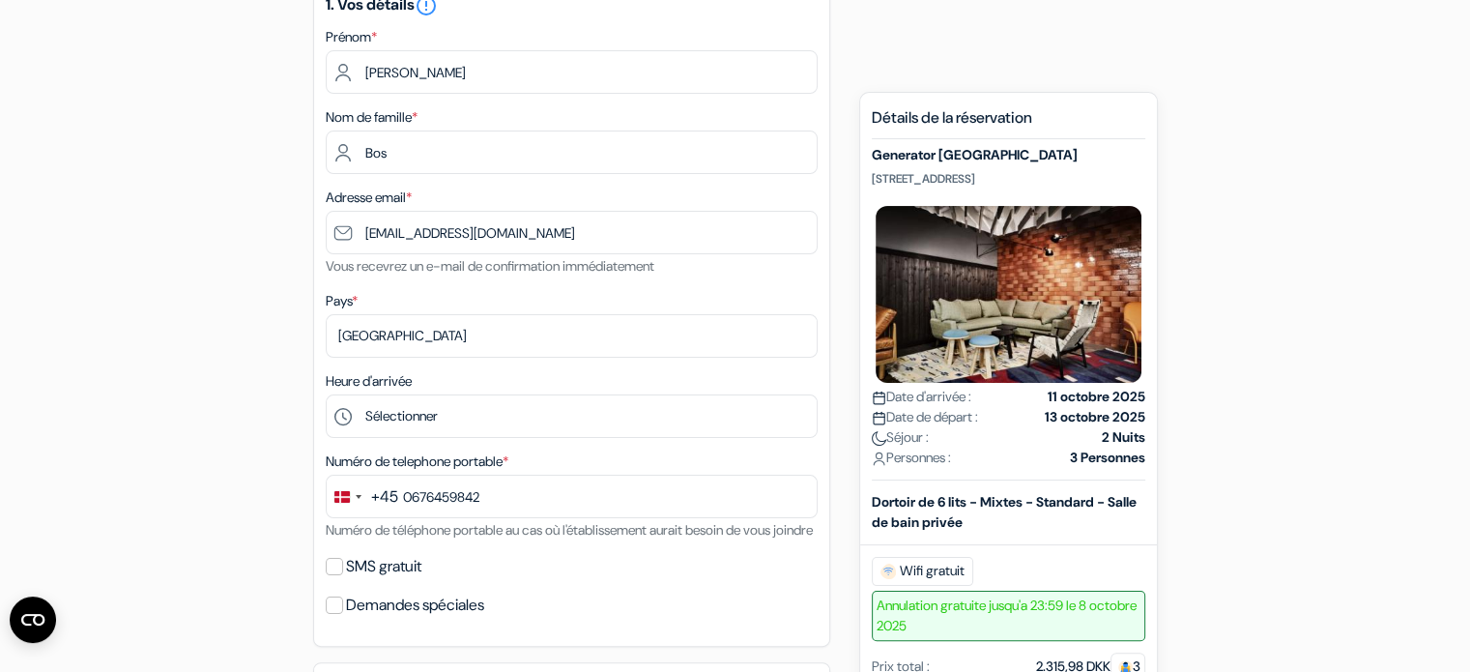
click at [422, 386] on div "Heure d'arrivée Sélectionner 1:00 2:00 3:00 4:00 5:00 6:00 7:00 8:00 9:00 10:00…" at bounding box center [572, 403] width 492 height 69
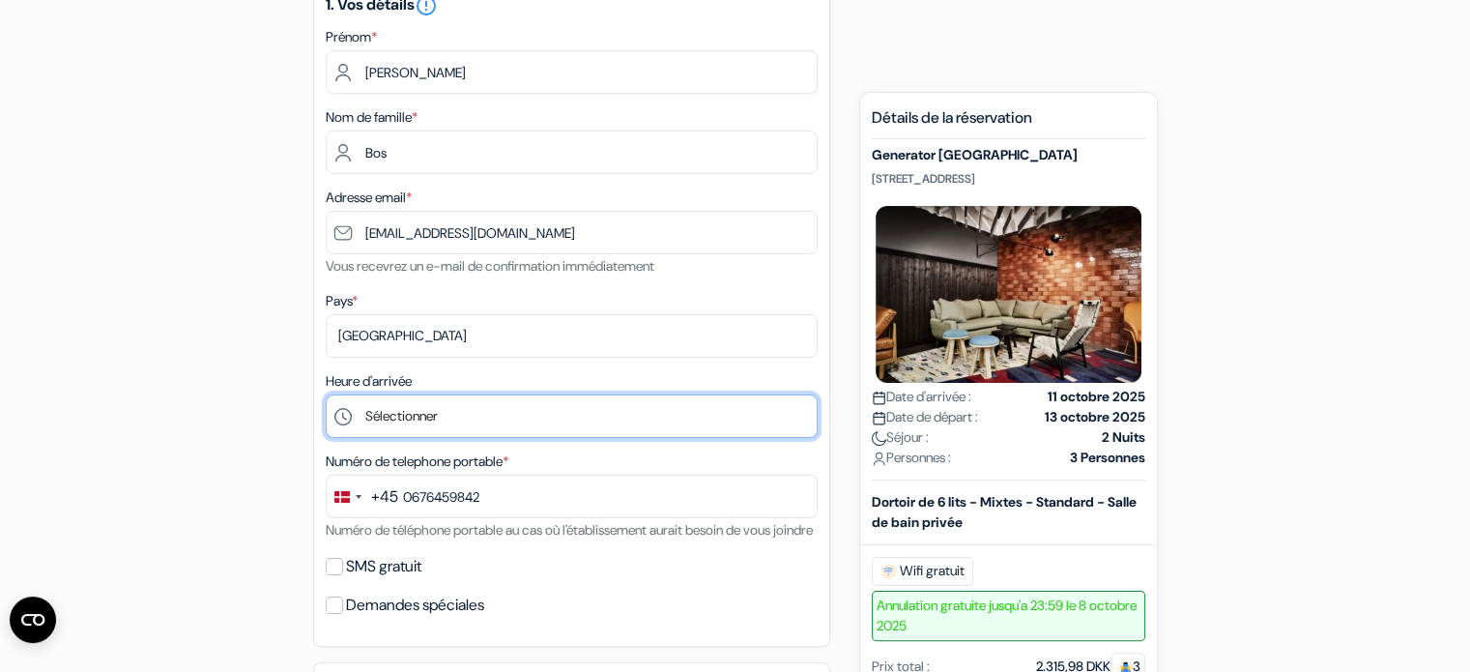
click at [429, 416] on select "Sélectionner 1:00 2:00 3:00 4:00 5:00 6:00 7:00 8:00 9:00 10:00 11:00 12:00 13:…" at bounding box center [572, 415] width 492 height 43
select select "7"
click at [326, 395] on select "Sélectionner 1:00 2:00 3:00 4:00 5:00 6:00 7:00 8:00 9:00 10:00 11:00 12:00 13:…" at bounding box center [572, 415] width 492 height 43
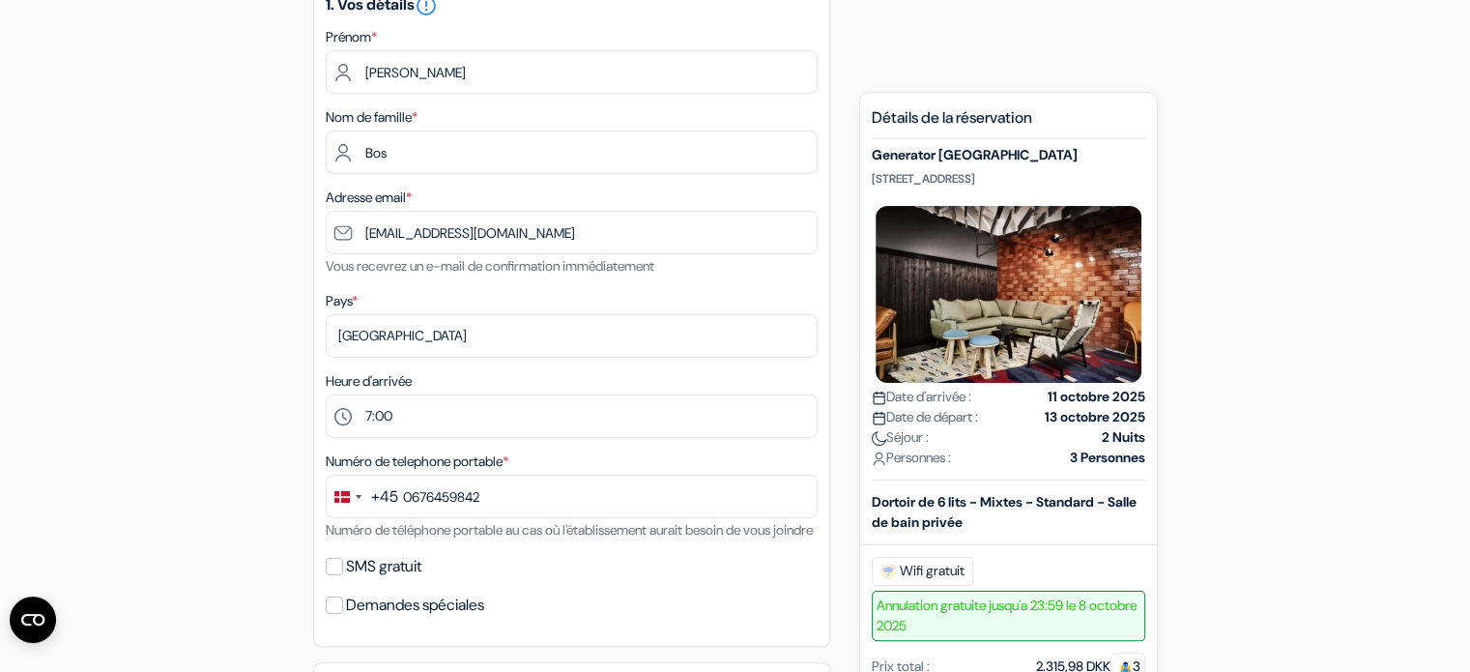
click at [389, 500] on div "+45" at bounding box center [384, 496] width 27 height 23
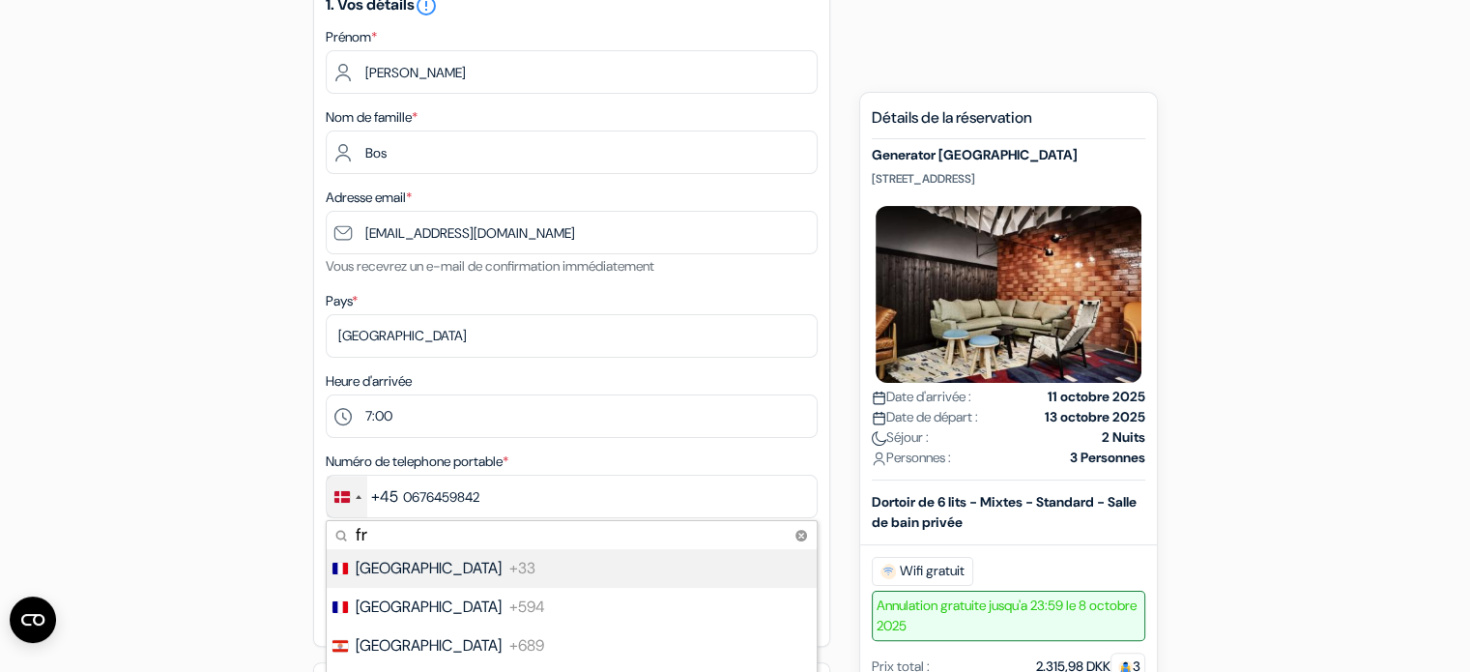
type input "fr"
click at [384, 563] on span "[GEOGRAPHIC_DATA]" at bounding box center [429, 568] width 146 height 23
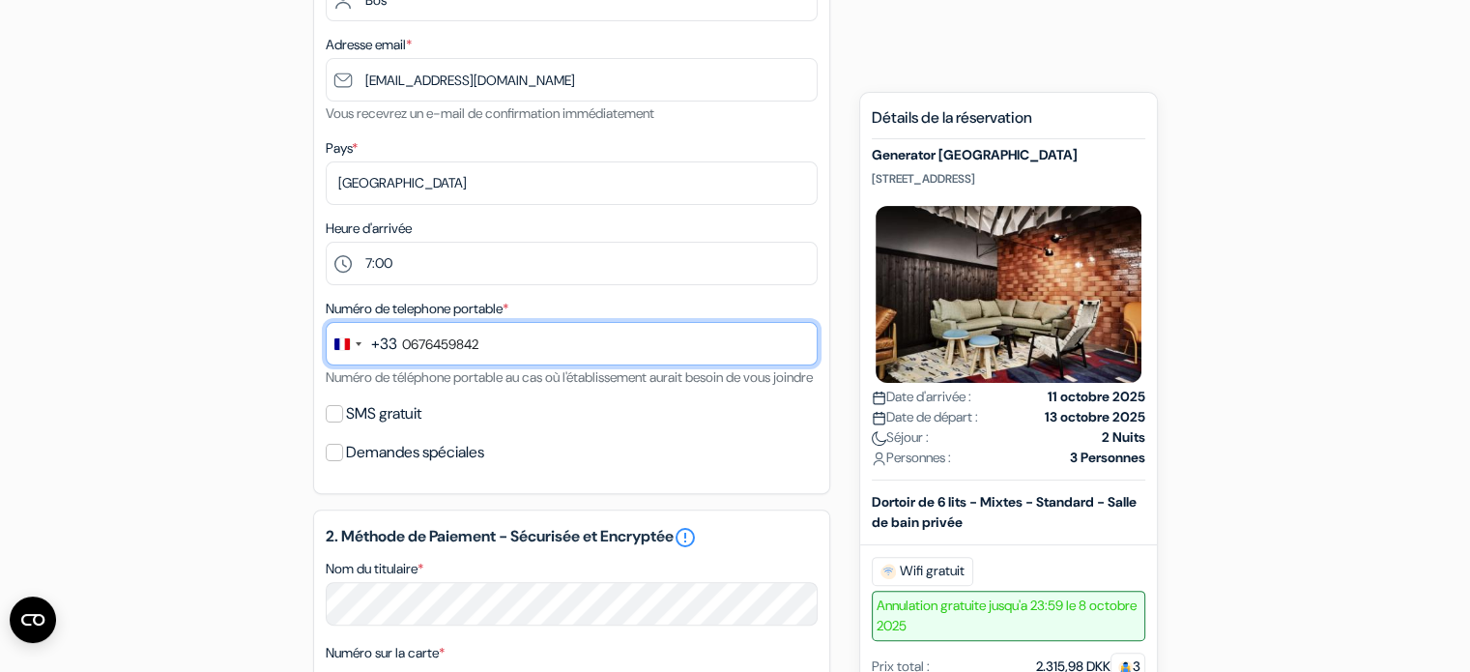
scroll to position [441, 0]
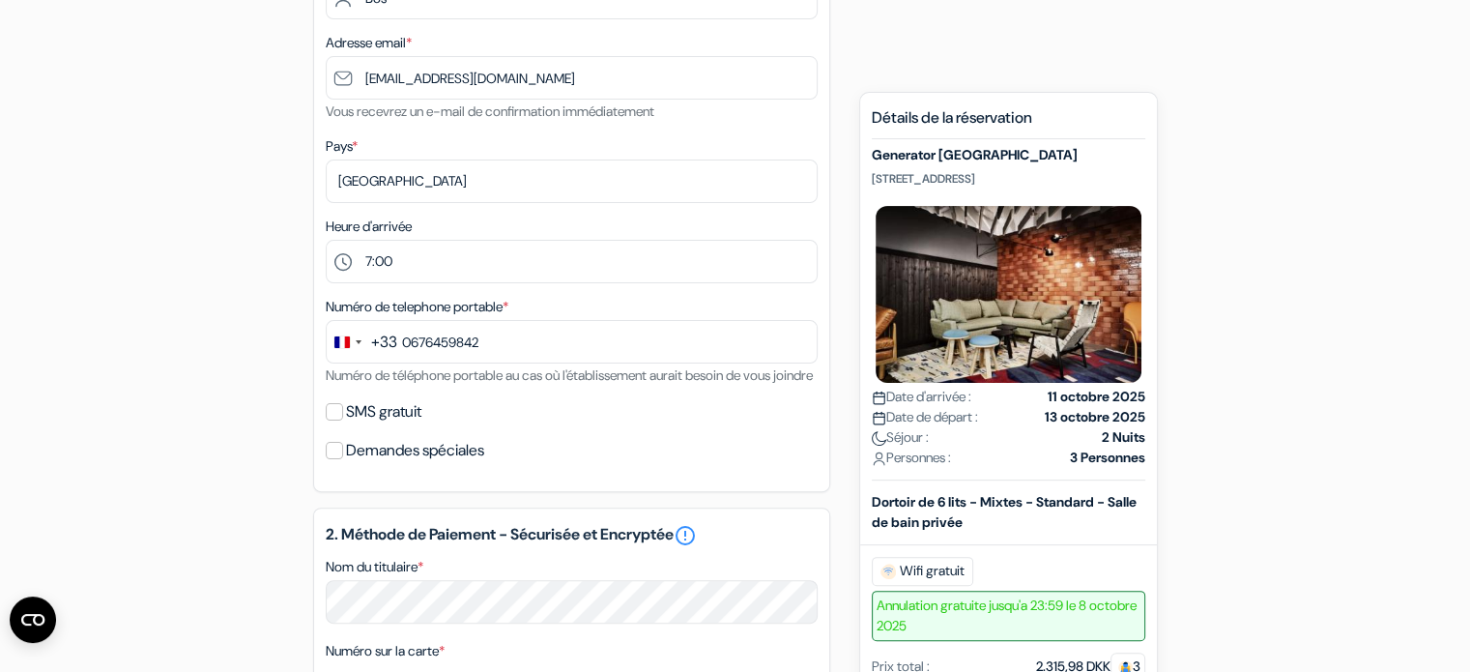
click at [377, 425] on label "SMS gratuit" at bounding box center [383, 411] width 75 height 27
click at [343, 420] on input "SMS gratuit" at bounding box center [334, 411] width 17 height 17
checkbox input "true"
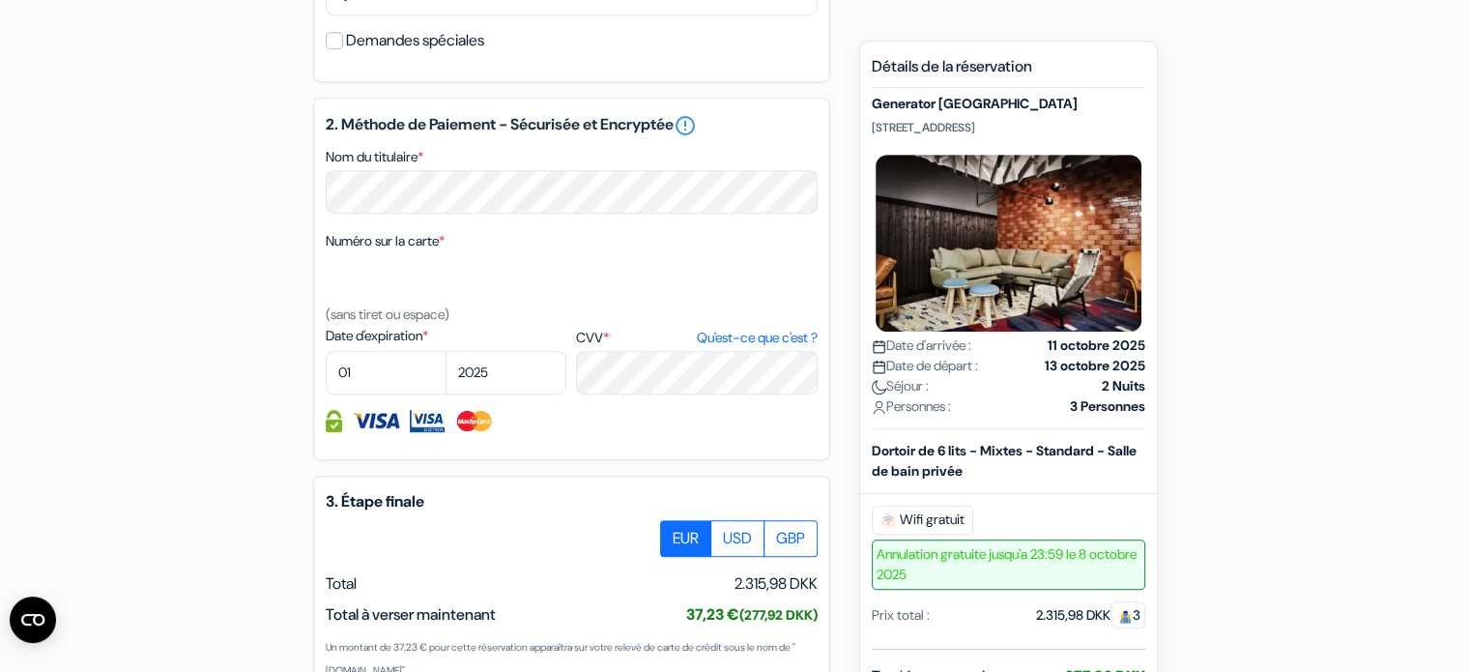
scroll to position [904, 0]
select select "02"
select select "2026"
click at [563, 461] on div "2. Méthode de Paiement - Sécurisée et Encryptée error_outline Nom du titulaire …" at bounding box center [571, 280] width 517 height 362
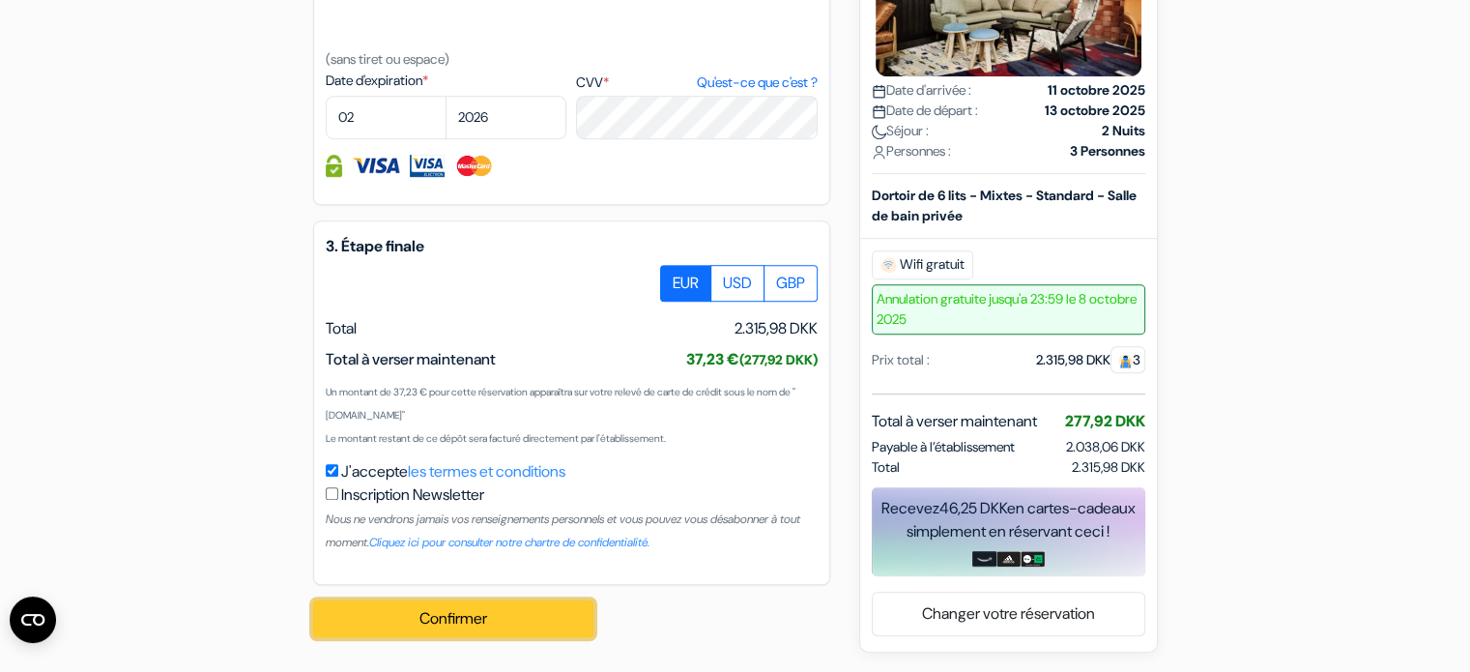
click at [448, 605] on button "Confirmer Loading..." at bounding box center [453, 618] width 280 height 37
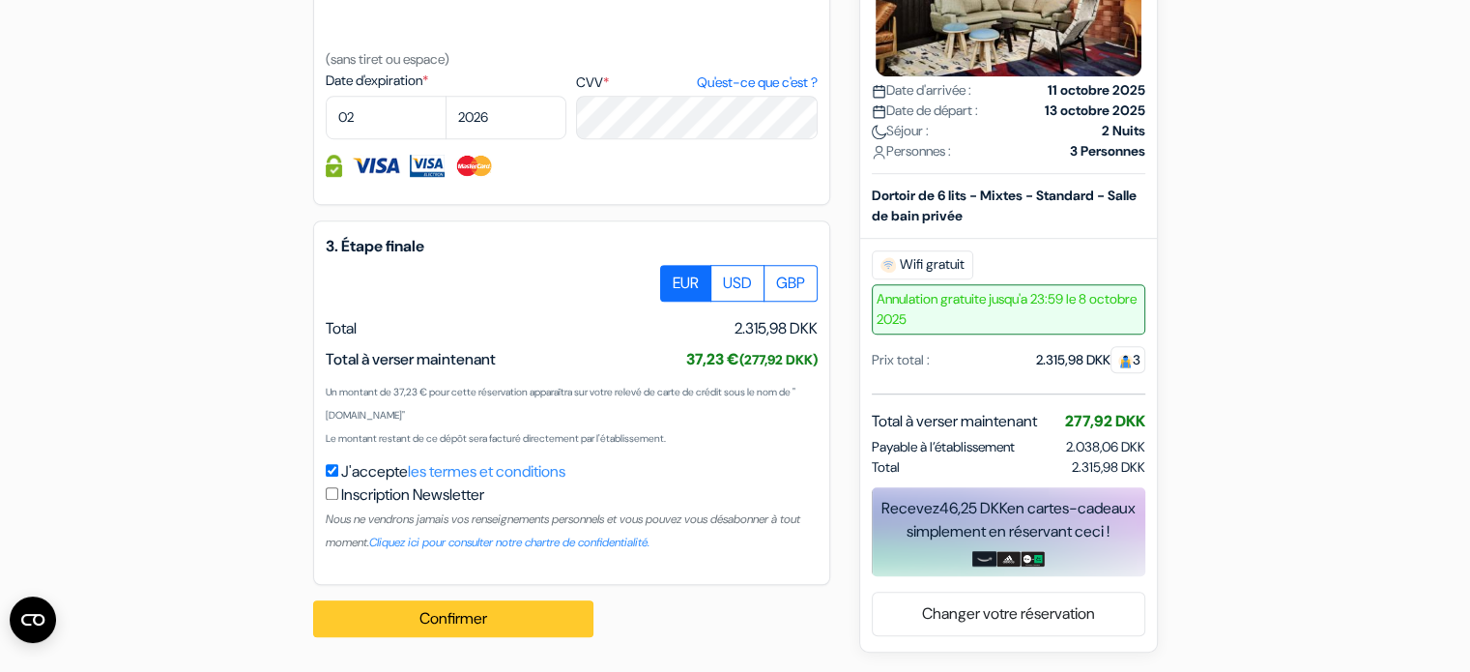
scroll to position [1208, 0]
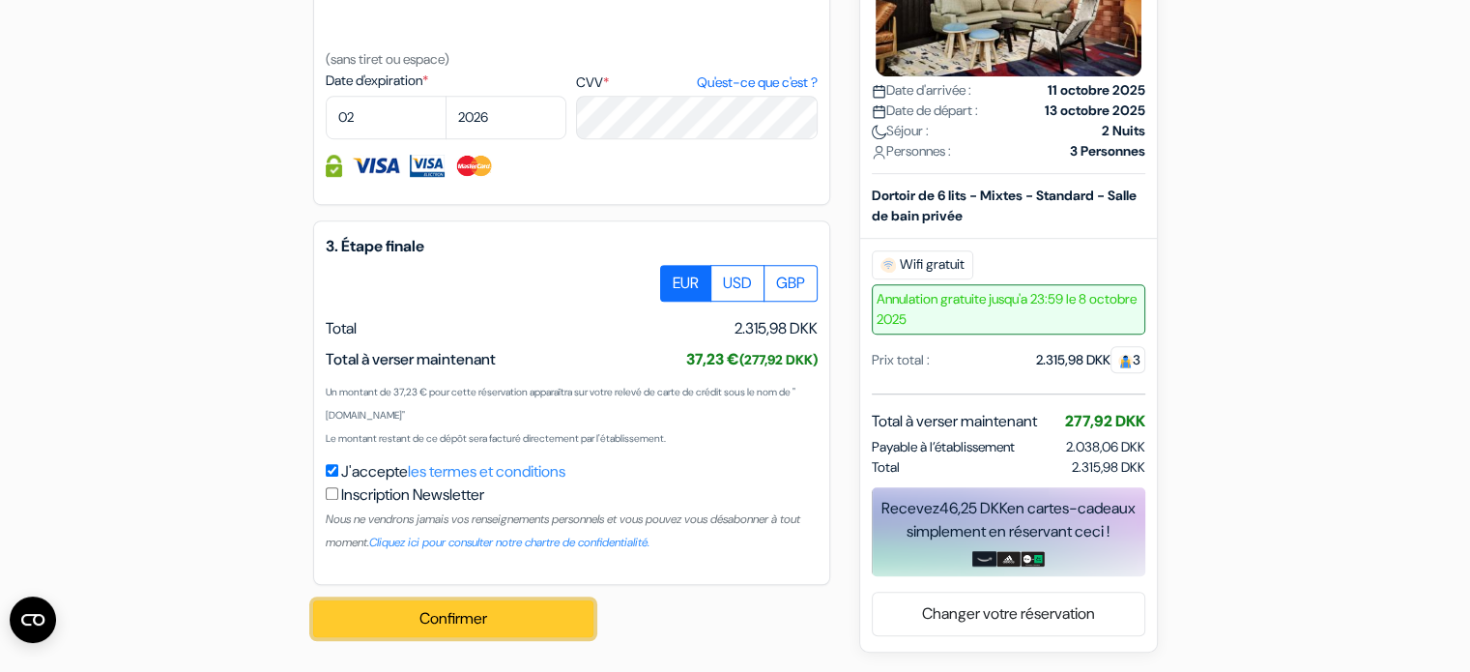
click at [448, 605] on button "Confirmer Loading..." at bounding box center [453, 618] width 280 height 37
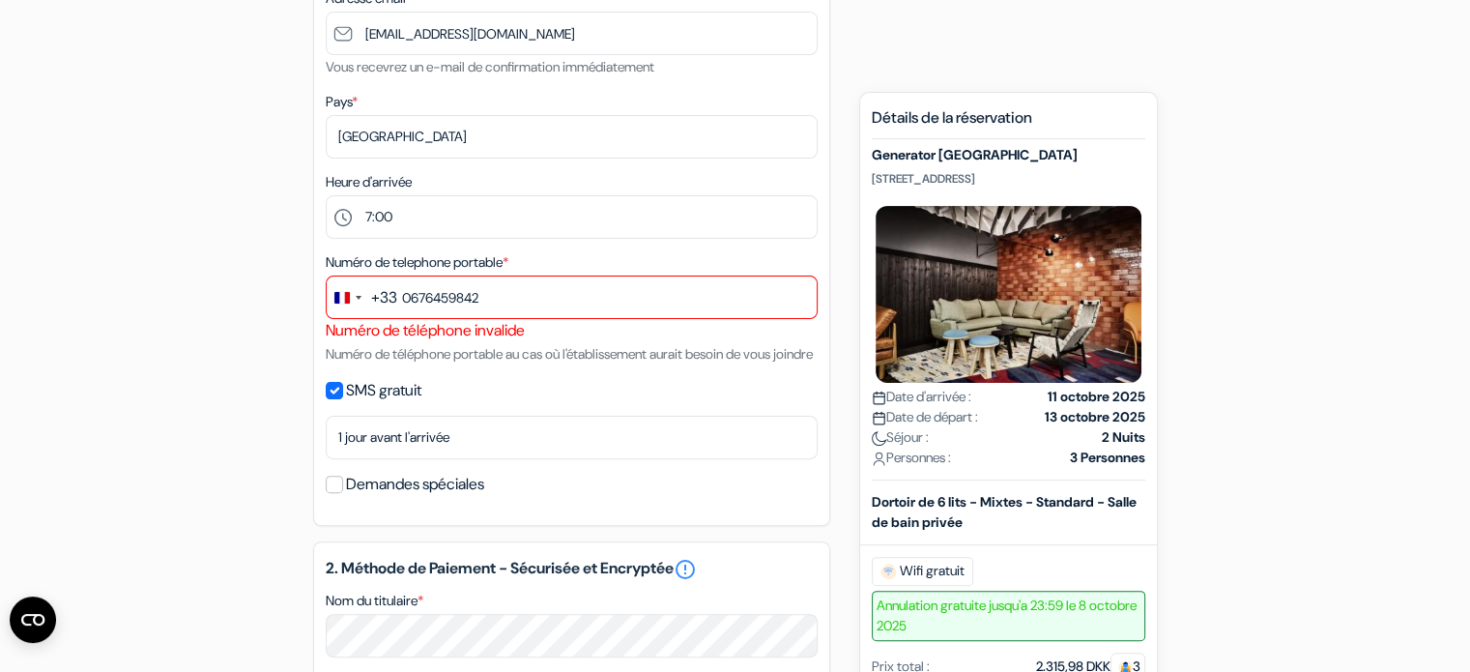
scroll to position [464, 0]
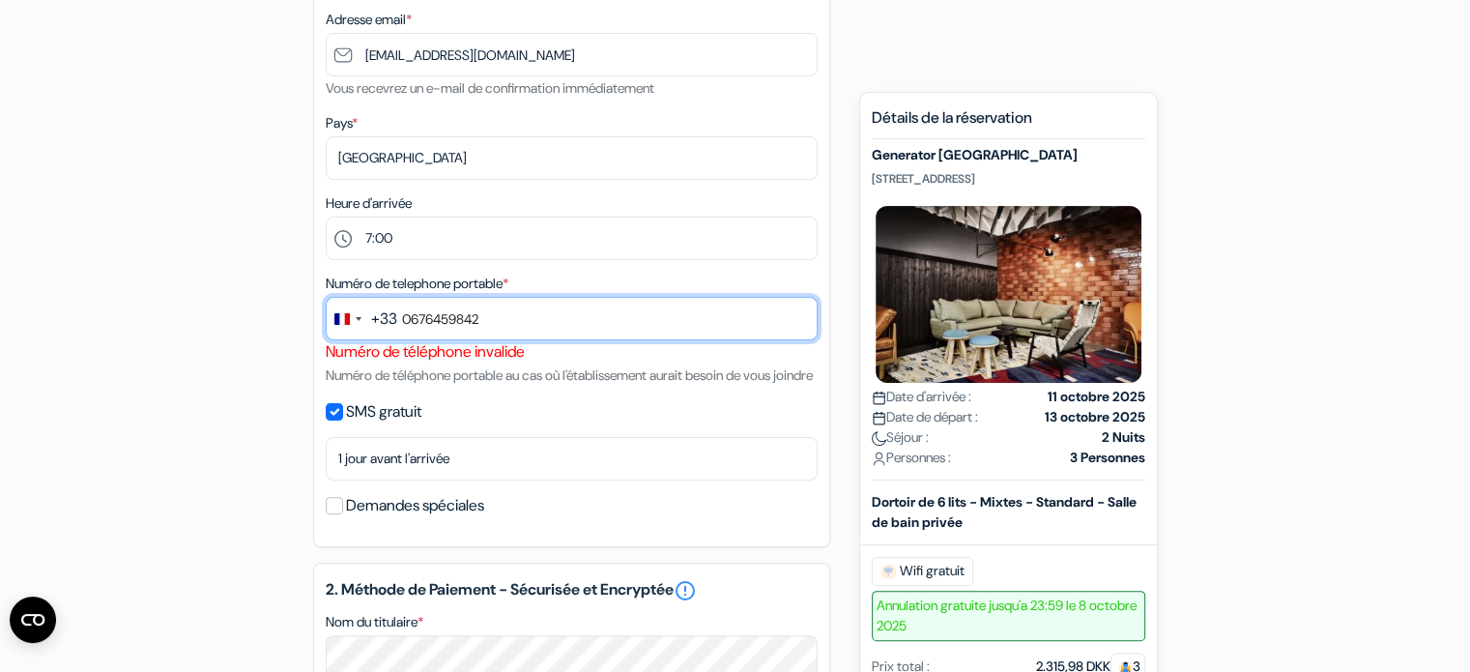
click at [402, 316] on input "0676459842" at bounding box center [572, 318] width 492 height 43
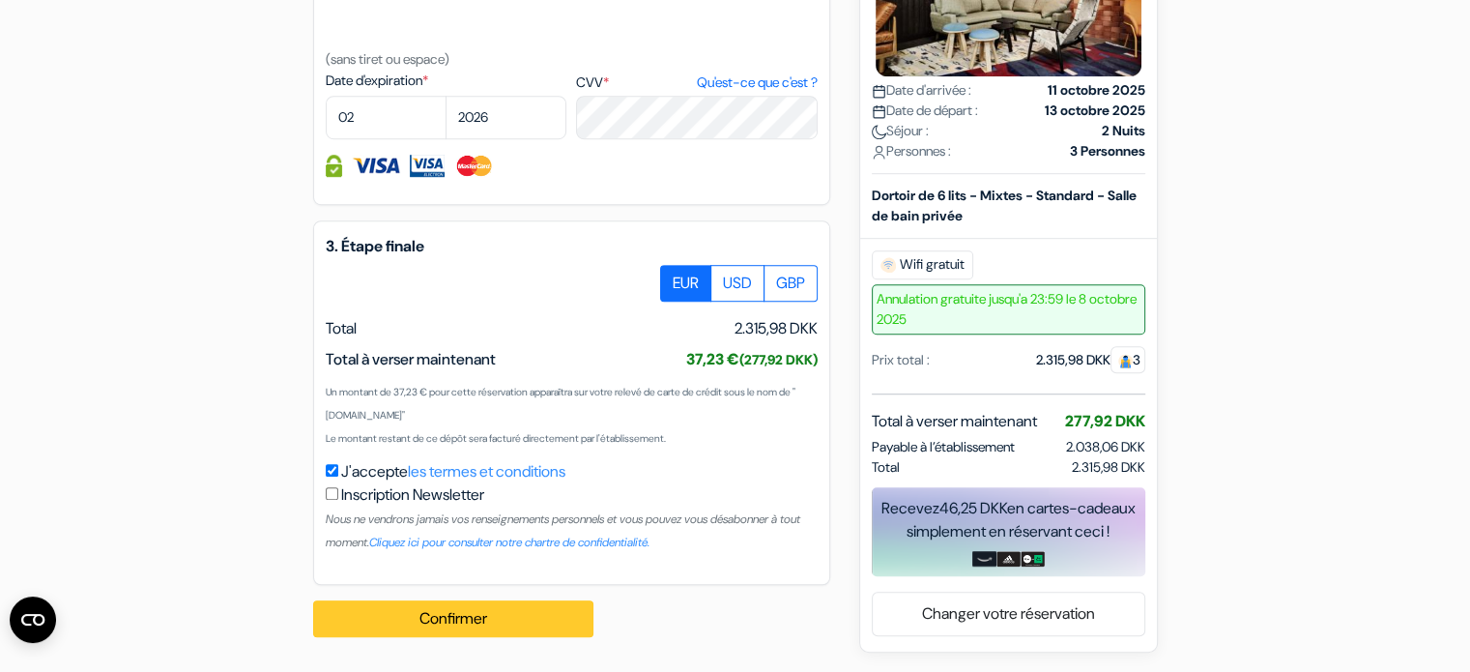
type input "676459842"
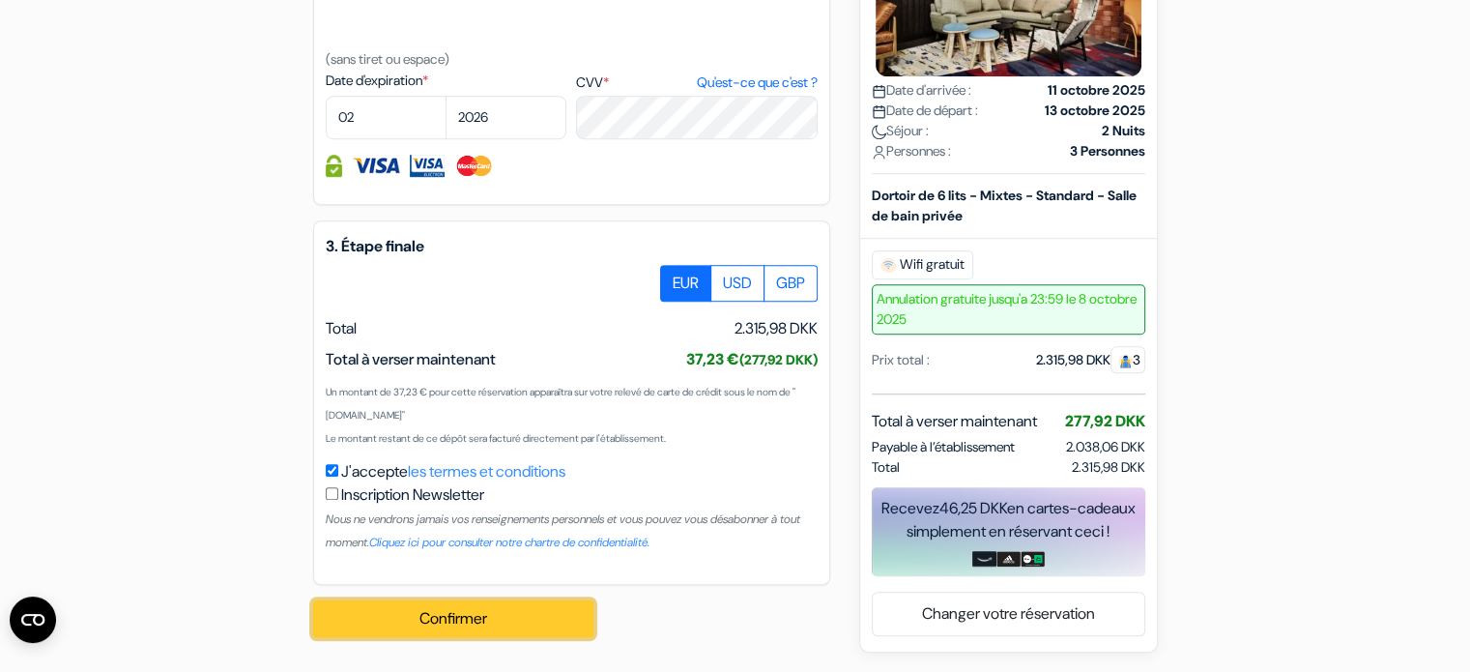
click at [440, 629] on button "Confirmer Loading..." at bounding box center [453, 618] width 280 height 37
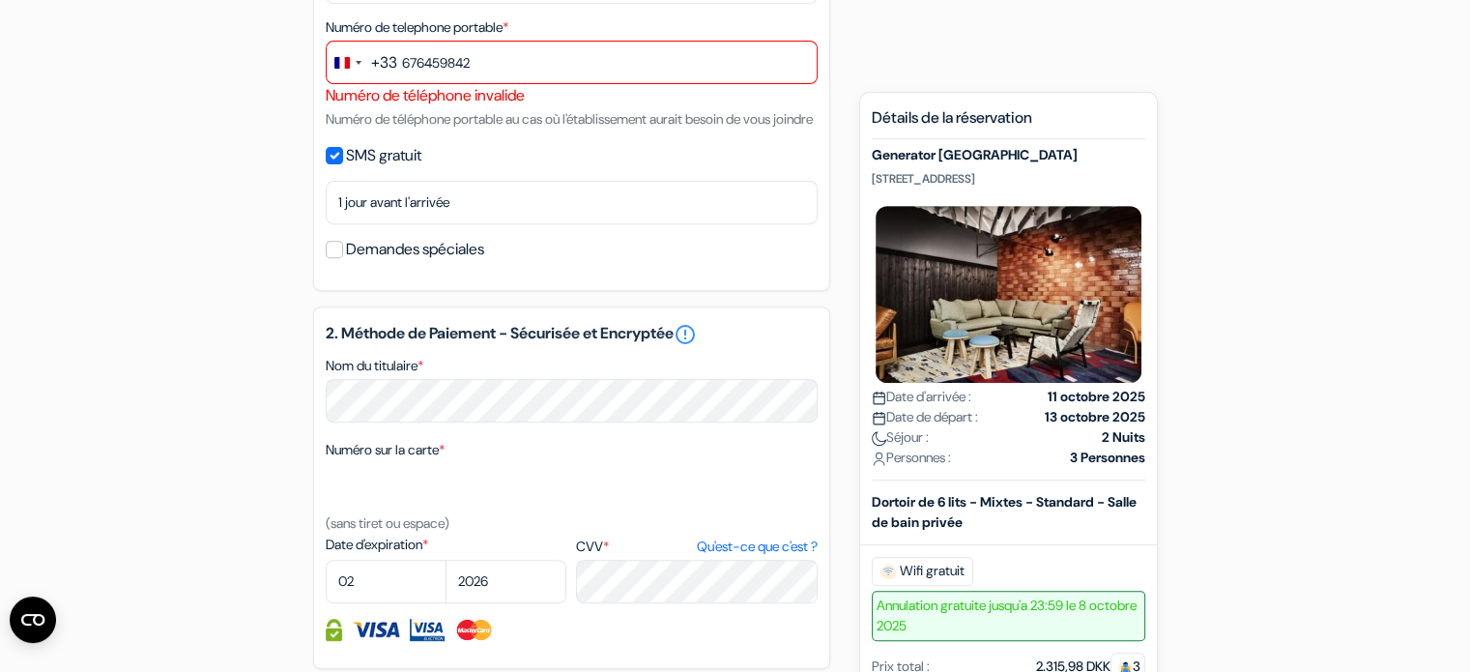
scroll to position [674, 0]
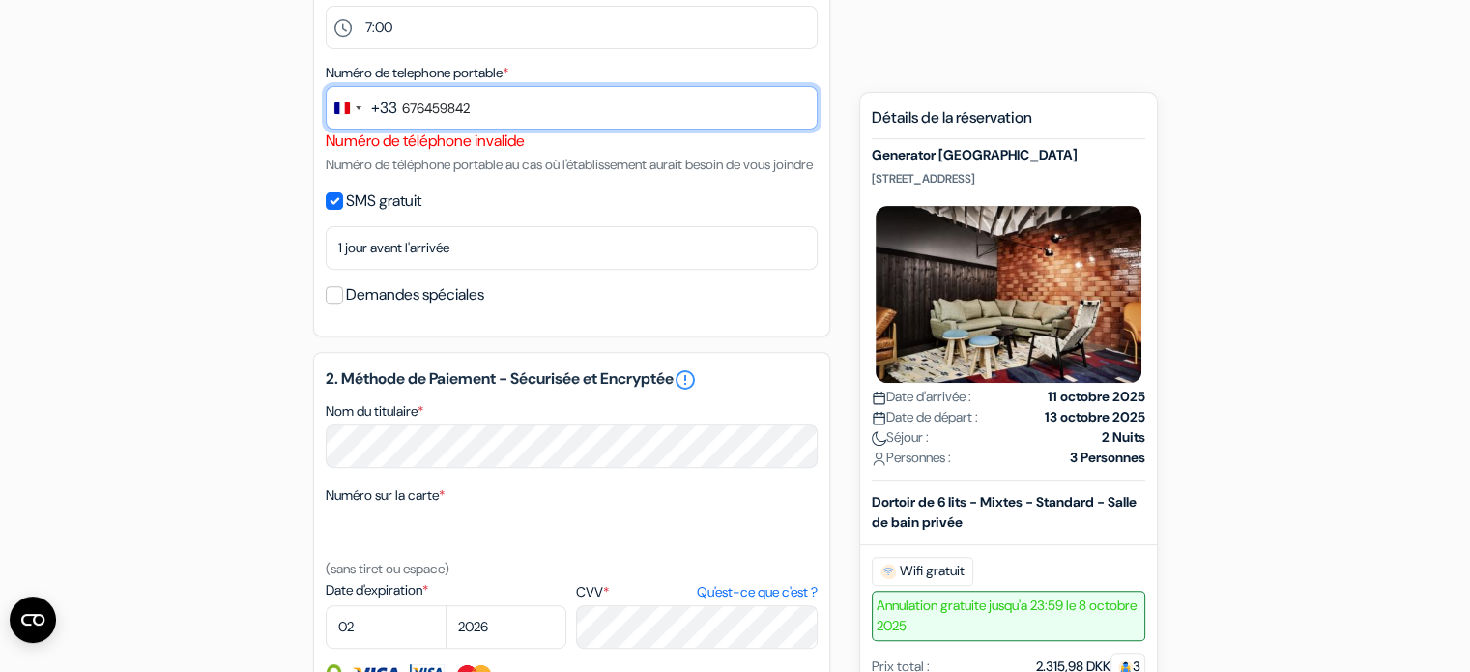
click at [398, 100] on input "676459842" at bounding box center [572, 107] width 492 height 43
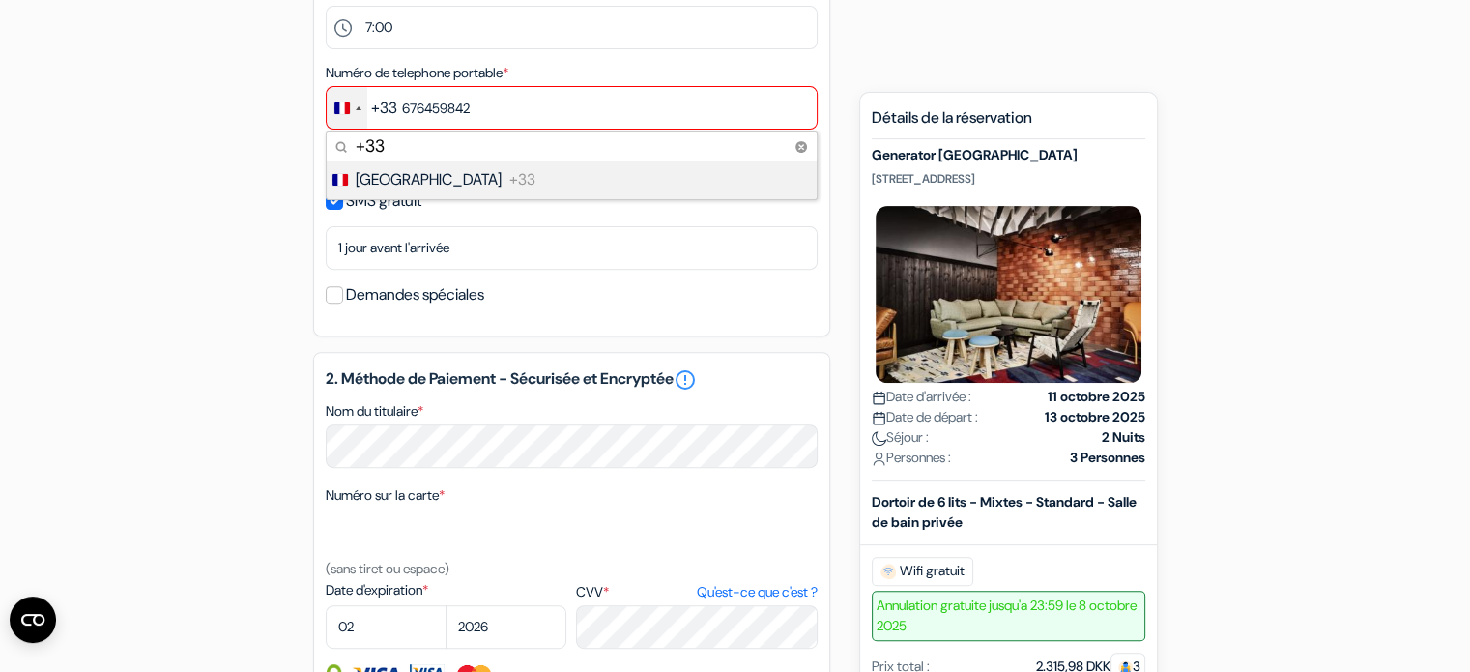
type input "+33"
click at [509, 171] on span "+33" at bounding box center [522, 179] width 26 height 23
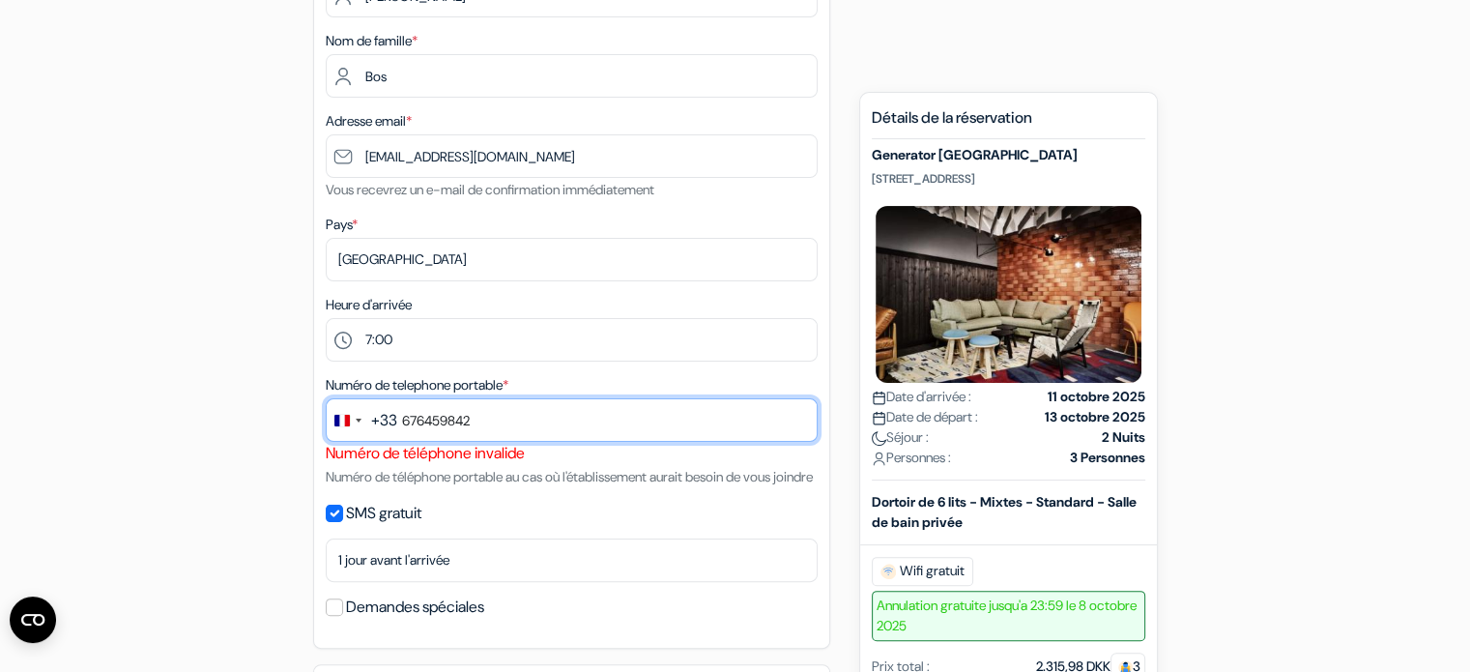
scroll to position [0, 0]
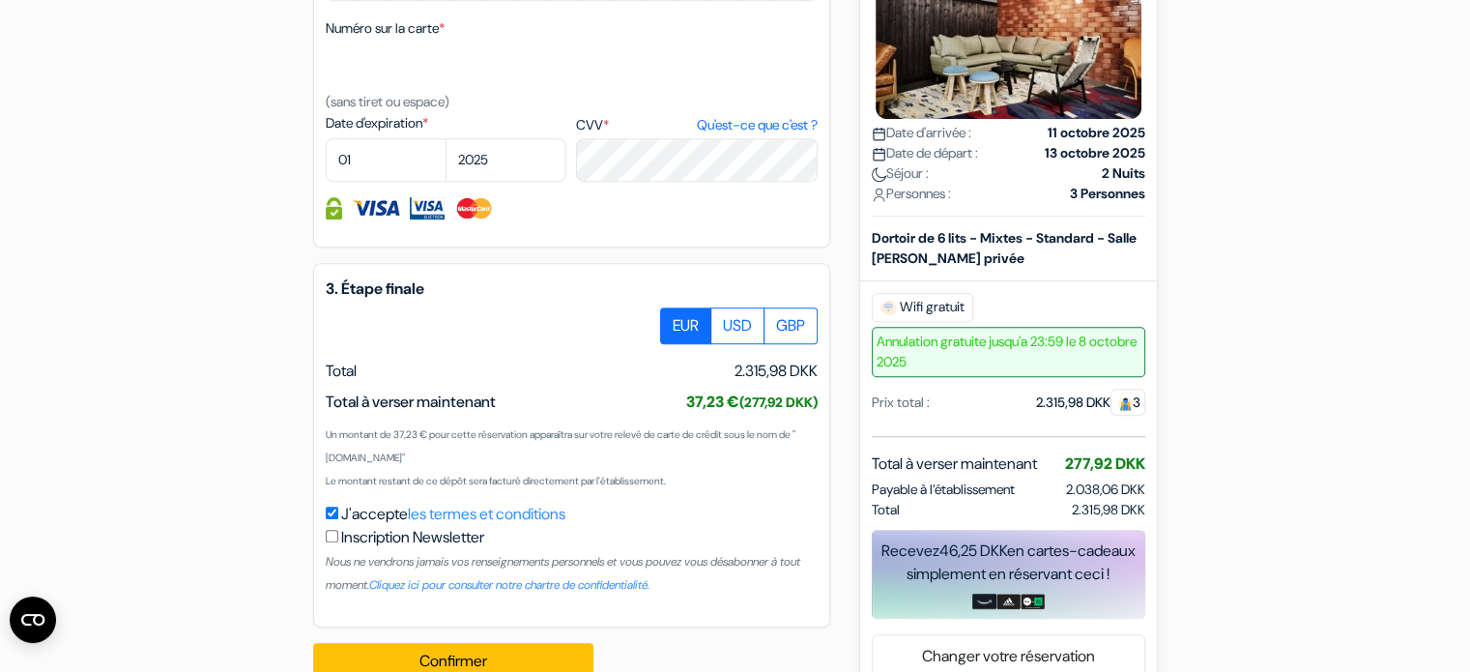
scroll to position [1064, 0]
